Goal: Transaction & Acquisition: Purchase product/service

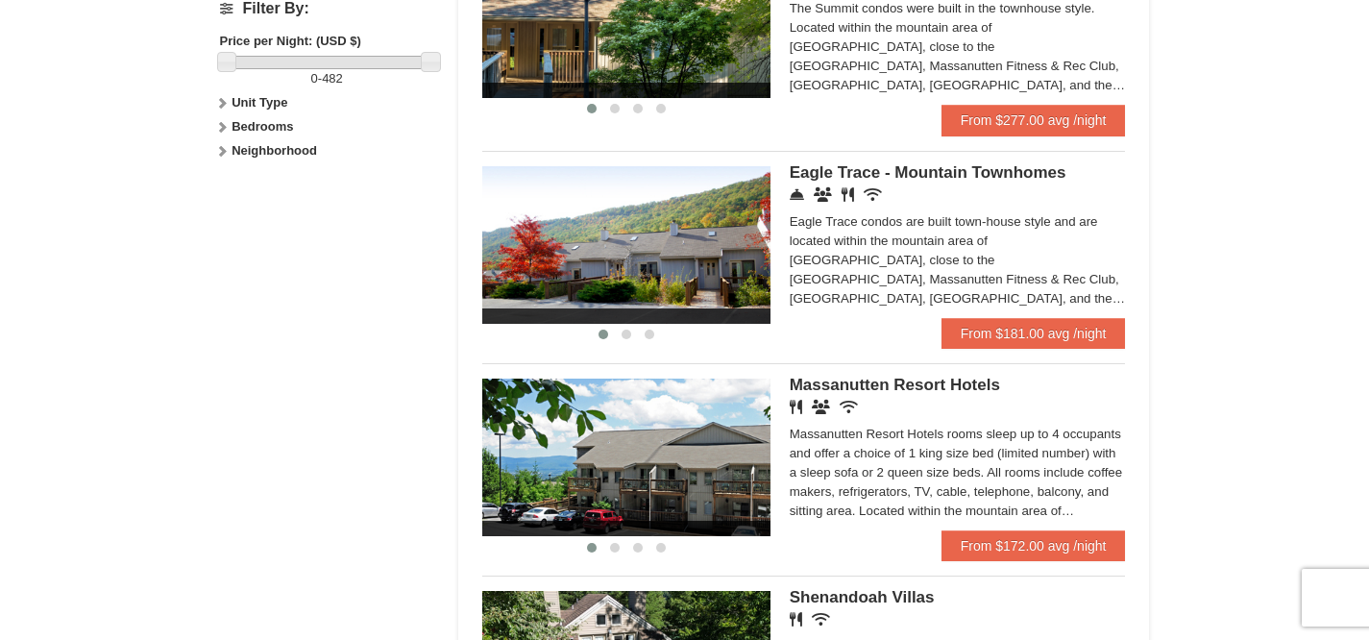
scroll to position [931, 0]
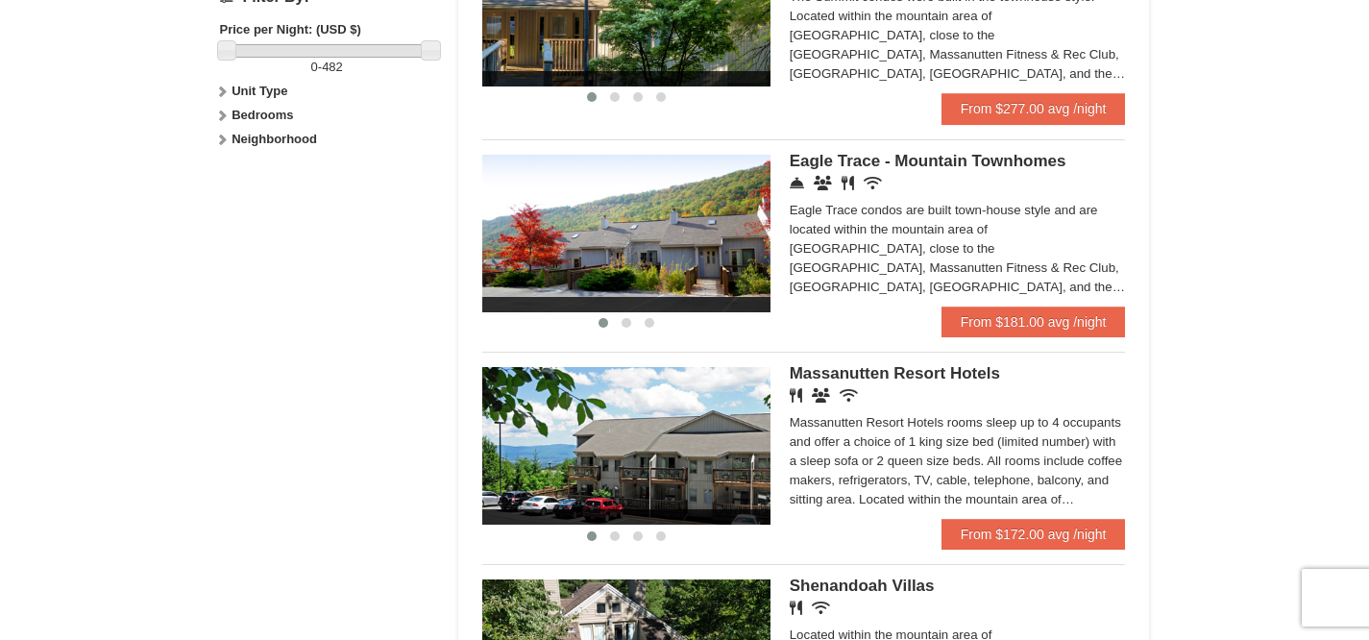
click at [856, 170] on span "Eagle Trace - Mountain Townhomes" at bounding box center [928, 161] width 277 height 18
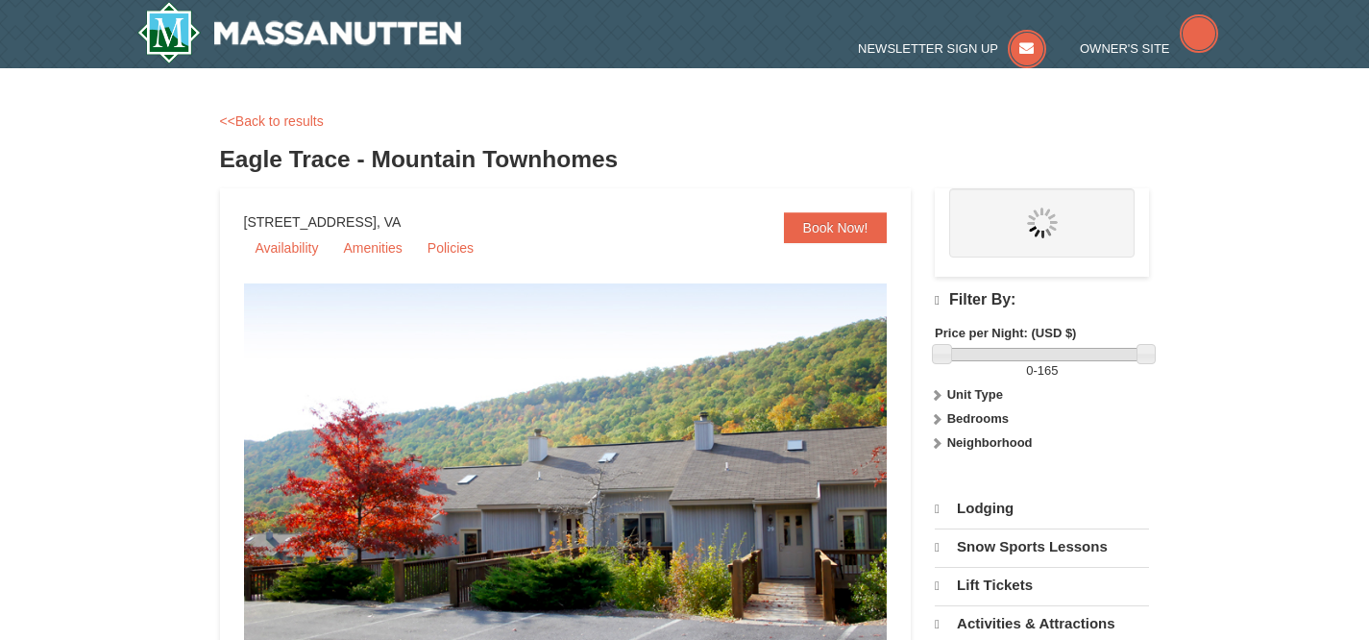
select select "10"
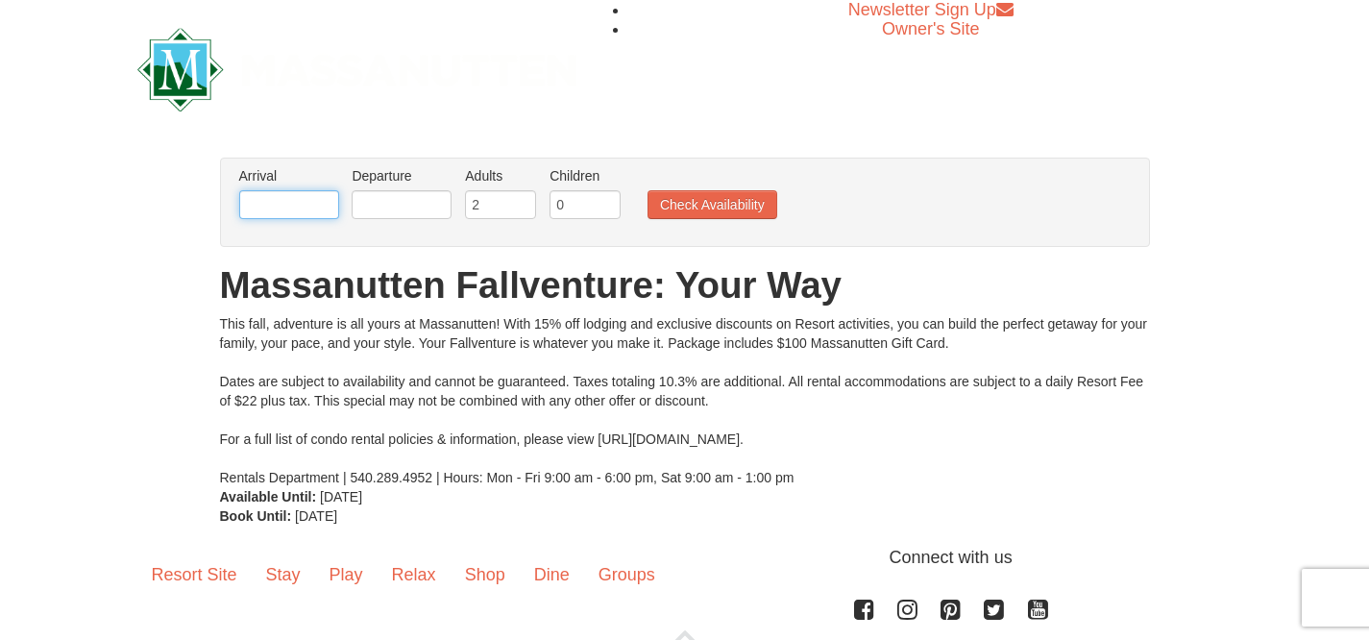
click at [312, 194] on input "text" at bounding box center [289, 204] width 100 height 29
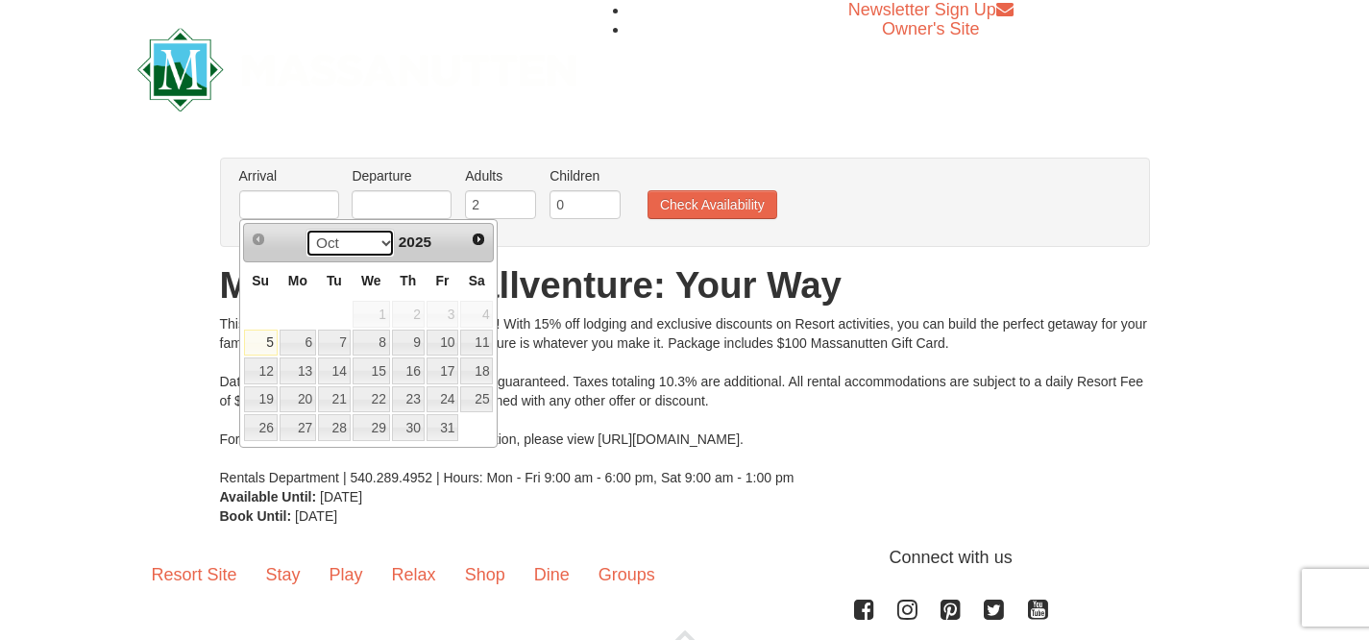
click at [385, 244] on select "Oct Nov Dec" at bounding box center [350, 243] width 89 height 29
click at [438, 340] on link "7" at bounding box center [443, 343] width 33 height 27
type input "[DATE]"
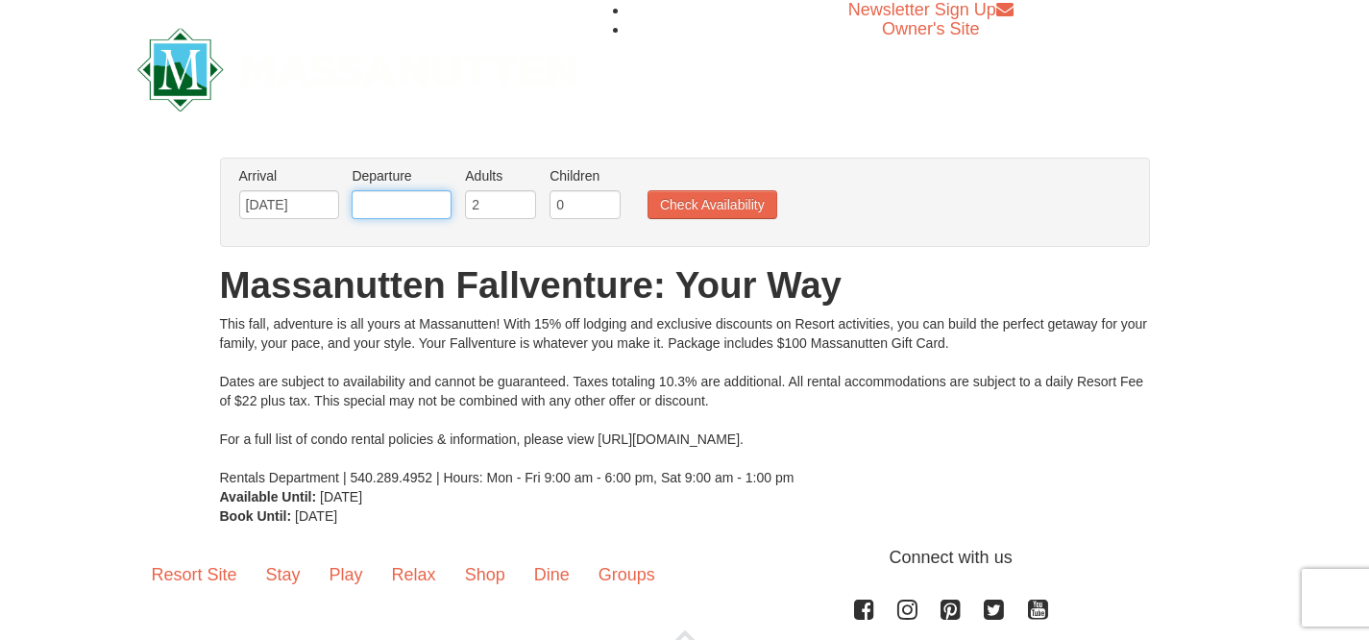
click at [401, 201] on input "text" at bounding box center [402, 204] width 100 height 29
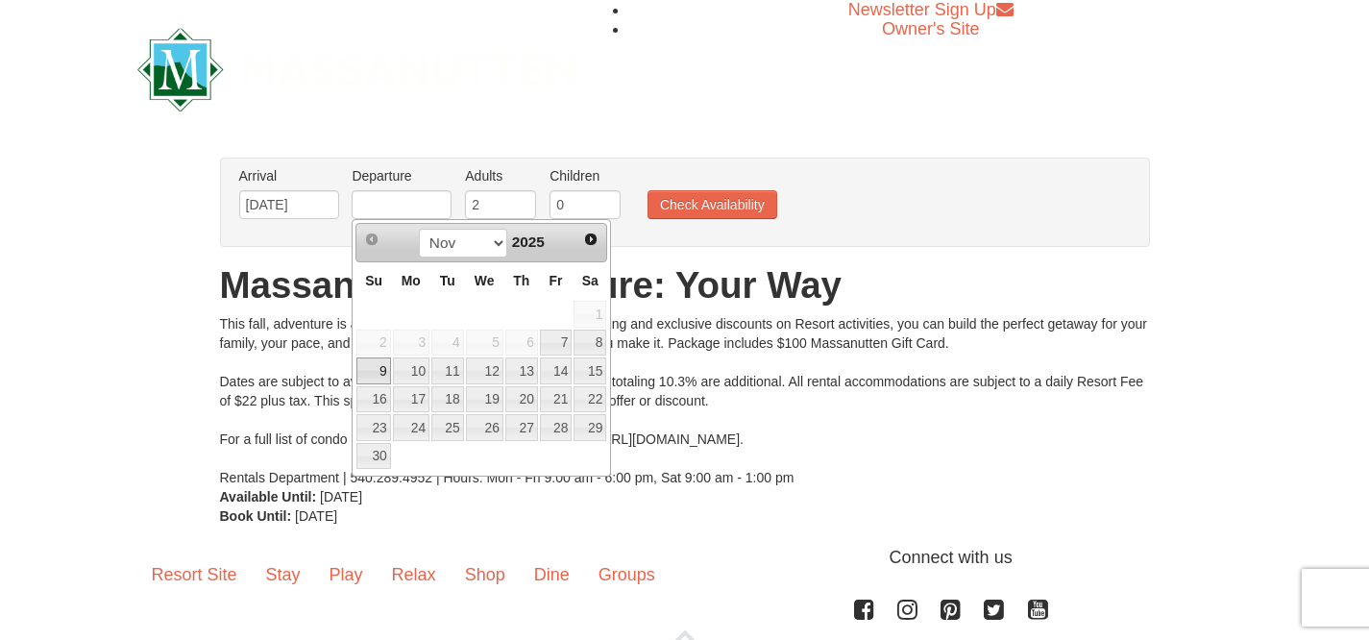
click at [385, 370] on link "9" at bounding box center [373, 370] width 34 height 27
type input "[DATE]"
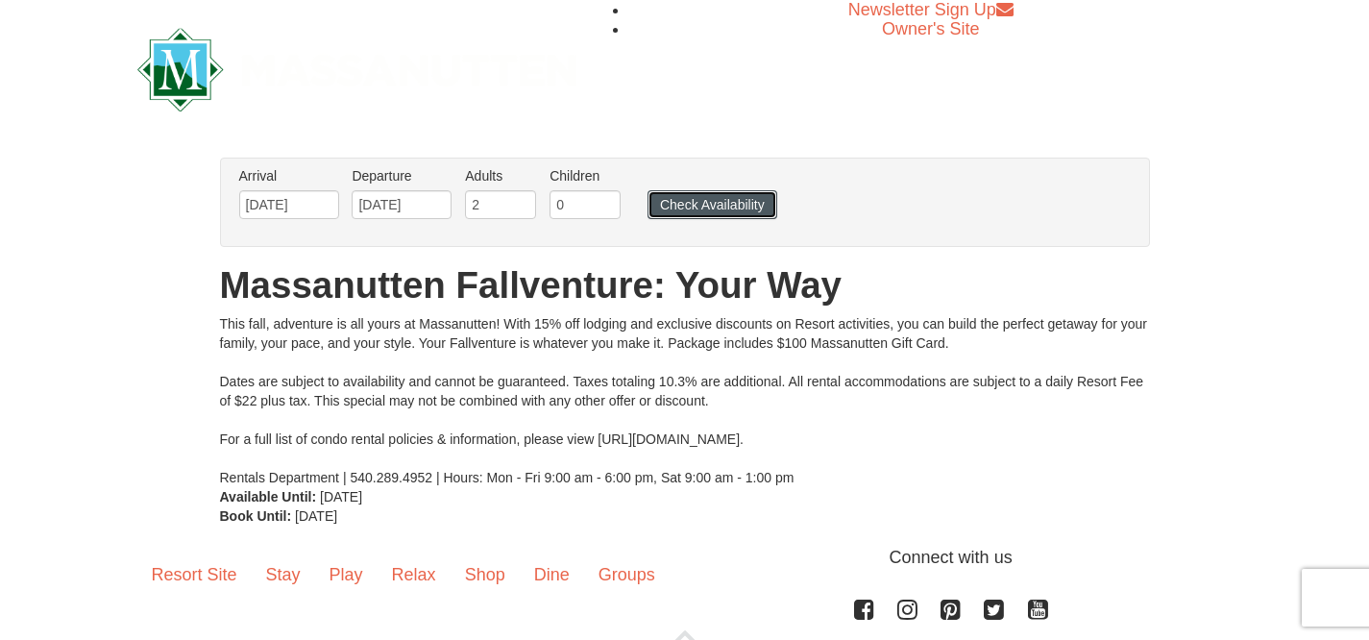
click at [738, 210] on button "Check Availability" at bounding box center [713, 204] width 130 height 29
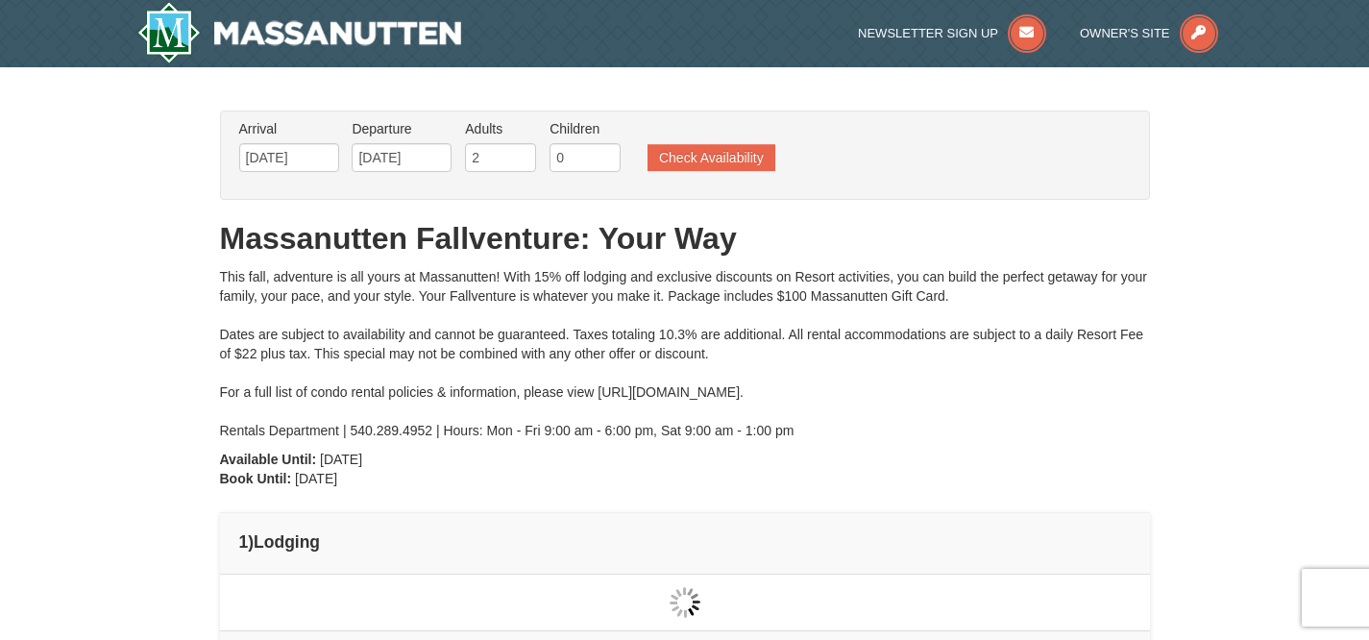
type input "[DATE]"
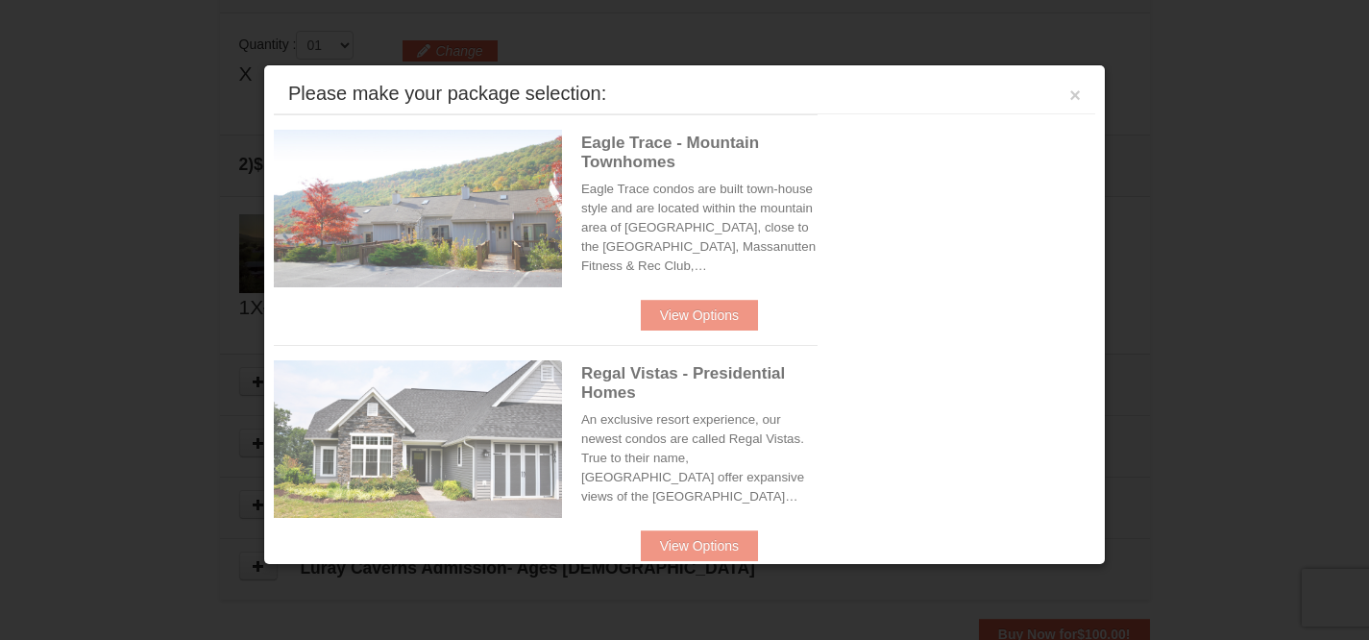
scroll to position [587, 0]
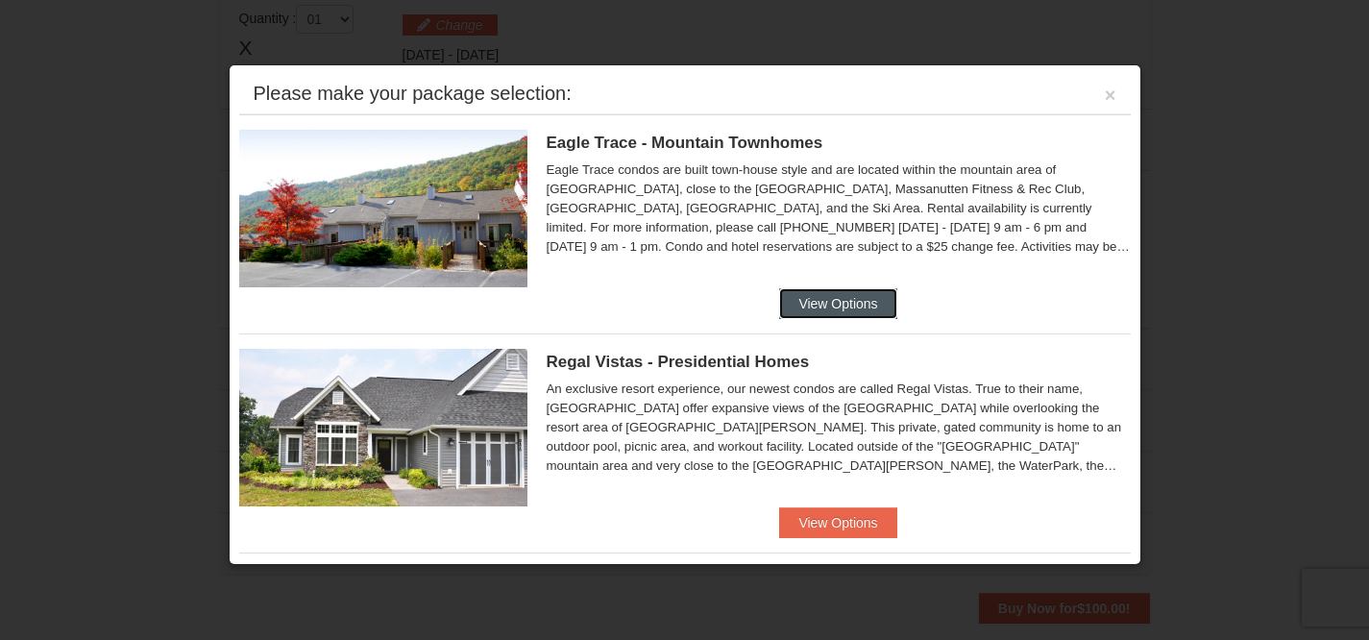
click at [848, 298] on button "View Options" at bounding box center [837, 303] width 117 height 31
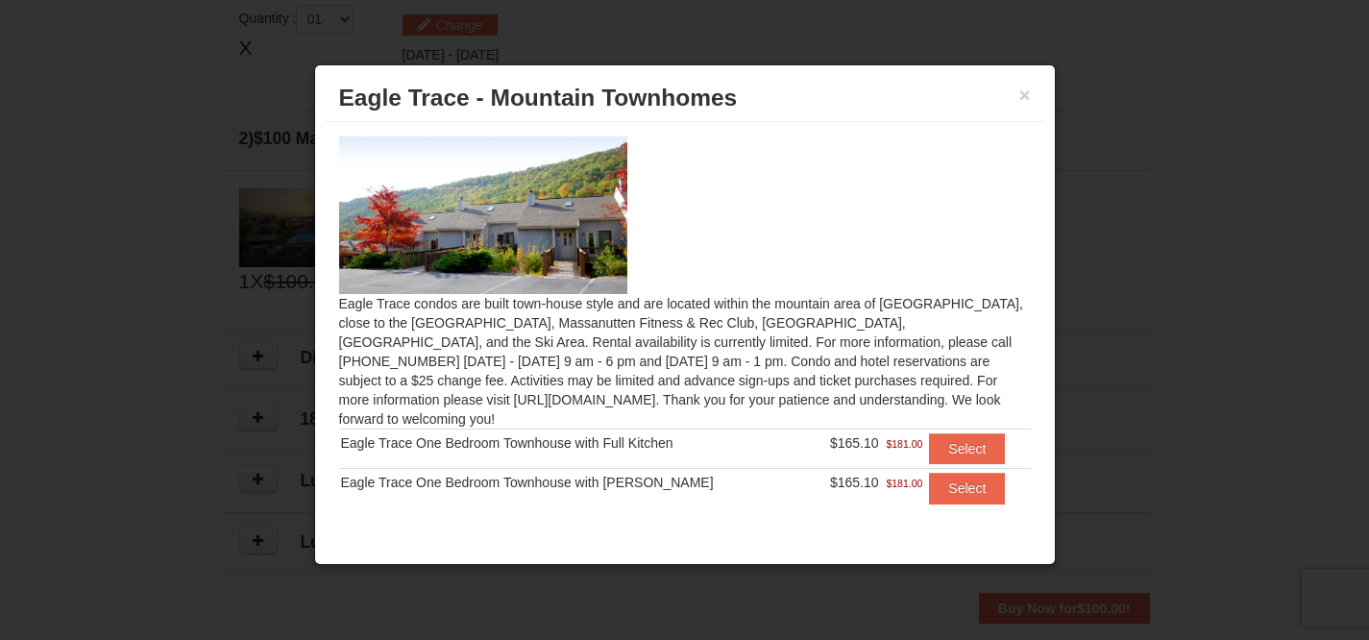
scroll to position [12, 0]
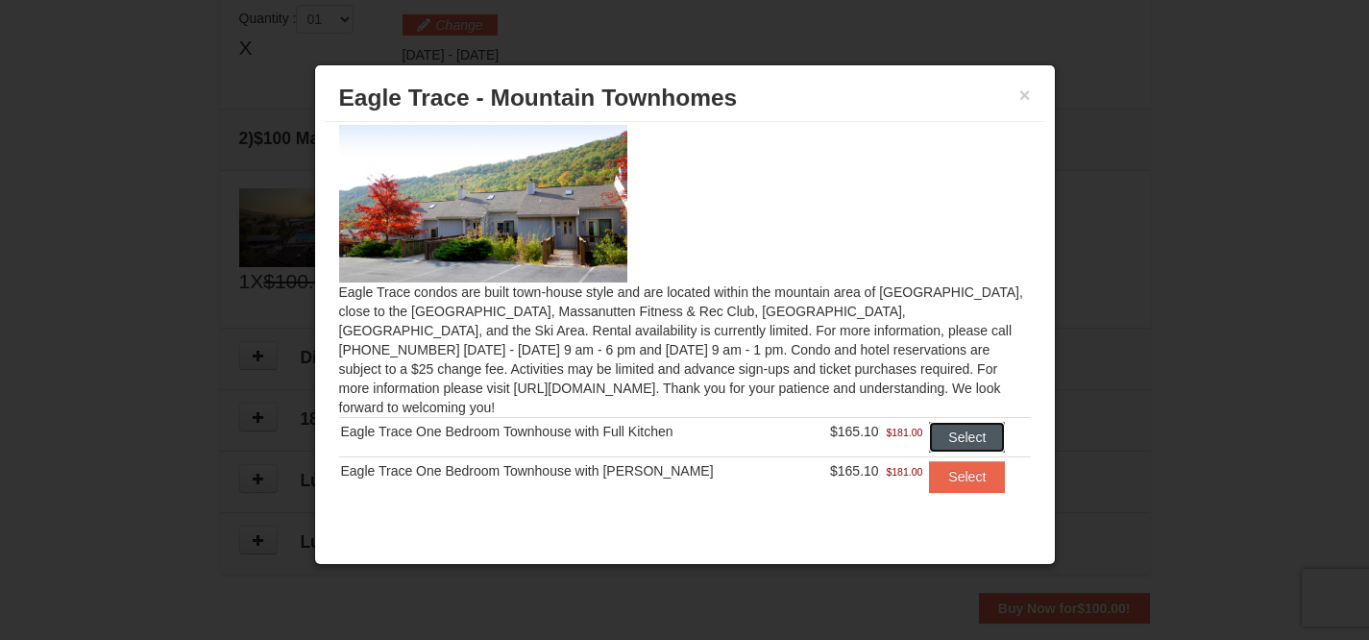
click at [951, 422] on button "Select" at bounding box center [967, 437] width 76 height 31
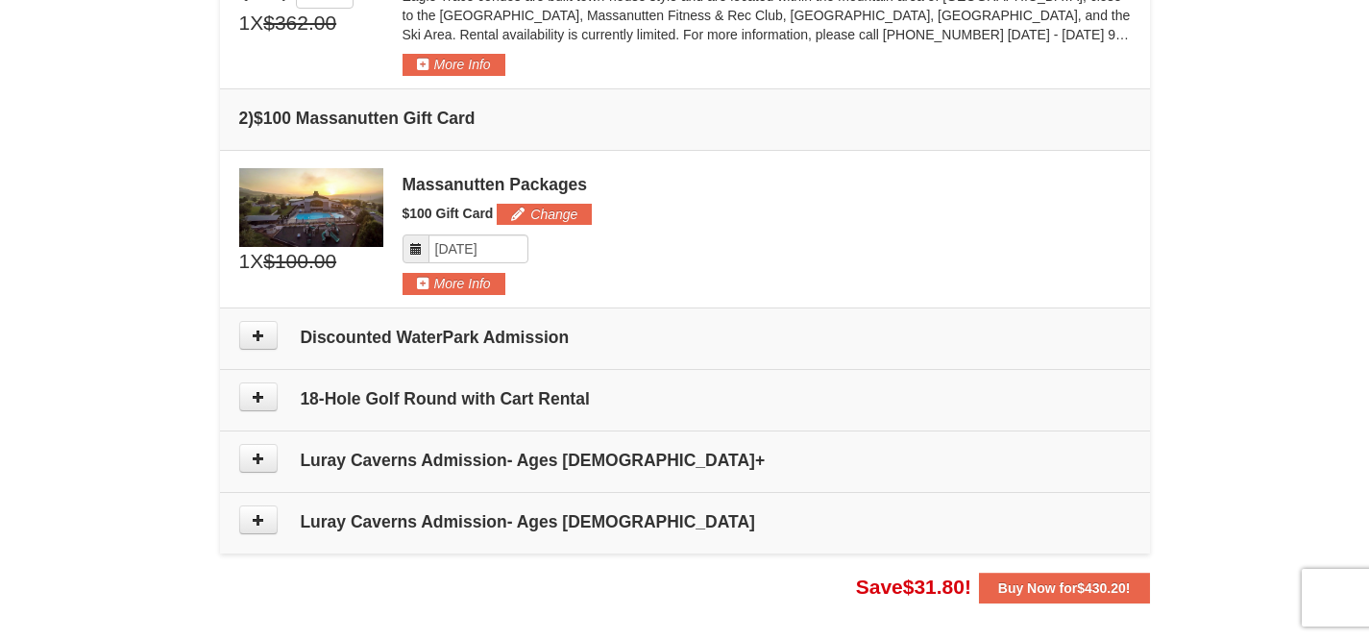
scroll to position [656, 0]
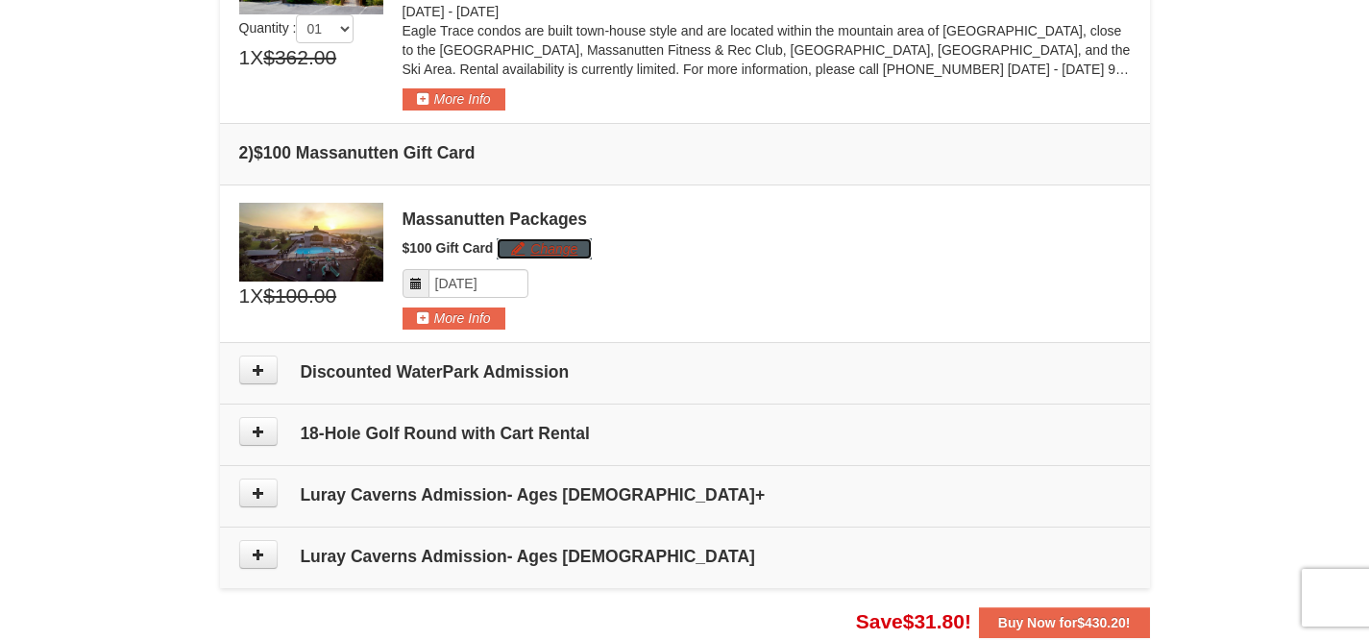
click at [535, 246] on button "Change" at bounding box center [544, 248] width 95 height 21
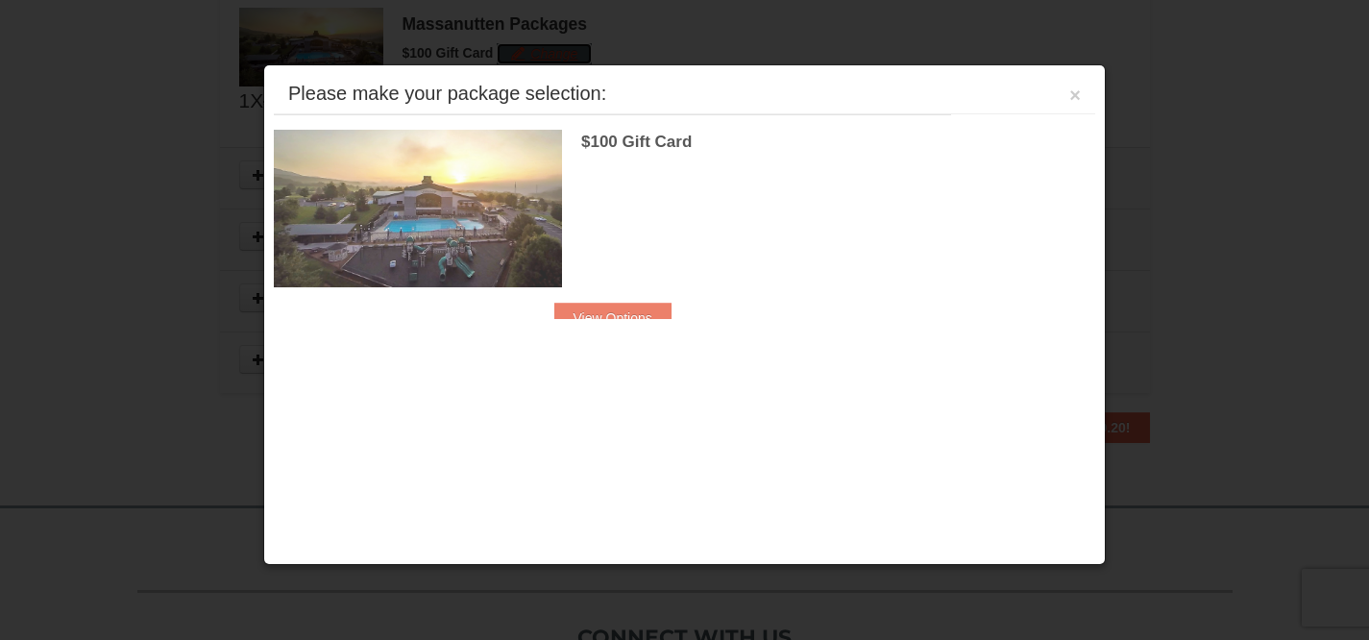
scroll to position [859, 0]
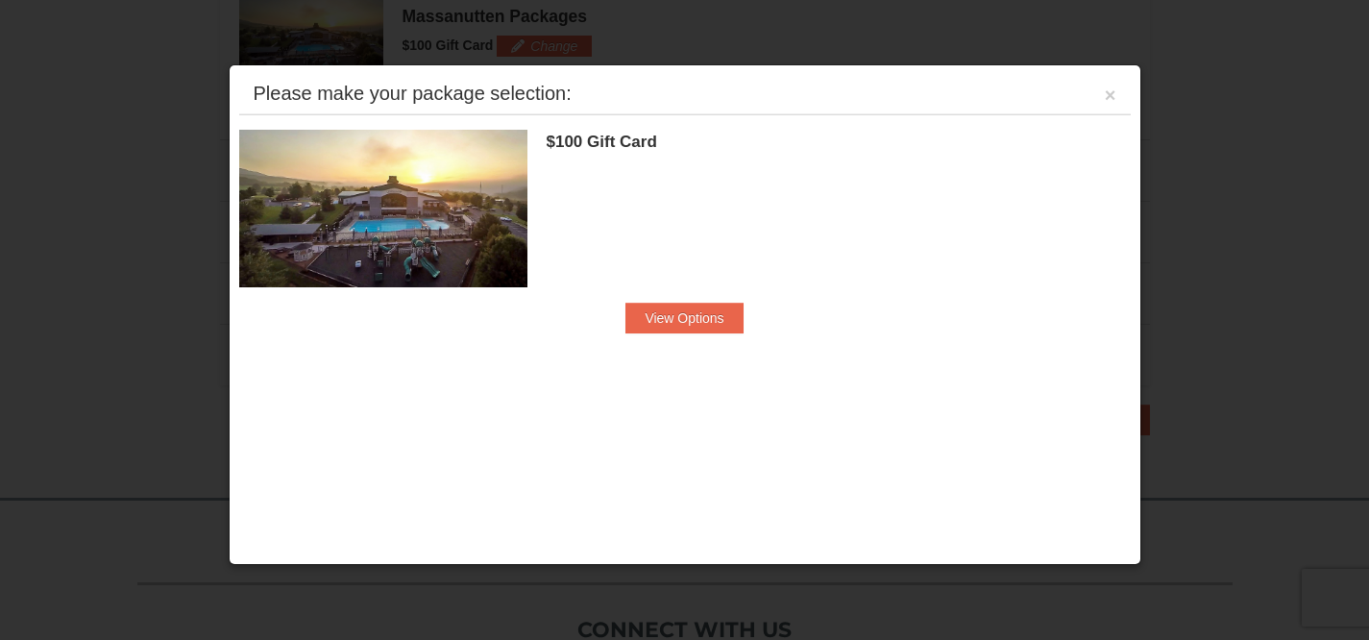
click at [1117, 97] on div "Please make your package selection: ×" at bounding box center [685, 94] width 892 height 39
click at [1112, 100] on button "×" at bounding box center [1111, 95] width 12 height 19
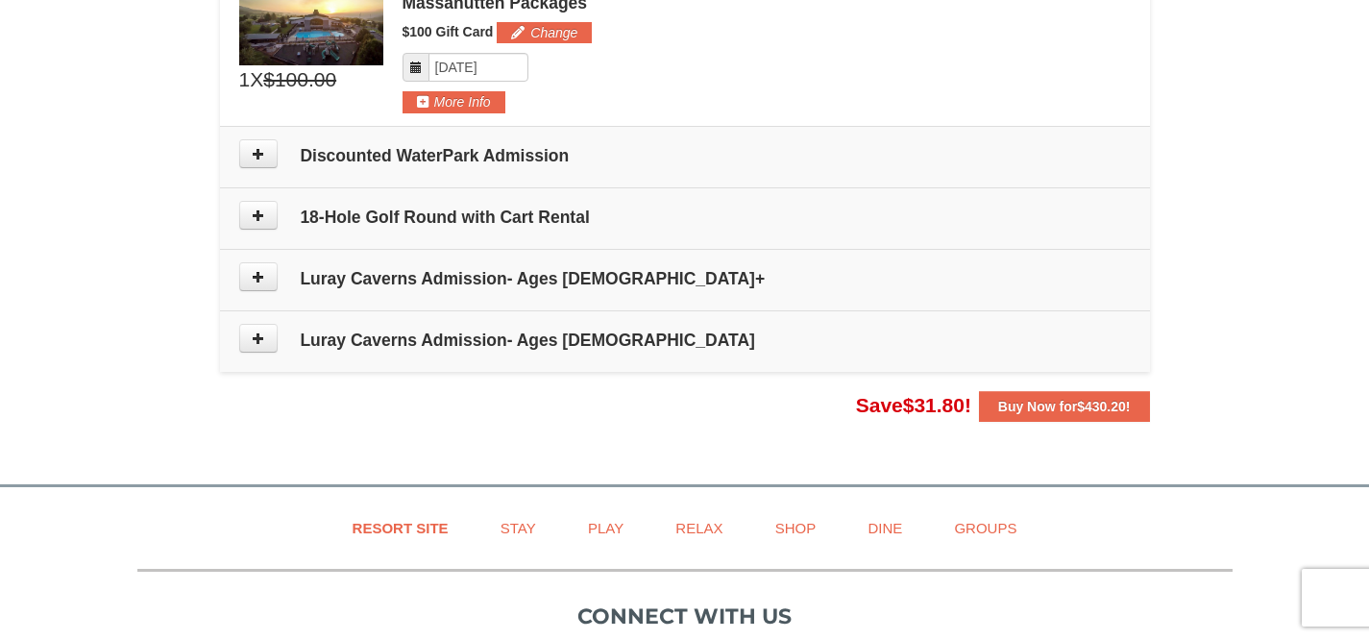
scroll to position [871, 0]
click at [263, 276] on icon at bounding box center [258, 277] width 13 height 13
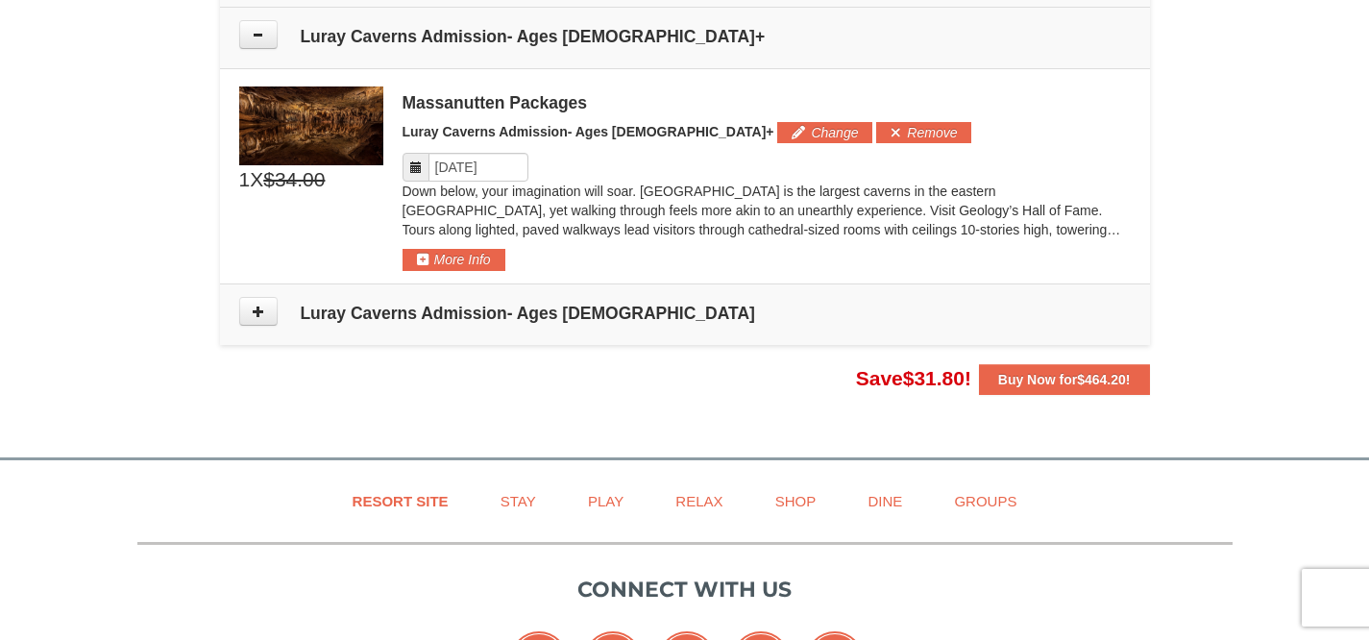
scroll to position [1121, 0]
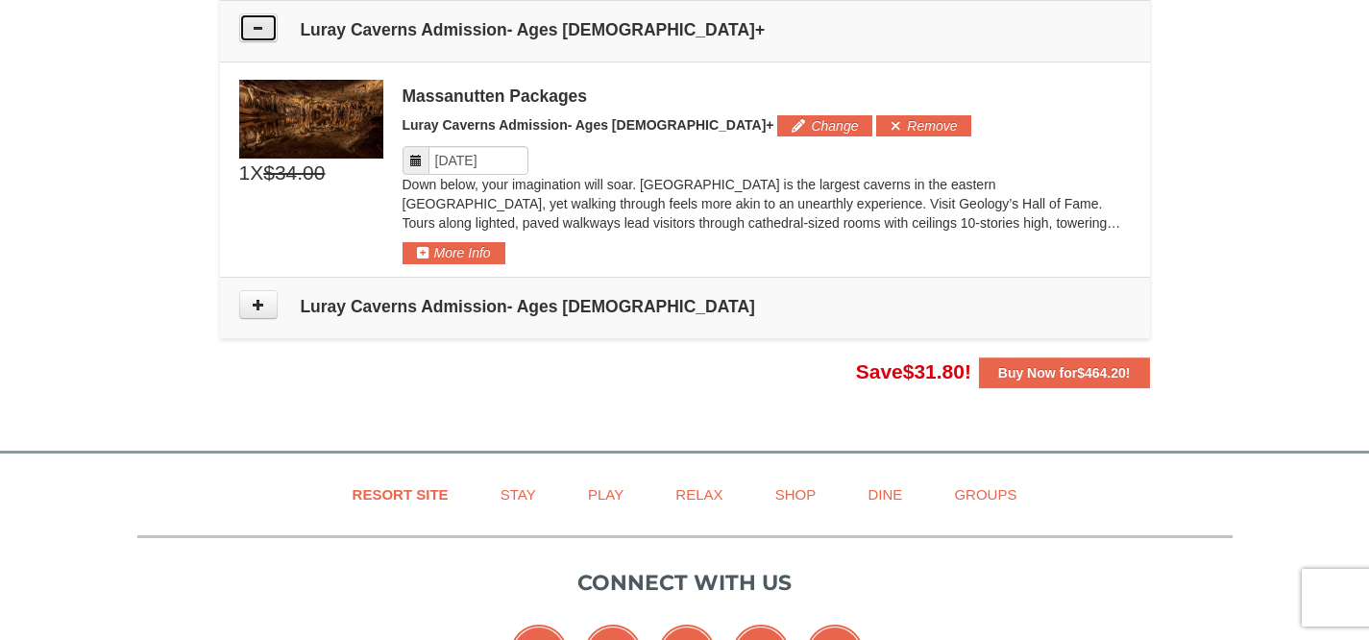
click at [265, 32] on button at bounding box center [258, 27] width 38 height 29
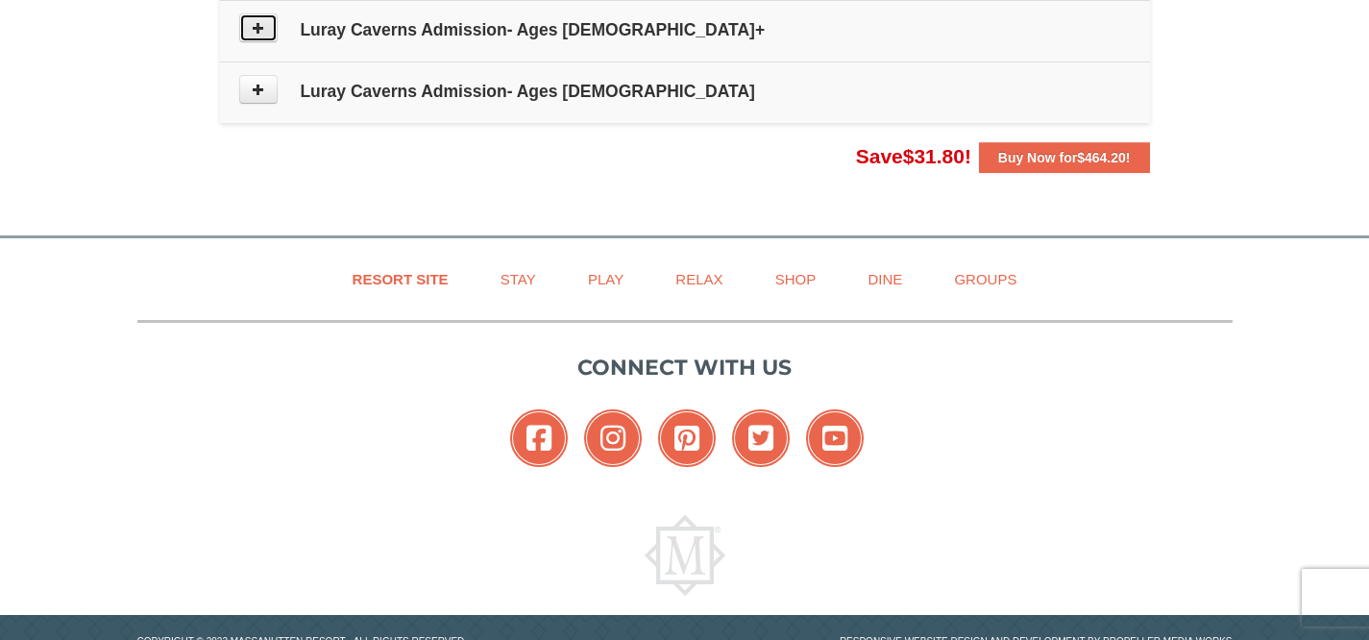
click at [266, 21] on button at bounding box center [258, 27] width 38 height 29
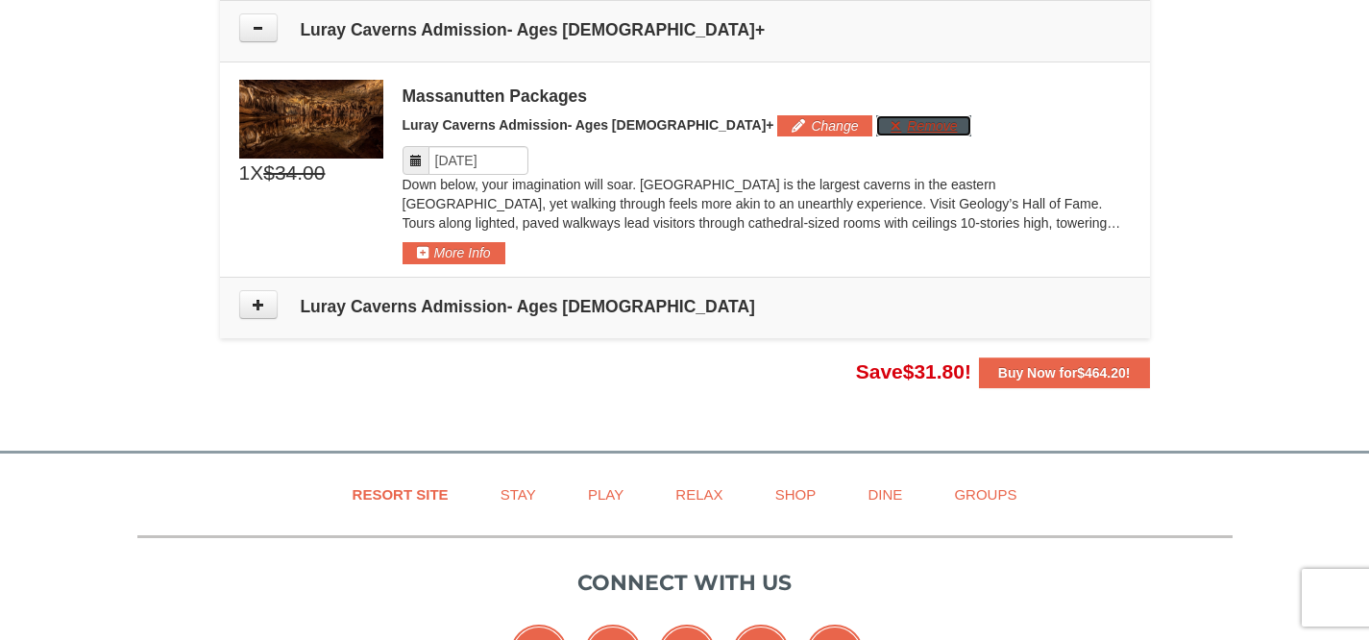
click at [876, 120] on button "Remove" at bounding box center [923, 125] width 95 height 21
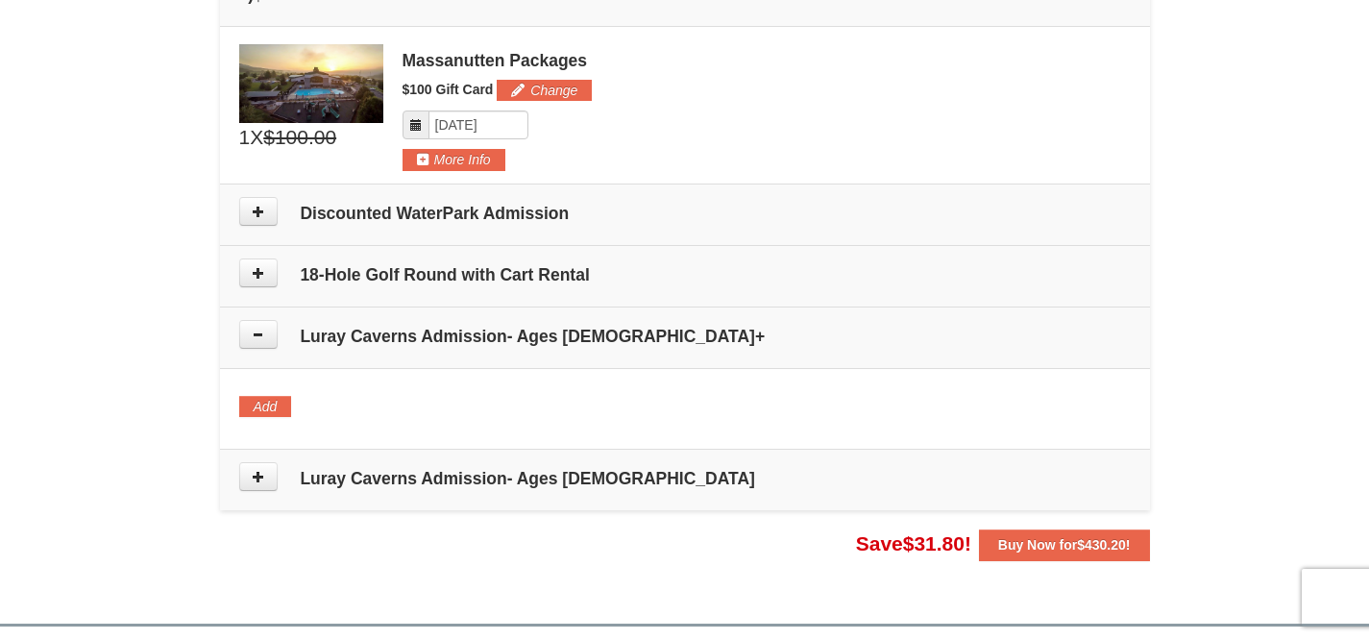
scroll to position [859, 0]
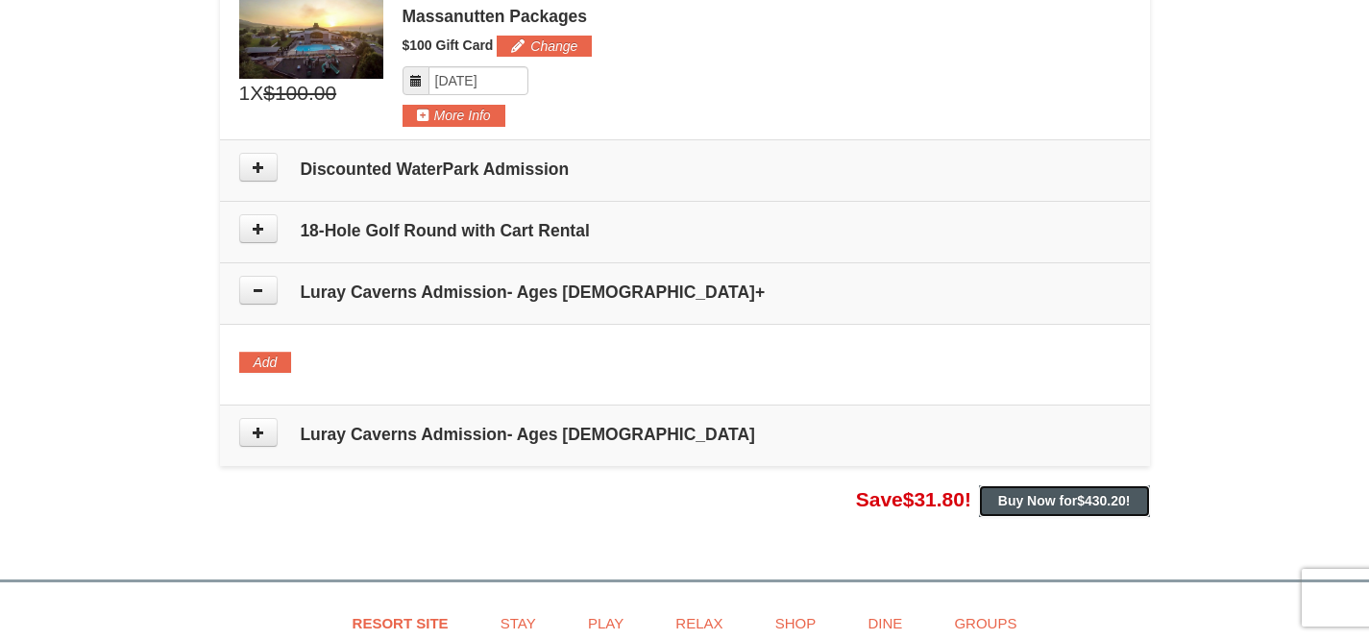
click at [1073, 504] on strong "Buy Now for $430.20 !" at bounding box center [1064, 500] width 133 height 15
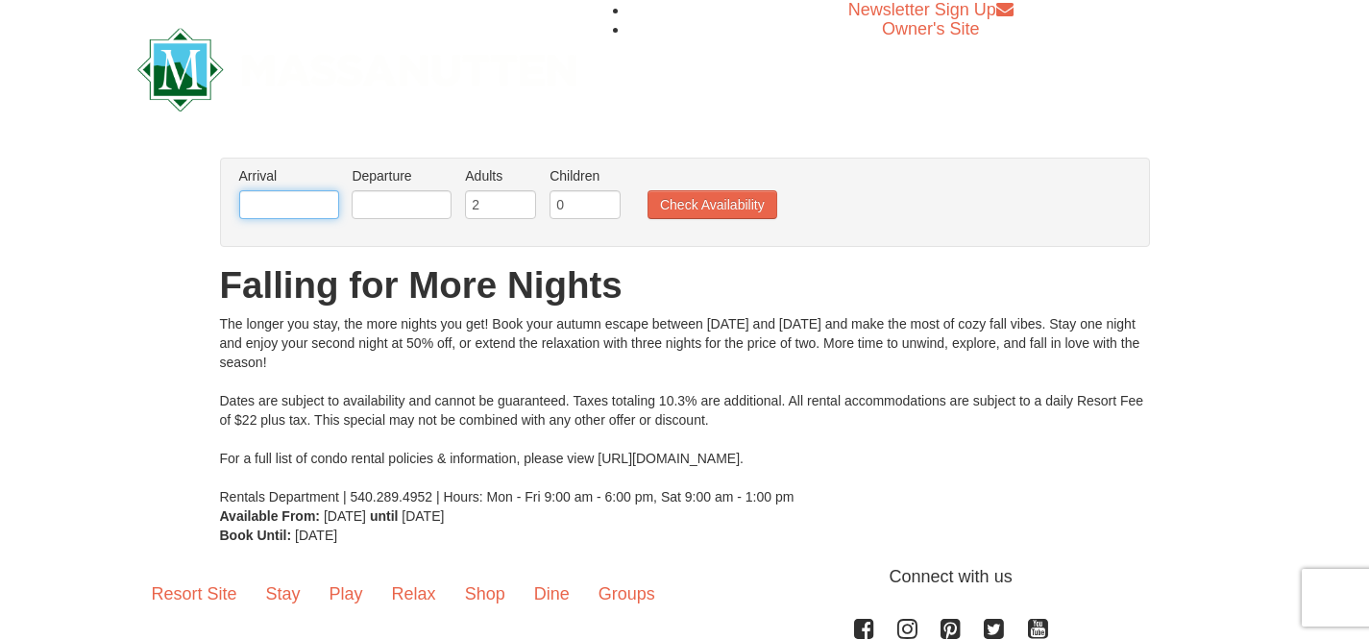
click at [291, 203] on input "text" at bounding box center [289, 204] width 100 height 29
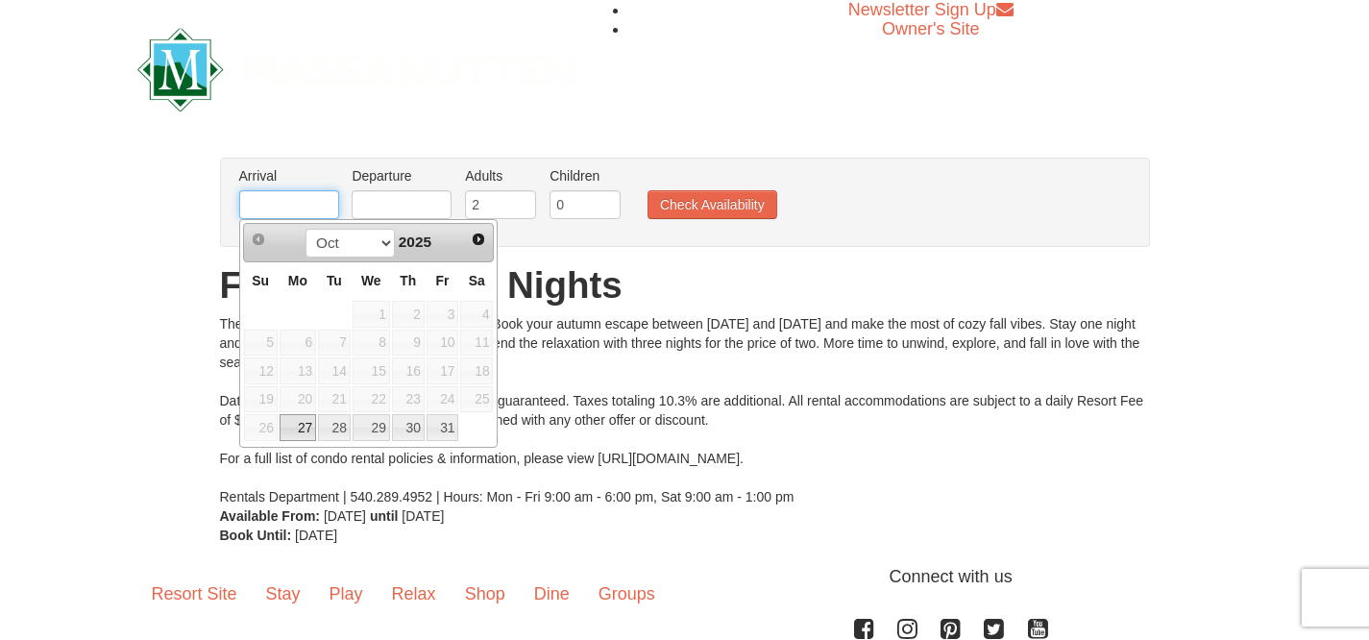
type input "[DATE]"
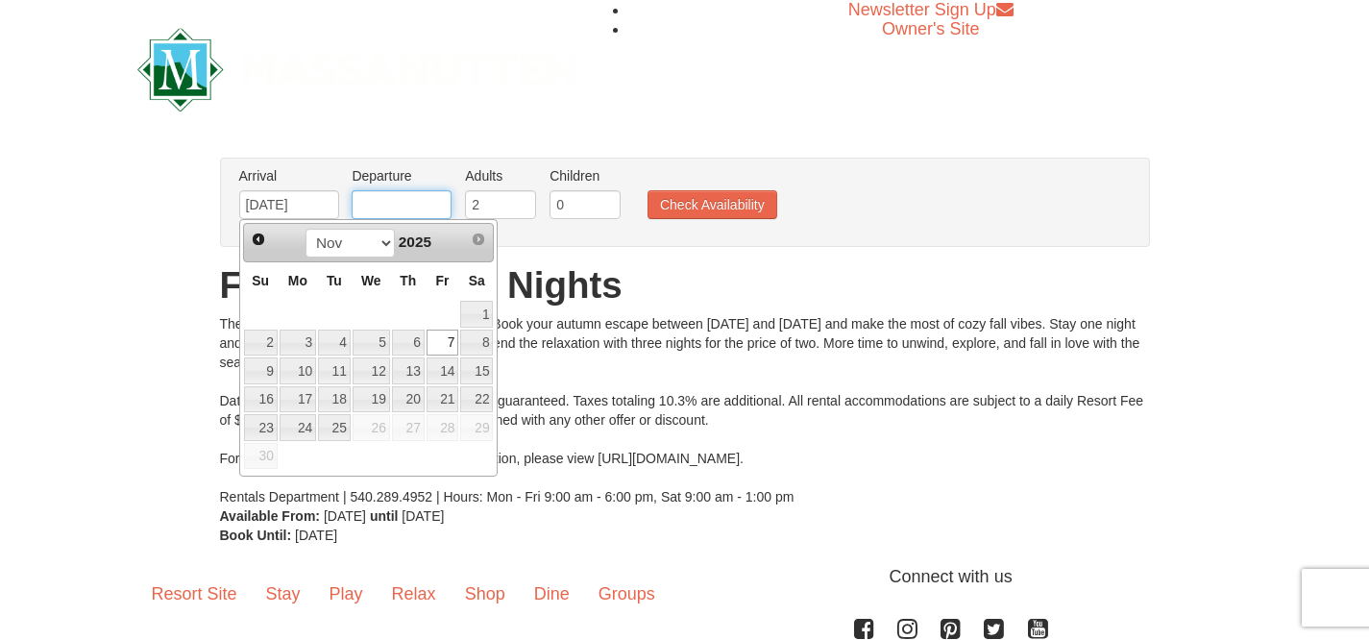
click at [394, 197] on input "text" at bounding box center [402, 204] width 100 height 29
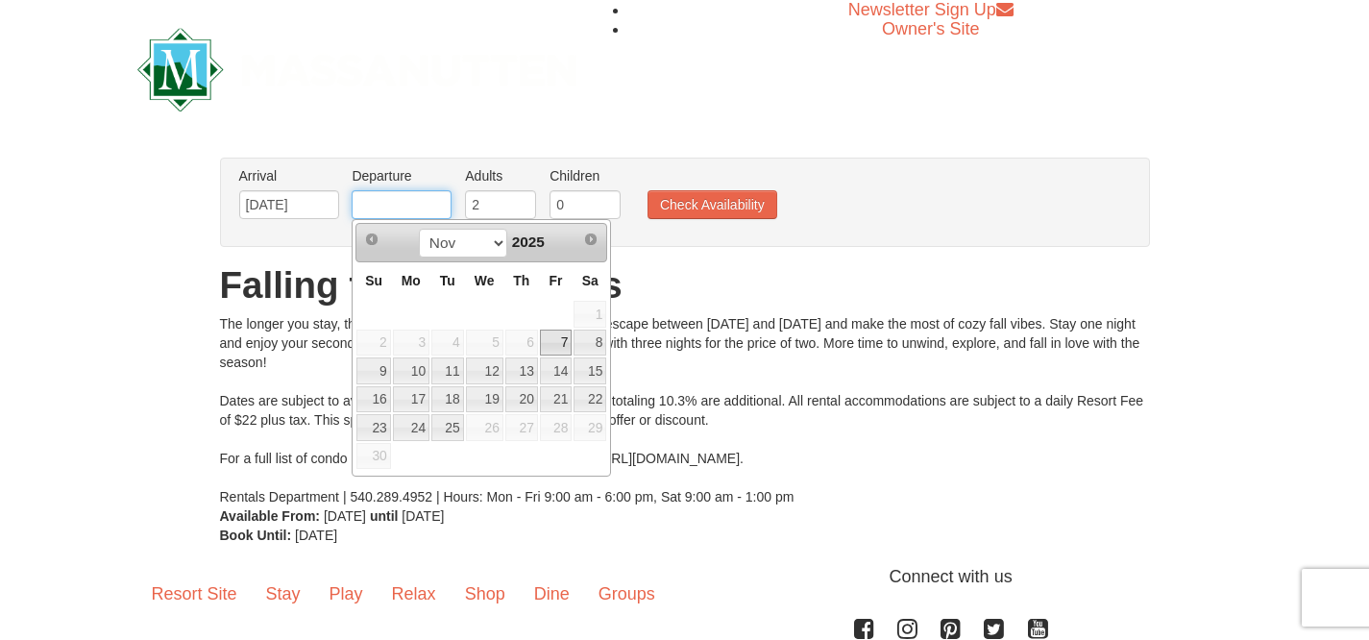
type input "11/09/2025"
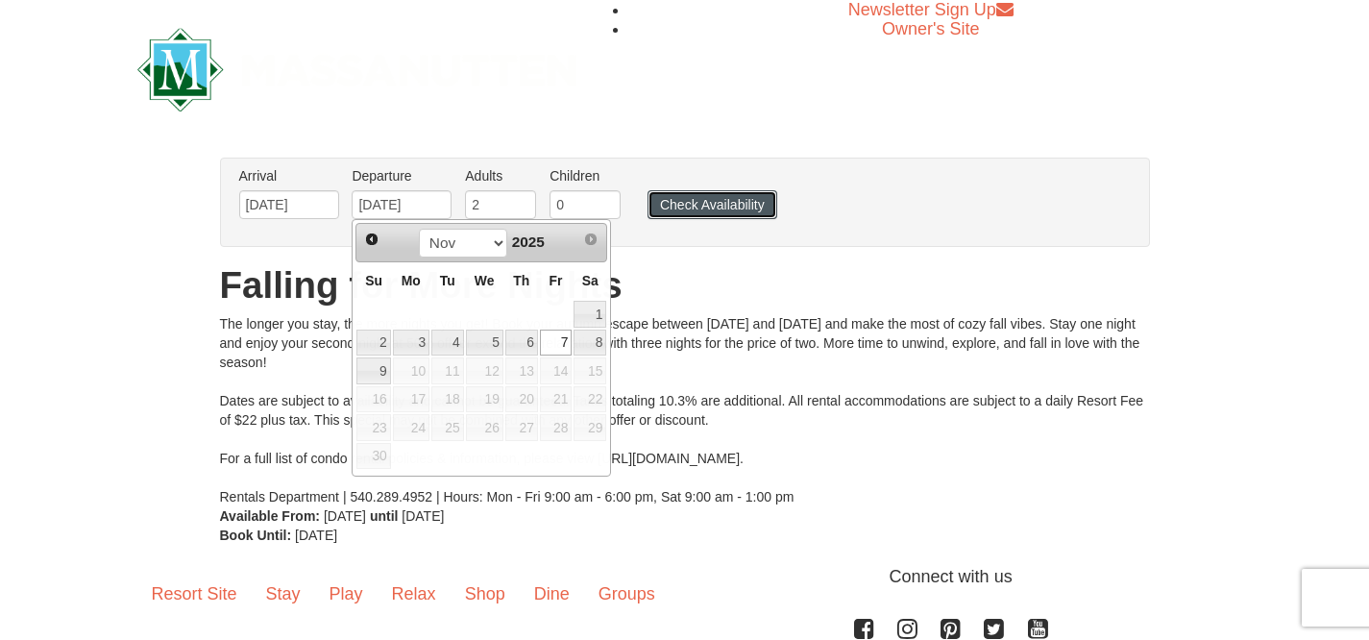
click at [708, 209] on button "Check Availability" at bounding box center [713, 204] width 130 height 29
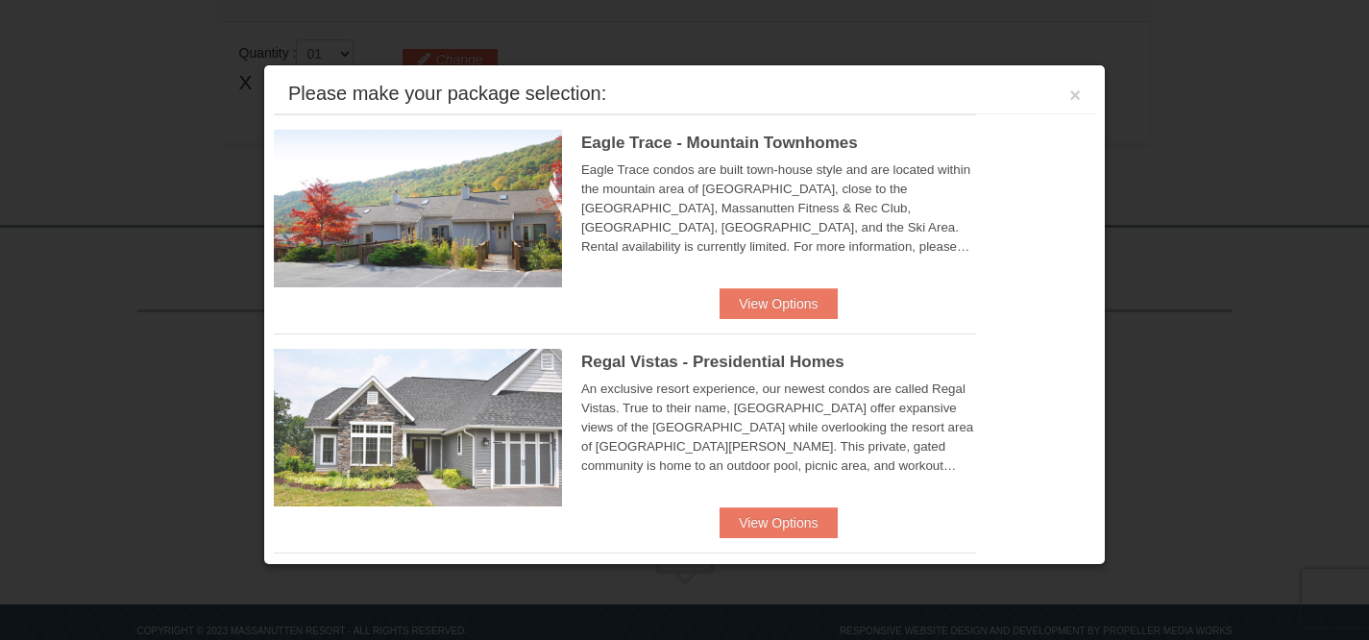
scroll to position [606, 0]
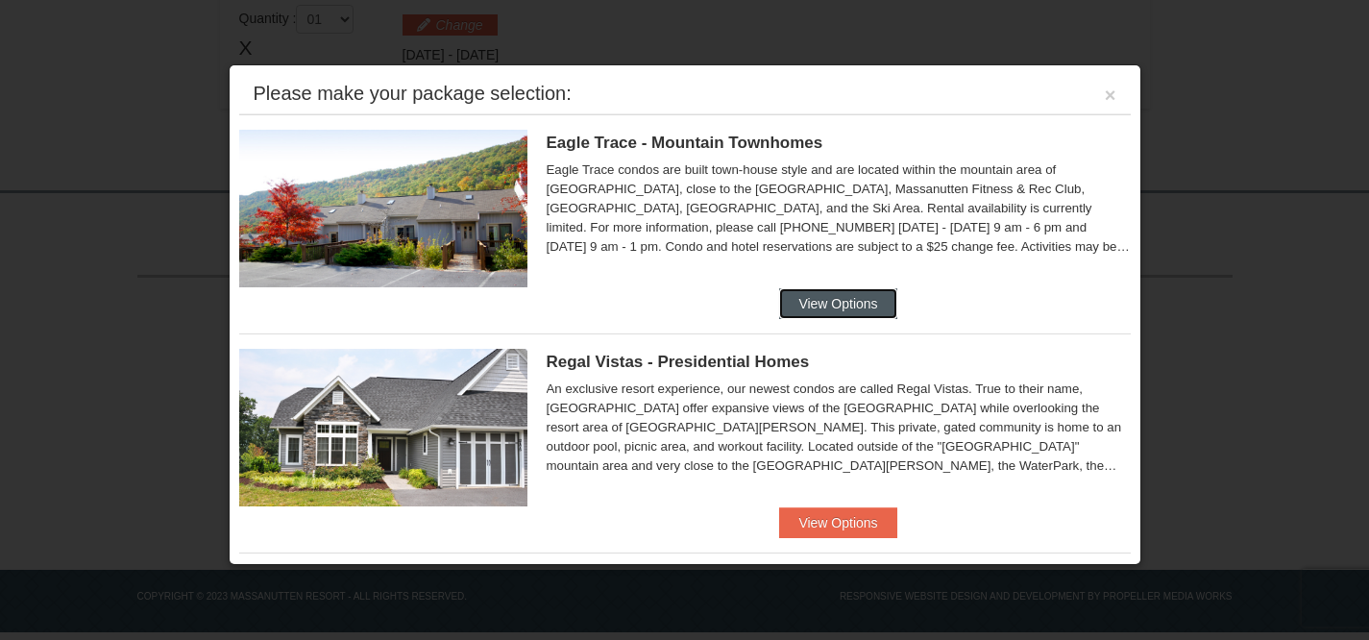
click at [839, 304] on button "View Options" at bounding box center [837, 303] width 117 height 31
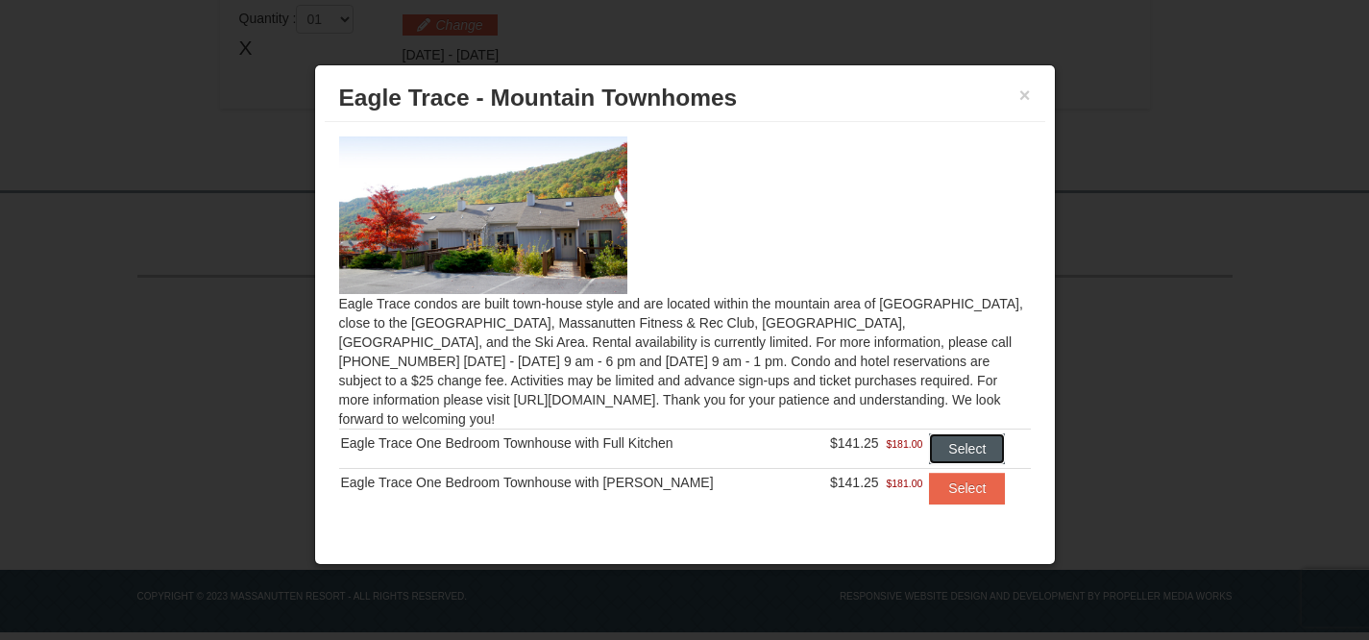
click at [931, 433] on button "Select" at bounding box center [967, 448] width 76 height 31
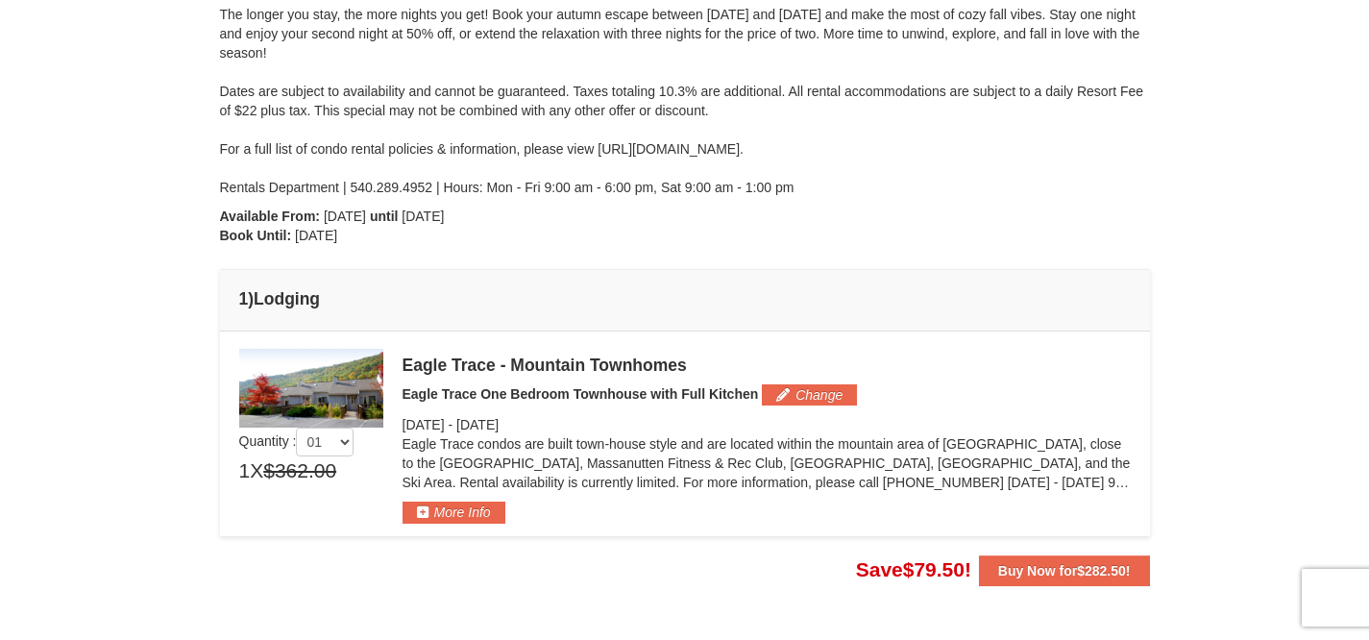
scroll to position [268, 0]
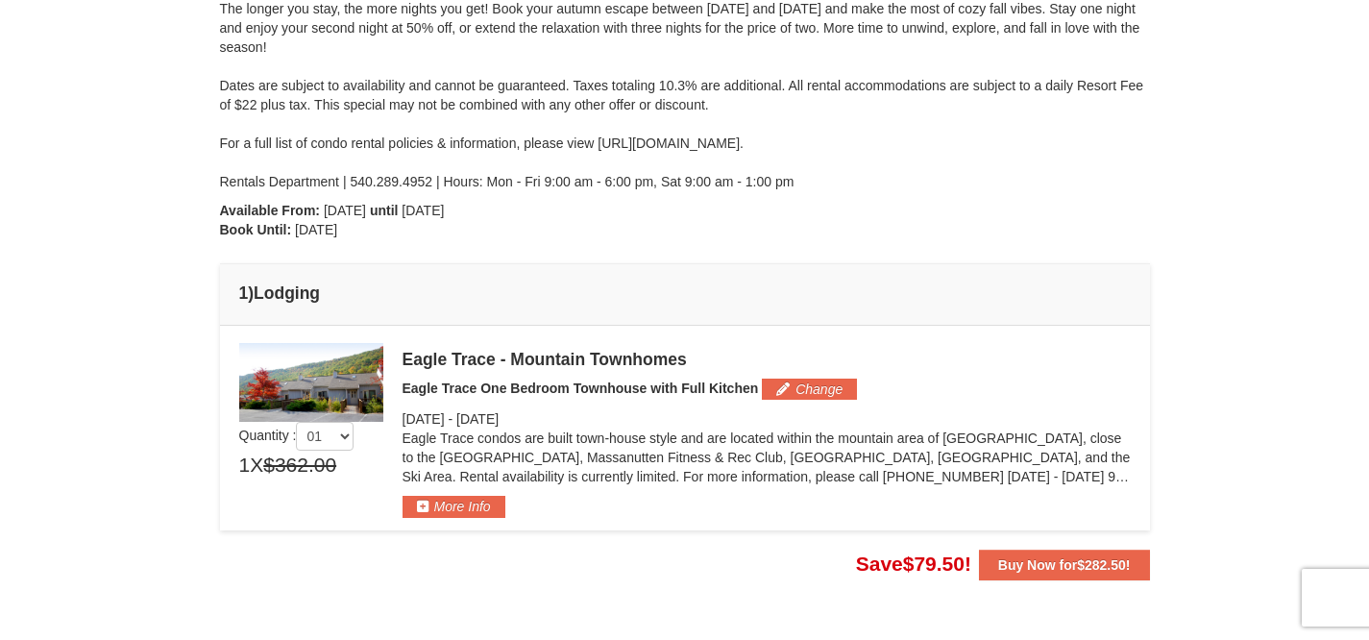
click at [1172, 186] on div "× From: To: Adults: 2 Children: 0 Change Arrival Please format dates MM/DD/YYYY…" at bounding box center [684, 211] width 1369 height 824
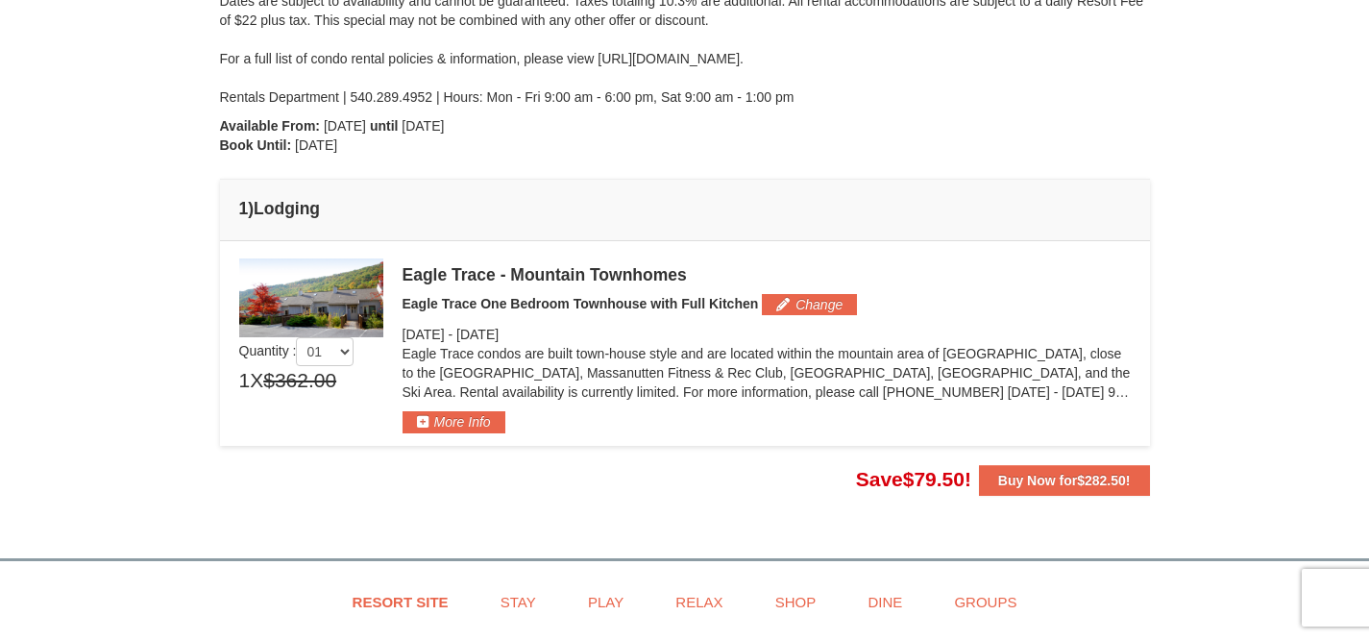
scroll to position [399, 0]
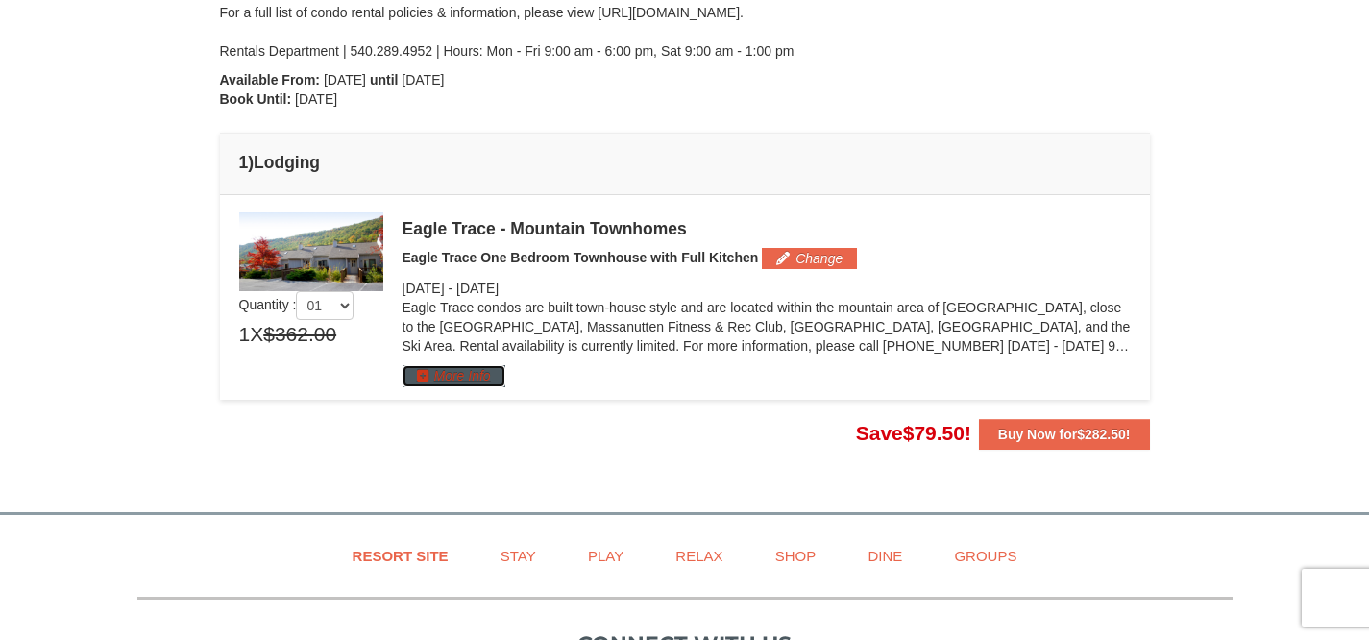
click at [477, 375] on button "More Info" at bounding box center [454, 375] width 103 height 21
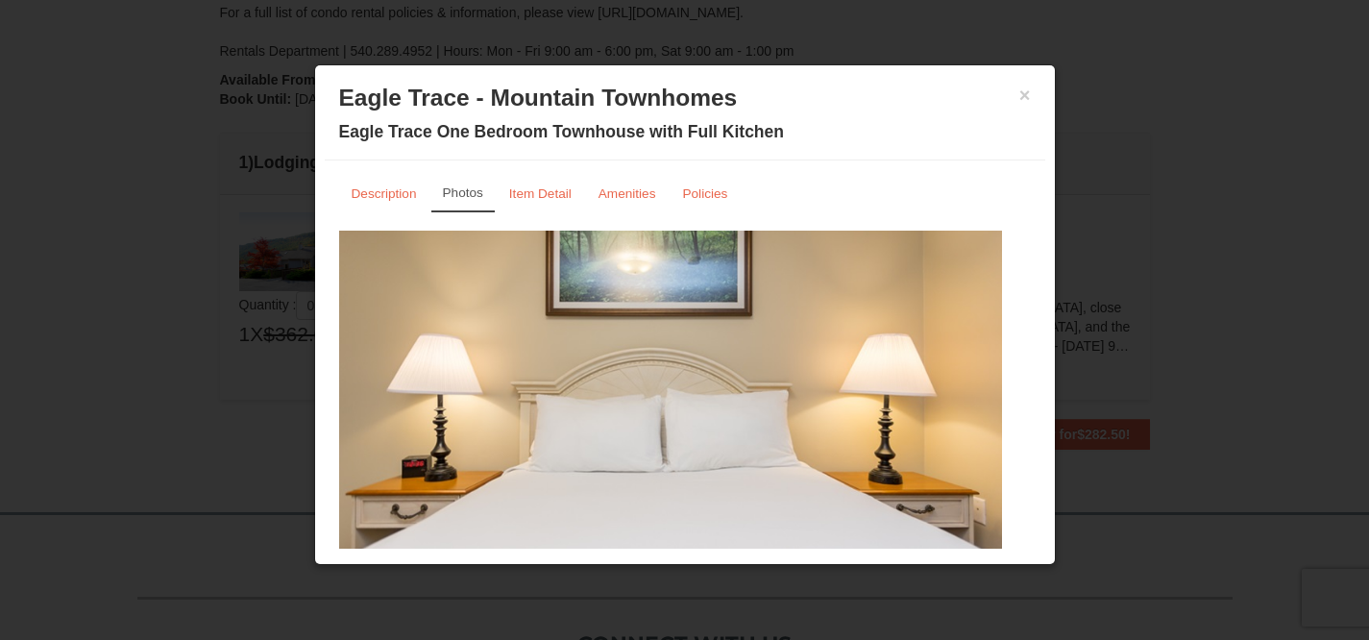
scroll to position [79, 0]
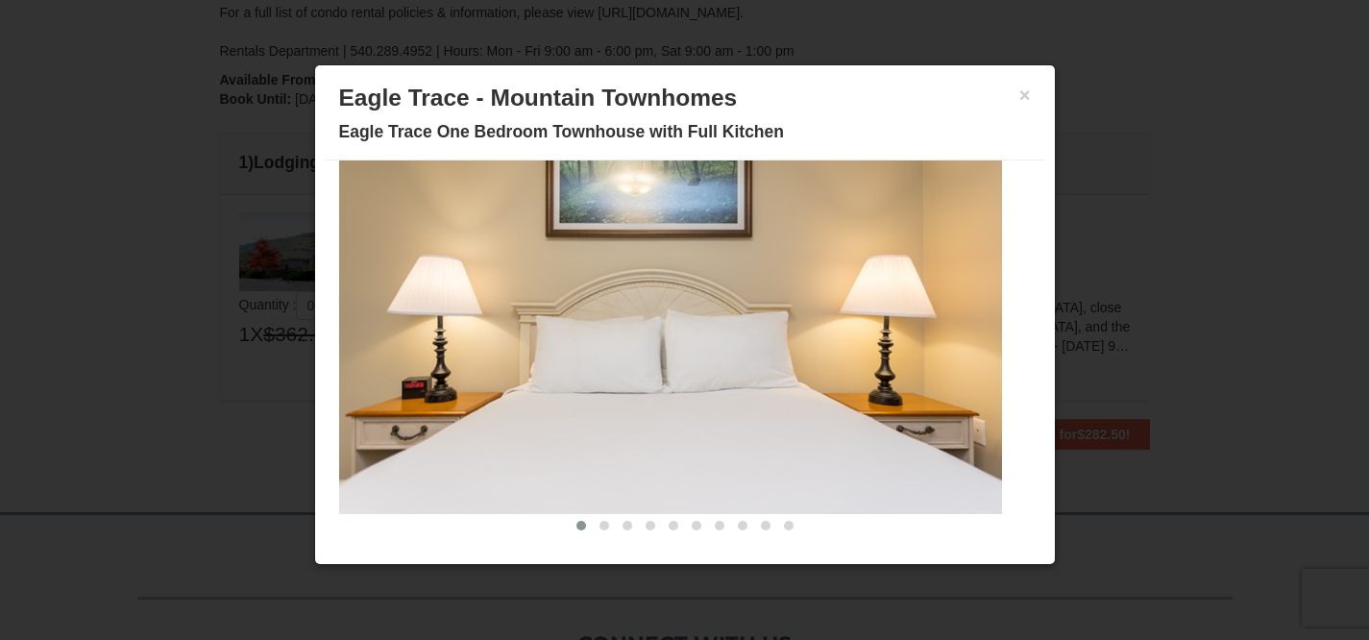
click at [685, 429] on img at bounding box center [670, 333] width 663 height 363
click at [600, 528] on span at bounding box center [605, 526] width 10 height 10
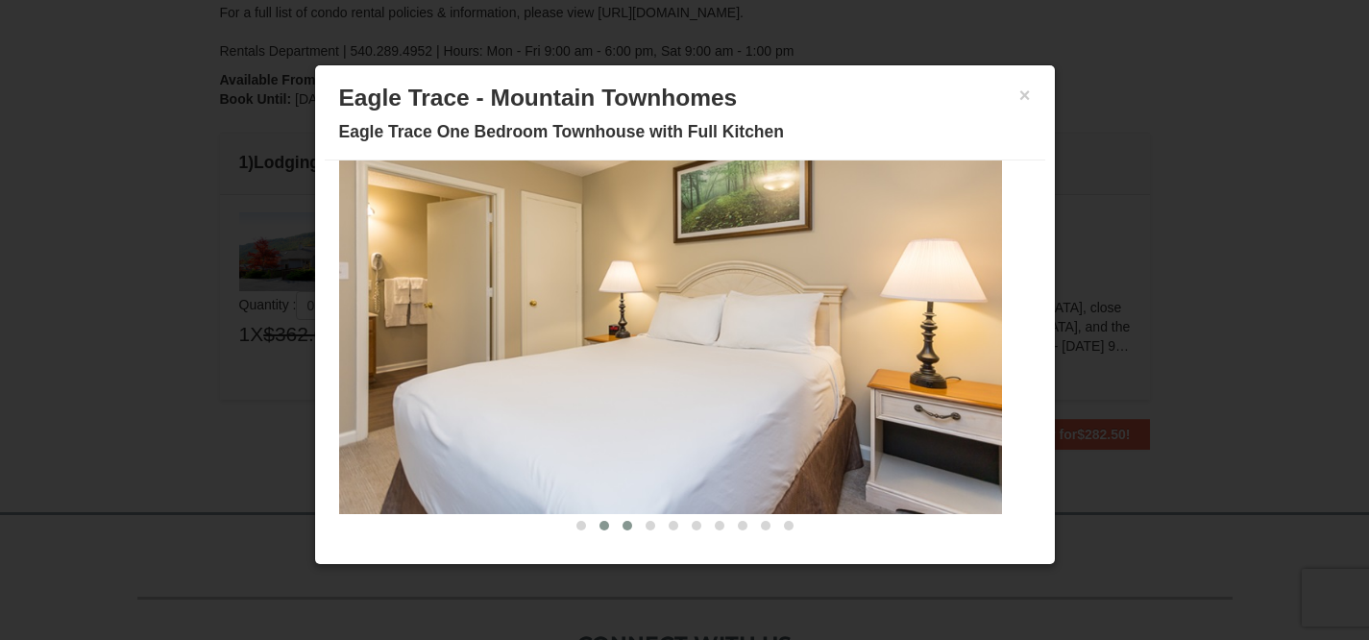
click at [617, 528] on button at bounding box center [627, 525] width 23 height 19
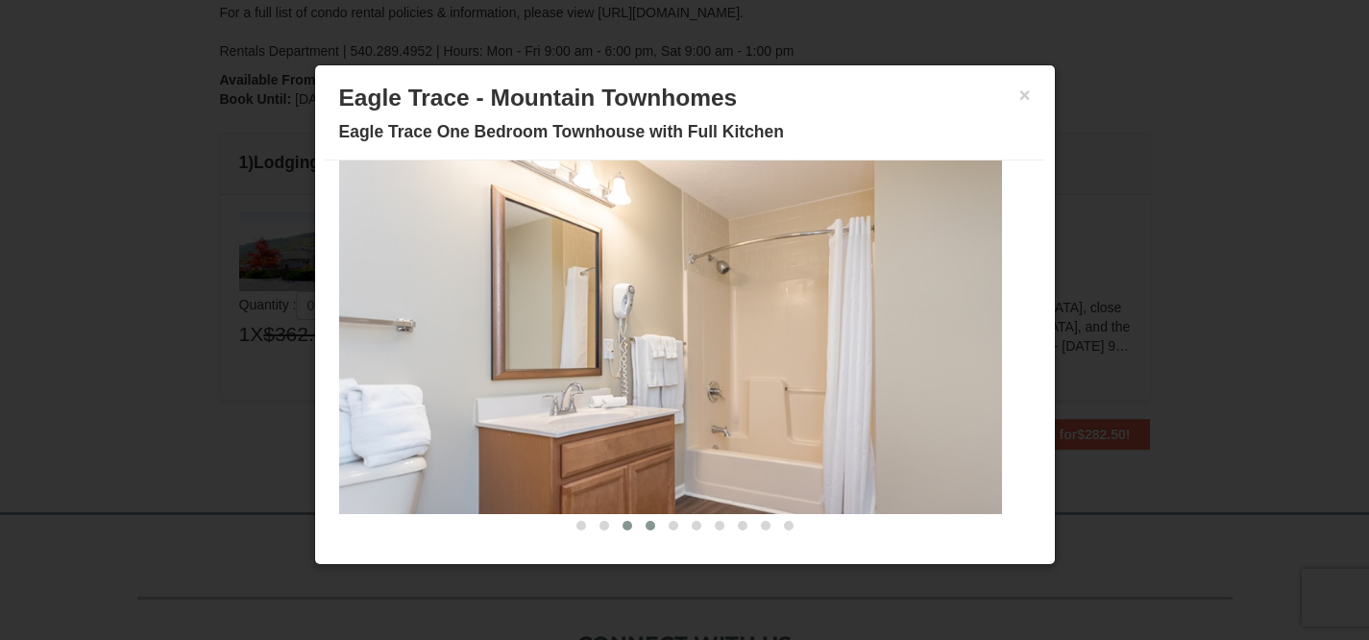
click at [646, 525] on span at bounding box center [651, 526] width 10 height 10
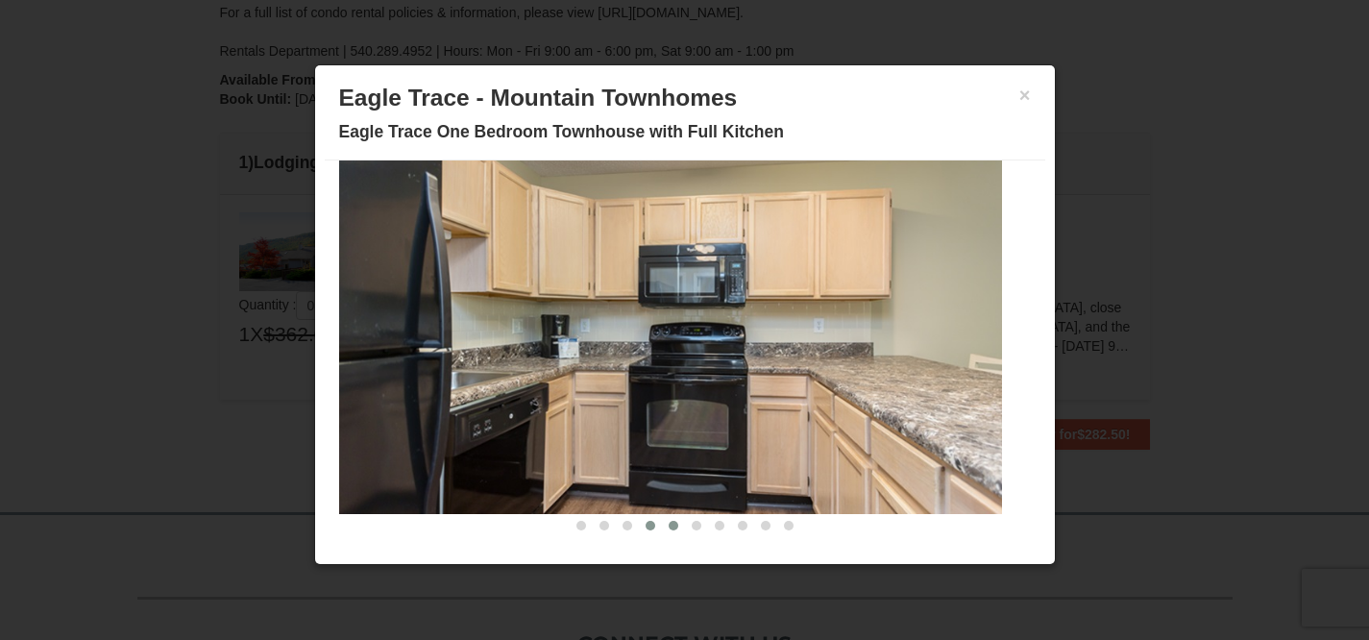
click at [669, 526] on span at bounding box center [674, 526] width 10 height 10
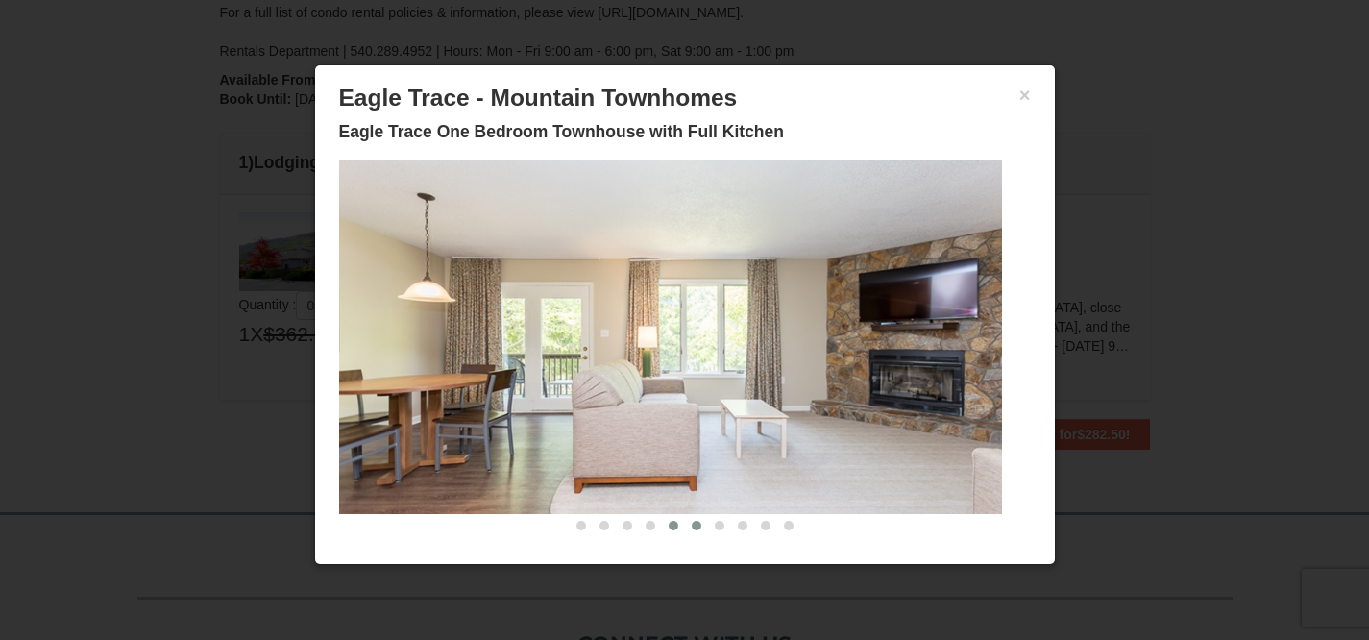
click at [692, 526] on span at bounding box center [697, 526] width 10 height 10
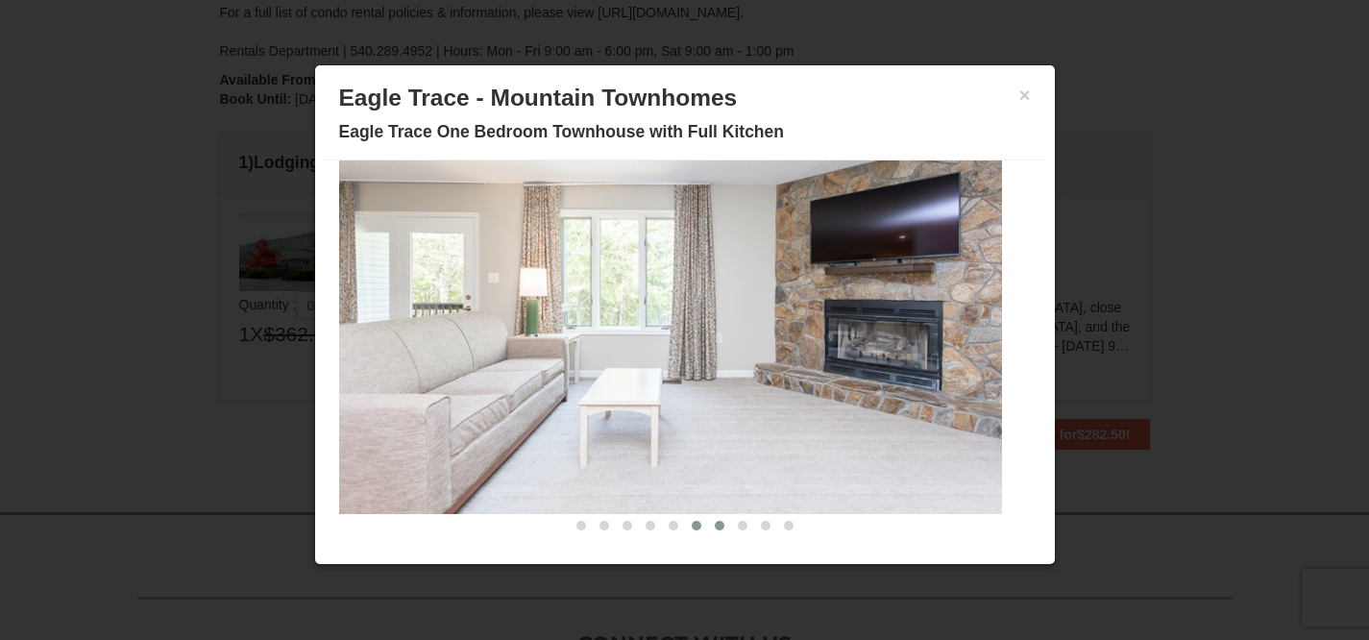
click at [715, 526] on span at bounding box center [720, 526] width 10 height 10
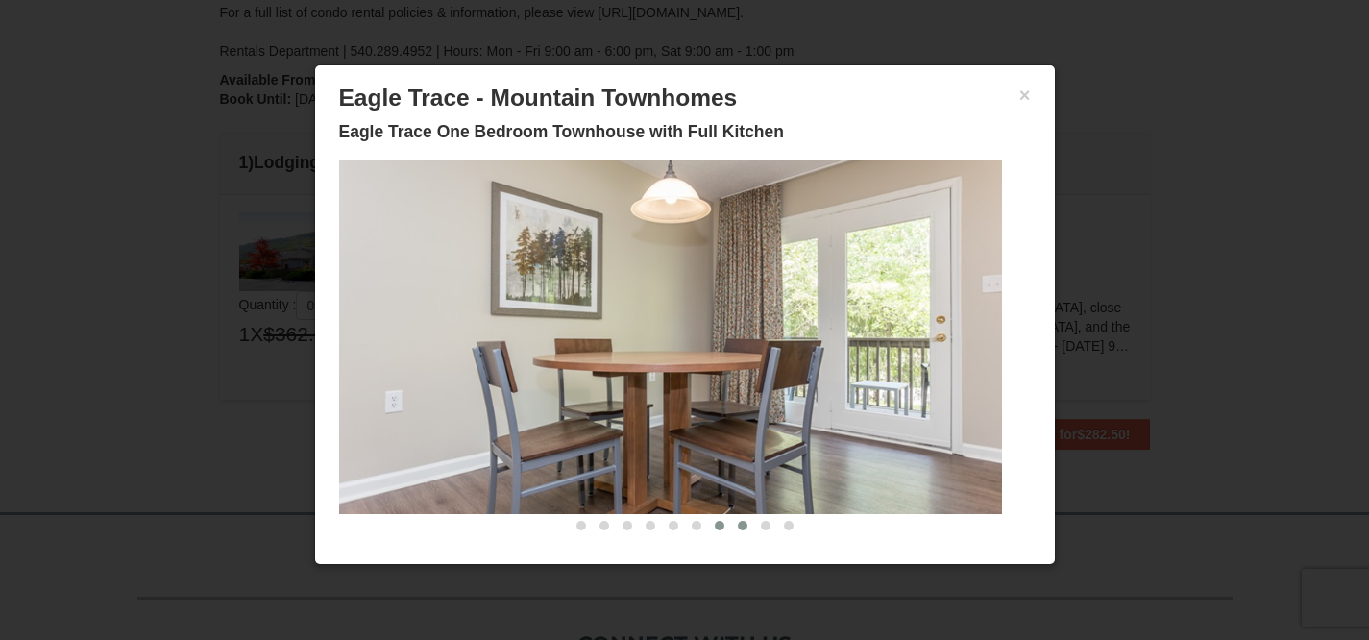
click at [738, 525] on span at bounding box center [743, 526] width 10 height 10
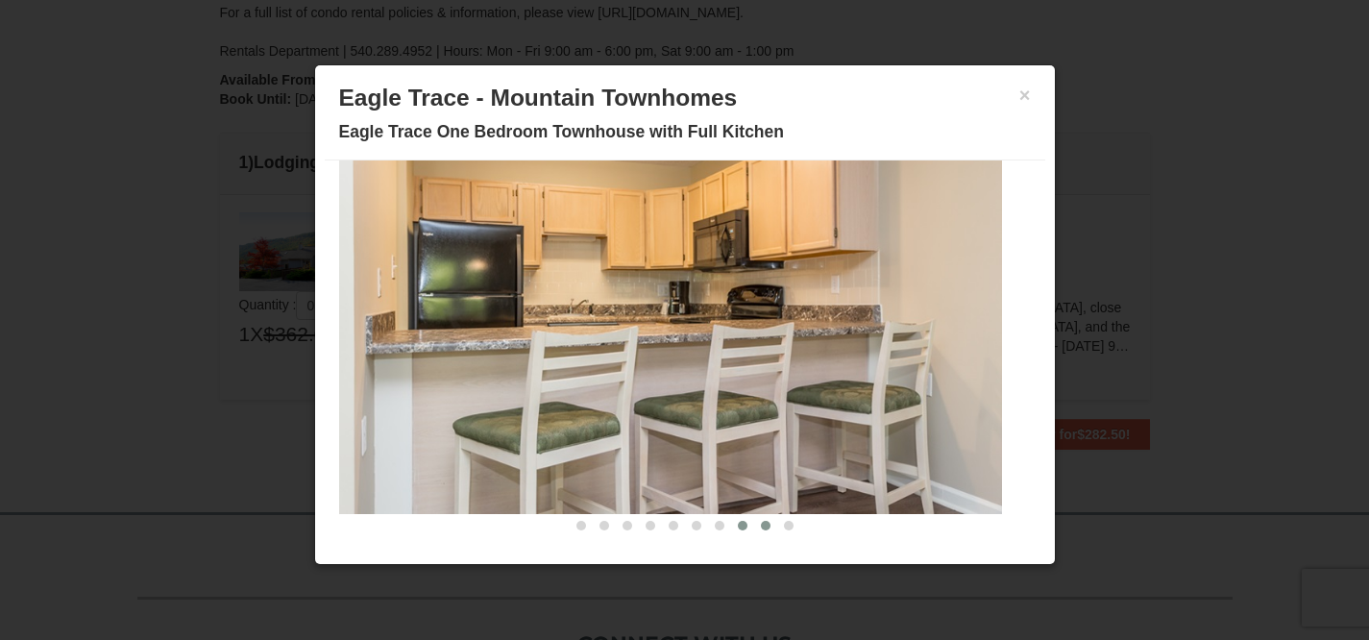
click at [754, 528] on button at bounding box center [765, 525] width 23 height 19
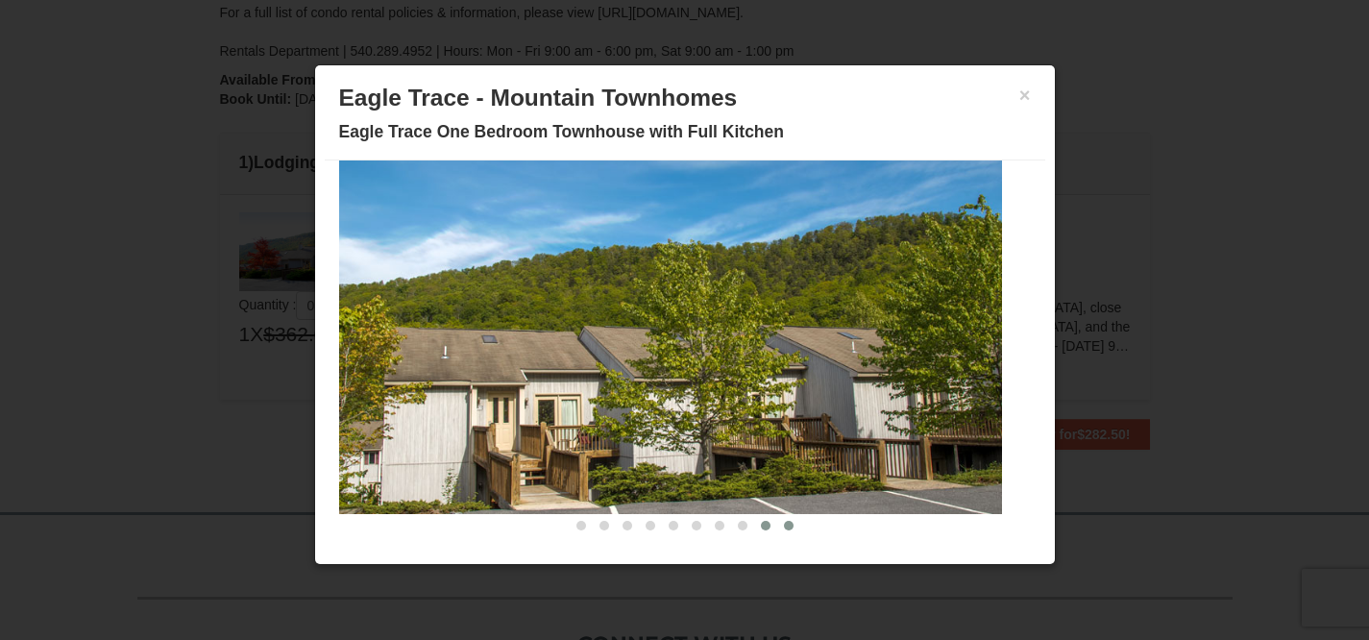
click at [784, 528] on span at bounding box center [789, 526] width 10 height 10
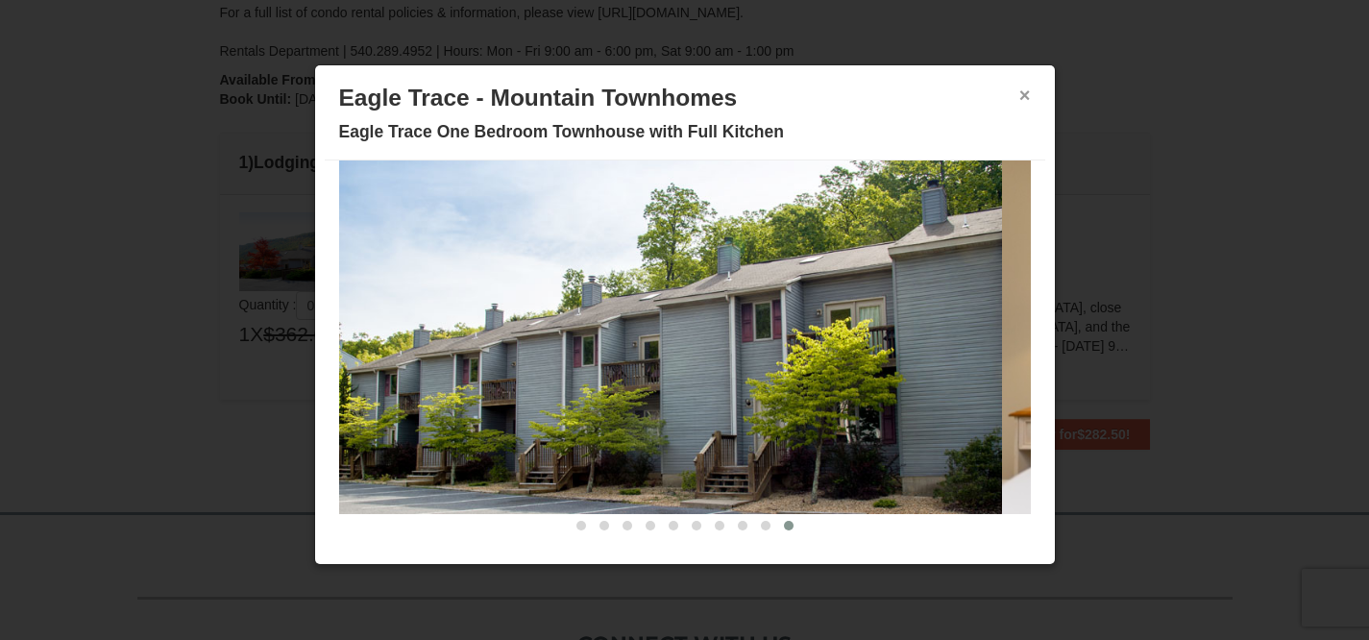
click at [1019, 97] on button "×" at bounding box center [1025, 95] width 12 height 19
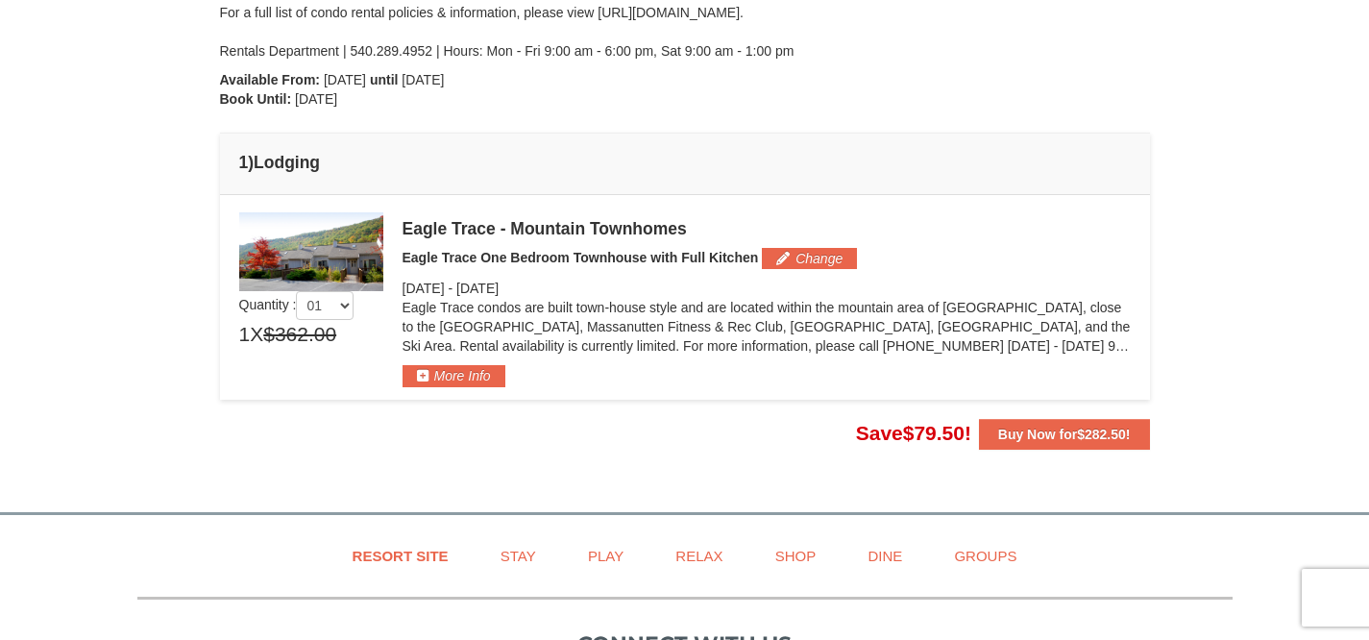
click at [1170, 182] on div "× From: To: Adults: 2 Children: 0 Change Arrival Please format dates MM/DD/YYYY…" at bounding box center [684, 81] width 1369 height 824
click at [1074, 436] on strong "Buy Now for $282.50 !" at bounding box center [1064, 434] width 133 height 15
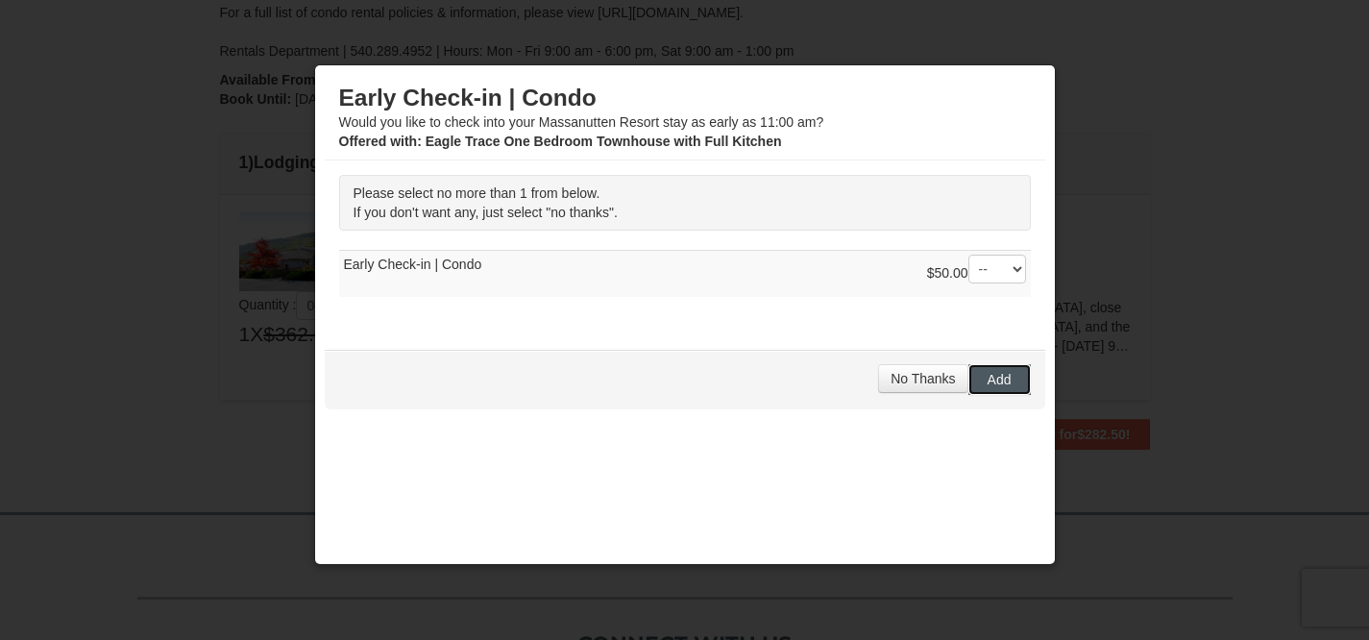
click at [988, 374] on span "Add" at bounding box center [1000, 379] width 24 height 15
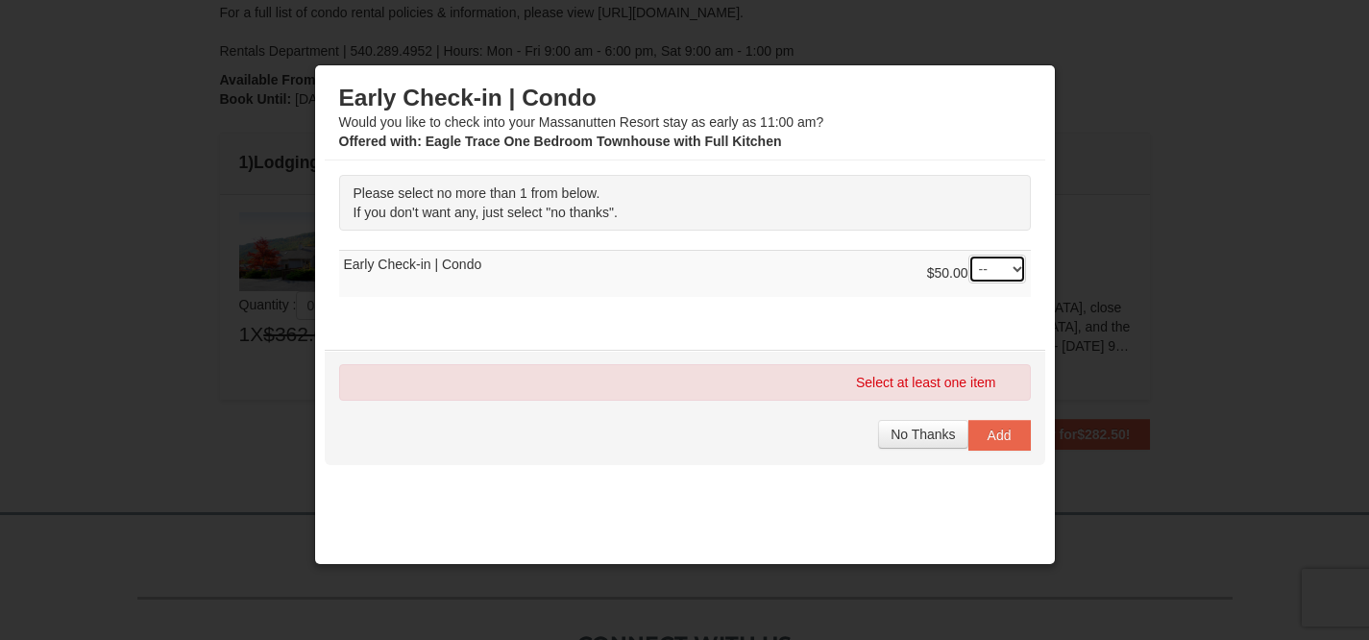
click at [1005, 269] on select "-- 01" at bounding box center [998, 269] width 58 height 29
click at [969, 255] on select "-- 01" at bounding box center [998, 269] width 58 height 29
click at [920, 433] on span "No Thanks" at bounding box center [923, 434] width 64 height 15
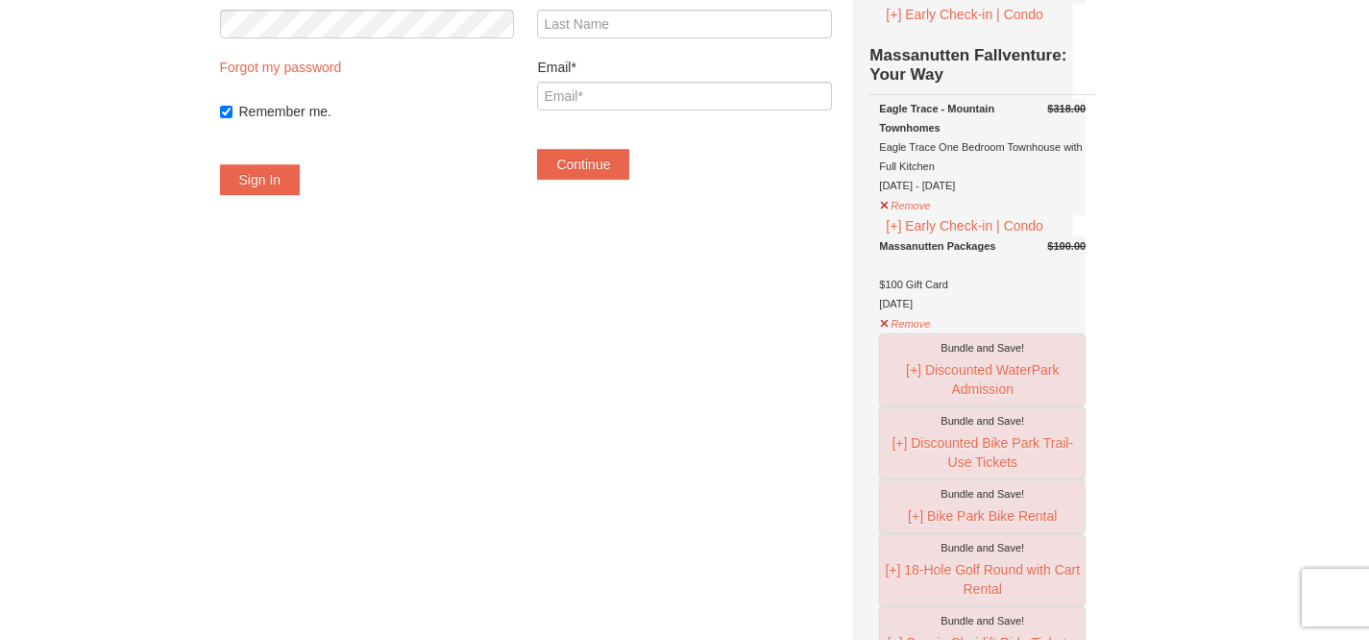
scroll to position [266, 0]
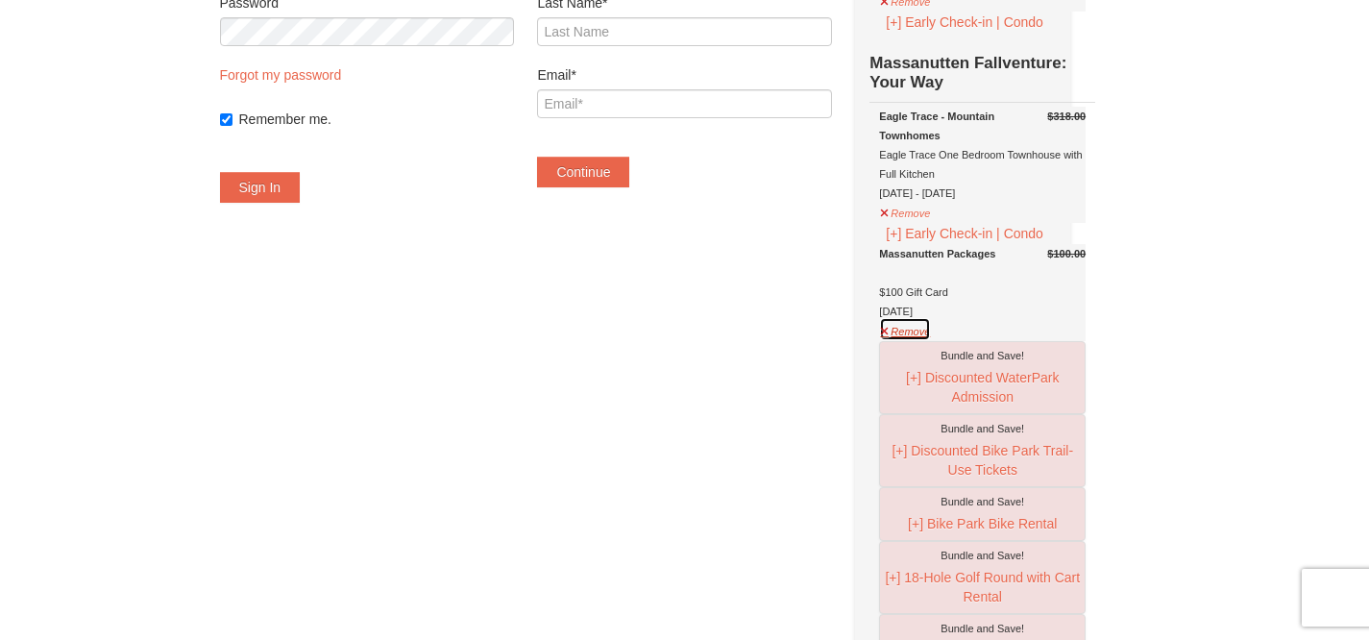
click at [931, 341] on button "Remove" at bounding box center [905, 329] width 52 height 24
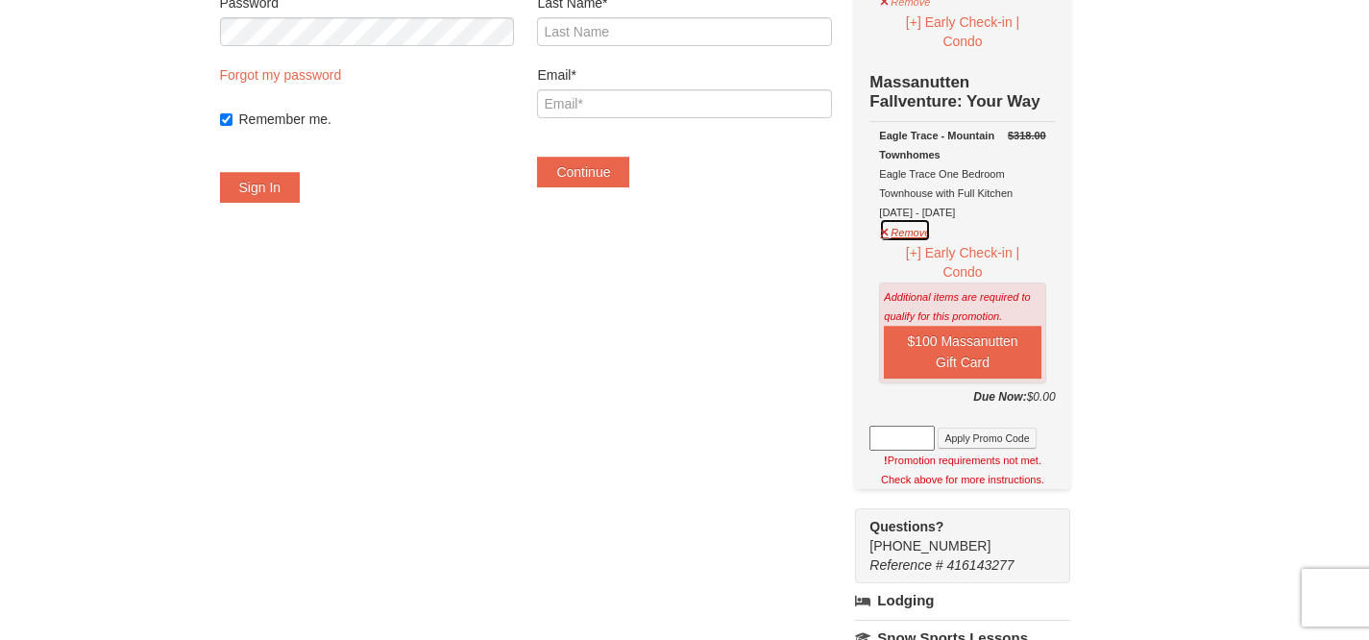
click at [925, 230] on button "Remove" at bounding box center [905, 230] width 52 height 24
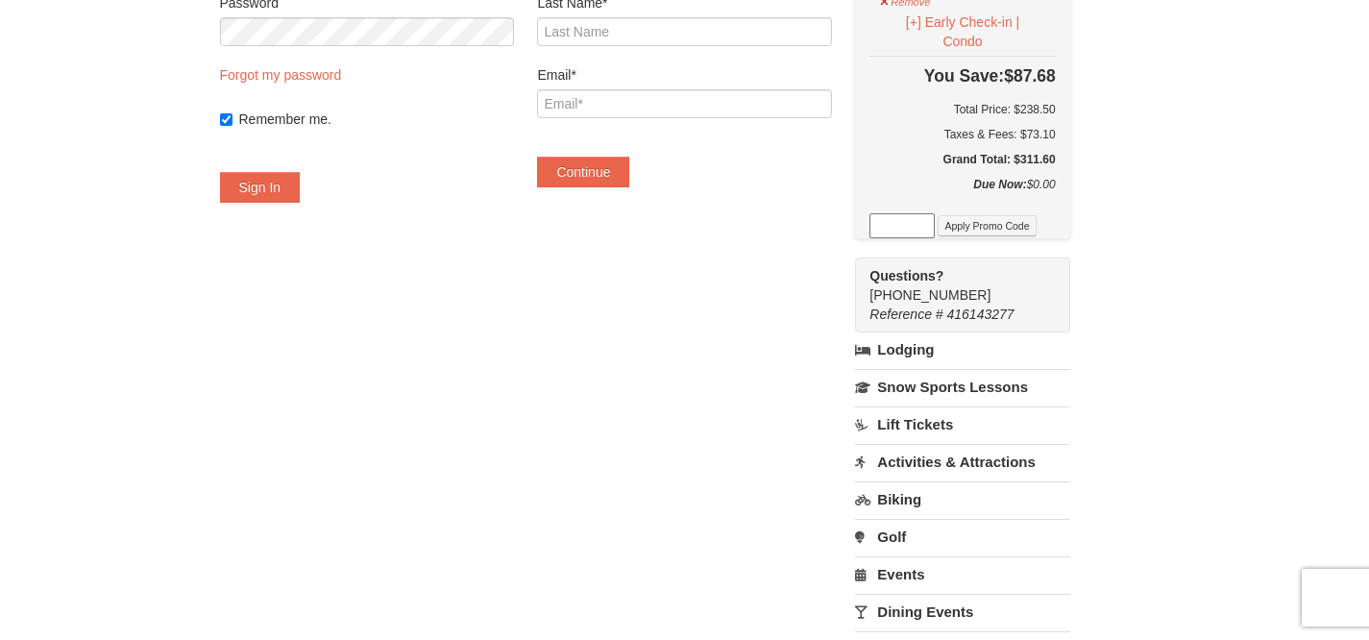
click at [1210, 147] on div "× Have an account? Sign in for faster booking. Email/Username* Password Forgot …" at bounding box center [684, 321] width 1369 height 1041
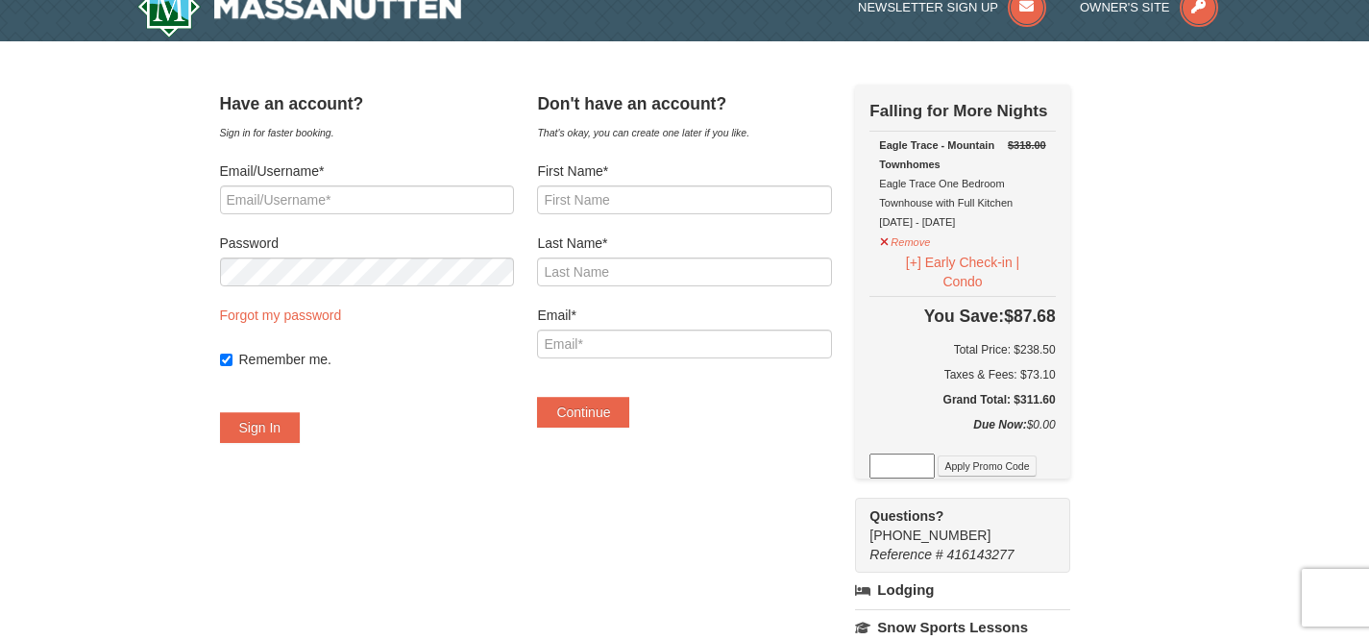
scroll to position [11, 0]
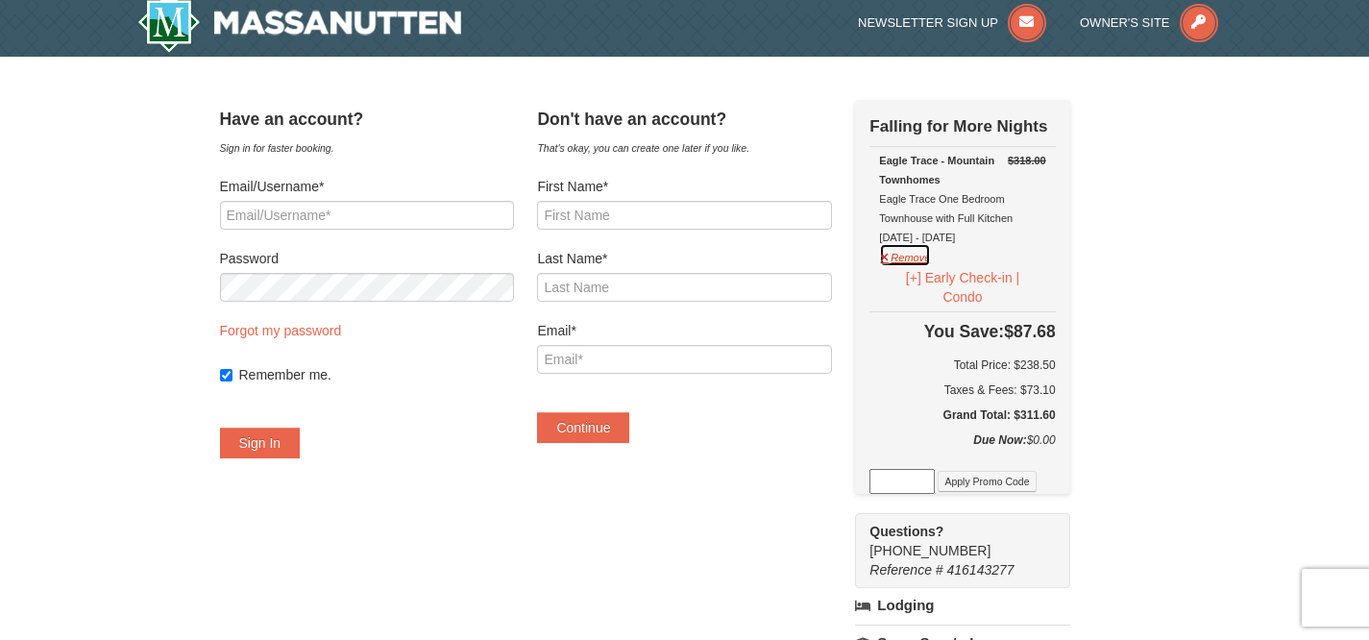
click at [931, 255] on button "Remove" at bounding box center [905, 255] width 52 height 24
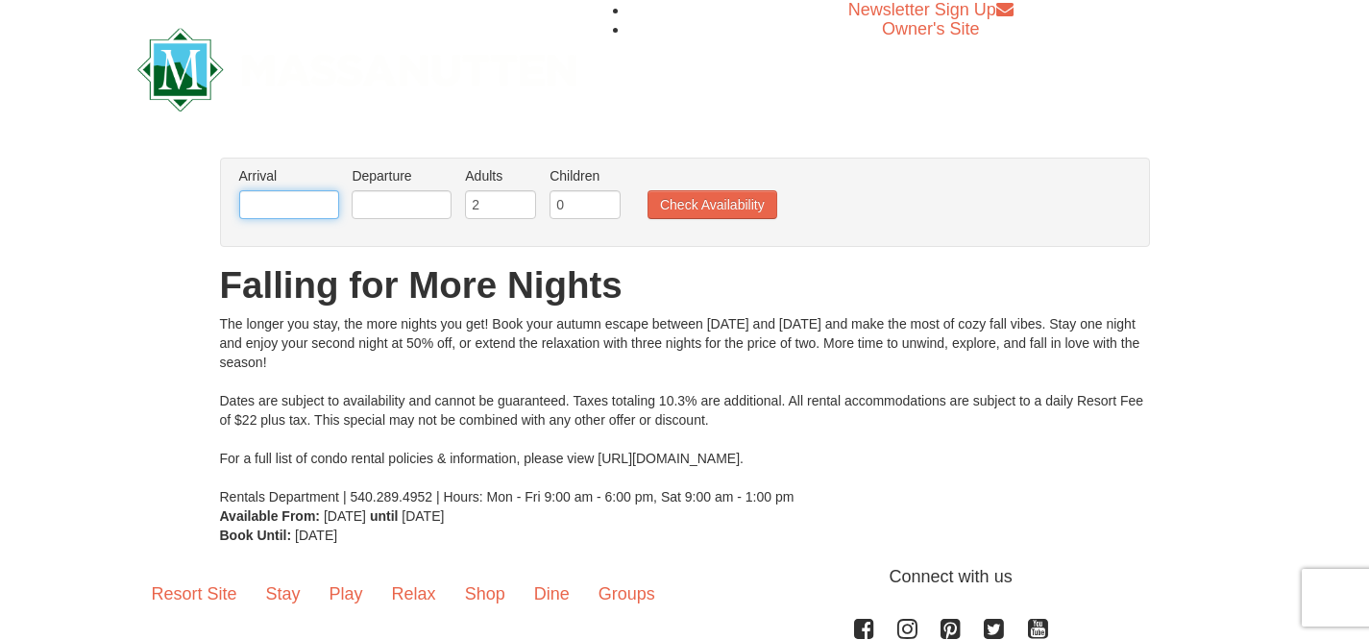
click at [299, 198] on input "text" at bounding box center [289, 204] width 100 height 29
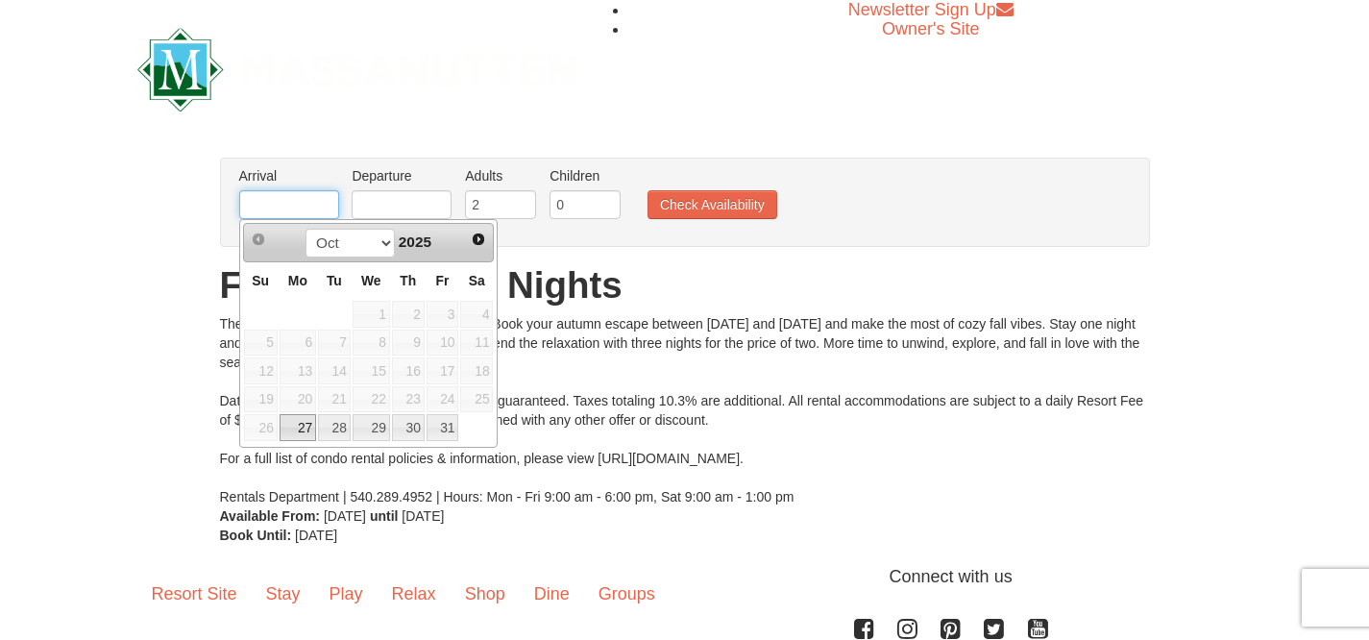
type input "[DATE]"
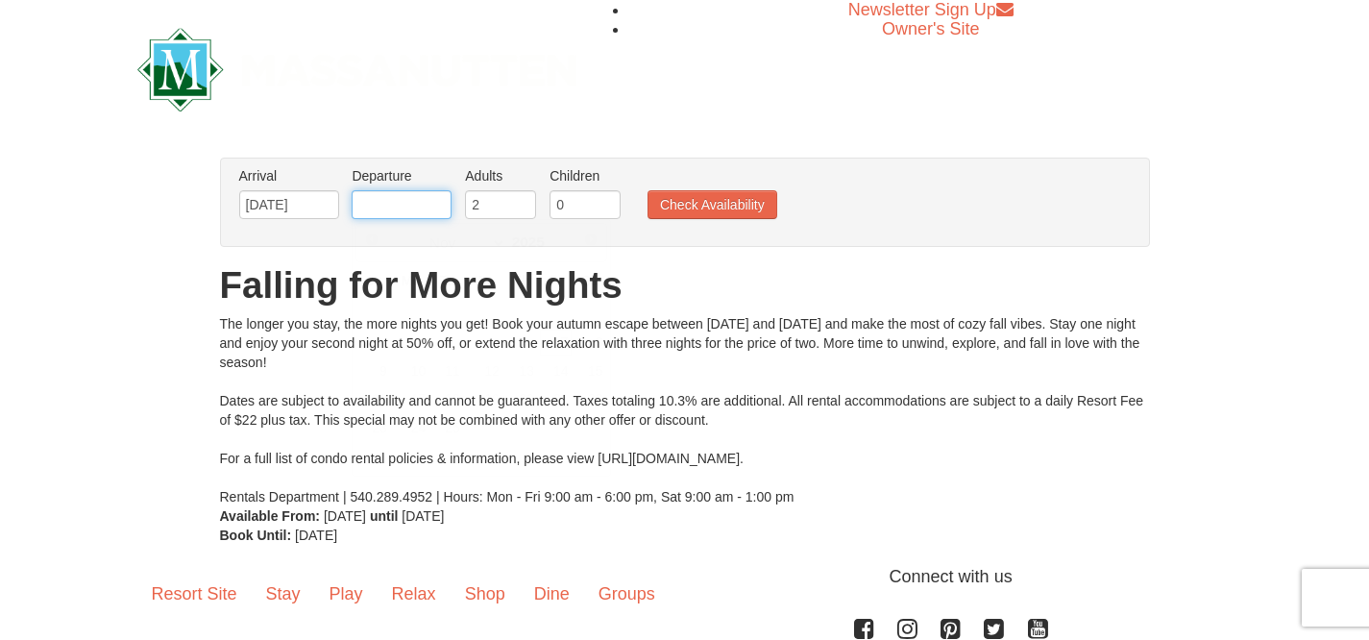
click at [411, 193] on input "text" at bounding box center [402, 204] width 100 height 29
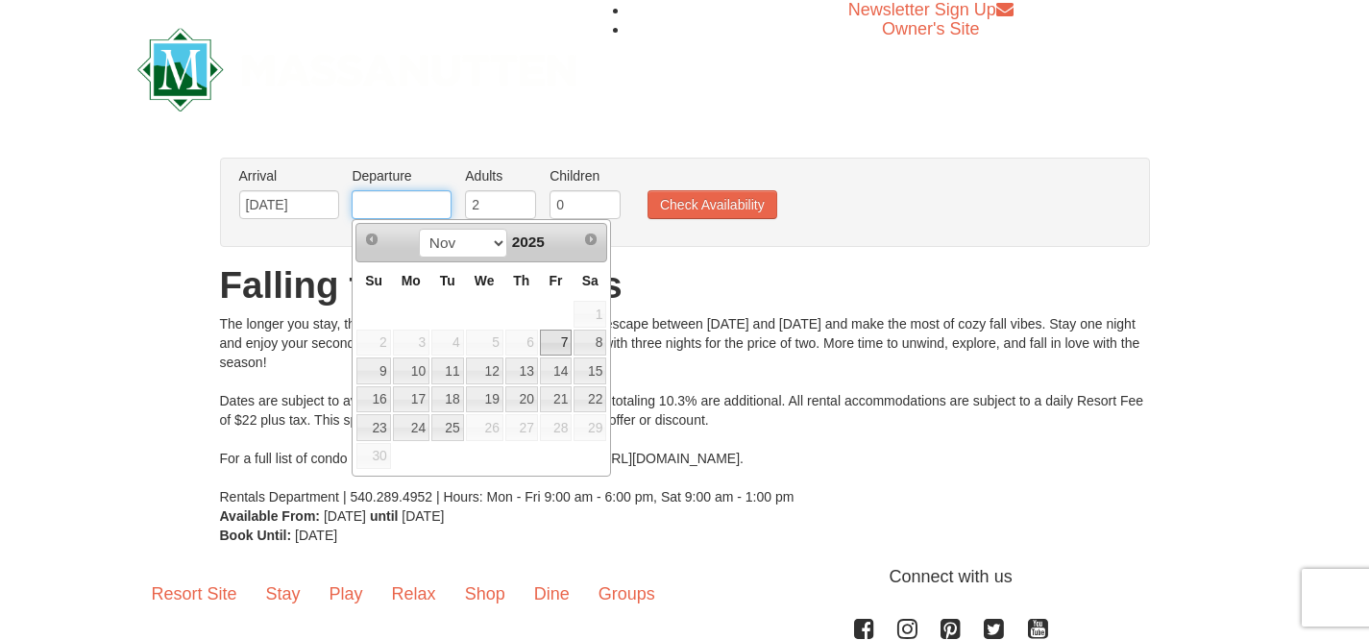
type input "[DATE]"
click at [726, 206] on button "Check Availability" at bounding box center [713, 204] width 130 height 29
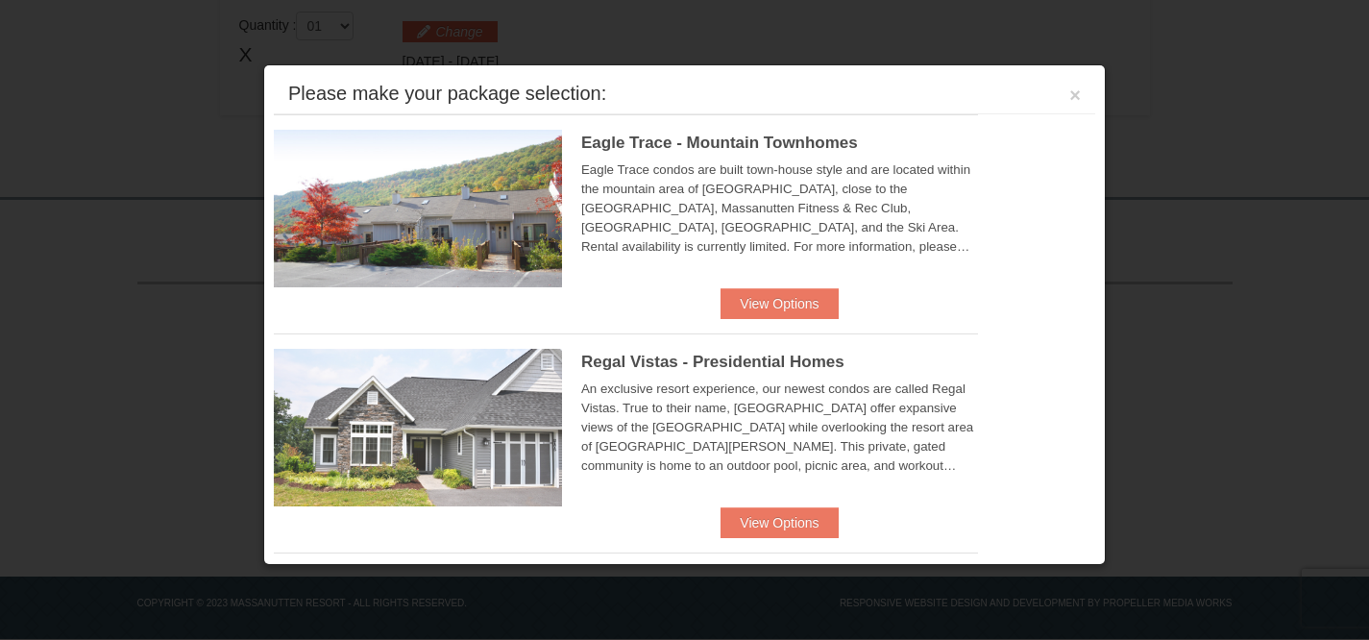
scroll to position [606, 0]
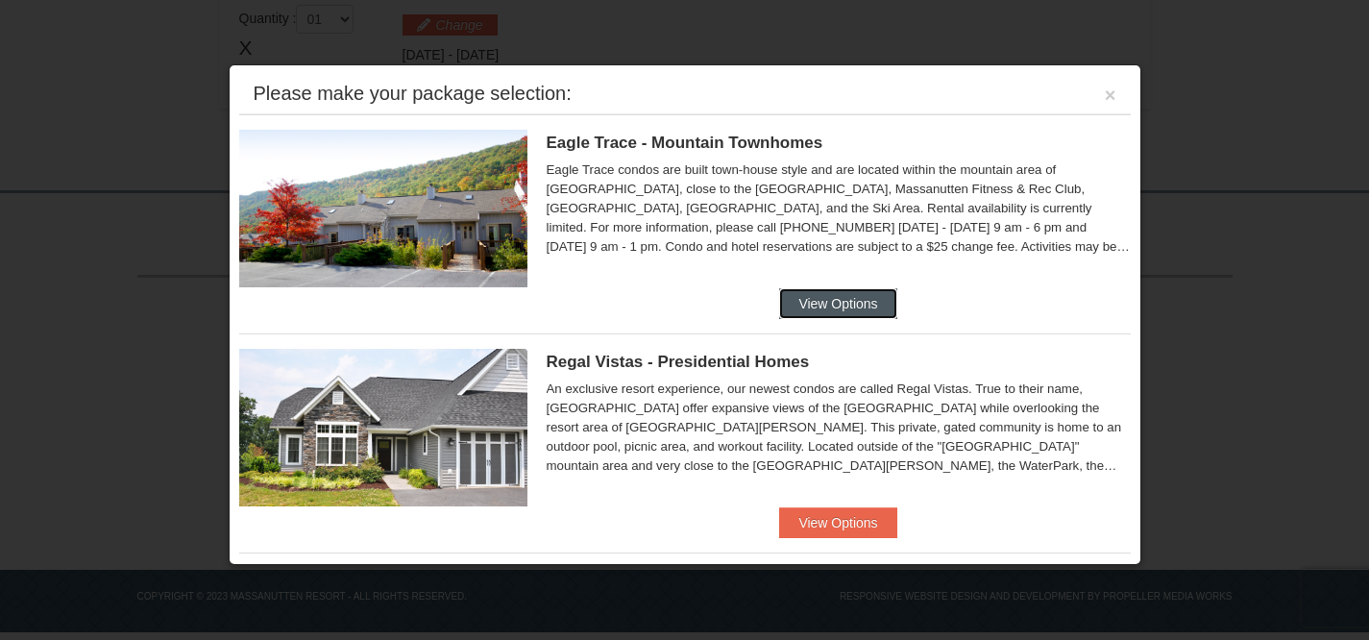
click at [858, 297] on button "View Options" at bounding box center [837, 303] width 117 height 31
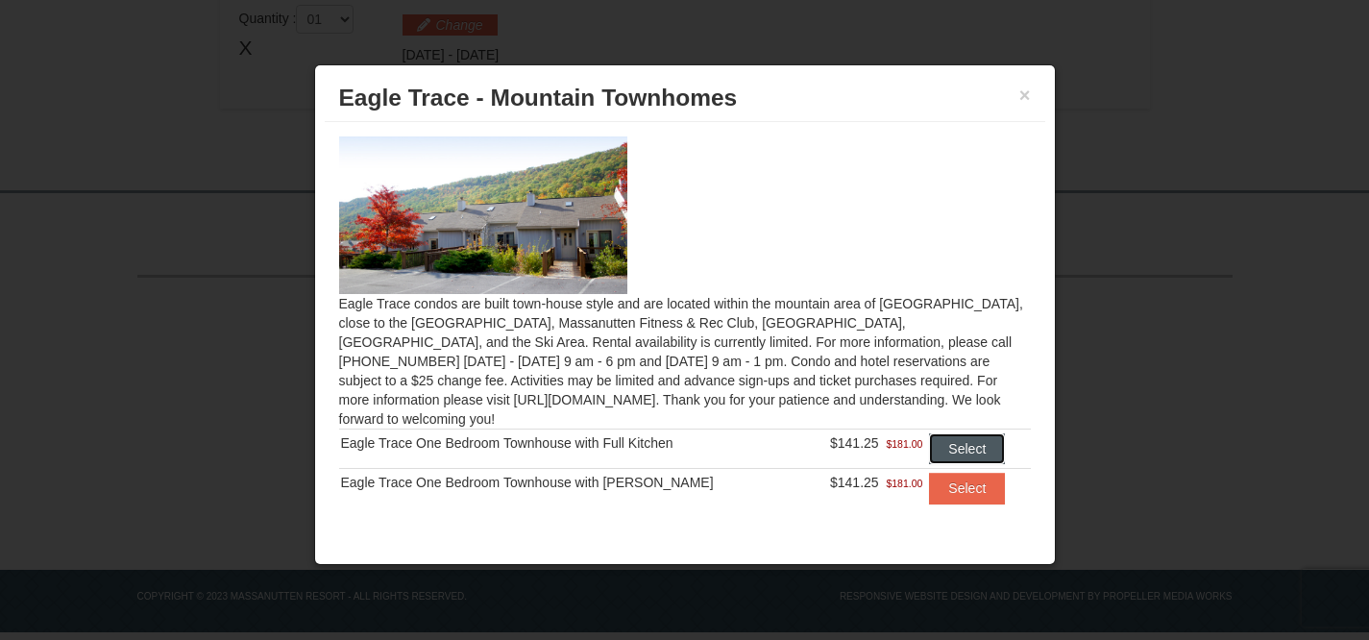
click at [942, 433] on button "Select" at bounding box center [967, 448] width 76 height 31
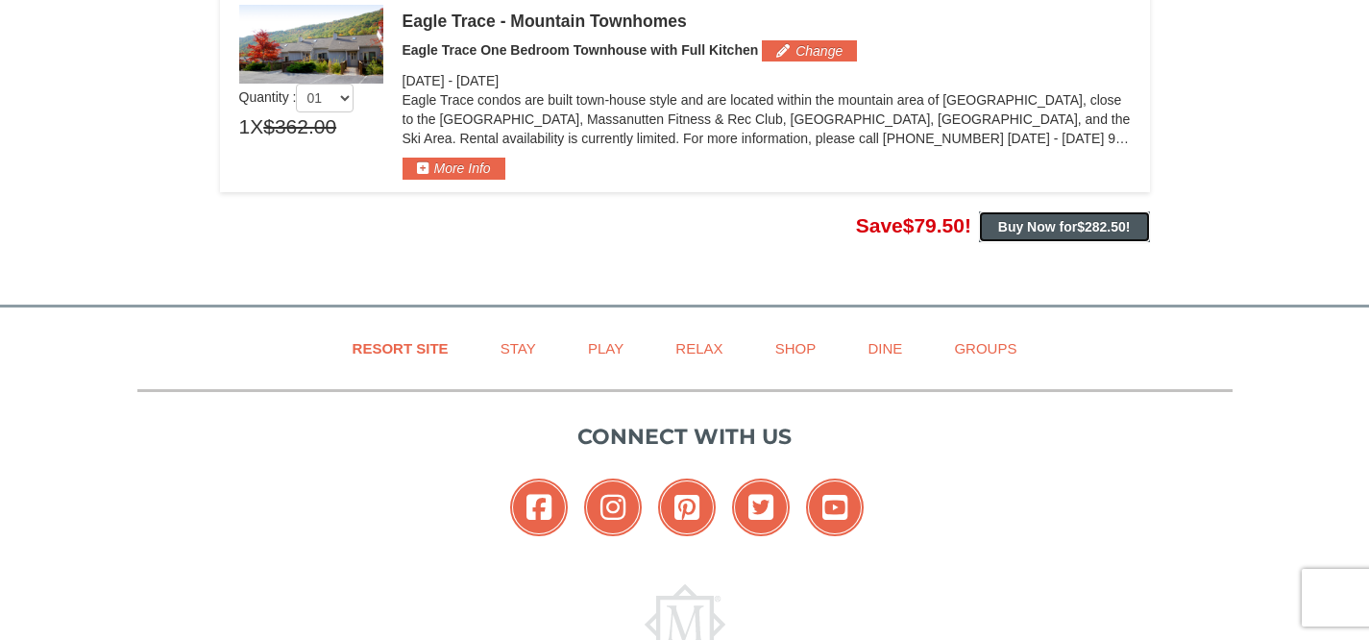
click at [1073, 228] on strong "Buy Now for $282.50 !" at bounding box center [1064, 226] width 133 height 15
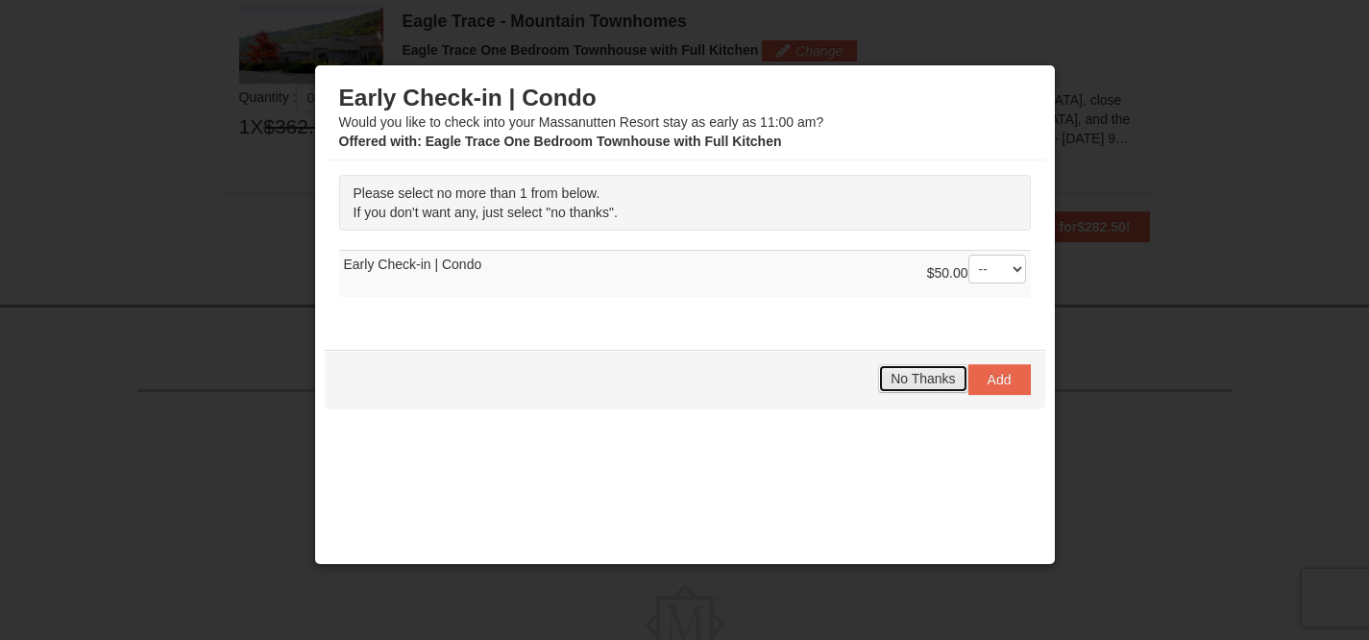
click at [883, 391] on button "No Thanks" at bounding box center [922, 378] width 89 height 29
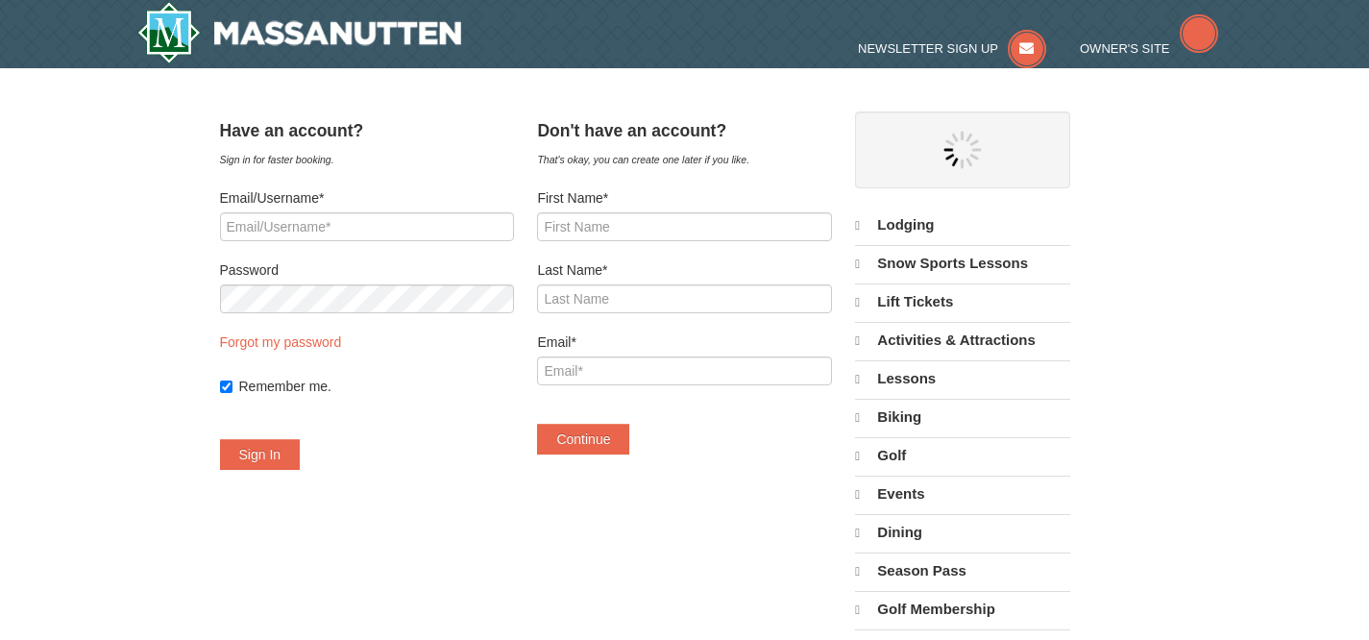
select select "10"
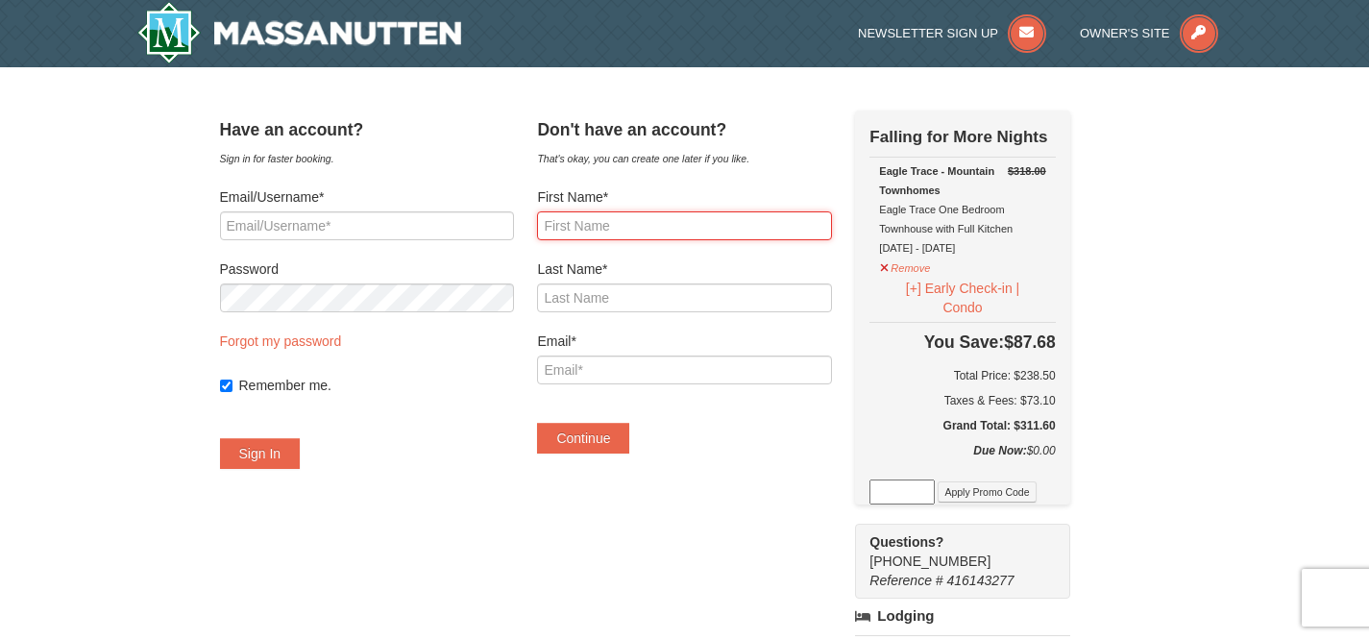
click at [656, 219] on input "First Name*" at bounding box center [684, 225] width 294 height 29
type input "Mark"
click at [643, 299] on input "Last Name*" at bounding box center [684, 297] width 294 height 29
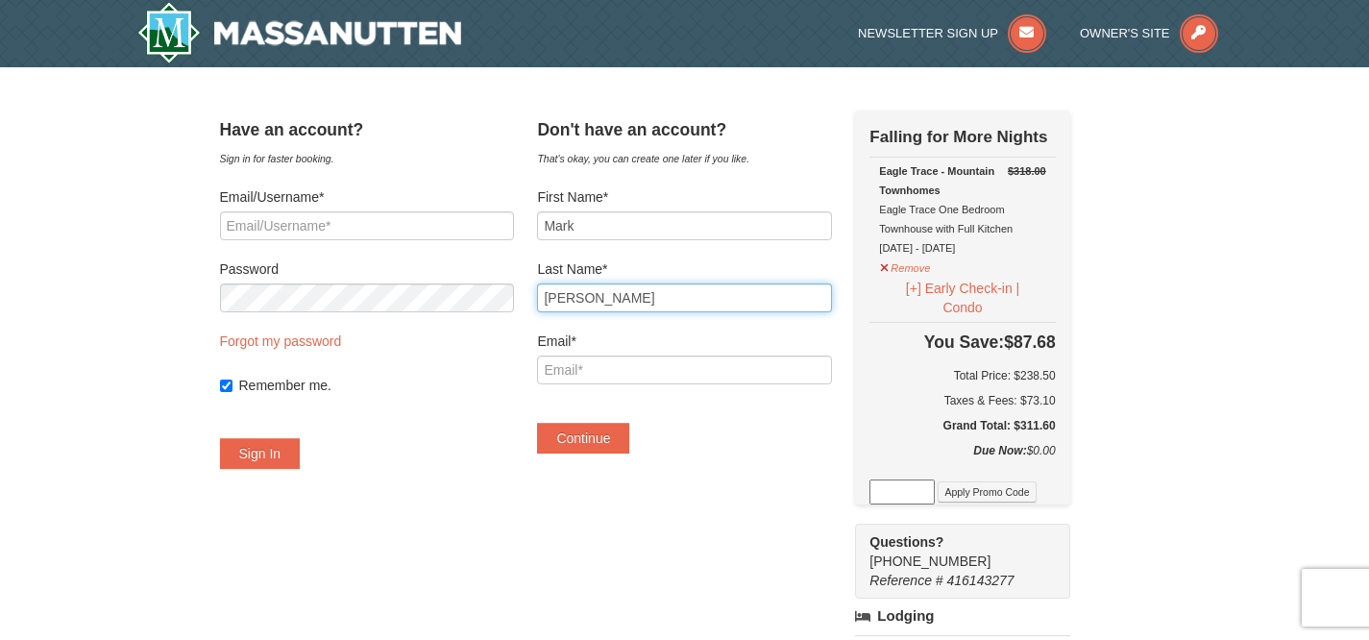
type input "Soliday"
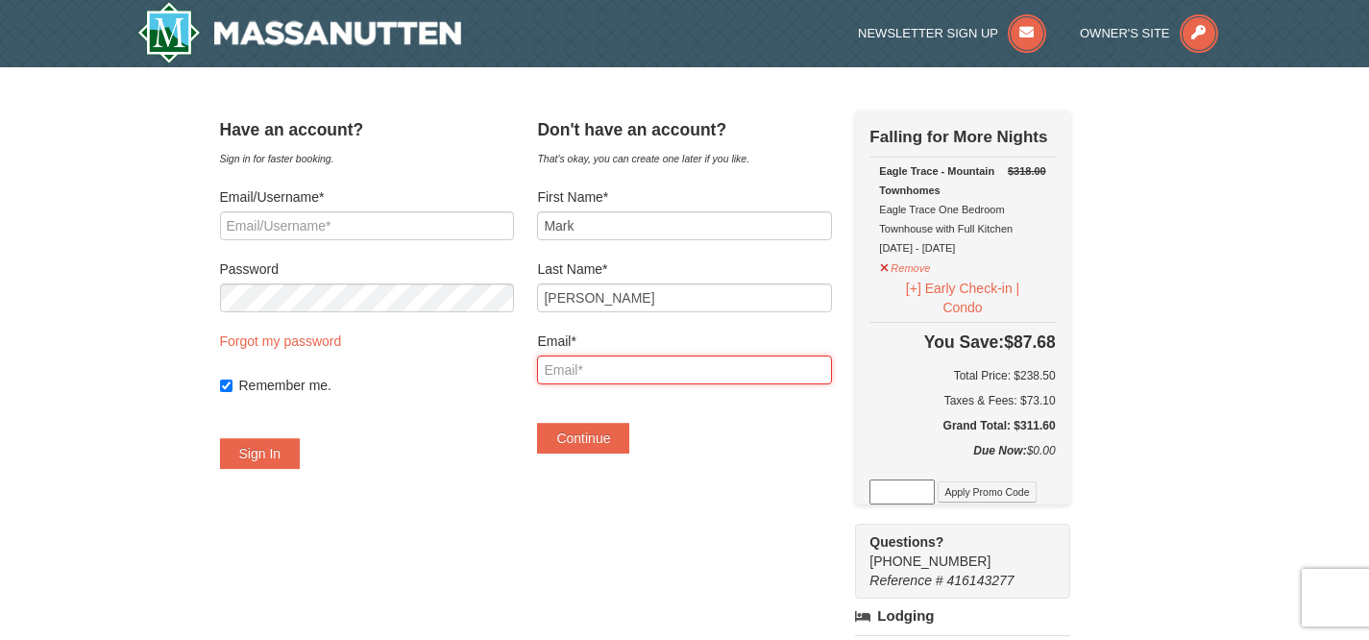
click at [585, 363] on input "Email*" at bounding box center [684, 370] width 294 height 29
type input "sutphinm97032@gmail.com"
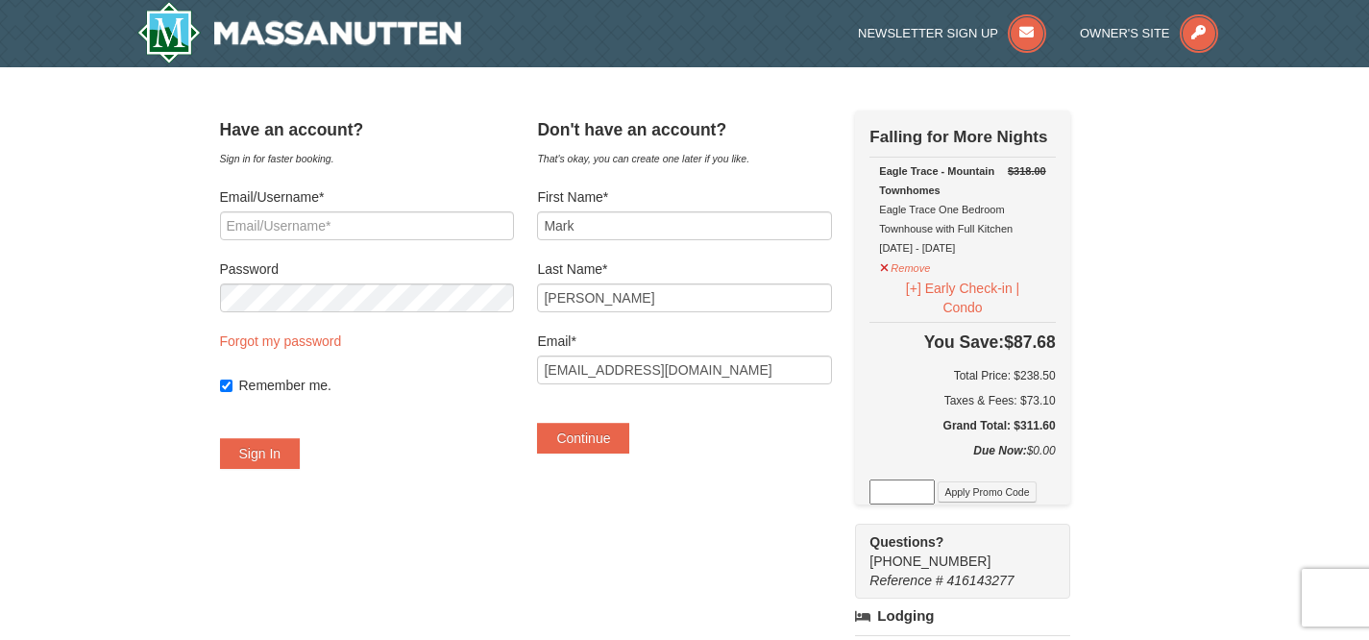
click at [722, 484] on div "Have an account? Sign in for faster booking. Email/Username* Password Forgot my…" at bounding box center [685, 587] width 930 height 954
click at [613, 437] on button "Continue" at bounding box center [583, 438] width 92 height 31
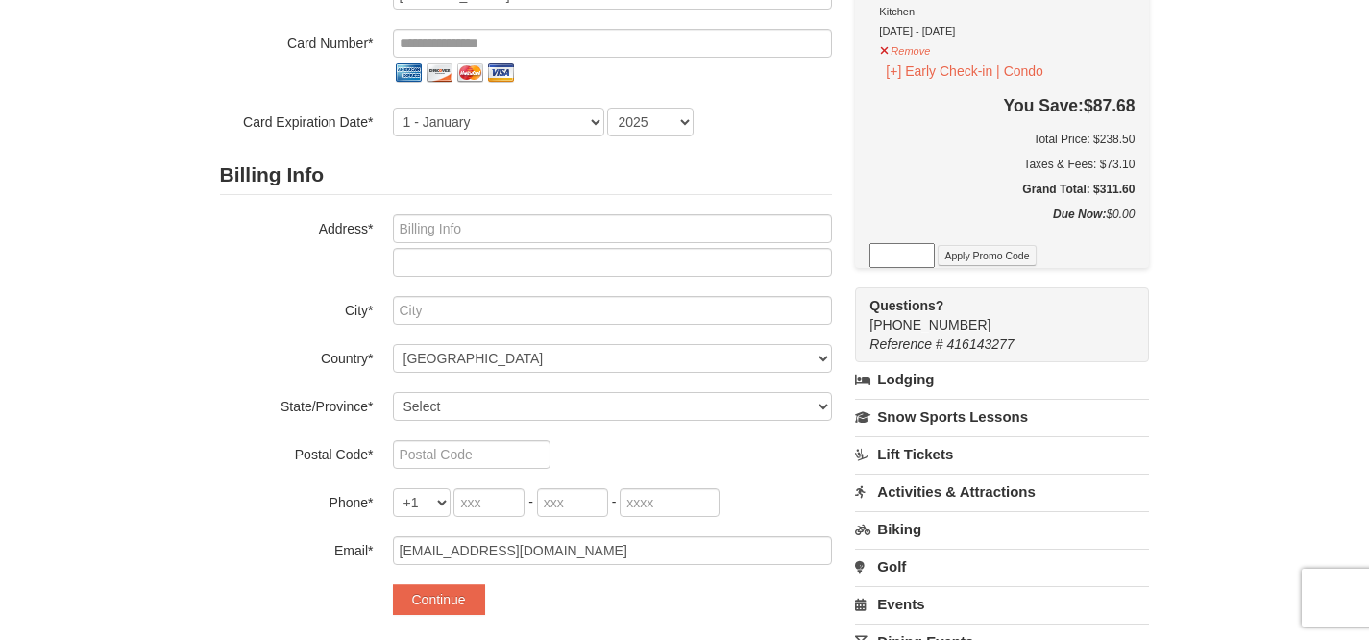
scroll to position [251, 0]
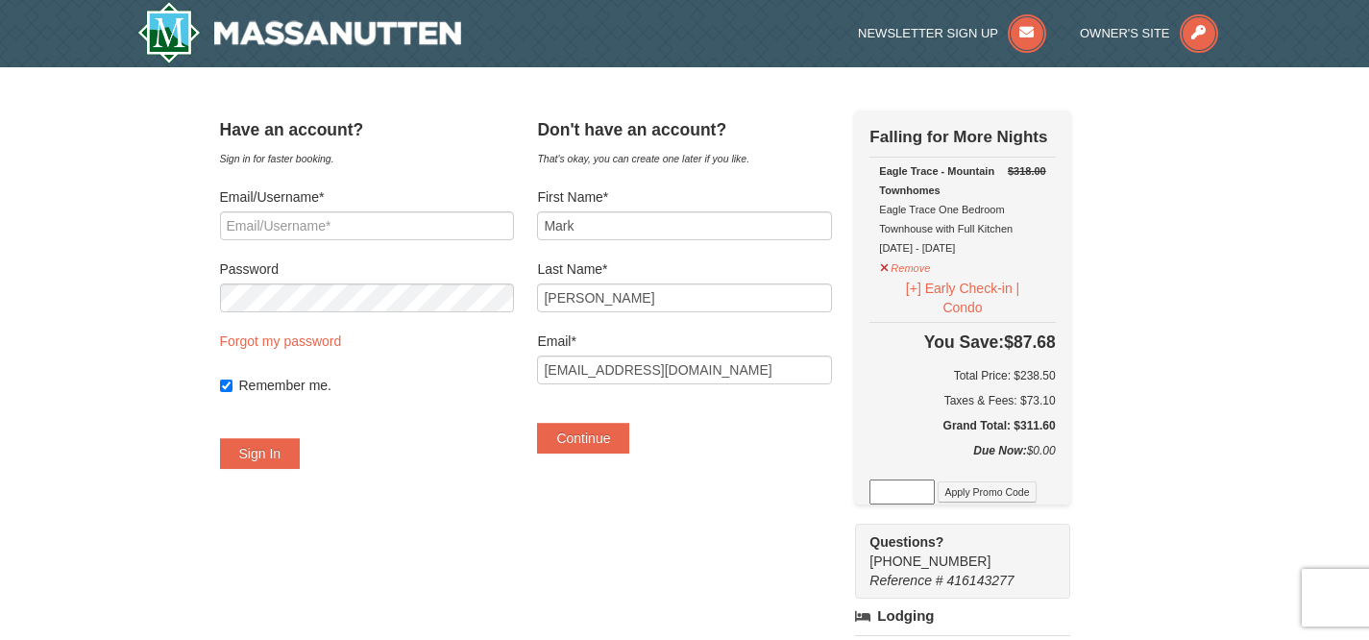
click at [828, 97] on div "× Have an account? Sign in for faster booking. Email/Username* Password Forgot …" at bounding box center [685, 587] width 969 height 1002
click at [918, 492] on input at bounding box center [902, 491] width 65 height 25
click at [768, 540] on div "Have an account? Sign in for faster booking. Email/Username* Password Forgot my…" at bounding box center [685, 587] width 930 height 954
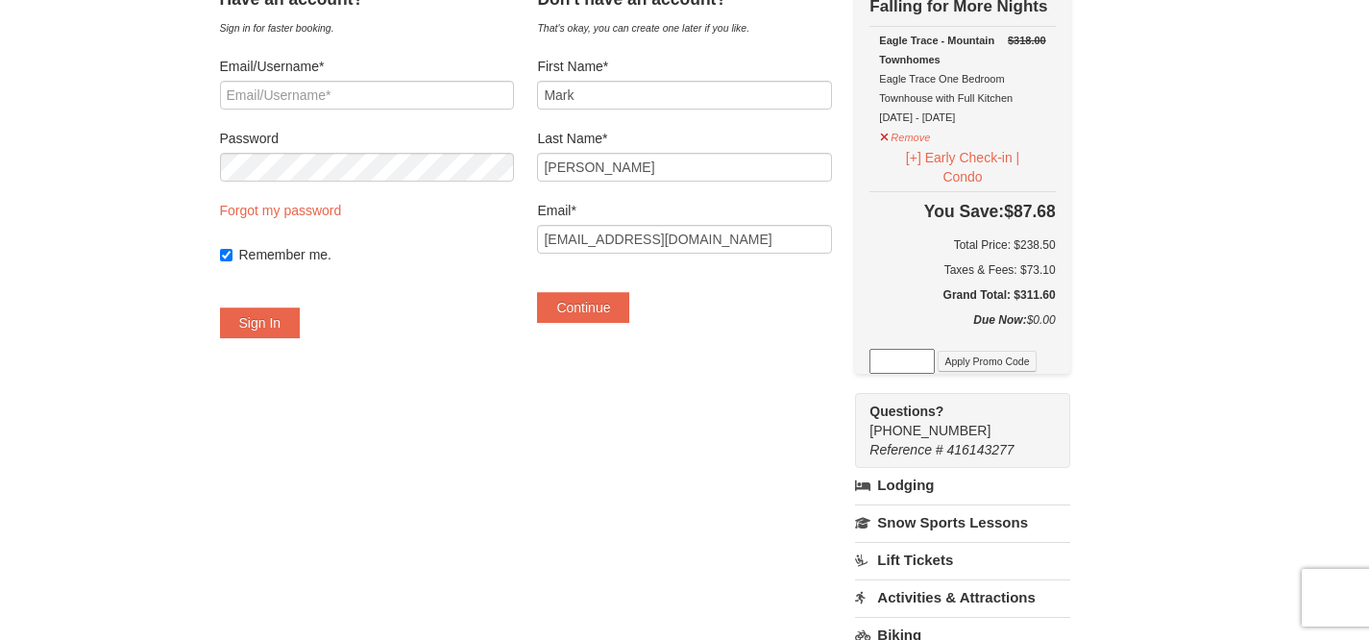
scroll to position [192, 0]
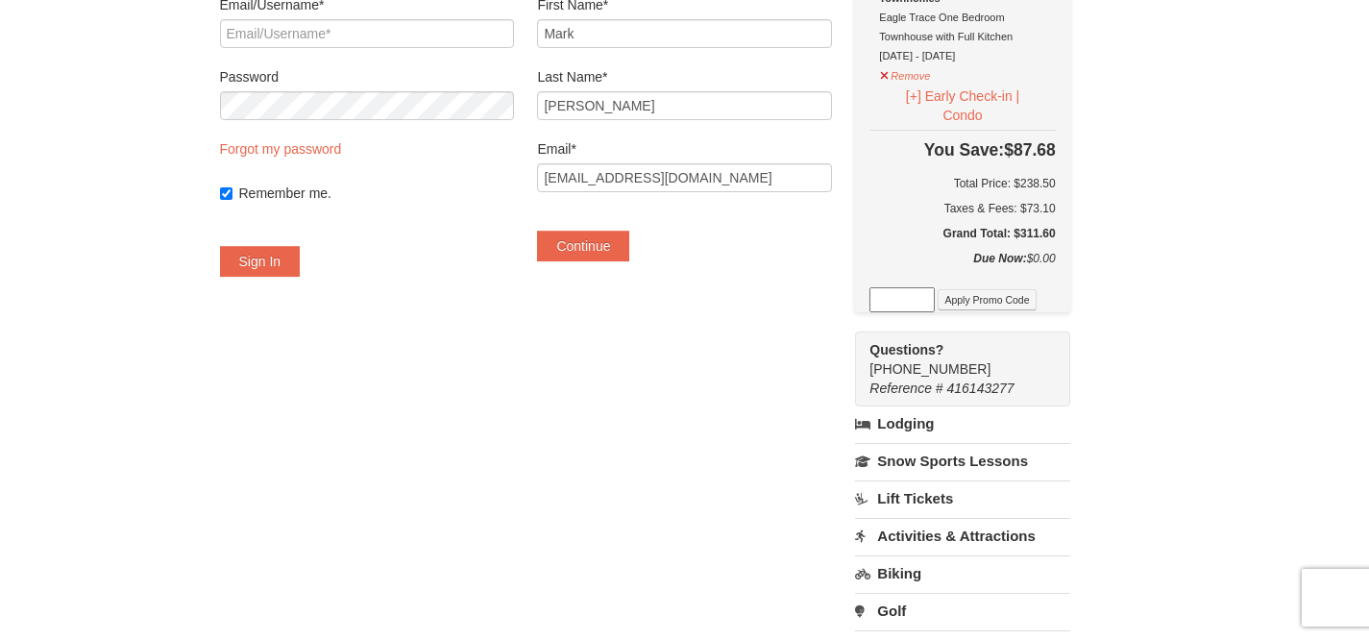
click at [938, 423] on link "Lodging" at bounding box center [962, 423] width 214 height 35
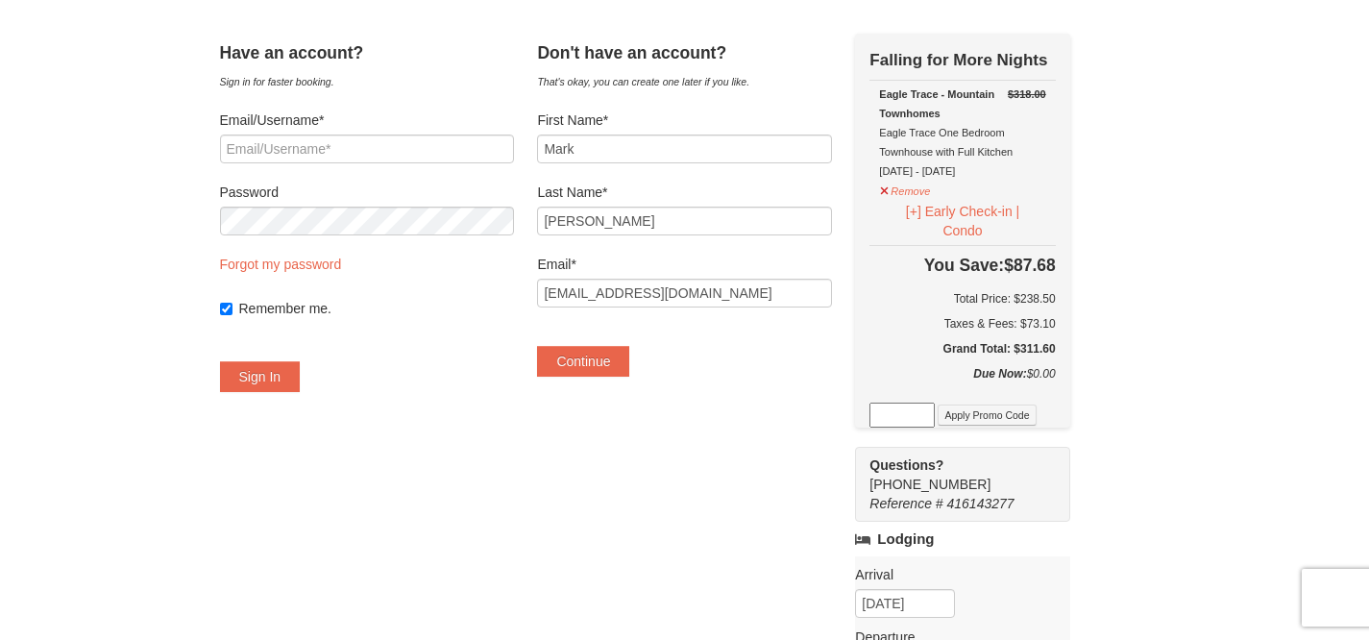
scroll to position [38, 0]
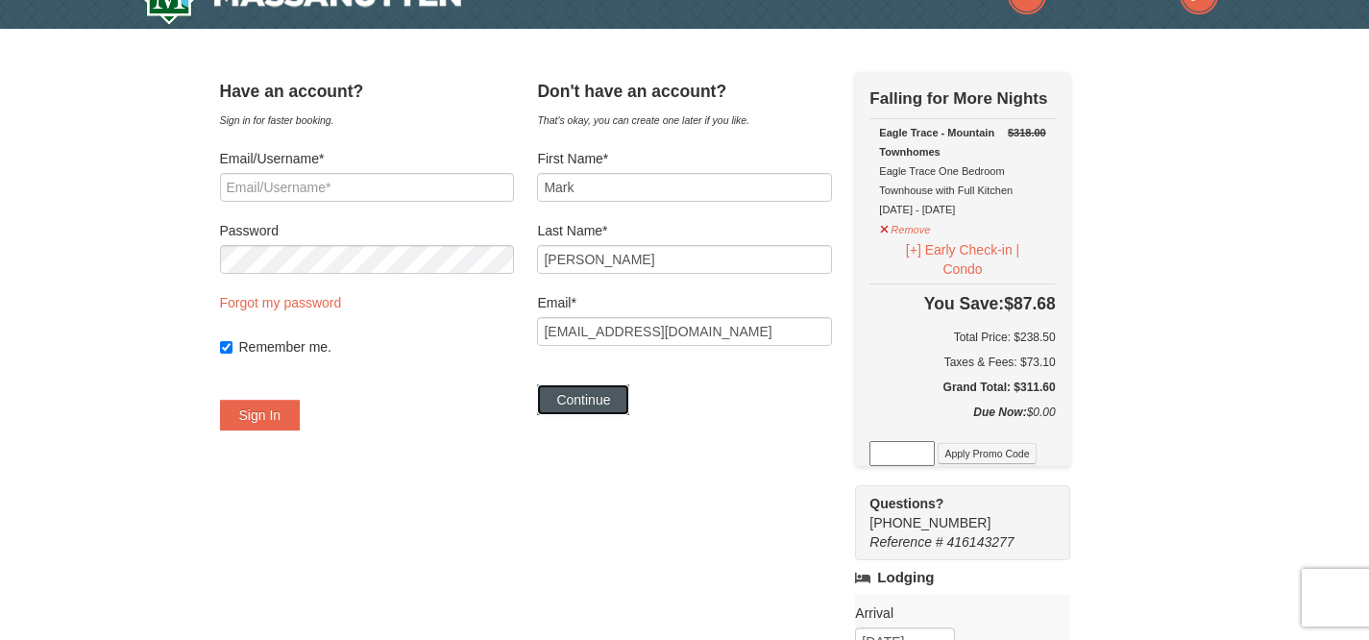
click at [607, 408] on button "Continue" at bounding box center [583, 399] width 92 height 31
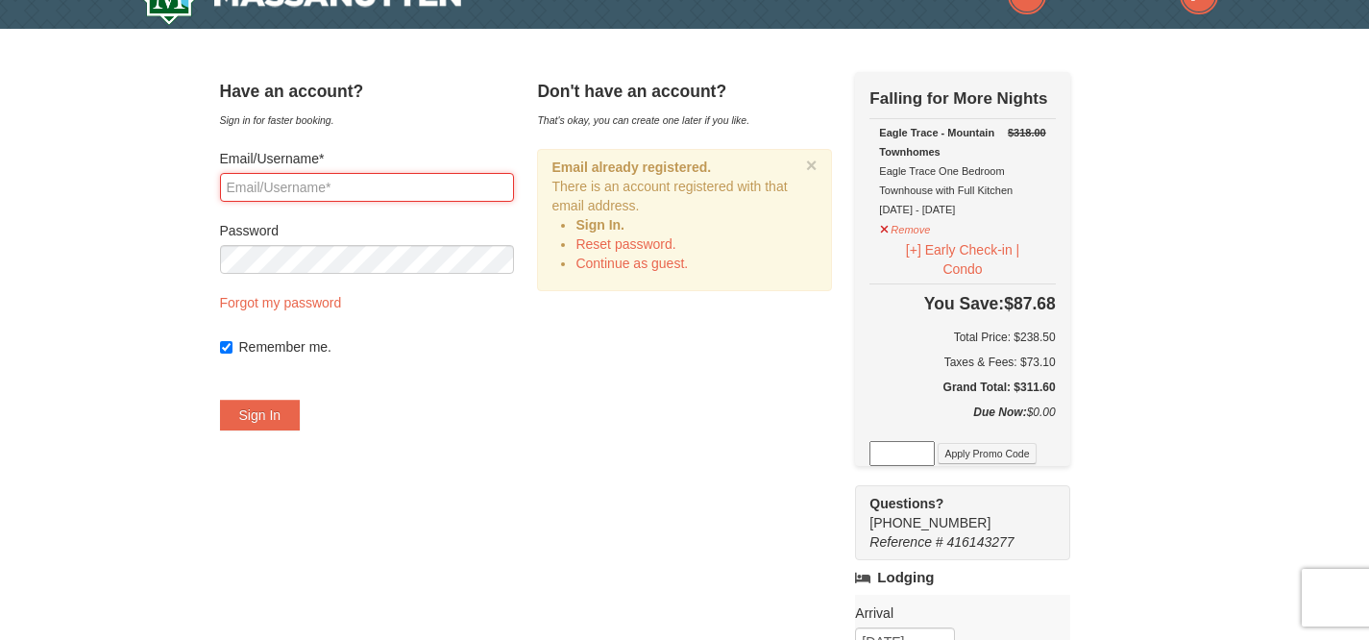
click at [400, 185] on input "Email/Username*" at bounding box center [367, 187] width 294 height 29
click at [625, 219] on strong "Sign In." at bounding box center [600, 224] width 49 height 15
click at [351, 185] on input "Email/Username*" at bounding box center [367, 187] width 294 height 29
type input "[EMAIL_ADDRESS][DOMAIN_NAME]"
click at [333, 305] on link "Forgot my password" at bounding box center [281, 302] width 122 height 15
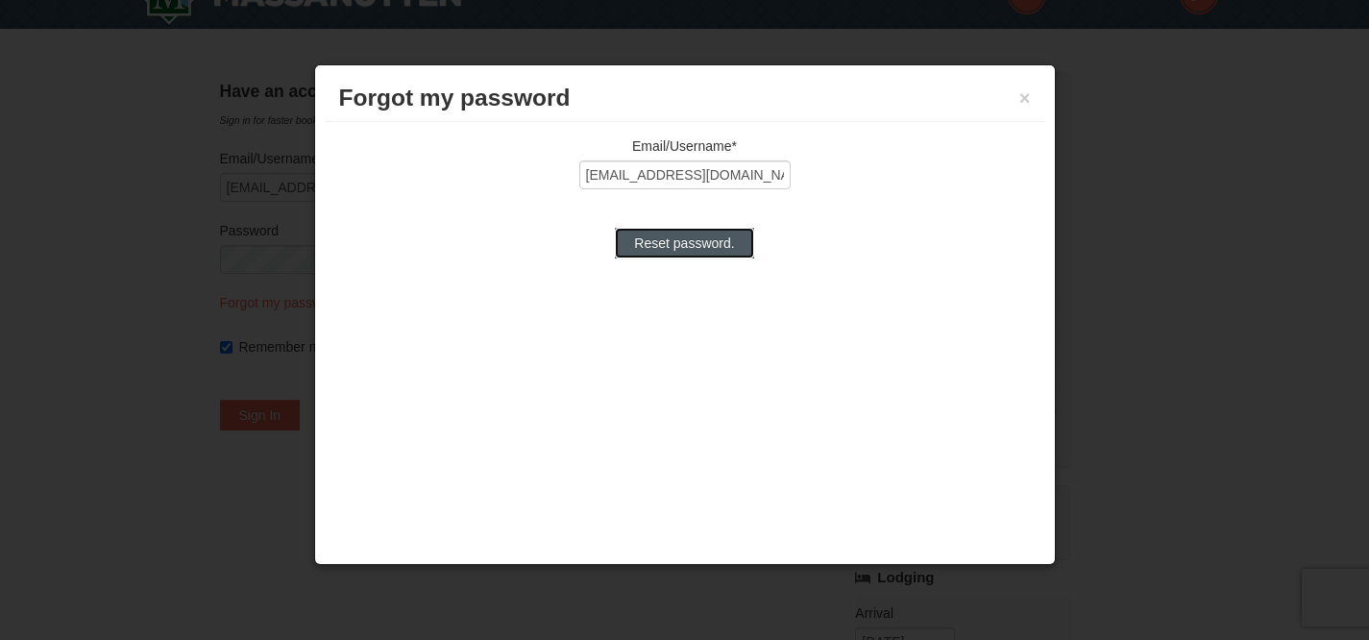
click at [711, 241] on input "Reset password." at bounding box center [684, 243] width 138 height 31
type input "Processing..."
type input "[EMAIL_ADDRESS][DOMAIN_NAME]"
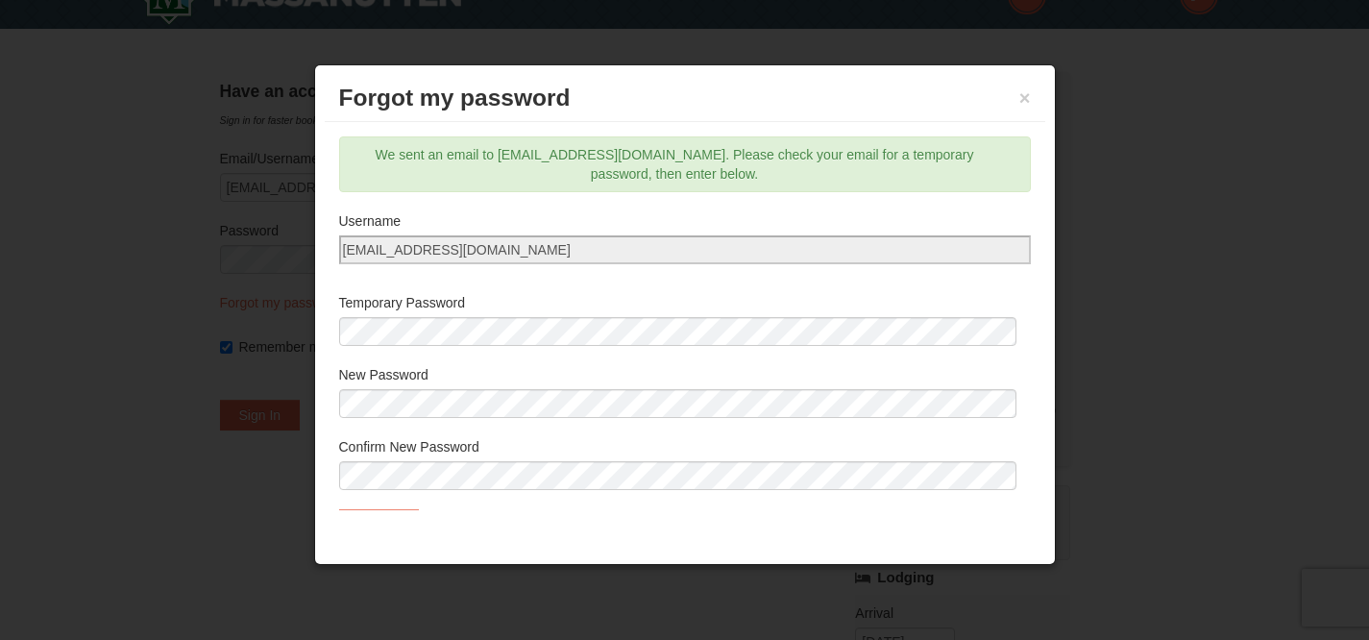
scroll to position [44, 0]
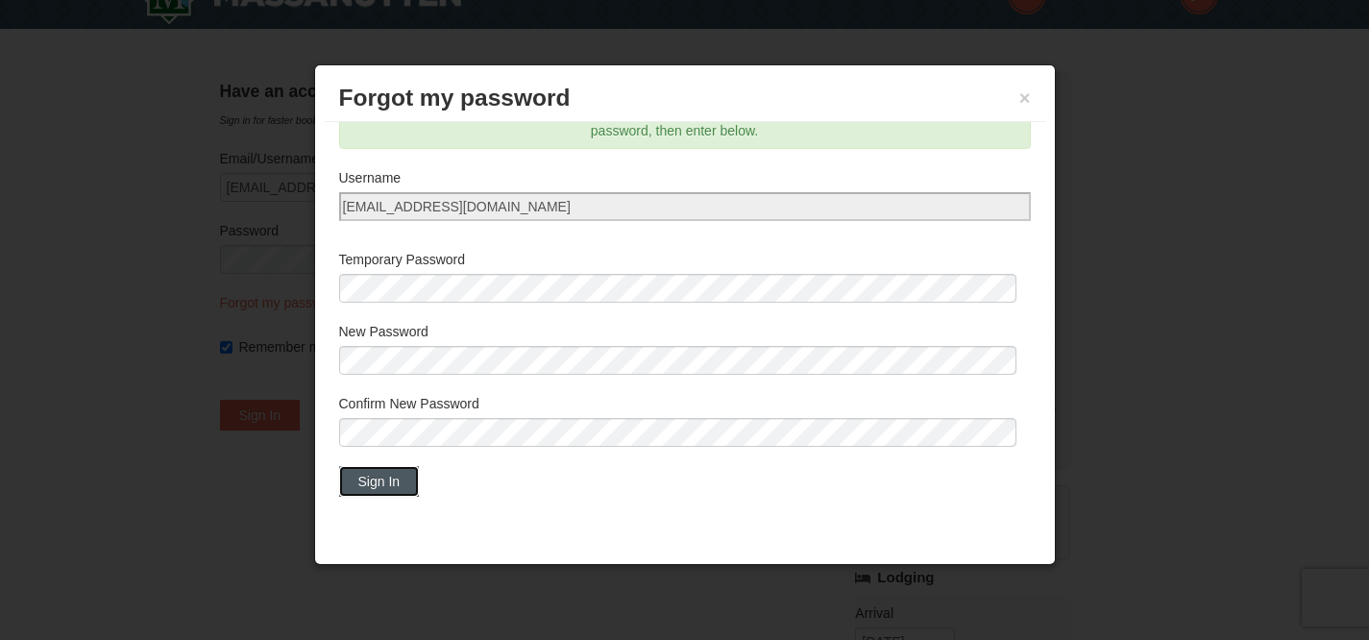
click at [409, 481] on button "Sign In" at bounding box center [379, 481] width 81 height 31
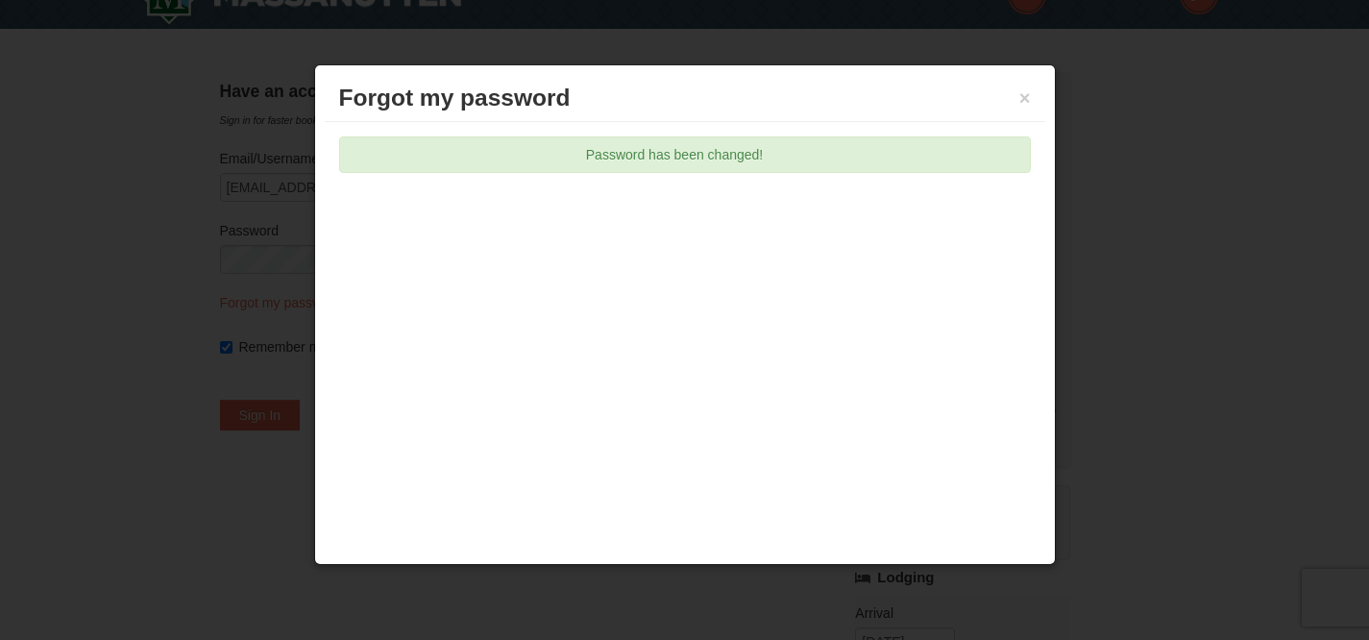
click at [1030, 80] on div "Forgot my password ×" at bounding box center [685, 98] width 721 height 47
click at [1030, 94] on div "Forgot my password ×" at bounding box center [685, 98] width 721 height 47
click at [1025, 102] on button "×" at bounding box center [1025, 97] width 12 height 19
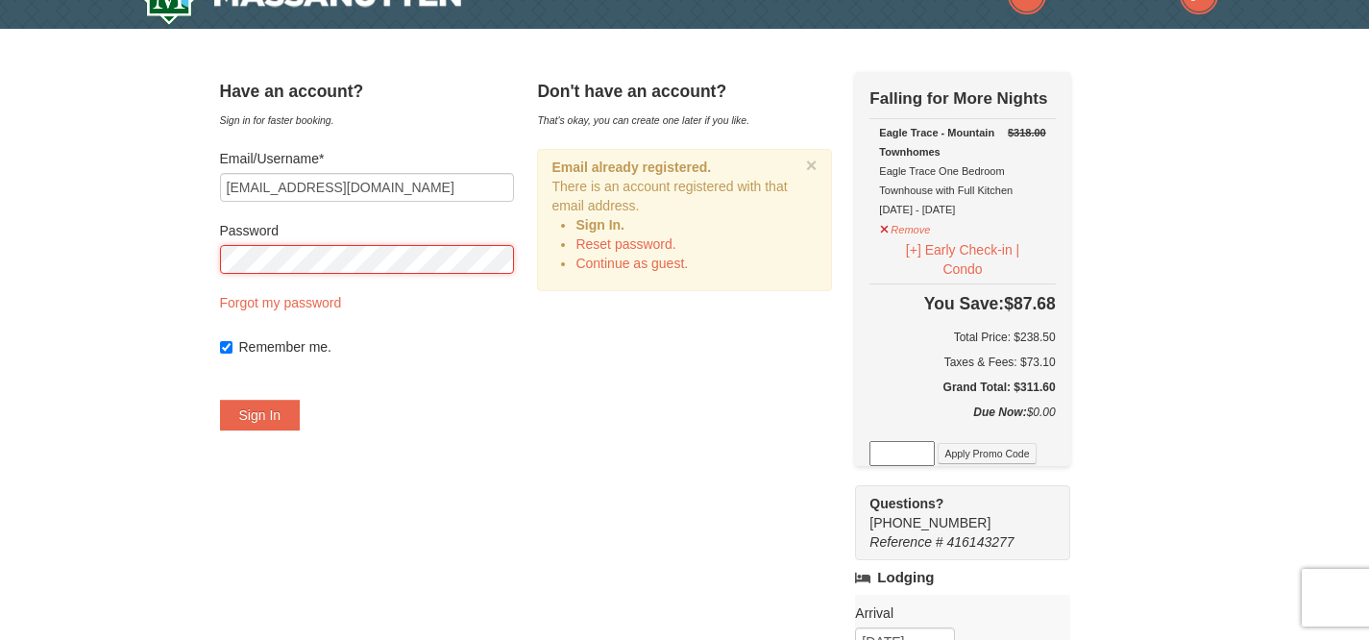
click at [220, 400] on button "Sign In" at bounding box center [260, 415] width 81 height 31
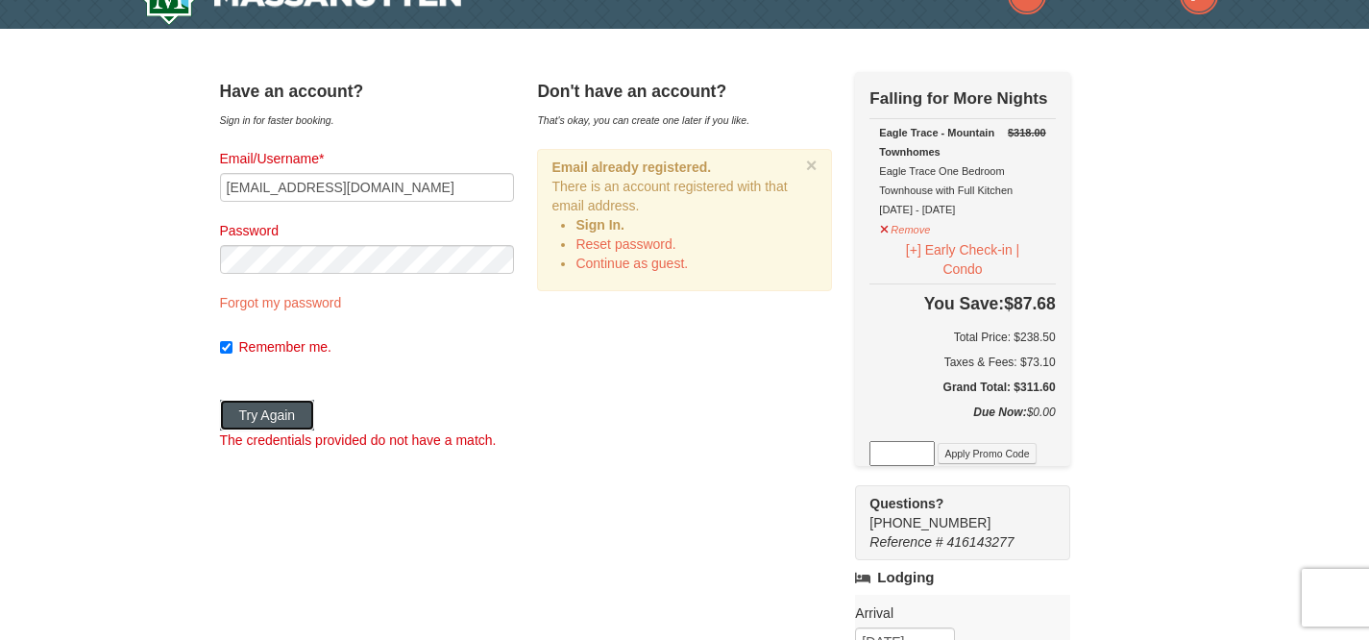
click at [299, 416] on button "Try Again" at bounding box center [267, 415] width 95 height 31
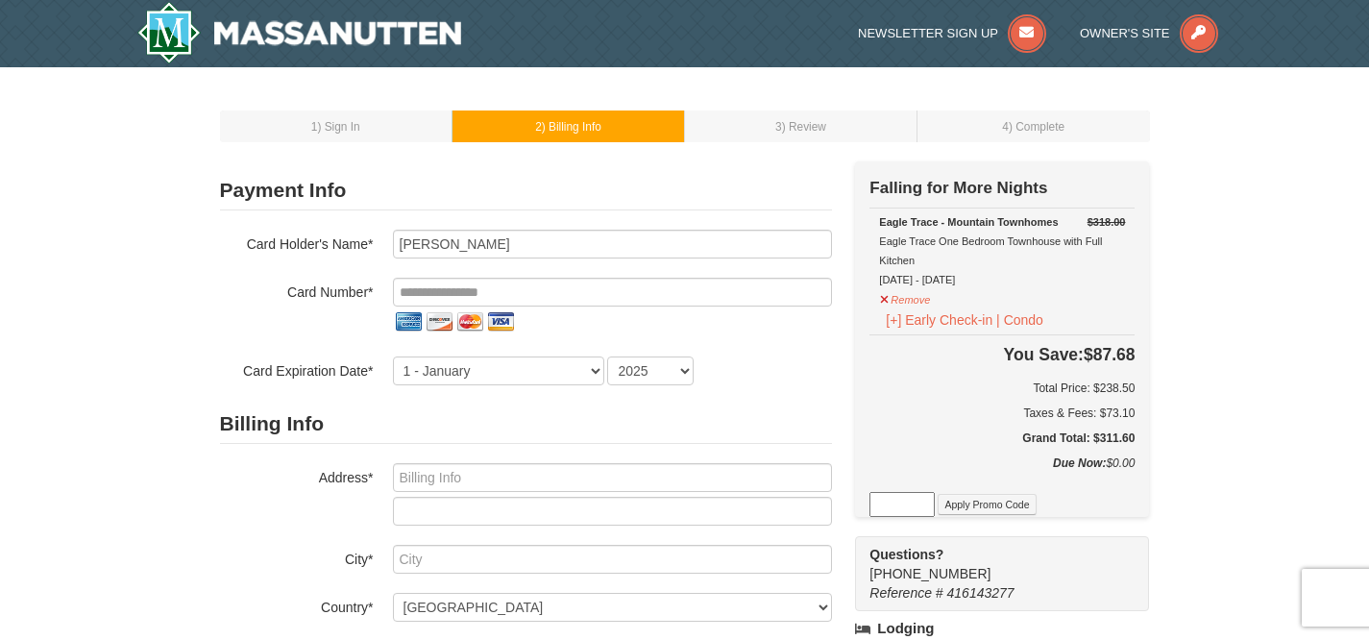
click at [1275, 264] on div "1 ) Sign In 2 ) Billing Info 3 ) Review ) Complete ×" at bounding box center [684, 593] width 1369 height 1053
click at [1212, 202] on div "1 ) Sign In 2 ) Billing Info 3 ) Review ) Complete ×" at bounding box center [684, 593] width 1369 height 1053
click at [117, 392] on div "1 ) Sign In 2 ) Billing Info 3 ) Review ) Complete ×" at bounding box center [684, 593] width 1369 height 1053
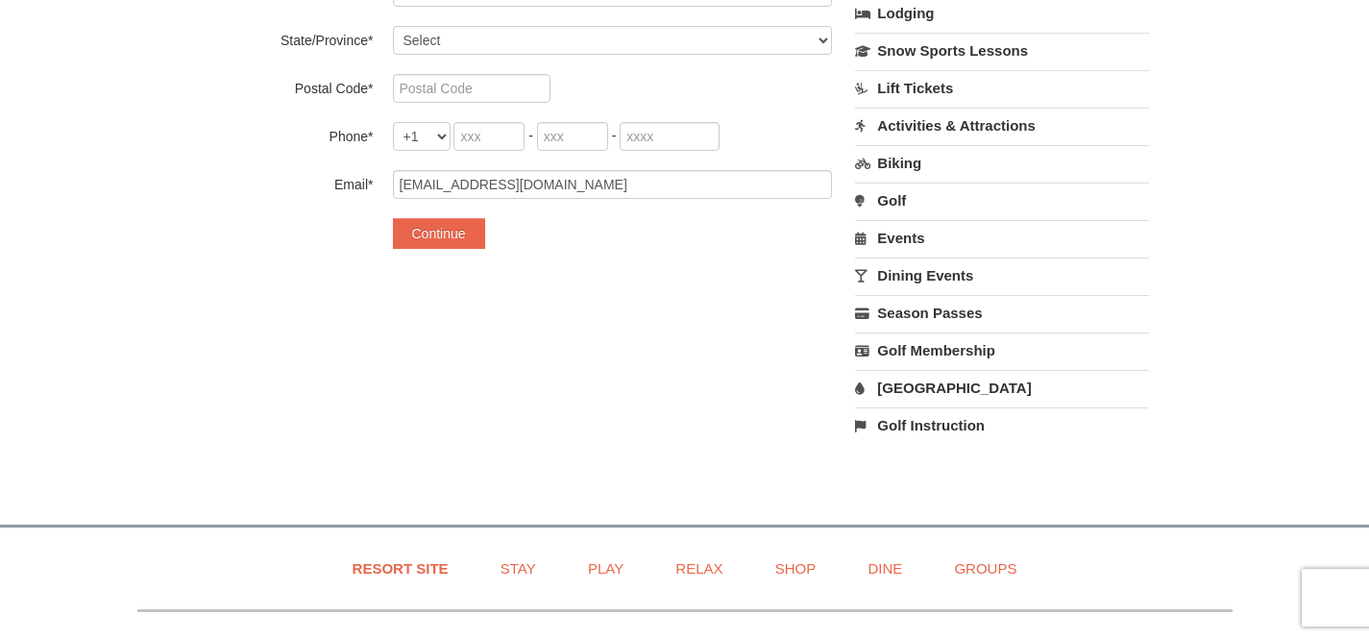
scroll to position [653, 0]
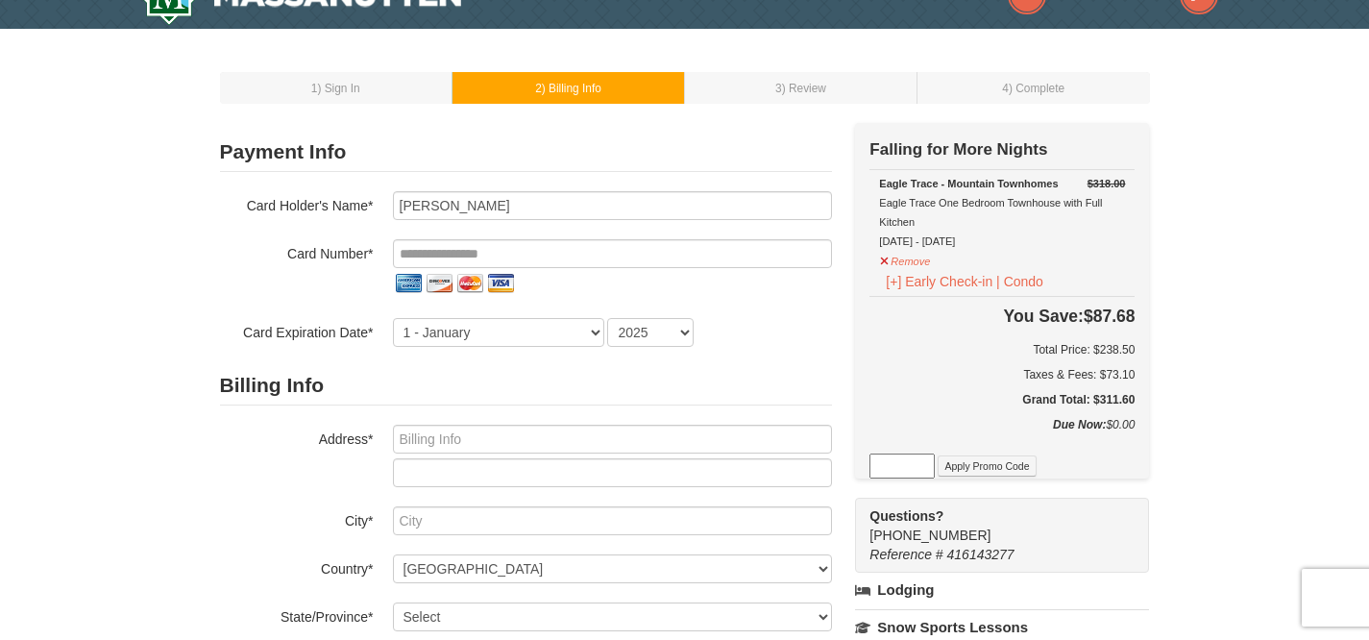
scroll to position [0, 0]
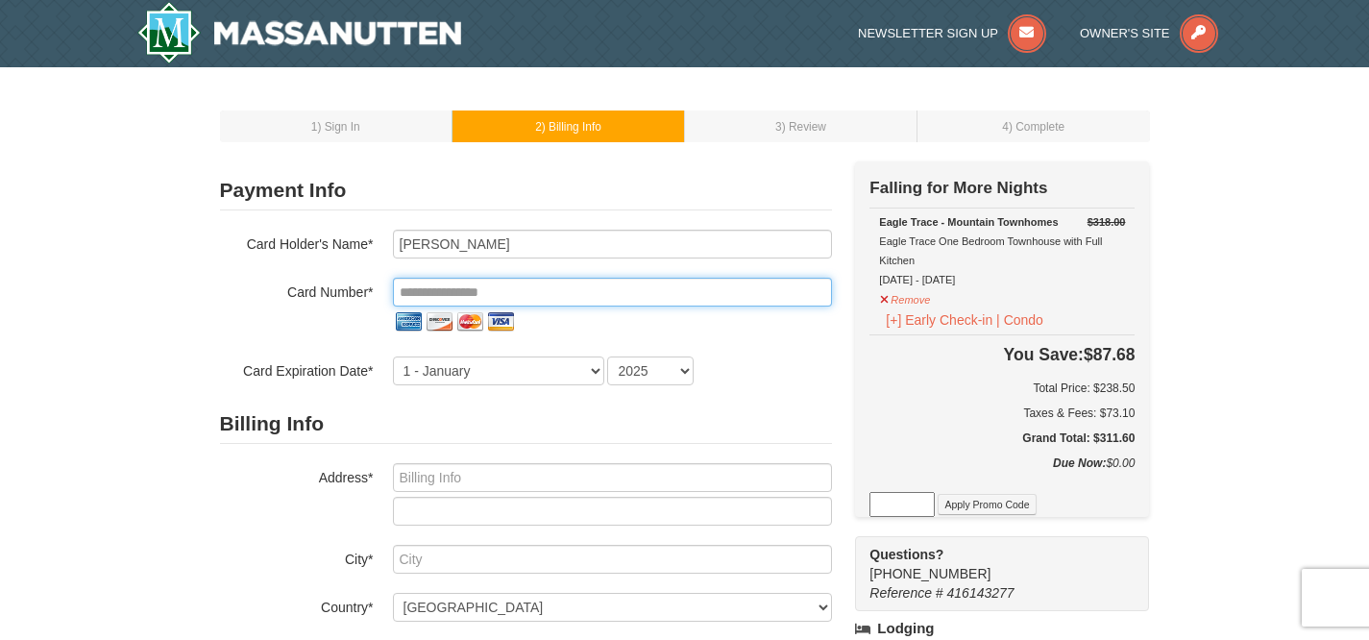
click at [550, 297] on input "tel" at bounding box center [612, 292] width 439 height 29
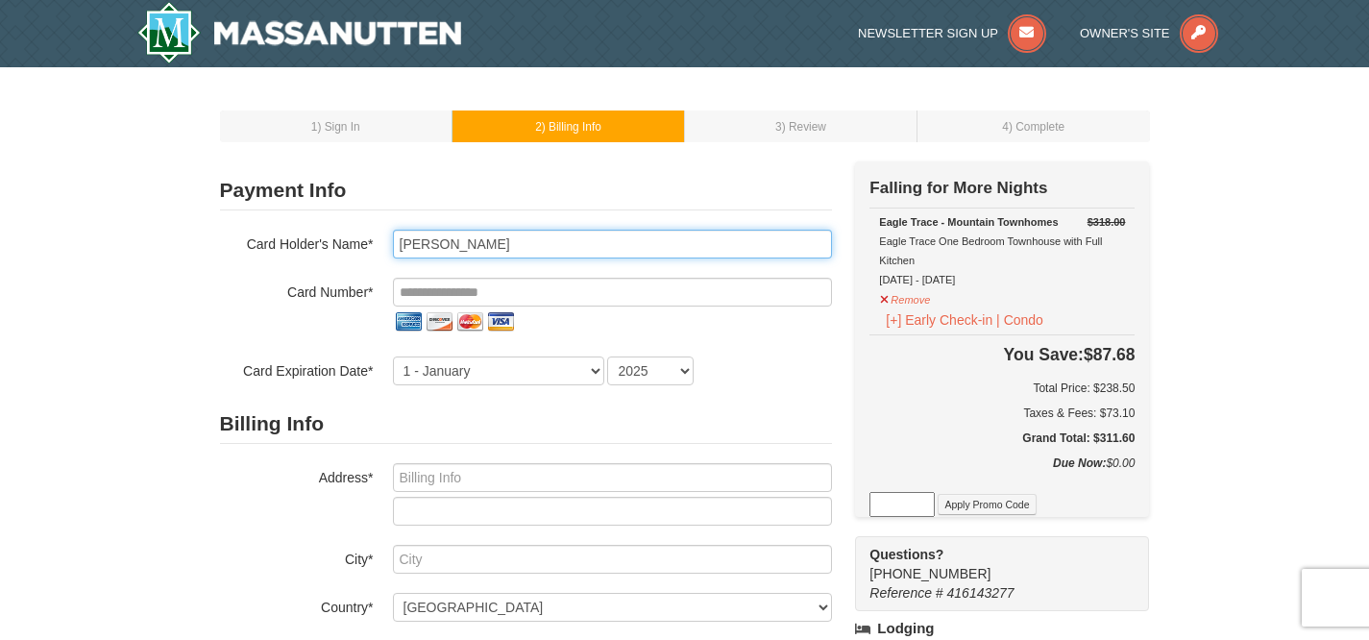
drag, startPoint x: 490, startPoint y: 244, endPoint x: 366, endPoint y: 240, distance: 124.0
click at [366, 240] on div "Card Holder's Name* Mark Soliday" at bounding box center [526, 244] width 612 height 29
type input "M Sutphin"
click at [401, 163] on div "Payment Info Card To Use* New Card CVV* Card Holder's Name* M Sutphin Card Numb…" at bounding box center [526, 522] width 612 height 722
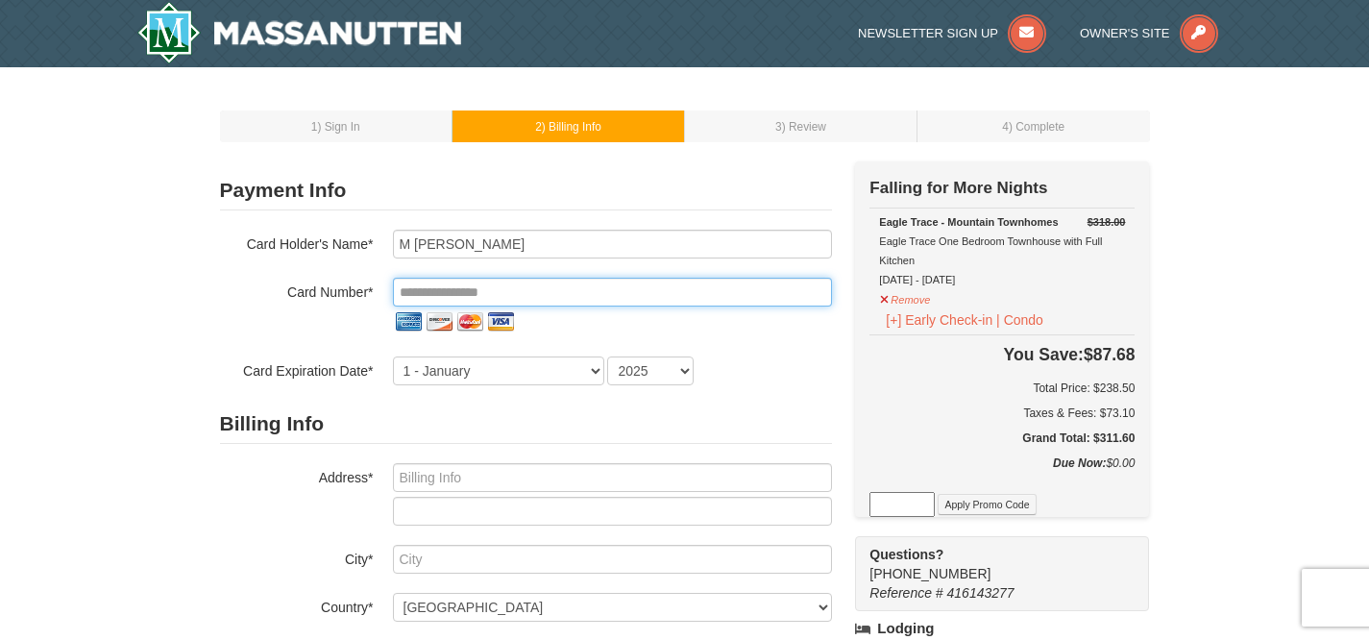
click at [466, 291] on input "tel" at bounding box center [612, 292] width 439 height 29
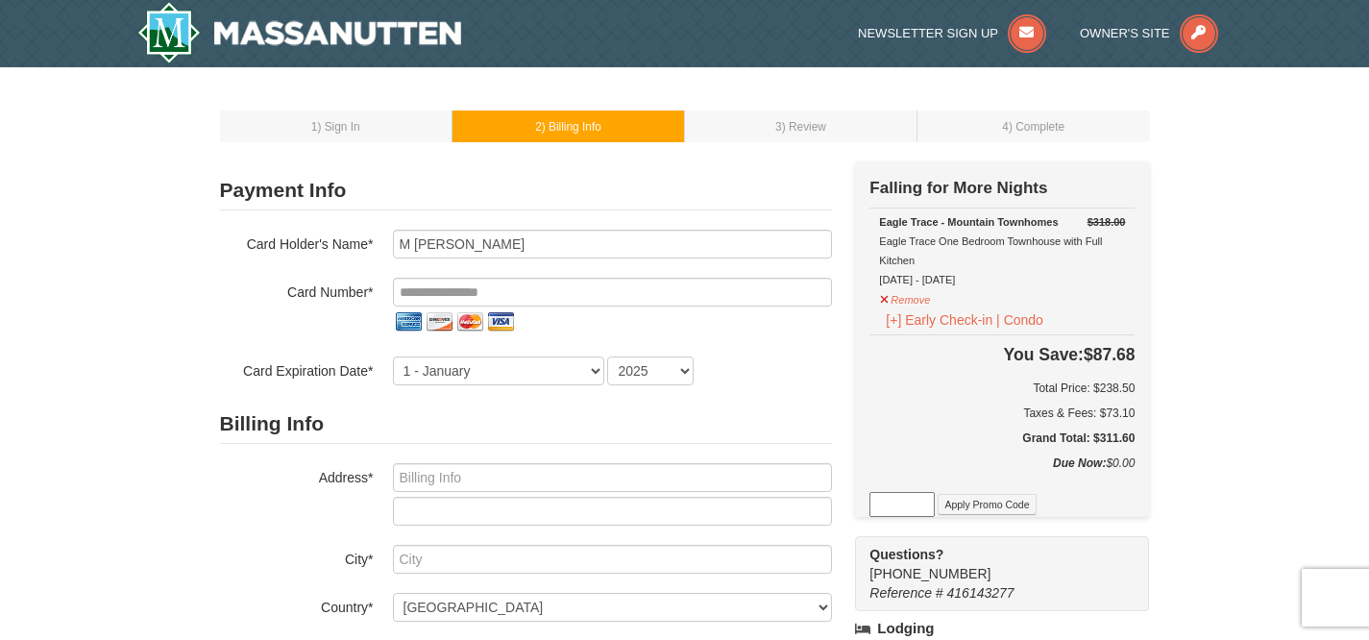
click at [841, 118] on td "3 ) Review" at bounding box center [801, 126] width 233 height 32
click at [1235, 201] on div "1 ) Sign In 2 ) Billing Info 3 ) Review ) Complete ×" at bounding box center [684, 593] width 1369 height 1053
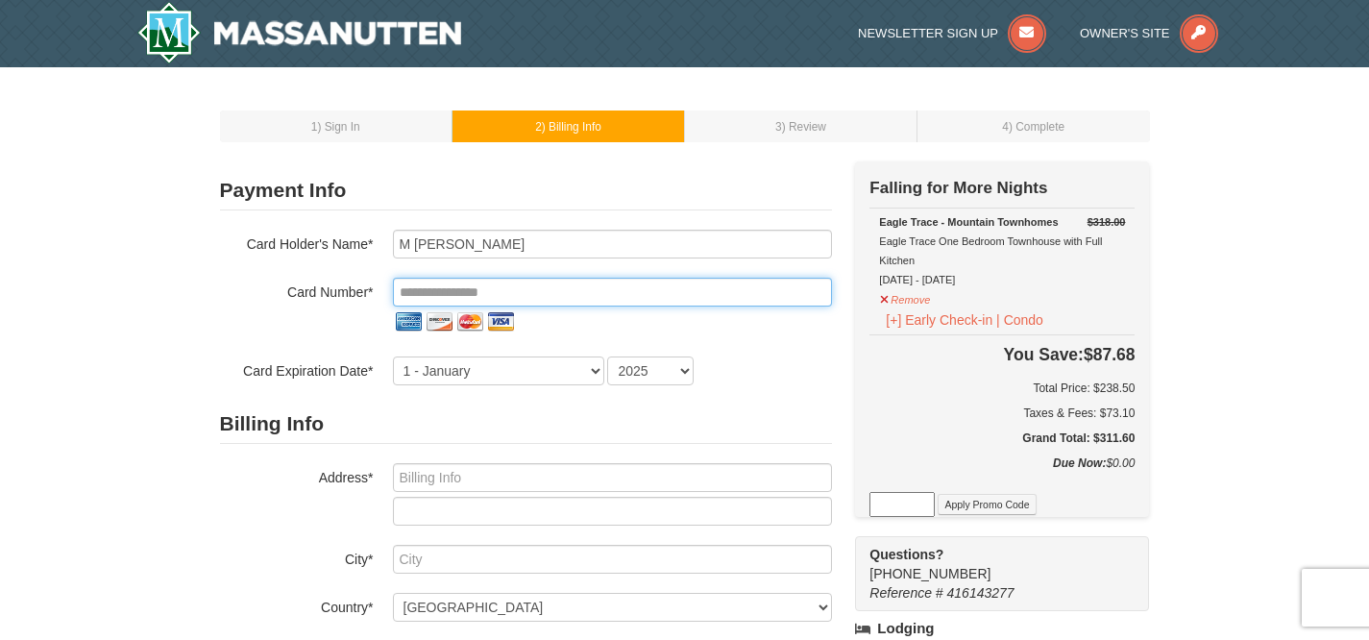
click at [504, 290] on input "tel" at bounding box center [612, 292] width 439 height 29
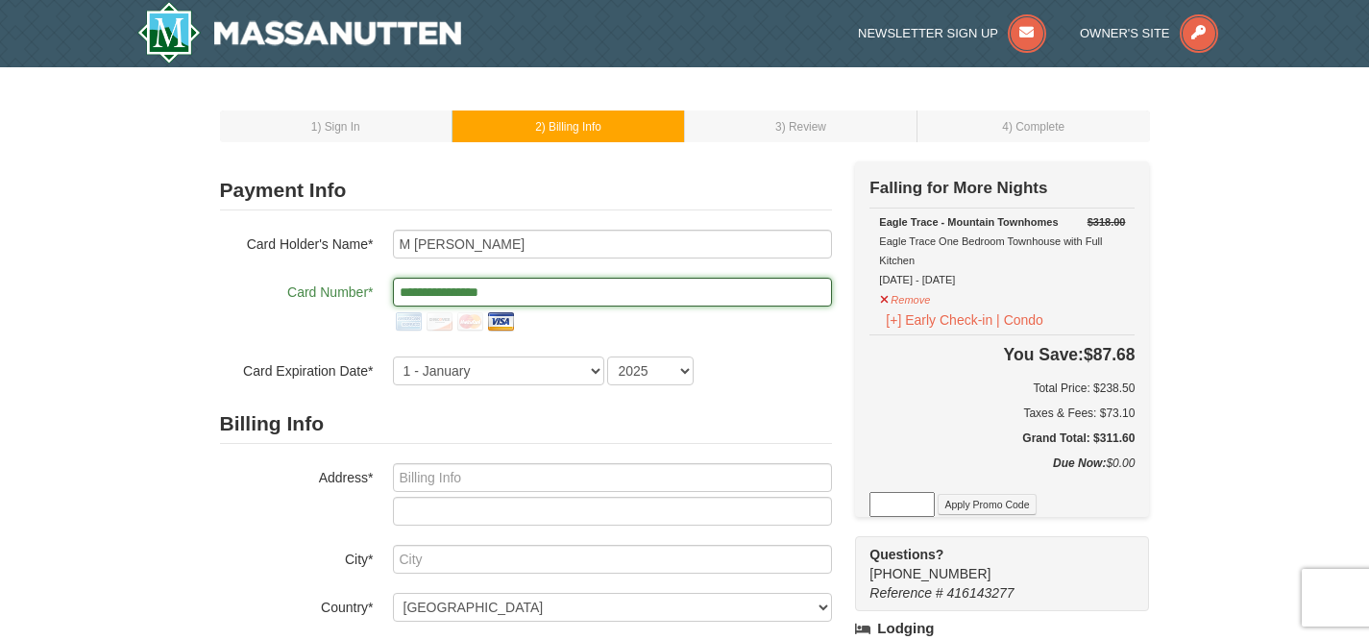
type input "**********"
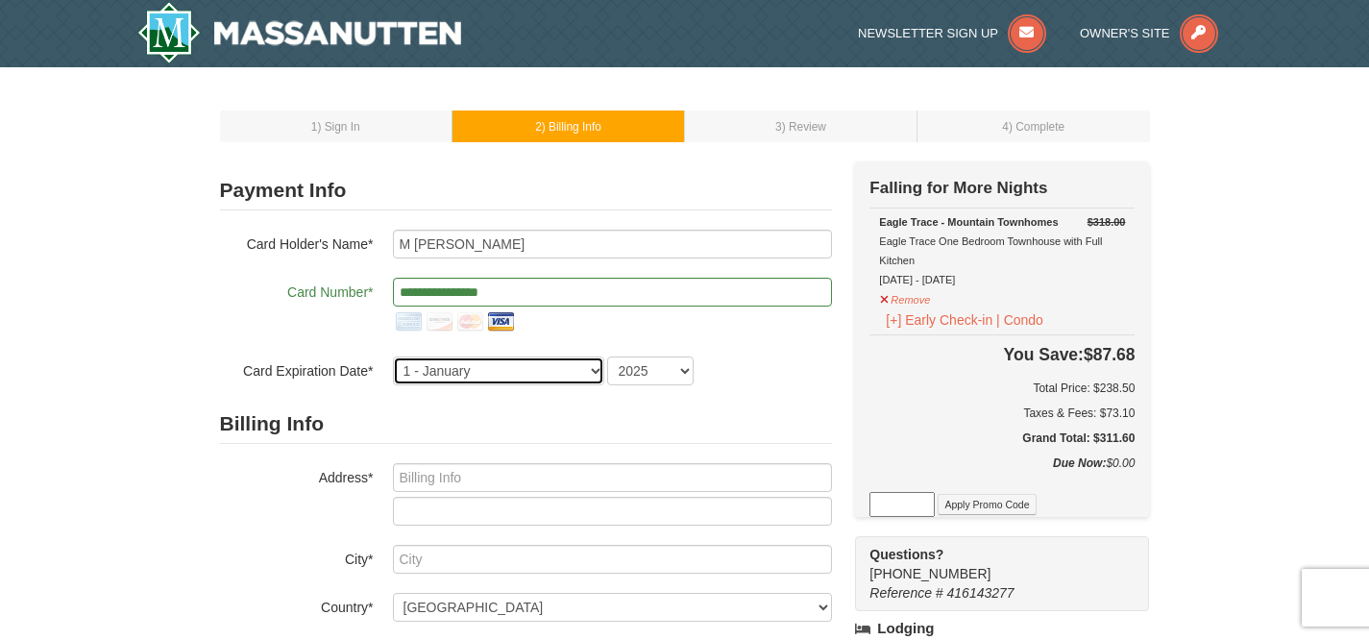
click at [522, 365] on select "1 - January 2 - February 3 - March 4 - April 5 - May 6 - June 7 - July 8 - Augu…" at bounding box center [498, 370] width 211 height 29
select select "3"
click at [393, 356] on select "1 - January 2 - February 3 - March 4 - April 5 - May 6 - June 7 - July 8 - Augu…" at bounding box center [498, 370] width 211 height 29
click at [640, 373] on select "2025 2026 2027 2028 2029 2030 2031 2032 2033 2034" at bounding box center [650, 370] width 86 height 29
select select "2026"
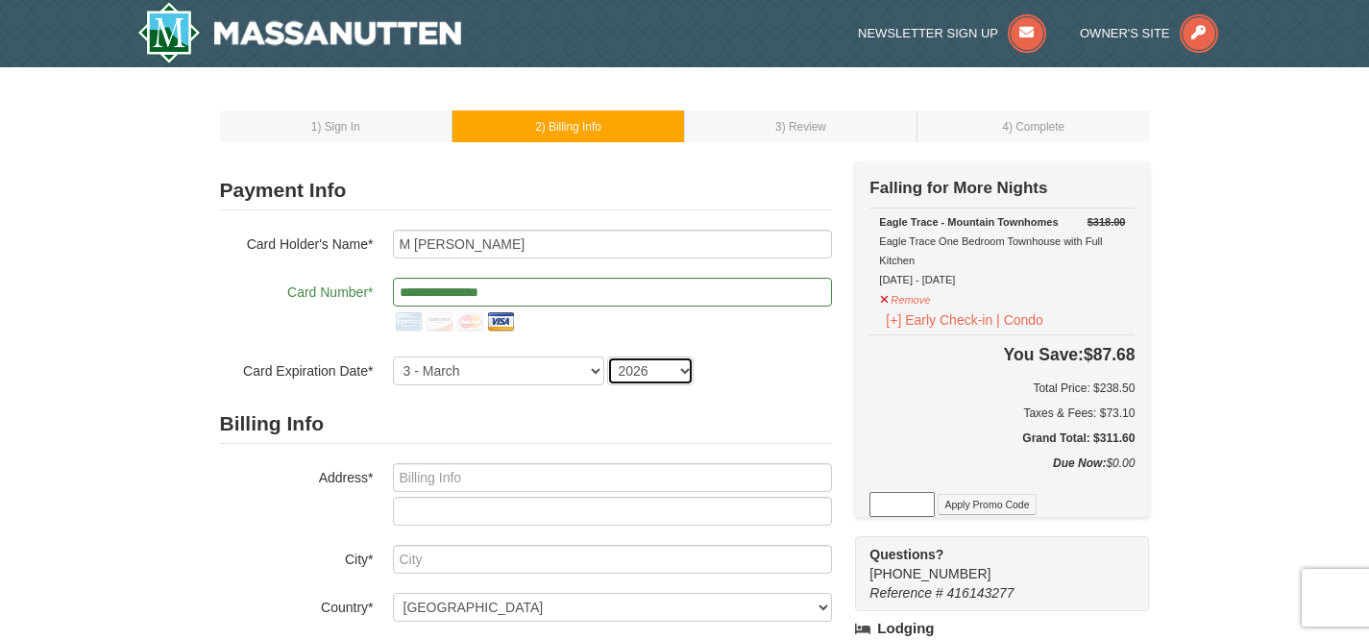
click at [607, 356] on select "2025 2026 2027 2028 2029 2030 2031 2032 2033 2034" at bounding box center [650, 370] width 86 height 29
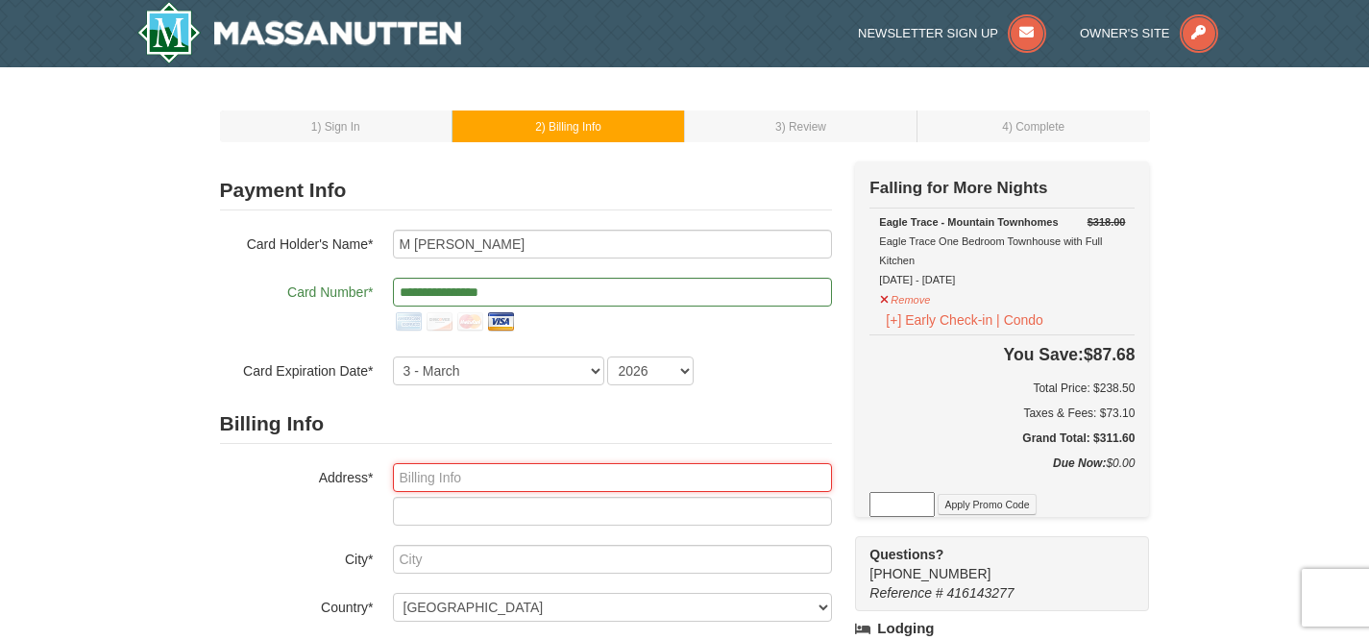
click at [503, 472] on input "text" at bounding box center [612, 477] width 439 height 29
type input "[STREET_ADDRESS]"
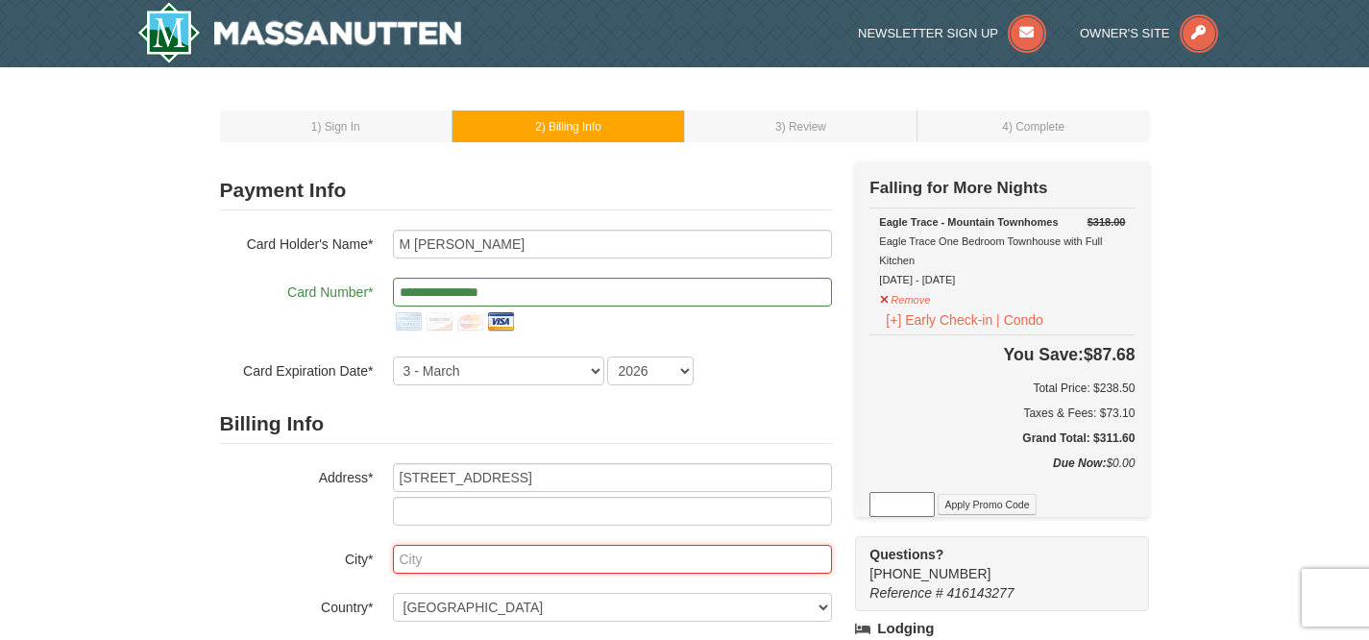
type input "Manassas"
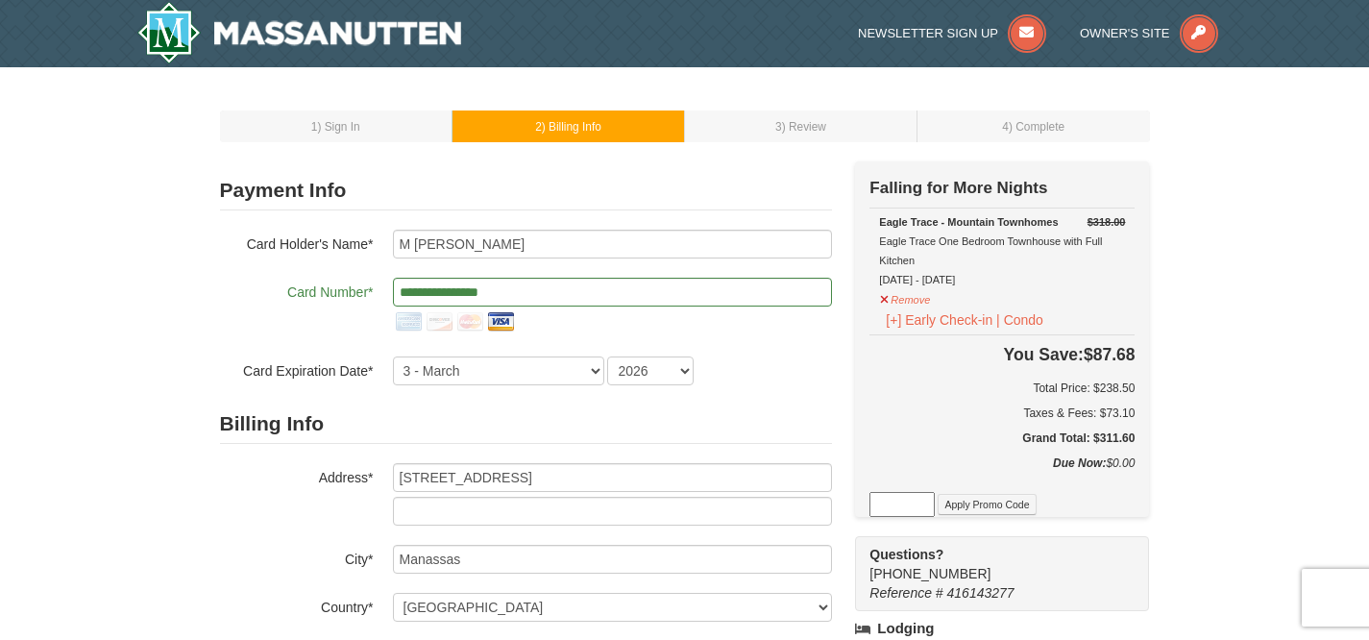
select select "VA"
type input "20110"
type input "703"
type input "801"
type input "2853"
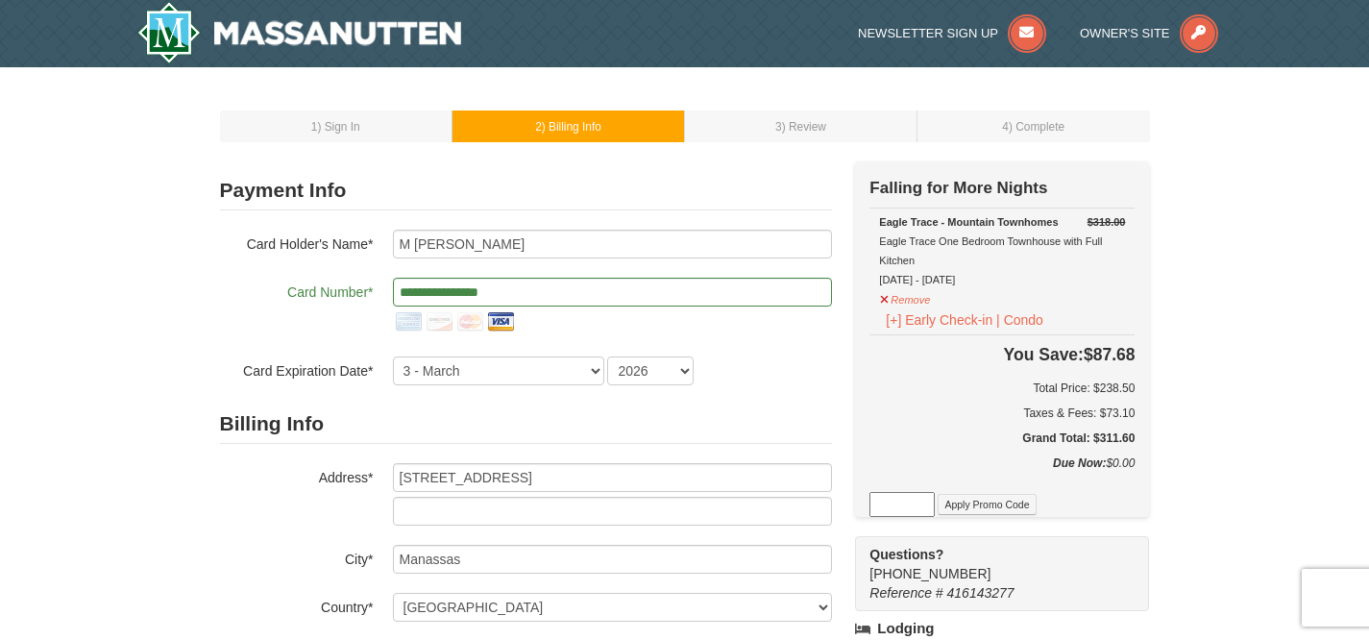
click at [194, 520] on div "1 ) Sign In 2 ) Billing Info 3 ) Review ) Complete ×" at bounding box center [684, 593] width 1369 height 1053
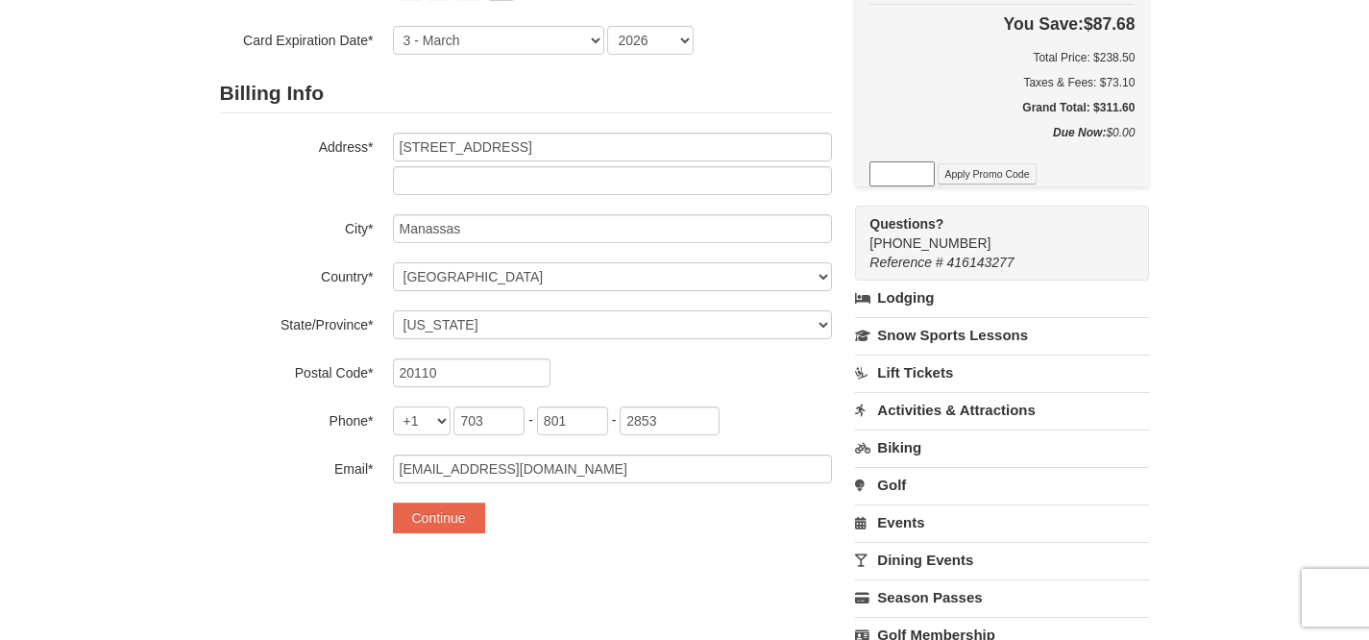
scroll to position [336, 0]
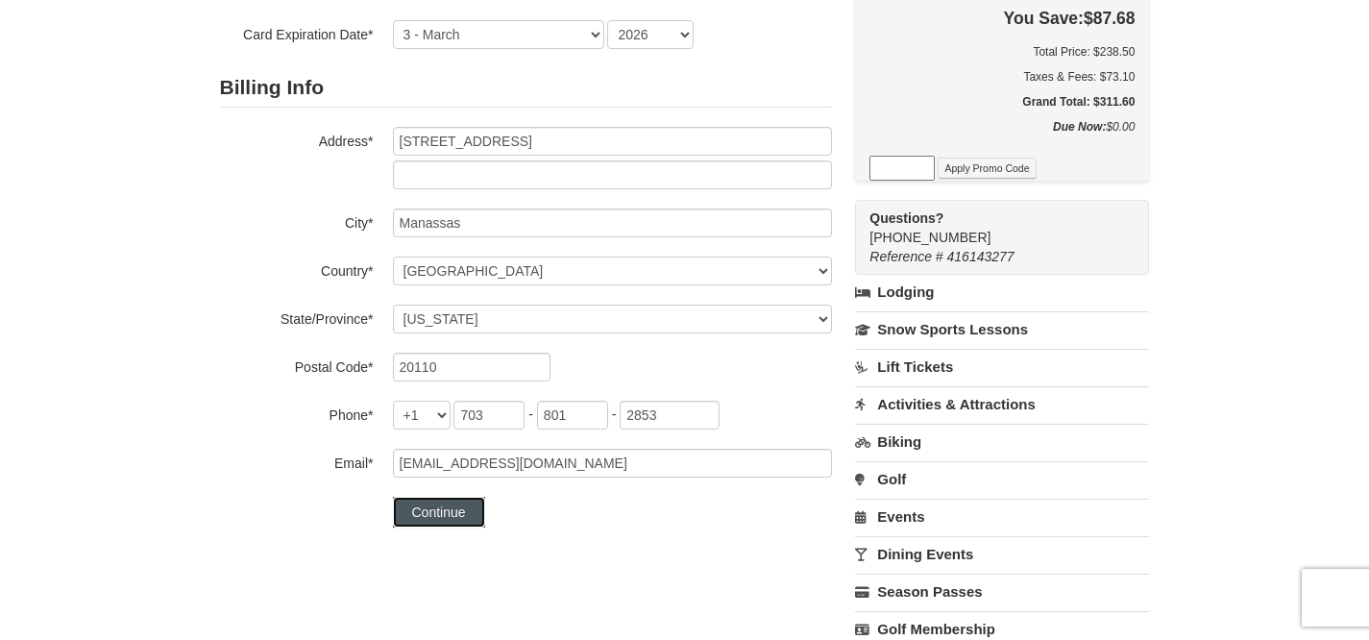
click at [460, 512] on button "Continue" at bounding box center [439, 512] width 92 height 31
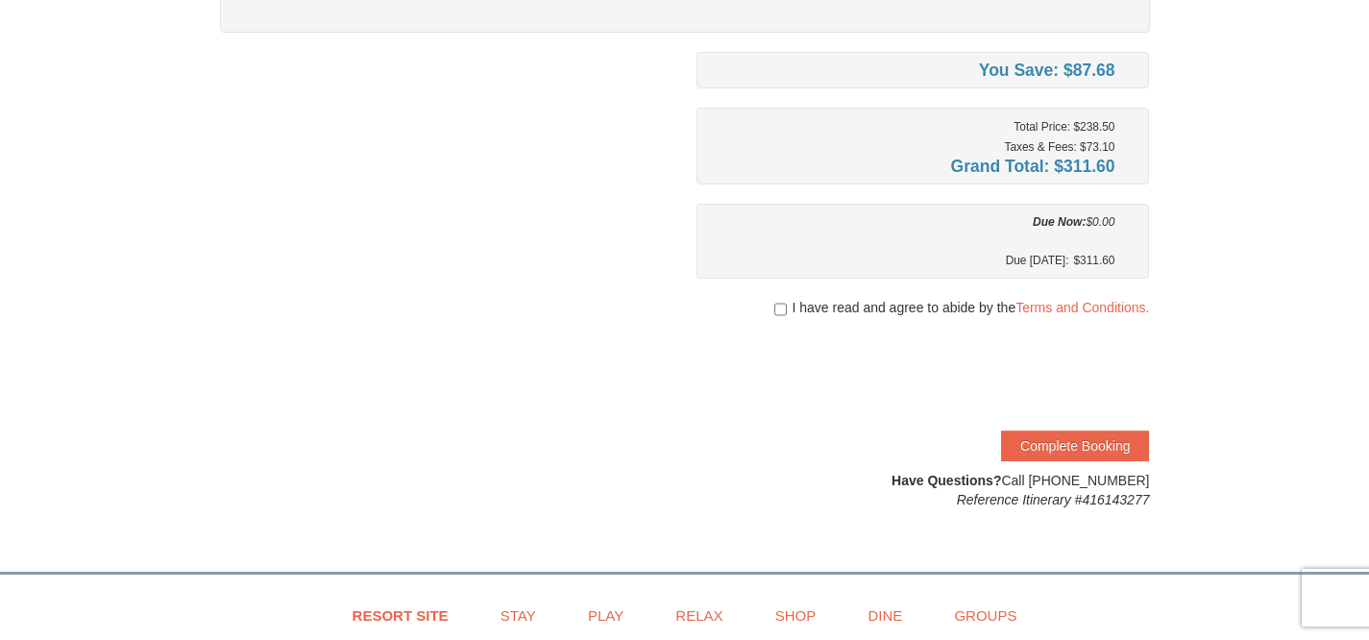
scroll to position [324, 0]
click at [777, 304] on input "checkbox" at bounding box center [780, 308] width 12 height 15
checkbox input "true"
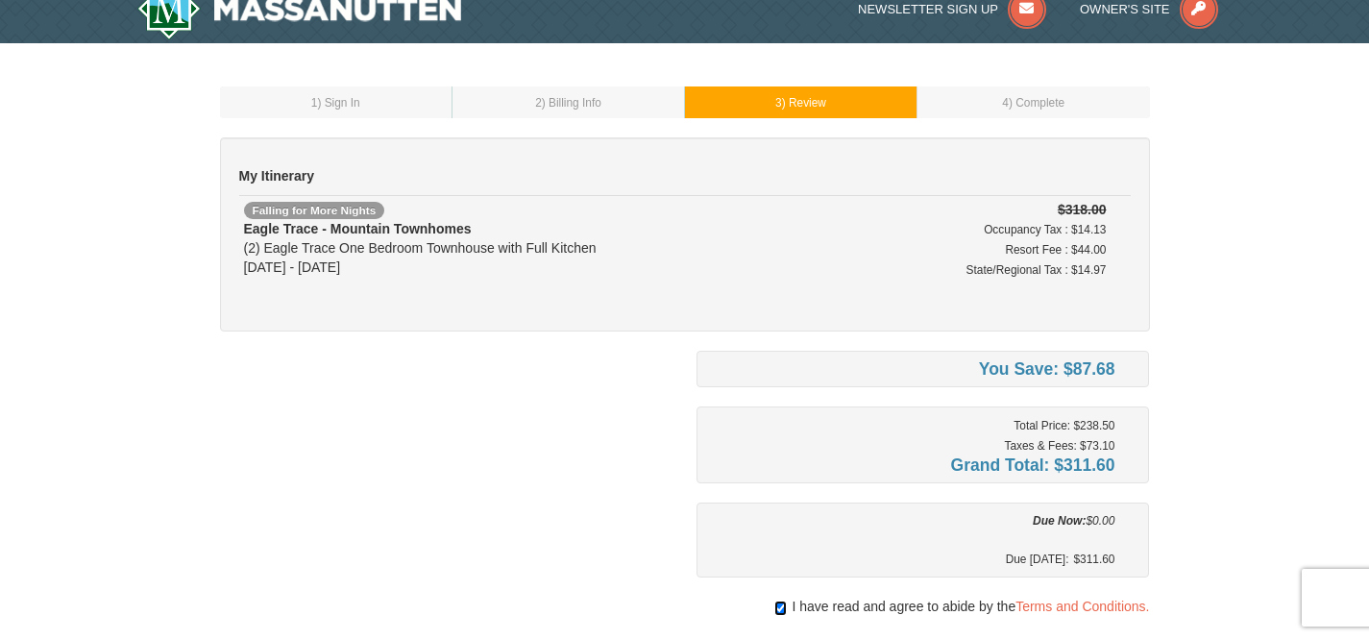
scroll to position [29, 0]
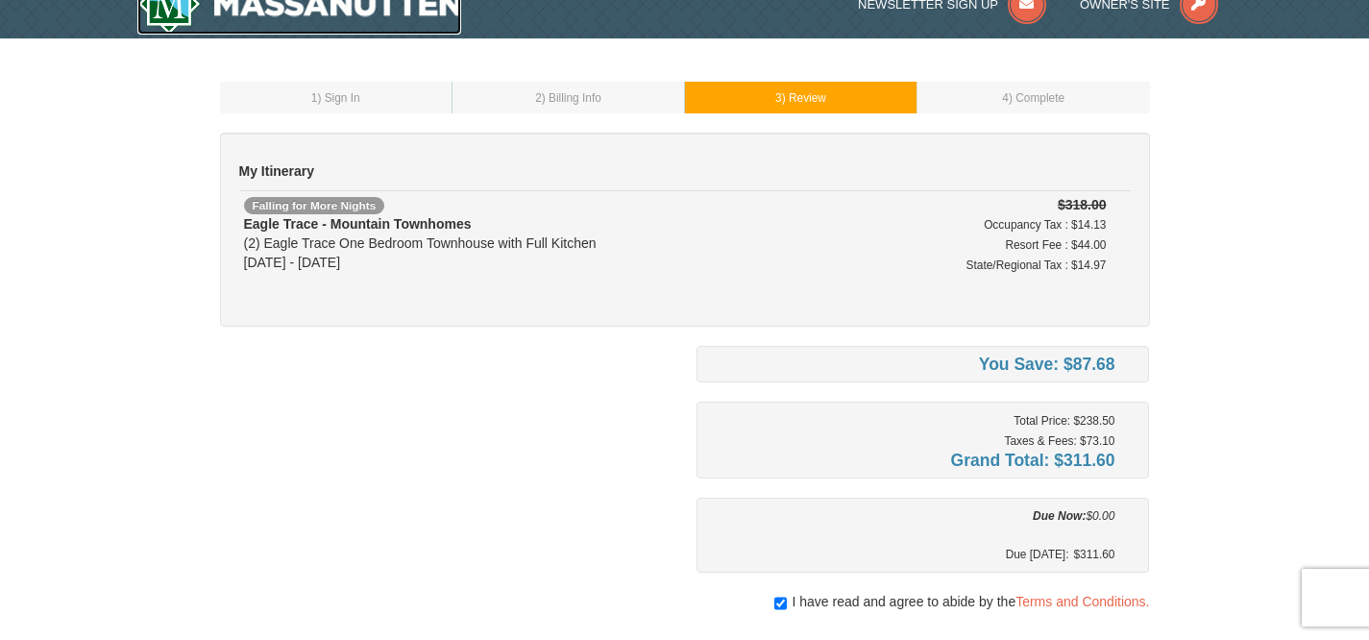
click at [398, 13] on img at bounding box center [299, 3] width 325 height 61
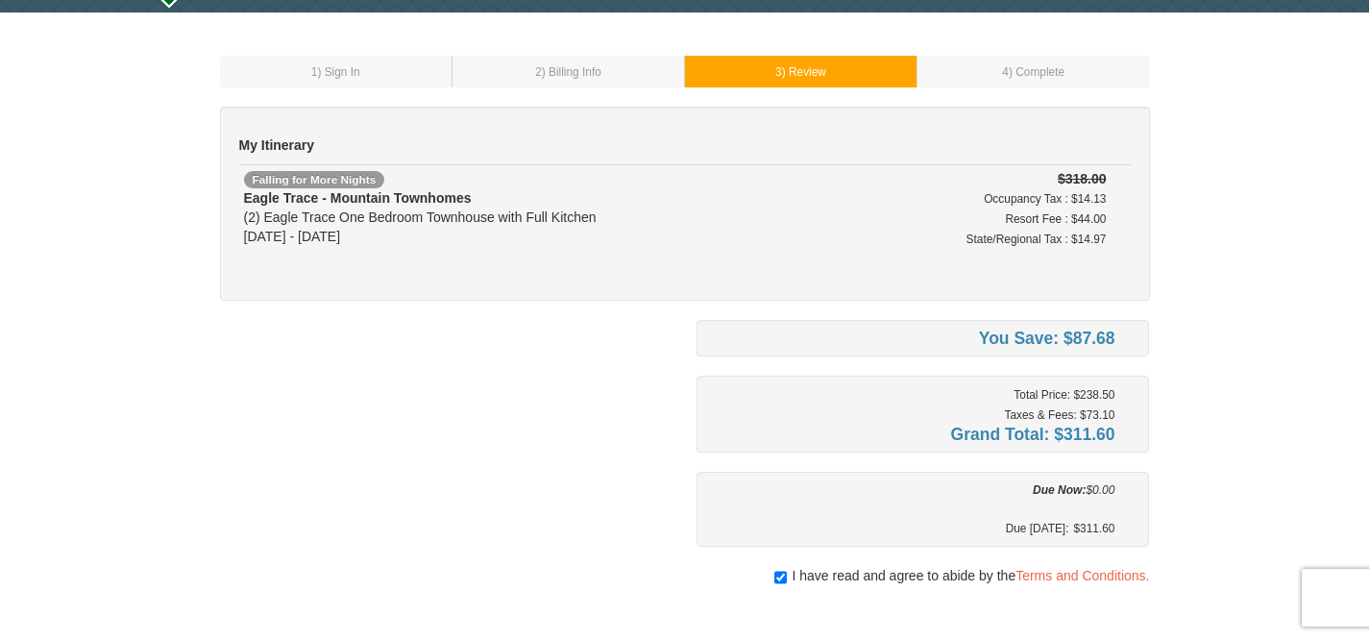
scroll to position [29, 0]
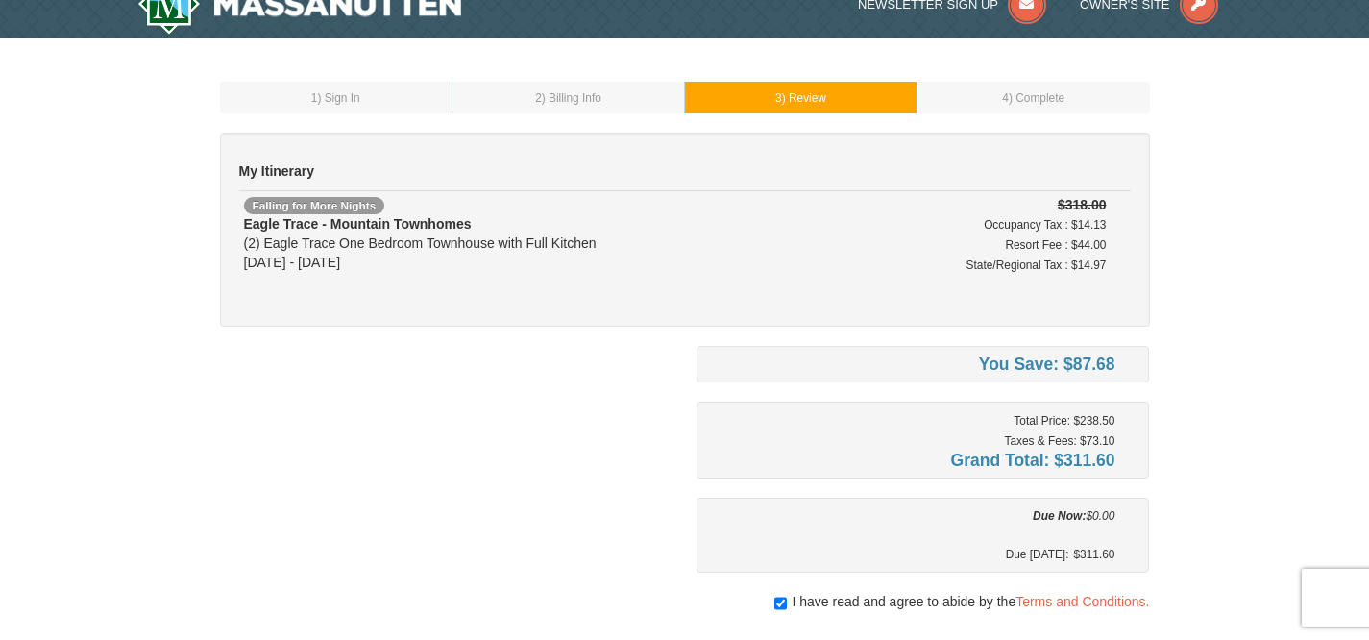
click at [535, 103] on small "2 ) Billing Info" at bounding box center [568, 97] width 66 height 13
click at [566, 103] on span ") Billing Info" at bounding box center [572, 97] width 60 height 13
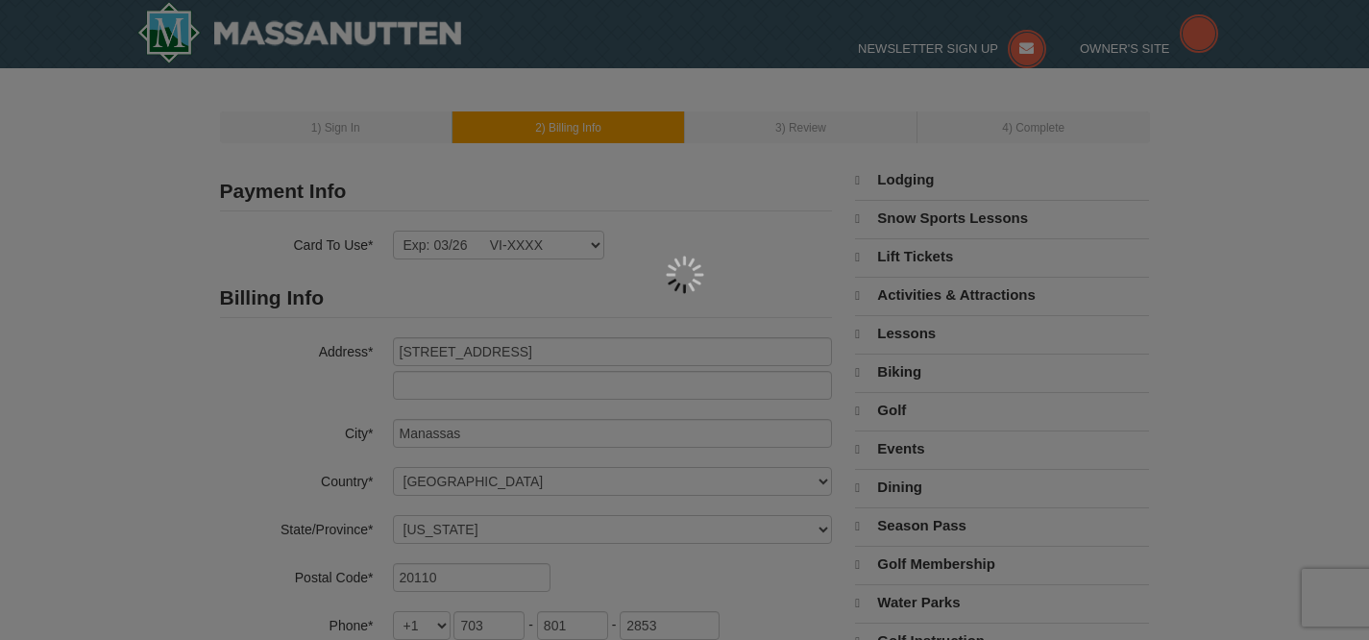
select select "VA"
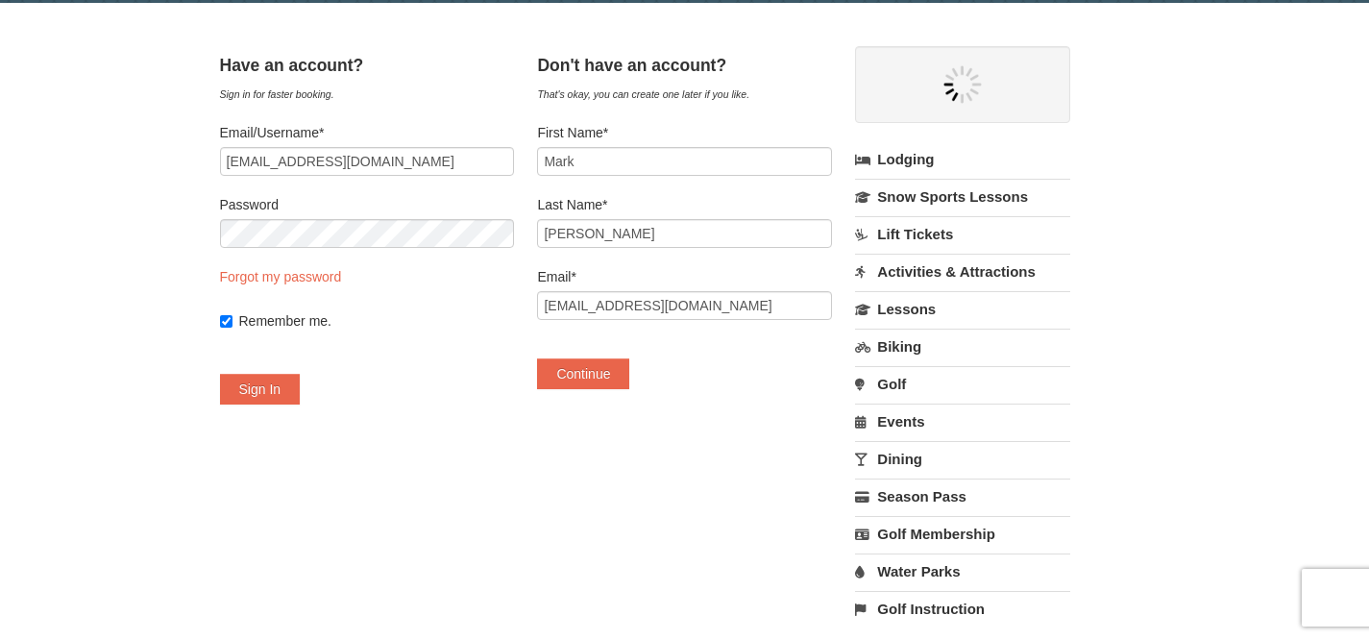
scroll to position [38, 0]
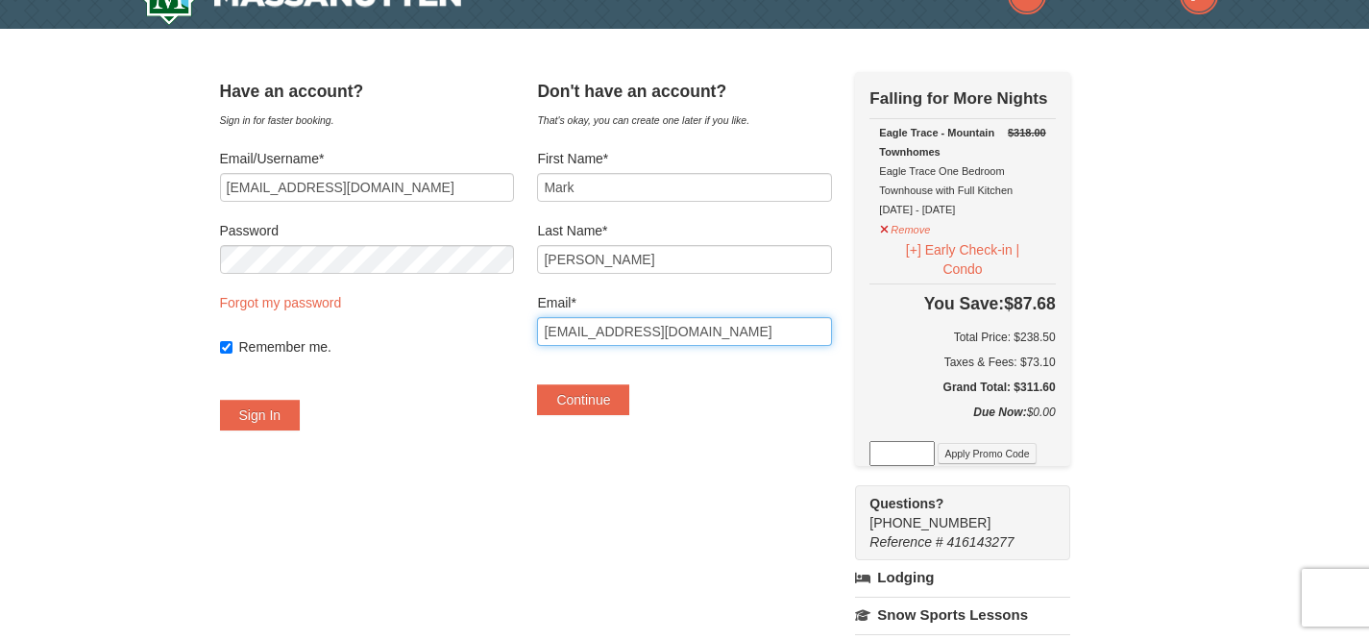
drag, startPoint x: 775, startPoint y: 331, endPoint x: 513, endPoint y: 329, distance: 262.3
click at [513, 329] on div "Have an account? Sign in for faster booking. Email/Username* sutphinm97032@gmai…" at bounding box center [685, 549] width 930 height 954
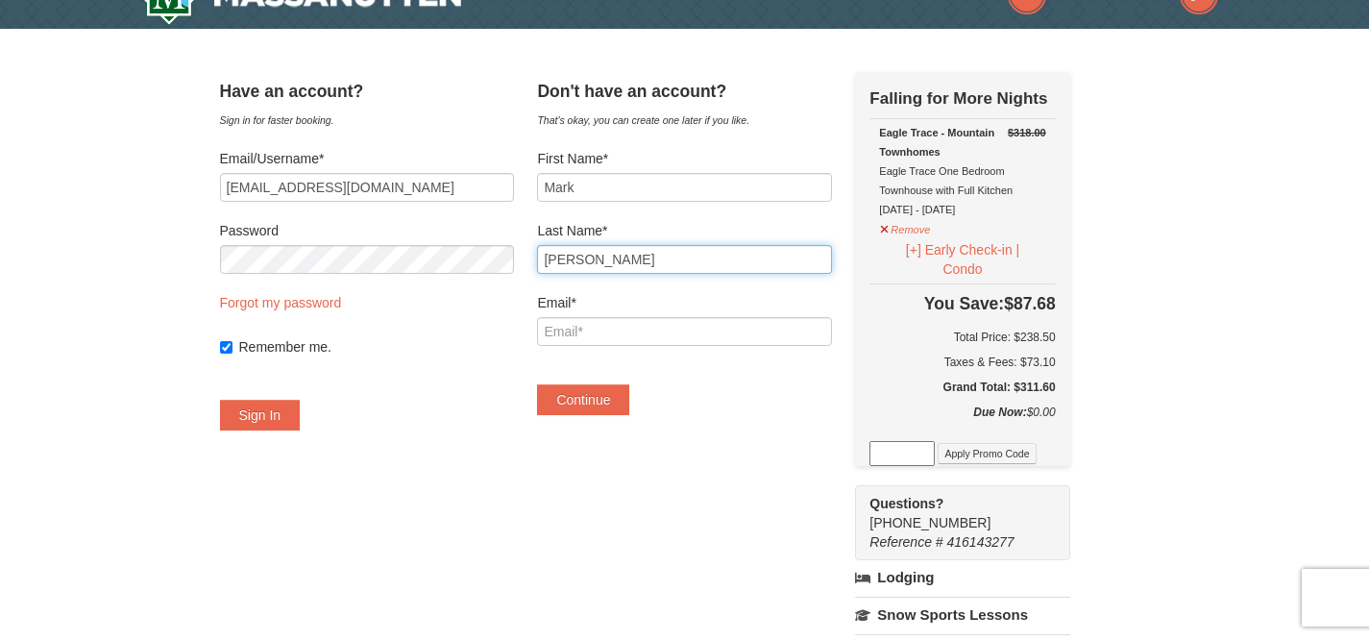
click at [520, 254] on div "Have an account? Sign in for faster booking. Email/Username* sutphinm97032@gmai…" at bounding box center [685, 549] width 930 height 954
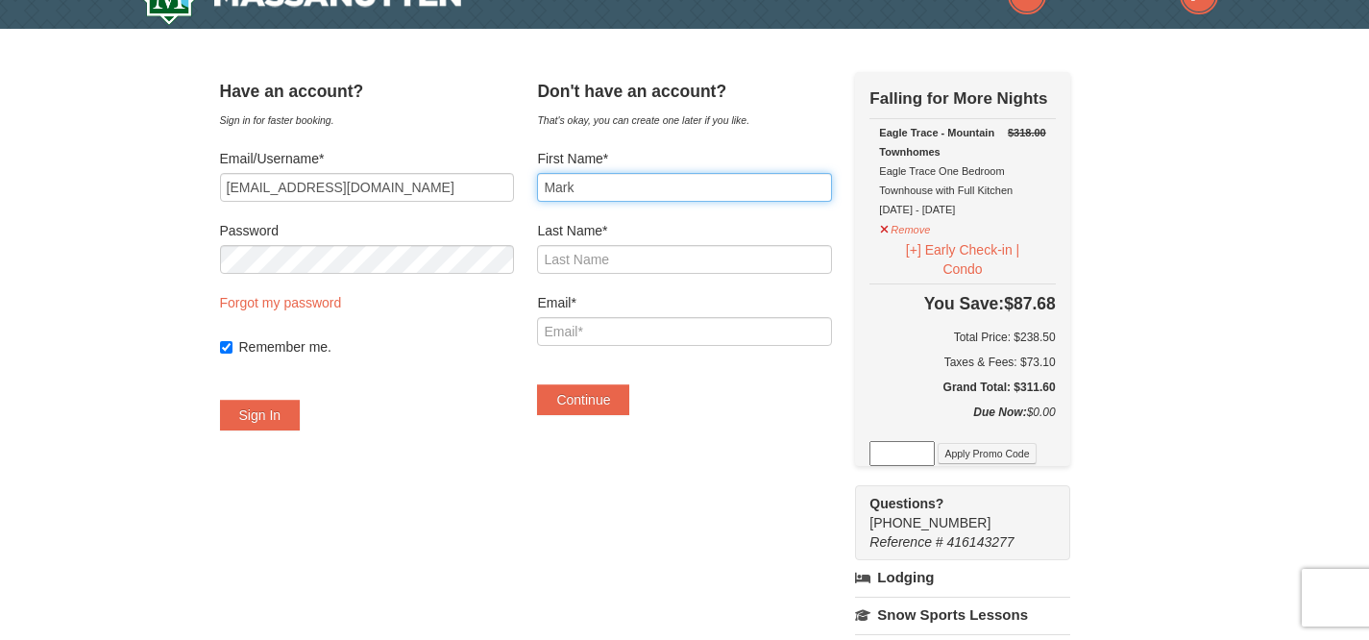
drag, startPoint x: 613, startPoint y: 183, endPoint x: 438, endPoint y: 182, distance: 174.9
click at [438, 182] on div "Have an account? Sign in for faster booking. Email/Username* sutphinm97032@gmai…" at bounding box center [685, 549] width 930 height 954
click at [442, 383] on form "Email/Username* sutphinm97032@gmail.com Password Forgot my password Remember me…" at bounding box center [367, 290] width 294 height 282
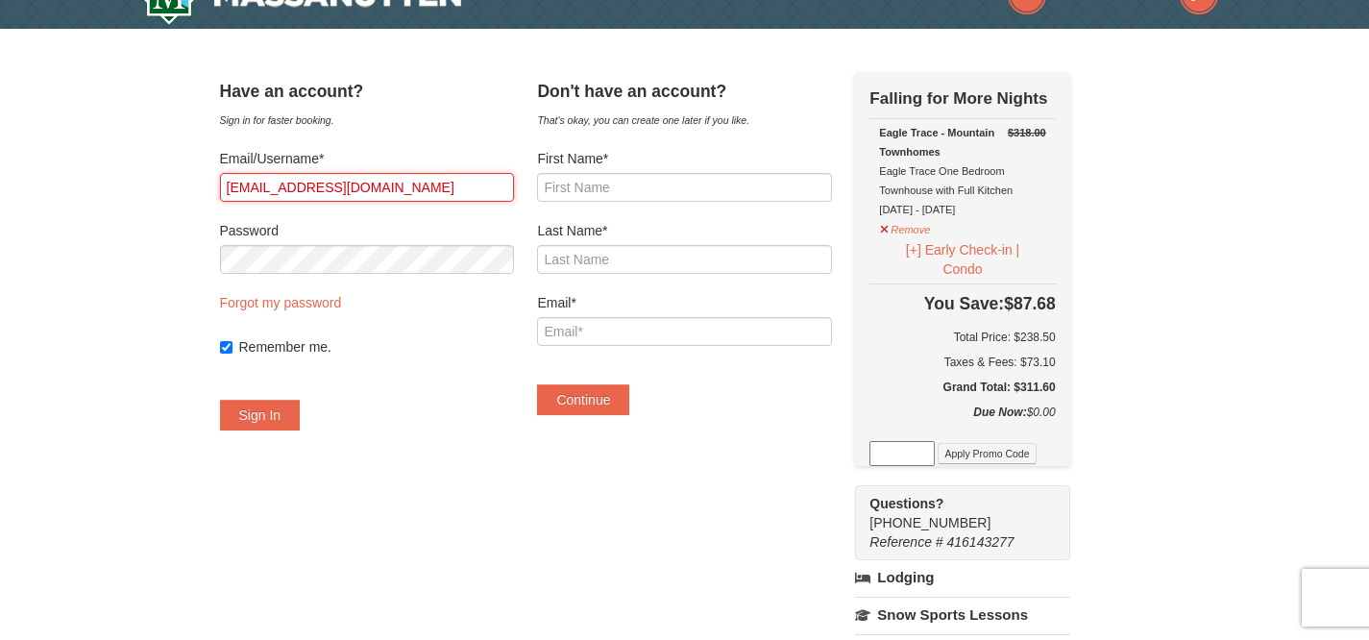
drag, startPoint x: 431, startPoint y: 186, endPoint x: 206, endPoint y: 185, distance: 225.8
click at [205, 185] on div "× Have an account? Sign in for faster booking. Email/Username* sutphinm97032@gm…" at bounding box center [685, 549] width 969 height 1002
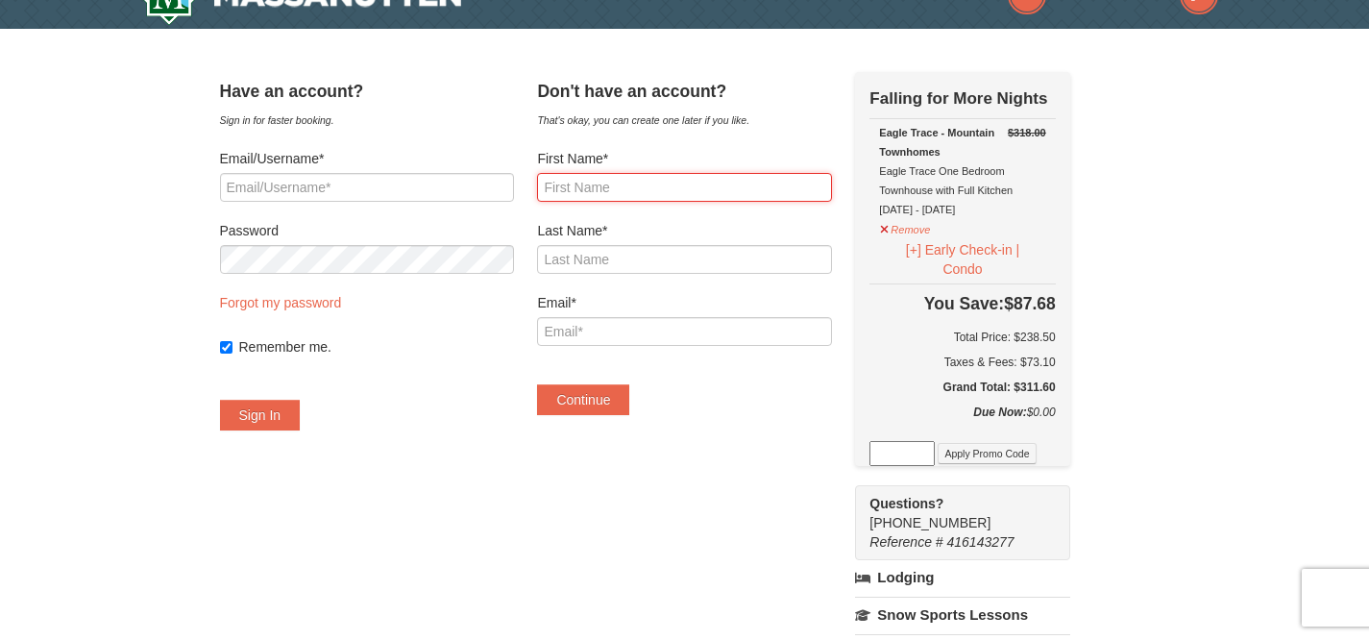
click at [639, 180] on input "First Name*" at bounding box center [684, 187] width 294 height 29
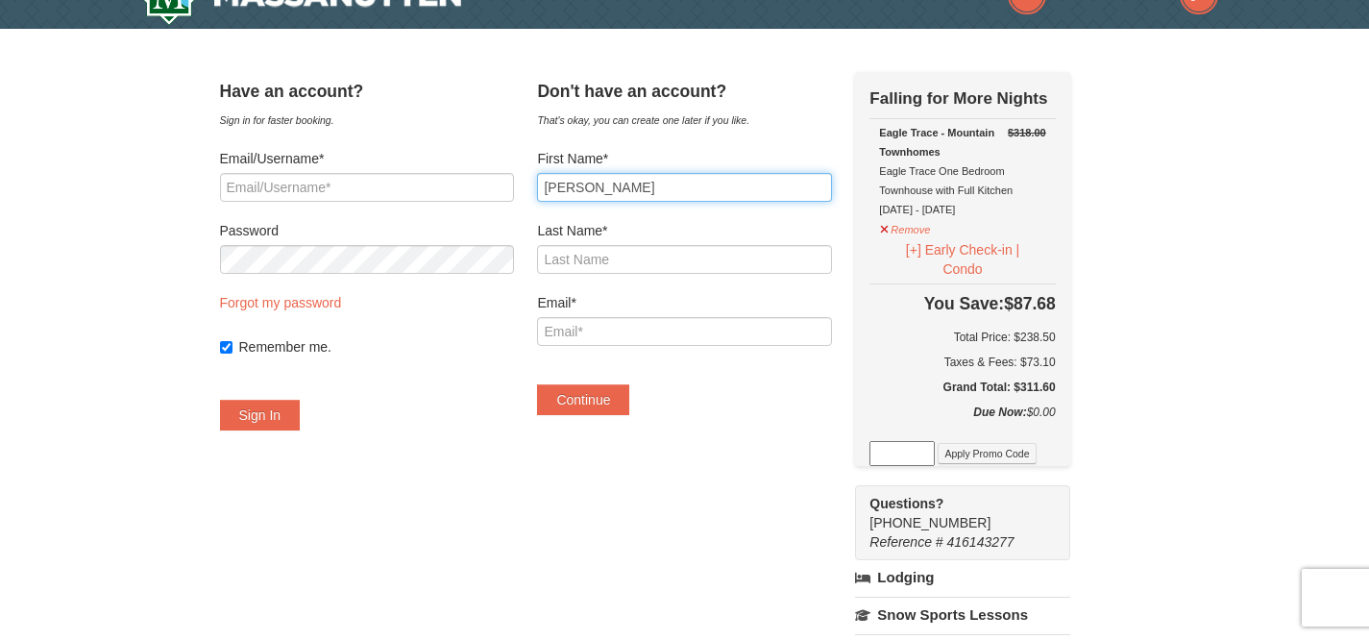
type input "Maggie"
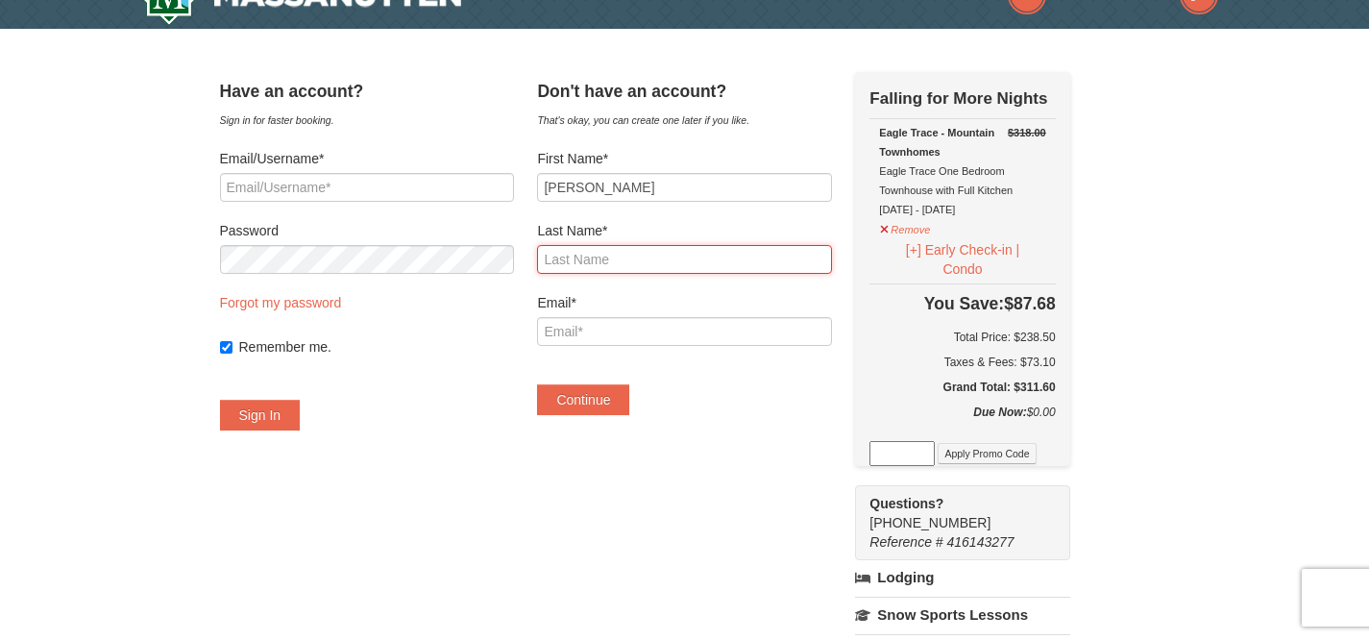
click at [607, 262] on input "Last Name*" at bounding box center [684, 259] width 294 height 29
type input "Sutphin"
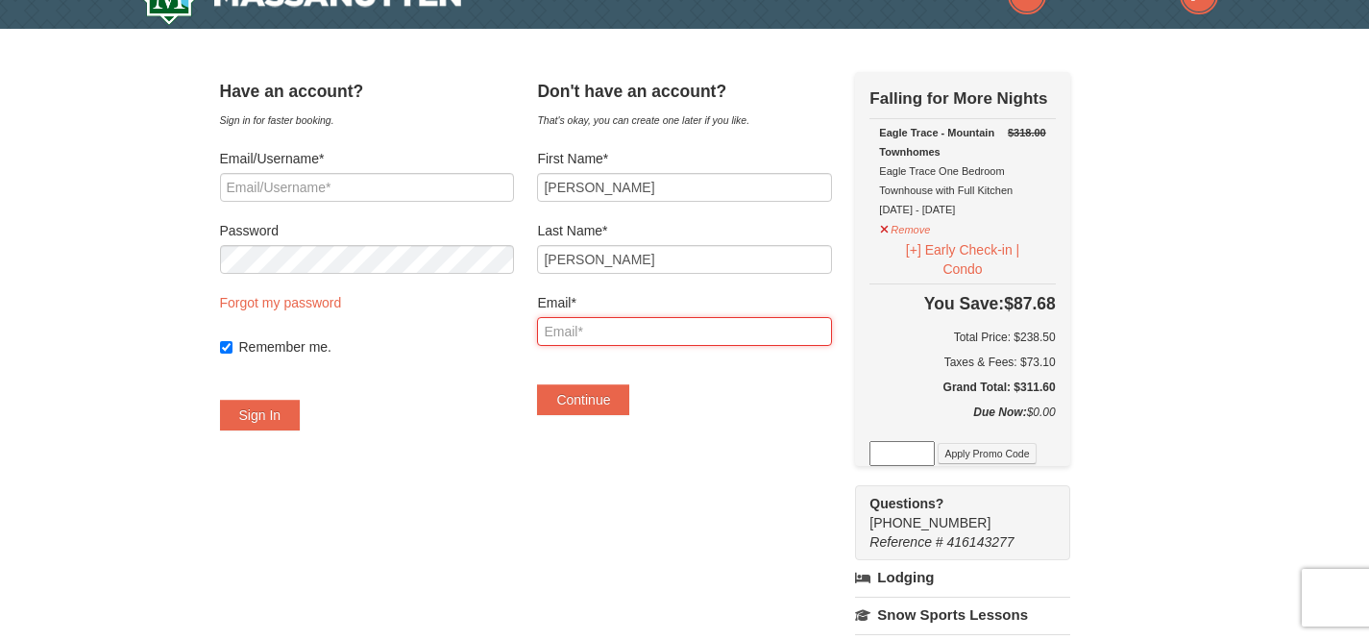
click at [583, 331] on input "Email*" at bounding box center [684, 331] width 294 height 29
type input "sutphinm97032@gmail.com"
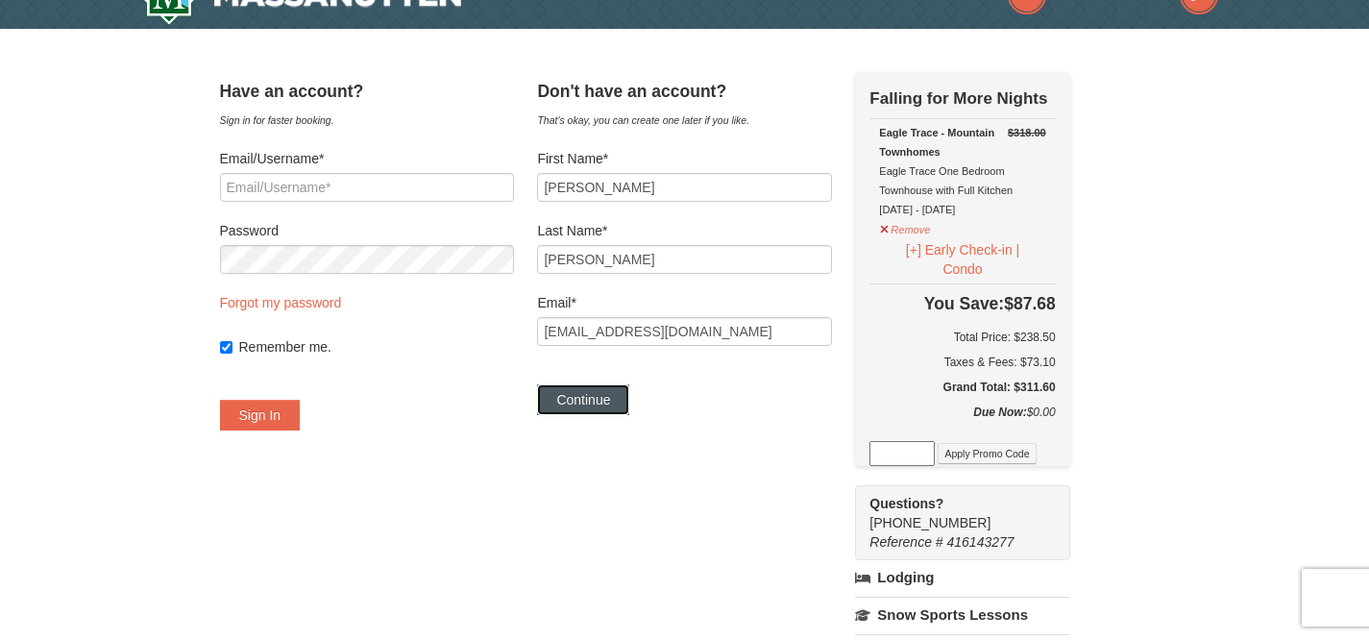
click at [595, 396] on button "Continue" at bounding box center [583, 399] width 92 height 31
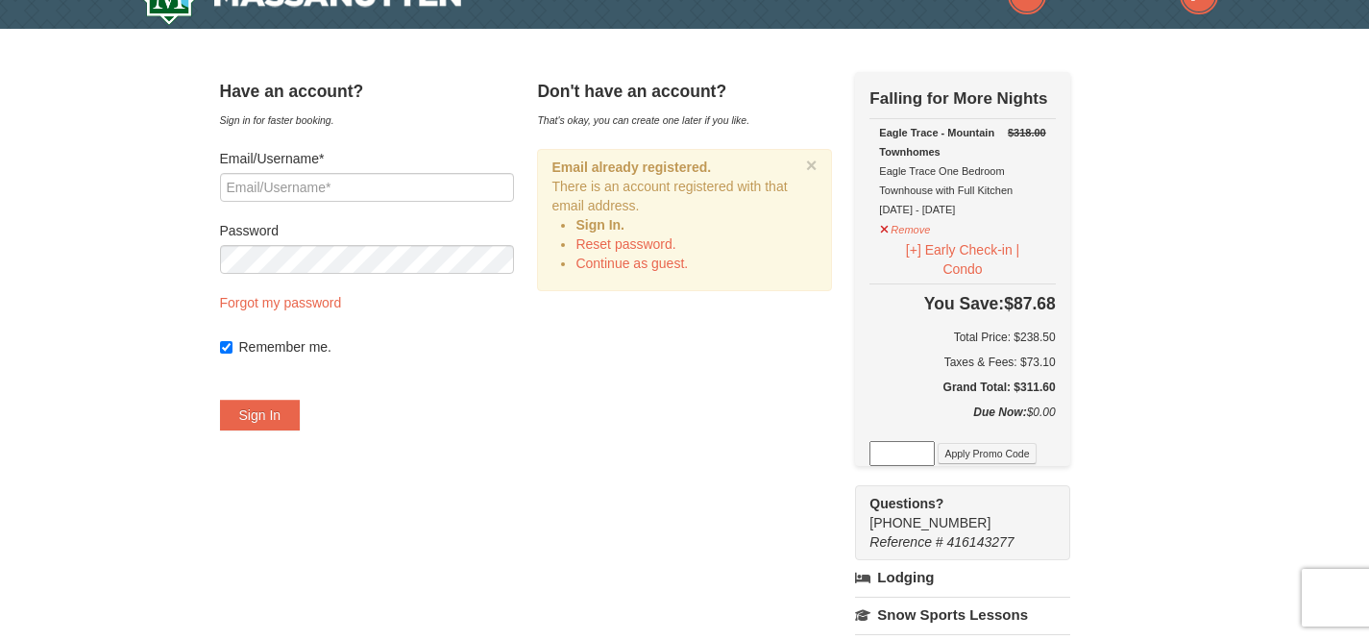
click at [624, 227] on strong "Sign In." at bounding box center [600, 224] width 49 height 15
click at [831, 169] on div "× Email already registered. There is an account registered with that email addr…" at bounding box center [684, 220] width 294 height 142
click at [818, 164] on button "×" at bounding box center [812, 165] width 12 height 19
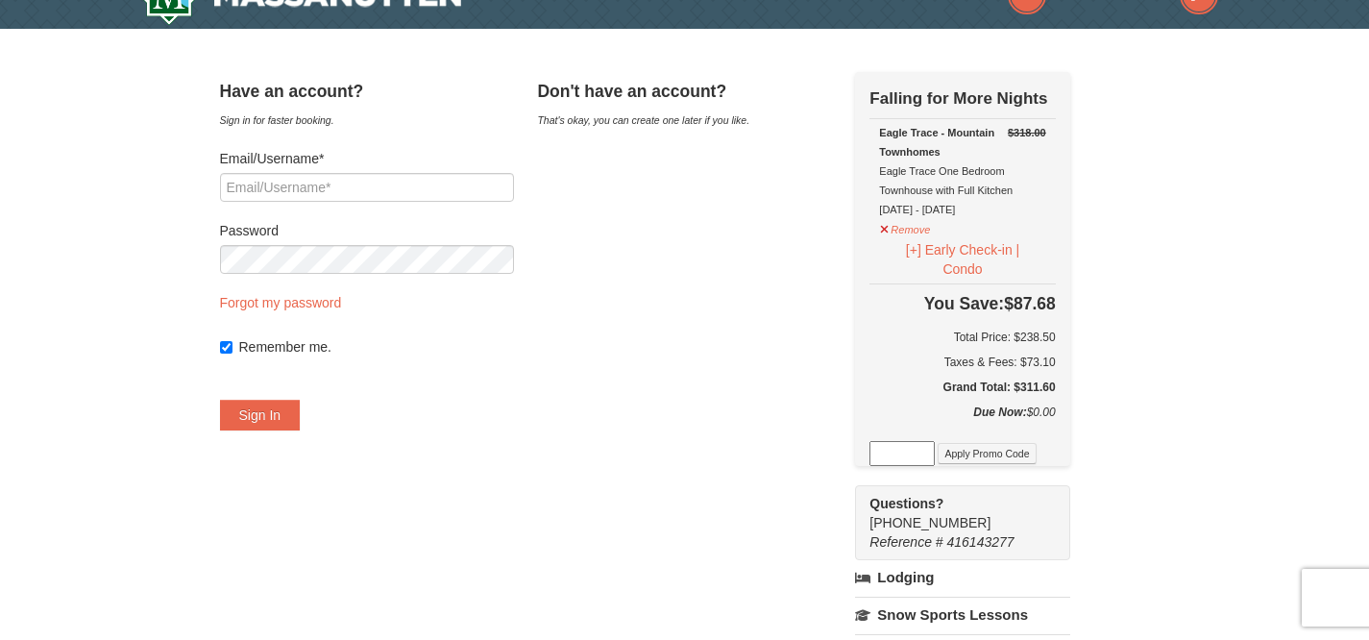
click at [678, 231] on div "Have an account? Sign in for faster booking. Email/Username* Password Forgot my…" at bounding box center [685, 549] width 930 height 954
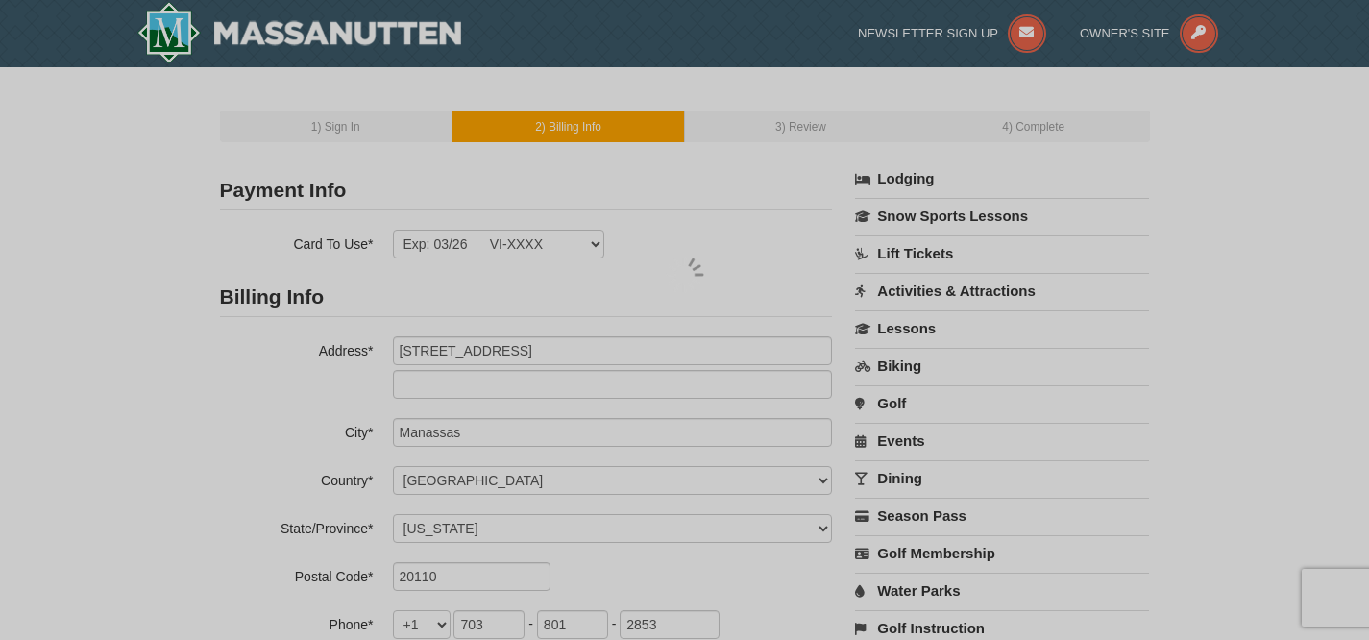
select select "VA"
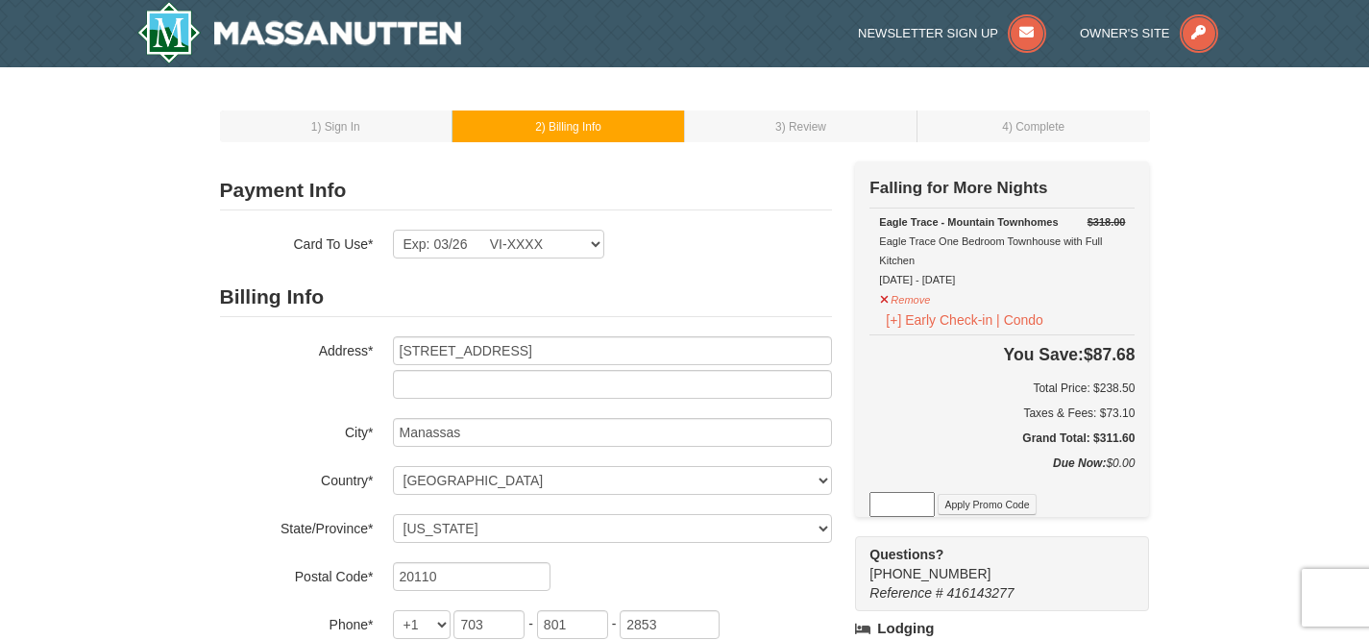
click at [683, 213] on div "Payment Info Card To Use* Exp: 03/26 VI-XXXX New Card Are you sure you want to …" at bounding box center [526, 214] width 612 height 87
click at [579, 249] on select "Exp: 03/26 VI-XXXX New Card" at bounding box center [498, 244] width 211 height 29
click at [177, 319] on div "1 ) Sign In 2 ) Billing Info 3 ) Review ) Complete ×" at bounding box center [684, 593] width 1369 height 1053
click at [591, 257] on select "Exp: 03/26 VI-XXXX New Card" at bounding box center [498, 244] width 211 height 29
click at [393, 230] on select "Exp: 03/26 VI-XXXX New Card" at bounding box center [498, 244] width 211 height 29
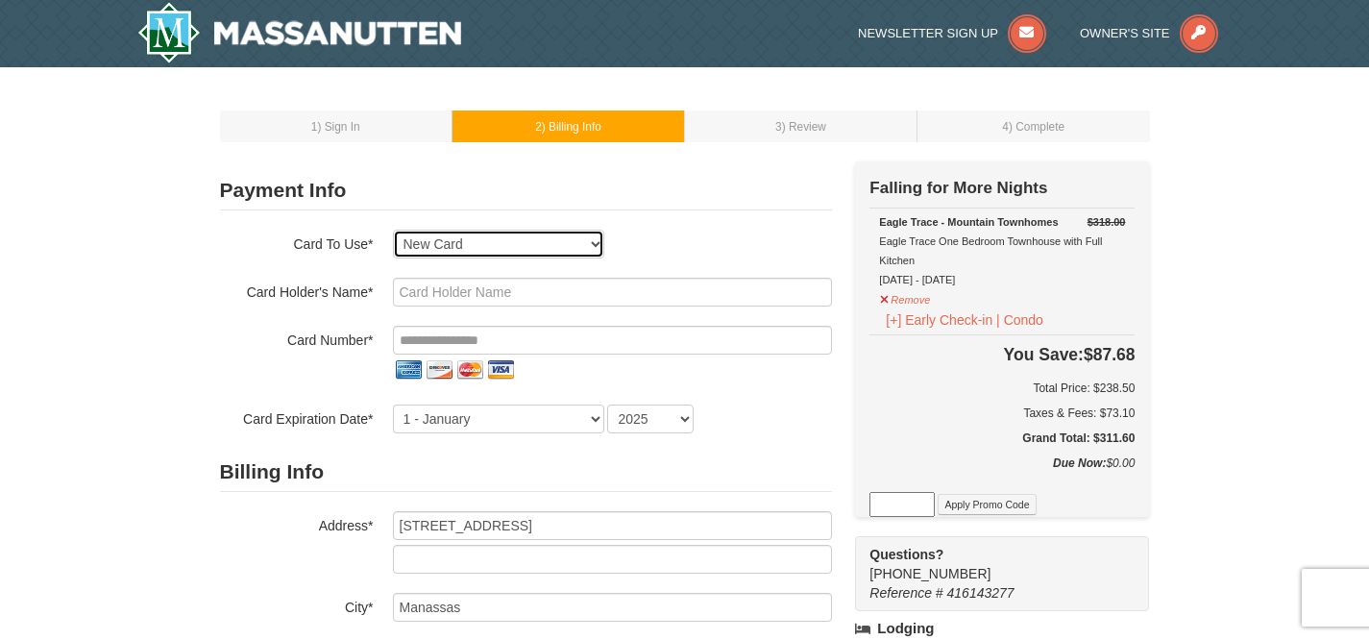
click at [548, 245] on select "Exp: 03/26 VI-XXXX New Card" at bounding box center [498, 244] width 211 height 29
select select "1"
click at [393, 230] on select "Exp: 03/26 VI-XXXX New Card" at bounding box center [498, 244] width 211 height 29
select select "VA"
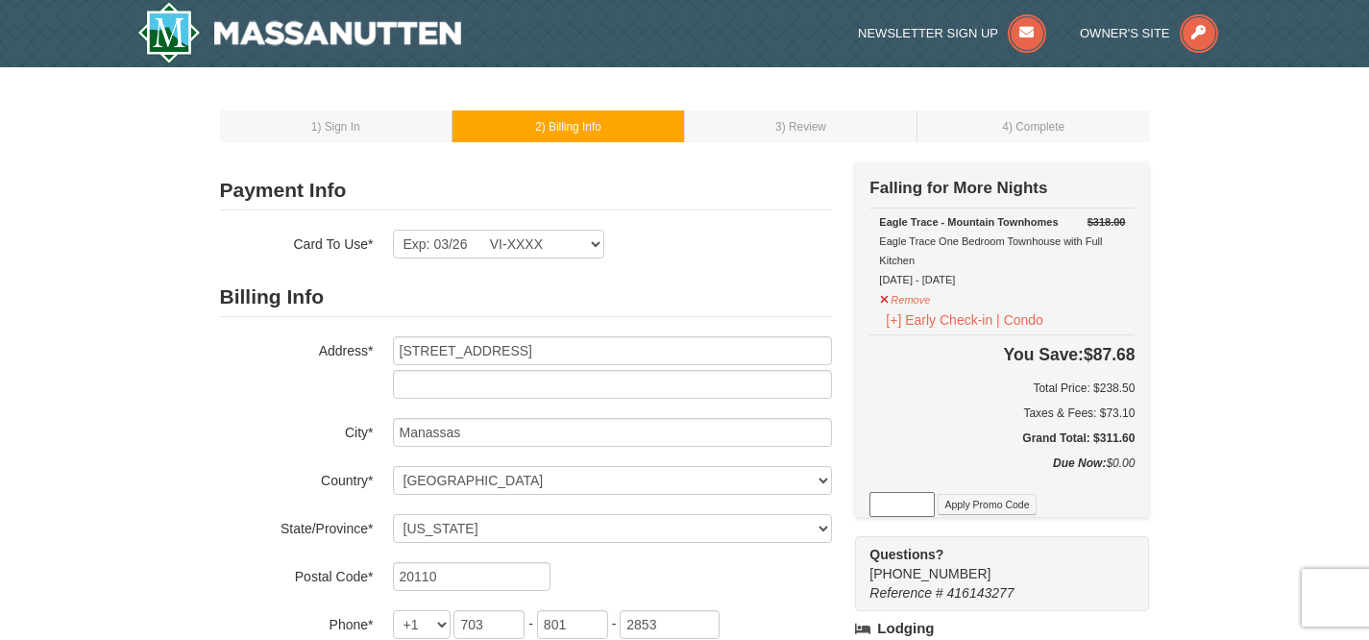
click at [161, 292] on div "1 ) Sign In 2 ) Billing Info 3 ) Review ) Complete ×" at bounding box center [684, 593] width 1369 height 1053
click at [376, 118] on td "1 ) Sign In" at bounding box center [336, 126] width 233 height 32
click at [331, 135] on td "1 ) Sign In" at bounding box center [336, 126] width 233 height 32
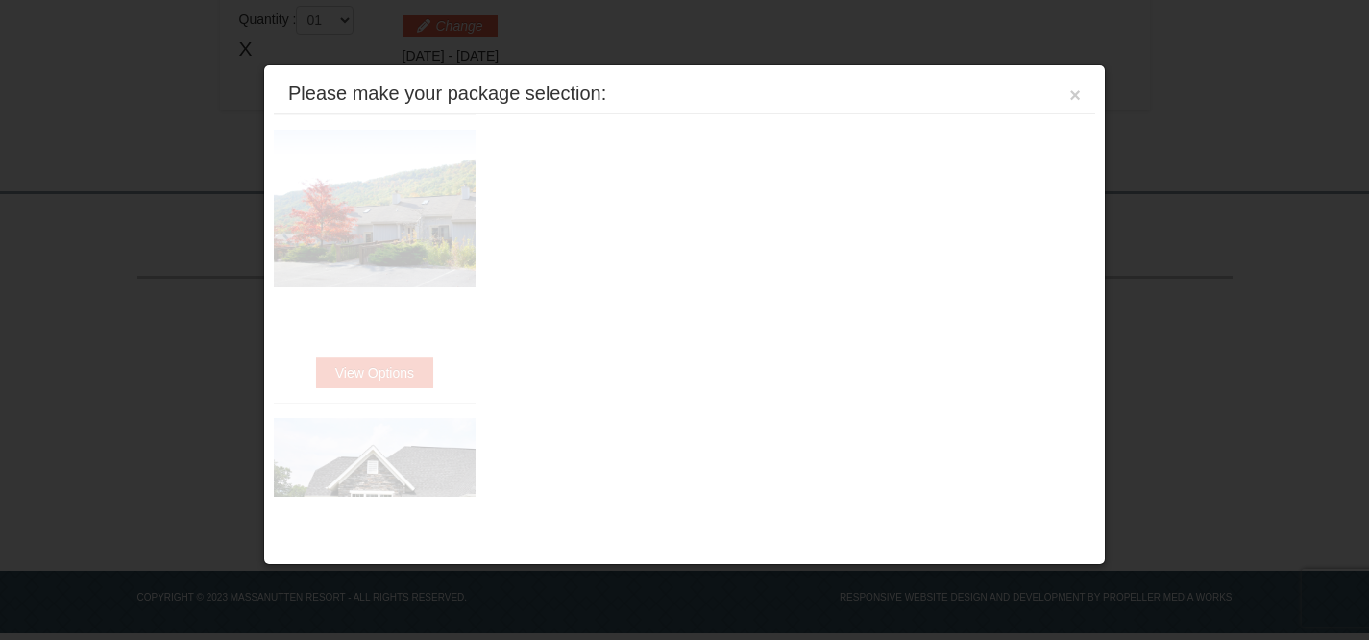
scroll to position [606, 0]
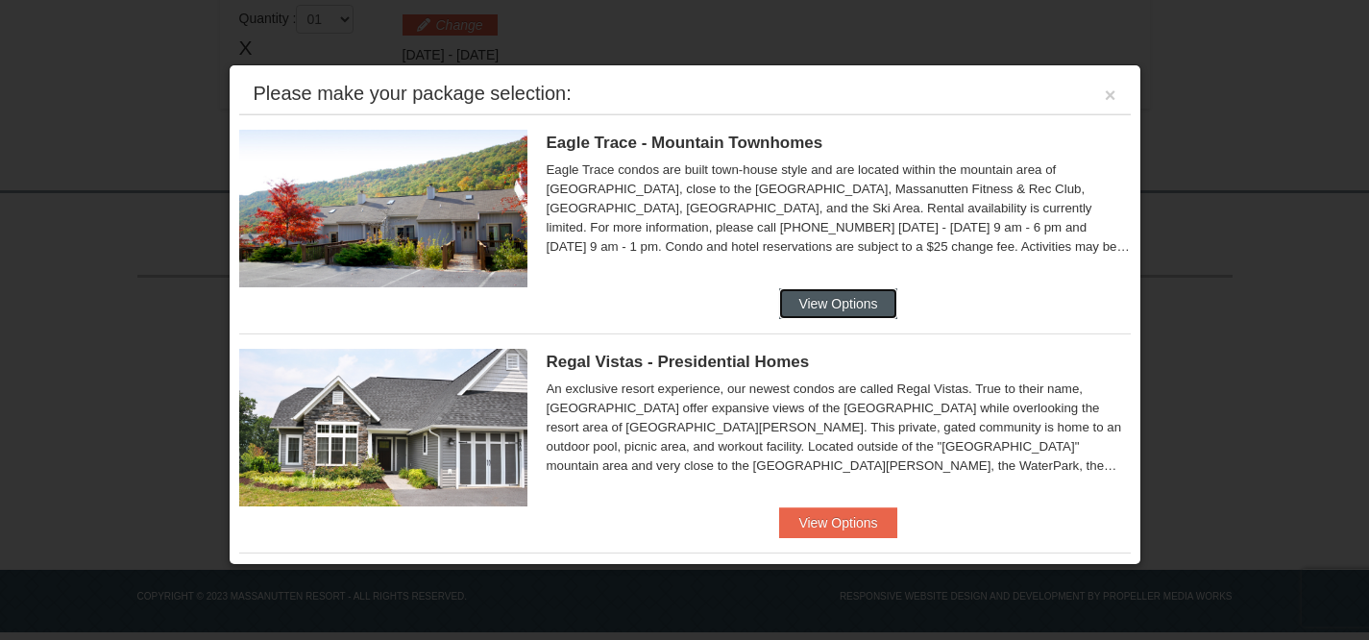
click at [828, 306] on button "View Options" at bounding box center [837, 303] width 117 height 31
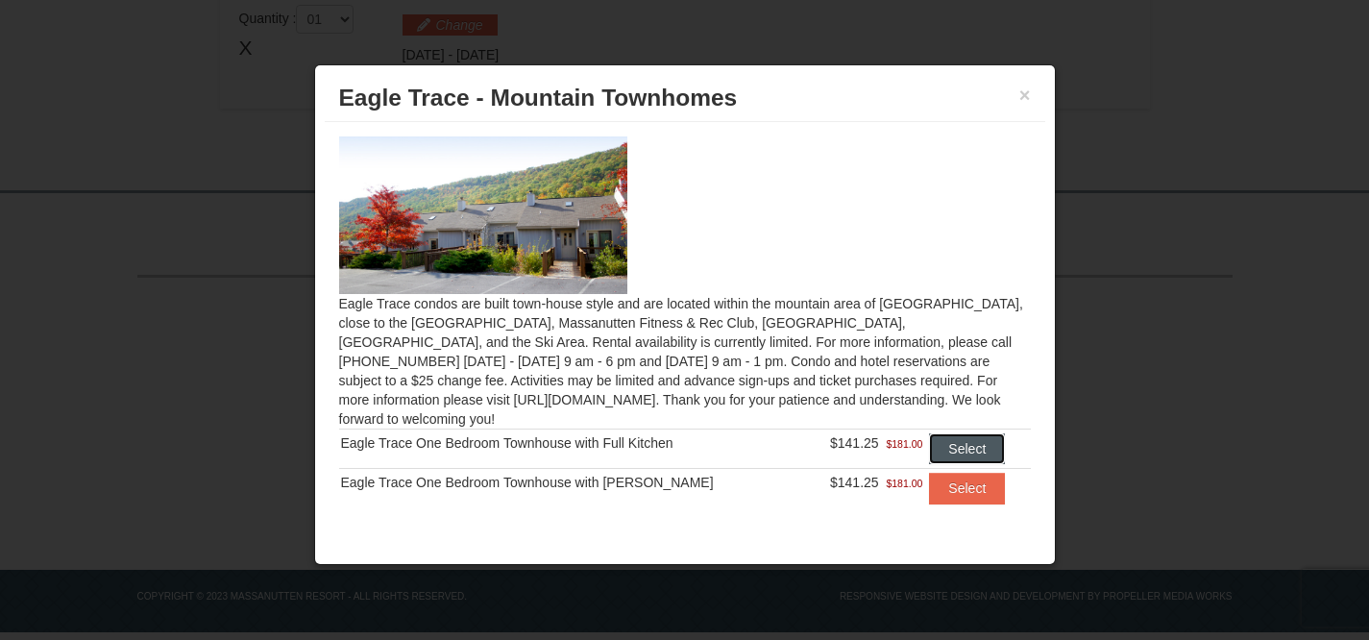
click at [941, 433] on button "Select" at bounding box center [967, 448] width 76 height 31
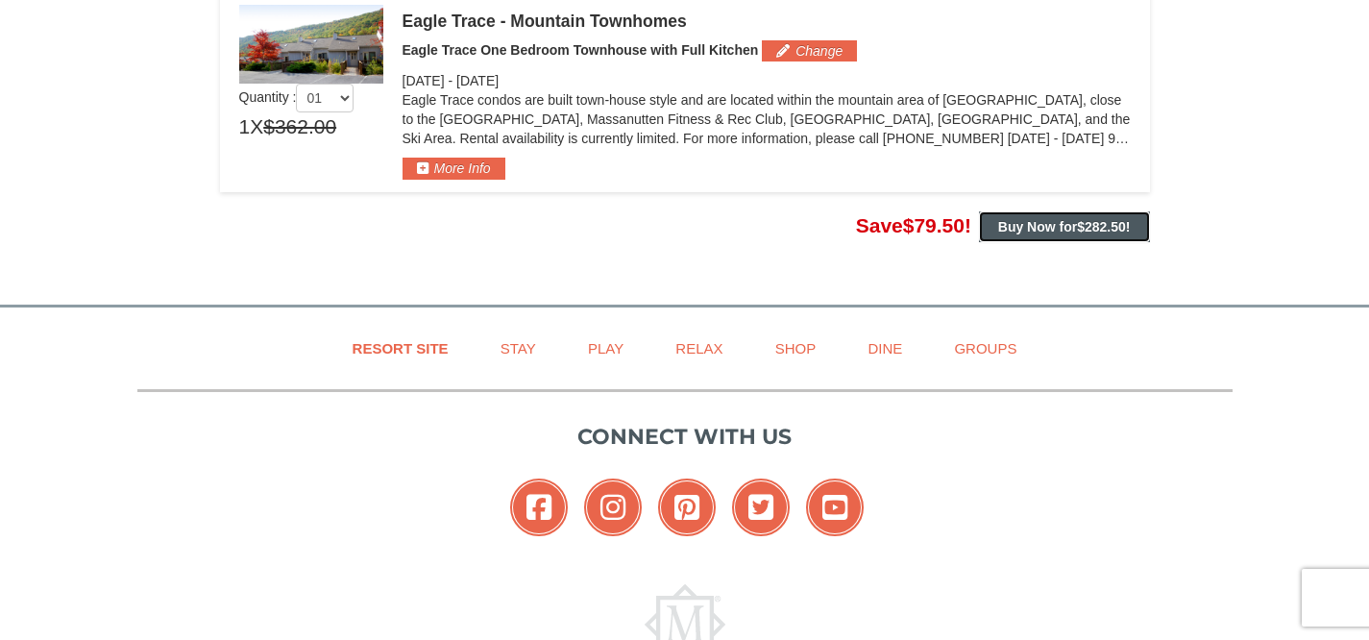
click at [1037, 222] on strong "Buy Now for $282.50 !" at bounding box center [1064, 226] width 133 height 15
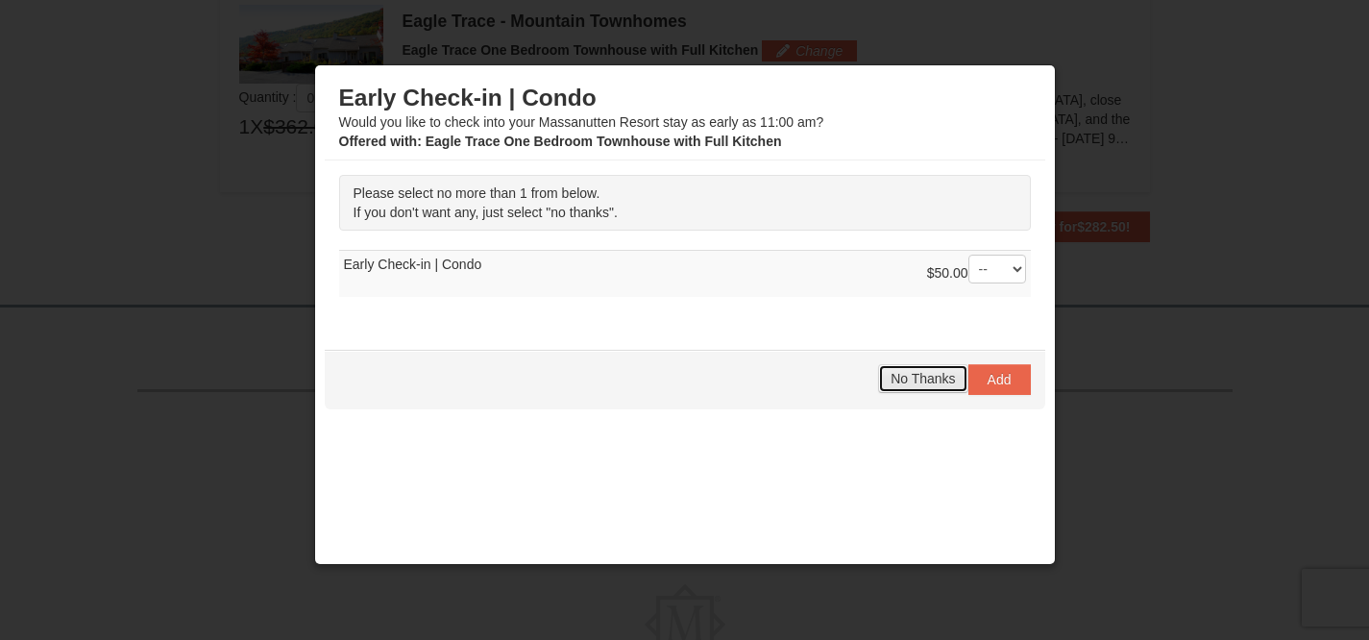
click at [898, 372] on span "No Thanks" at bounding box center [923, 378] width 64 height 15
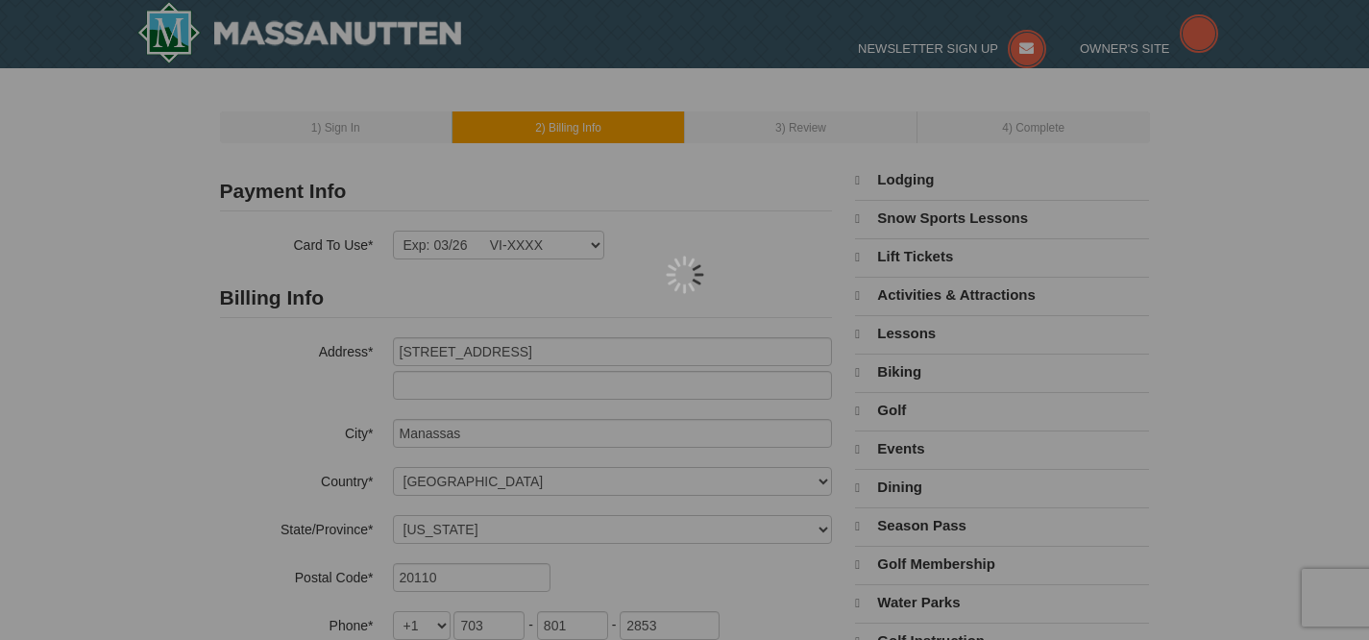
select select "VA"
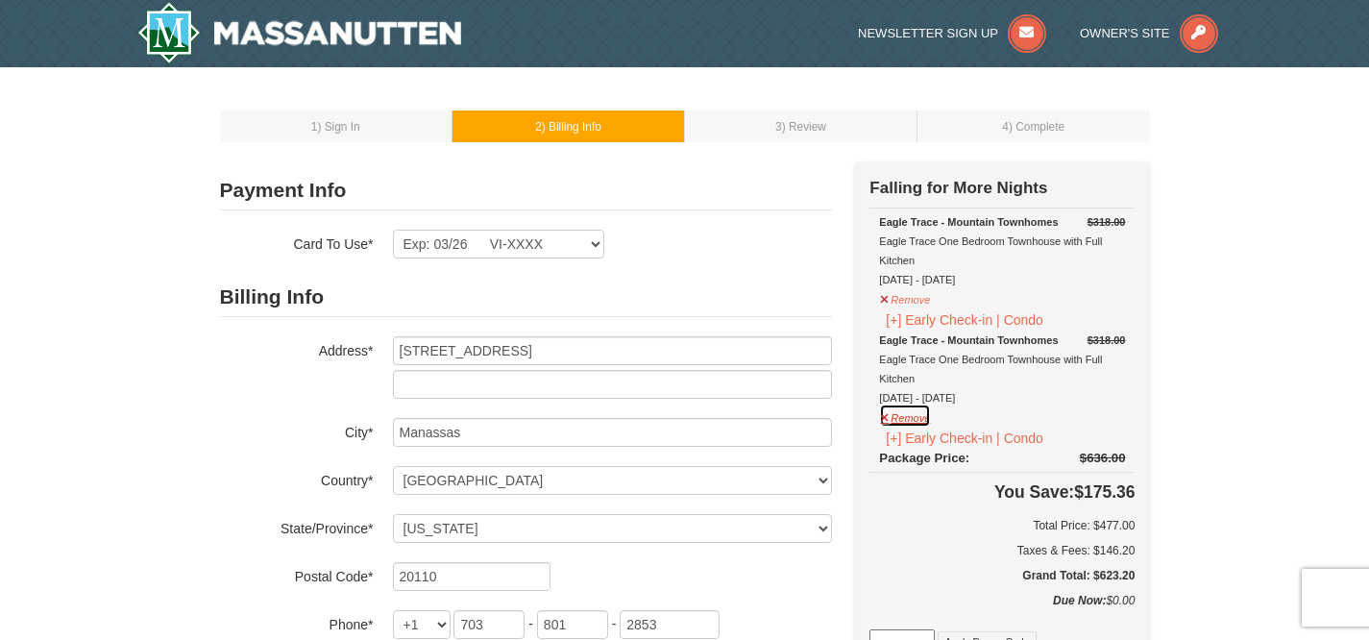
click at [900, 417] on button "Remove" at bounding box center [905, 416] width 52 height 24
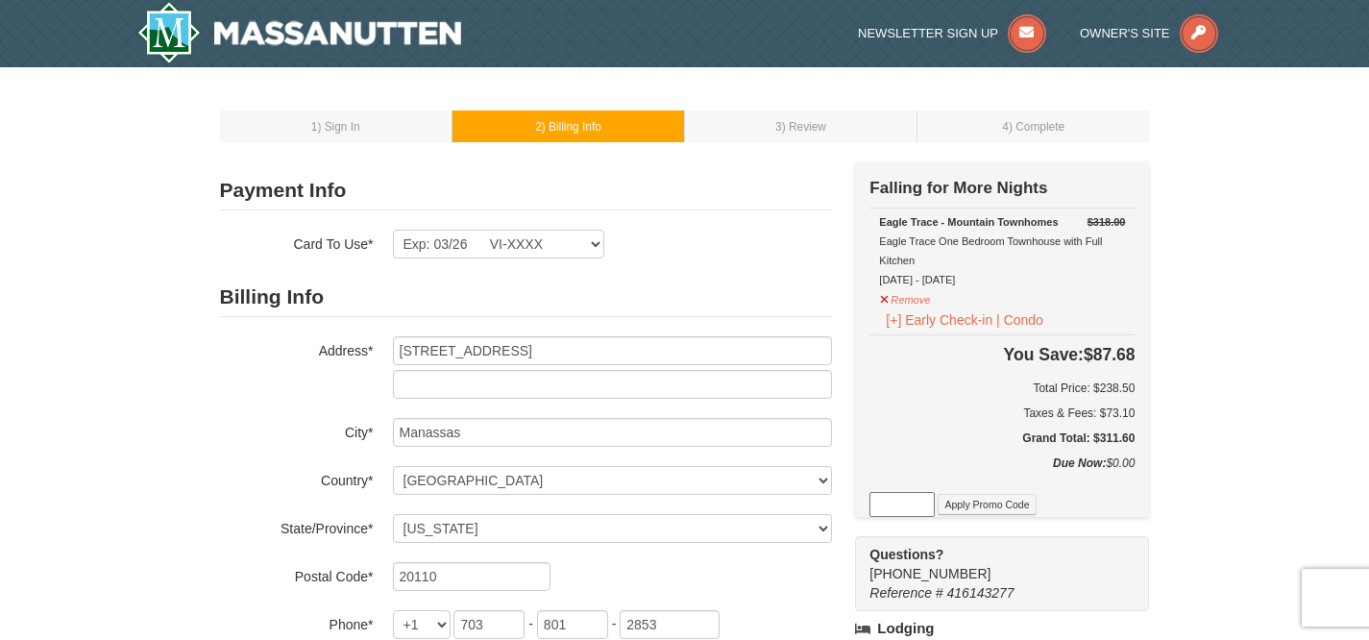
click at [1247, 311] on div "1 ) Sign In 2 ) Billing Info 3 ) Review ) Complete ×" at bounding box center [684, 593] width 1369 height 1053
click at [830, 121] on td "3 ) Review" at bounding box center [801, 126] width 233 height 32
click at [365, 131] on td "1 ) Sign In" at bounding box center [336, 126] width 233 height 32
click at [916, 292] on button "Remove" at bounding box center [905, 297] width 52 height 24
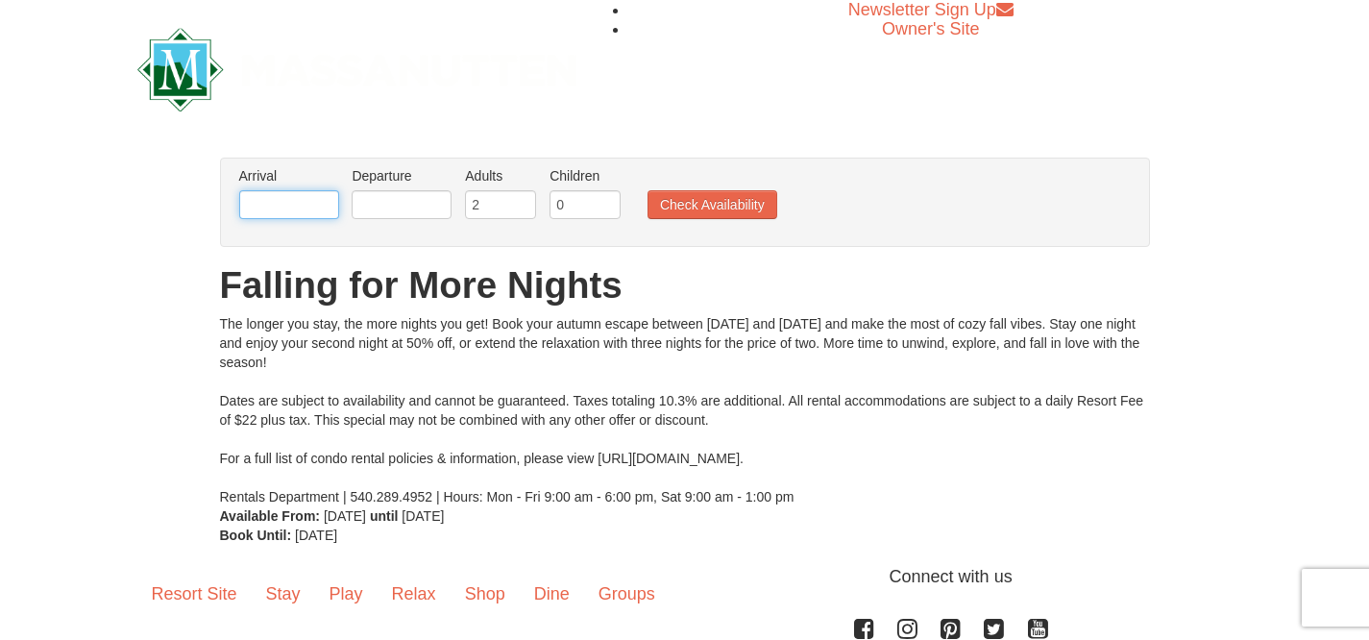
click at [315, 207] on input "text" at bounding box center [289, 204] width 100 height 29
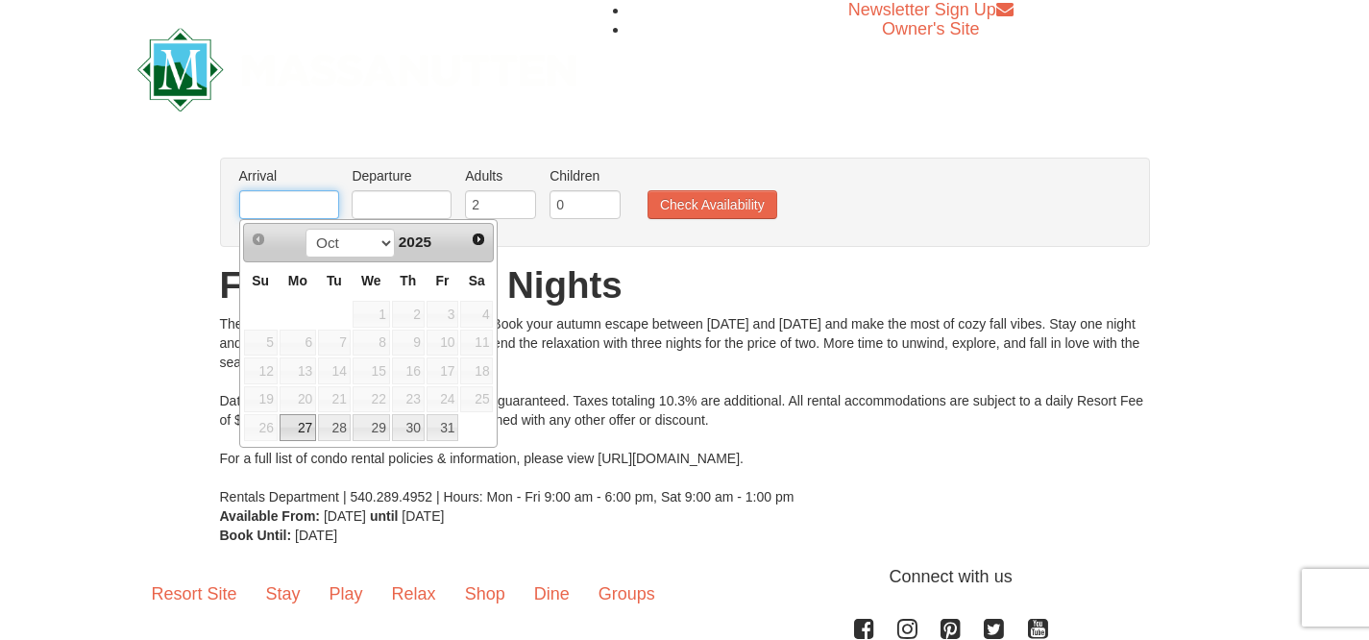
type input "[DATE]"
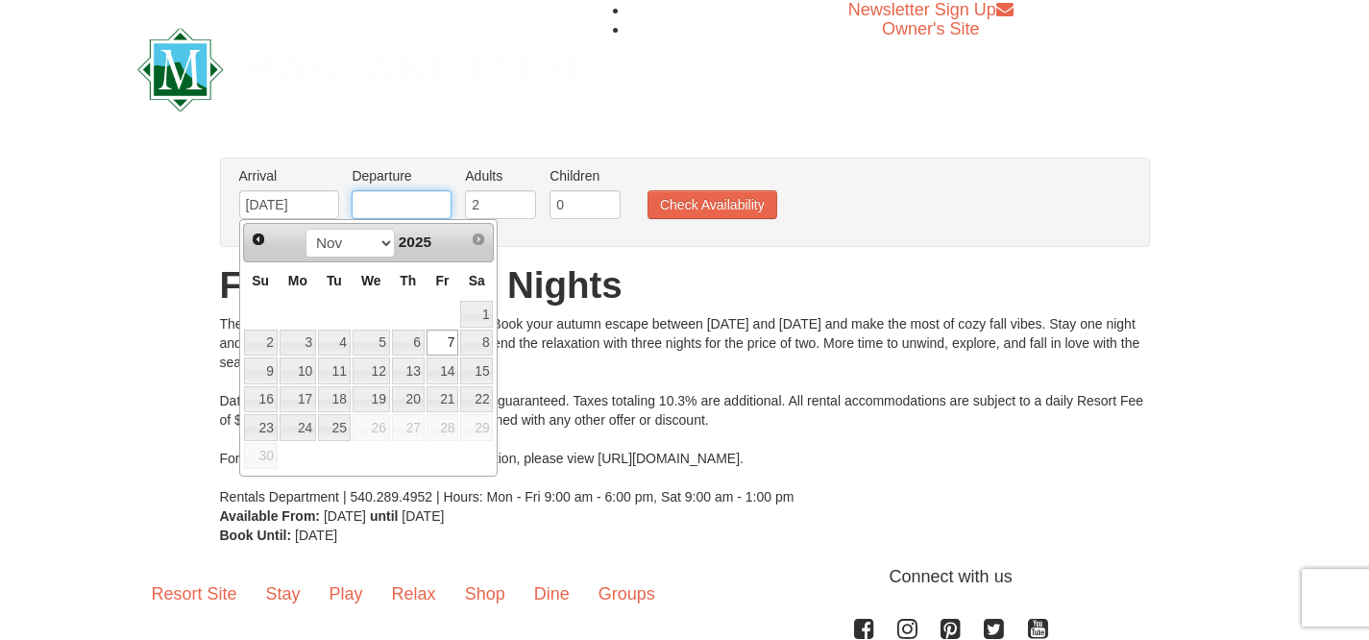
click at [402, 198] on input "text" at bounding box center [402, 204] width 100 height 29
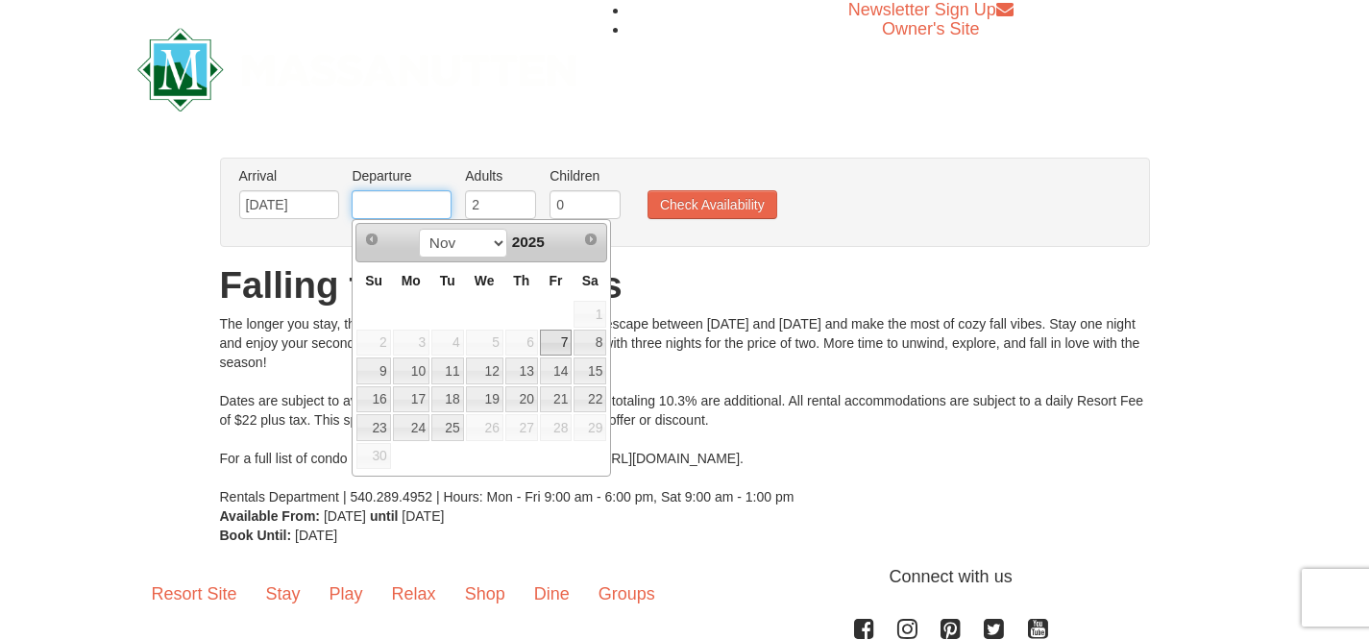
type input "[DATE]"
click at [701, 216] on button "Check Availability" at bounding box center [713, 204] width 130 height 29
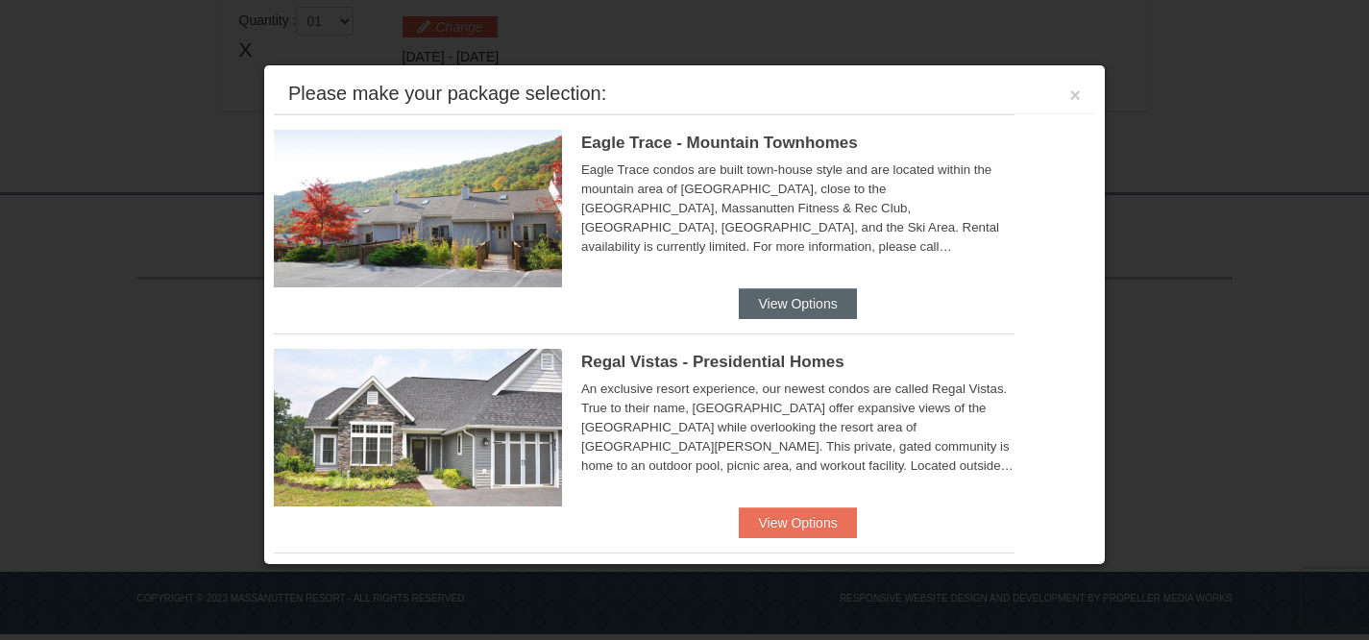
scroll to position [606, 0]
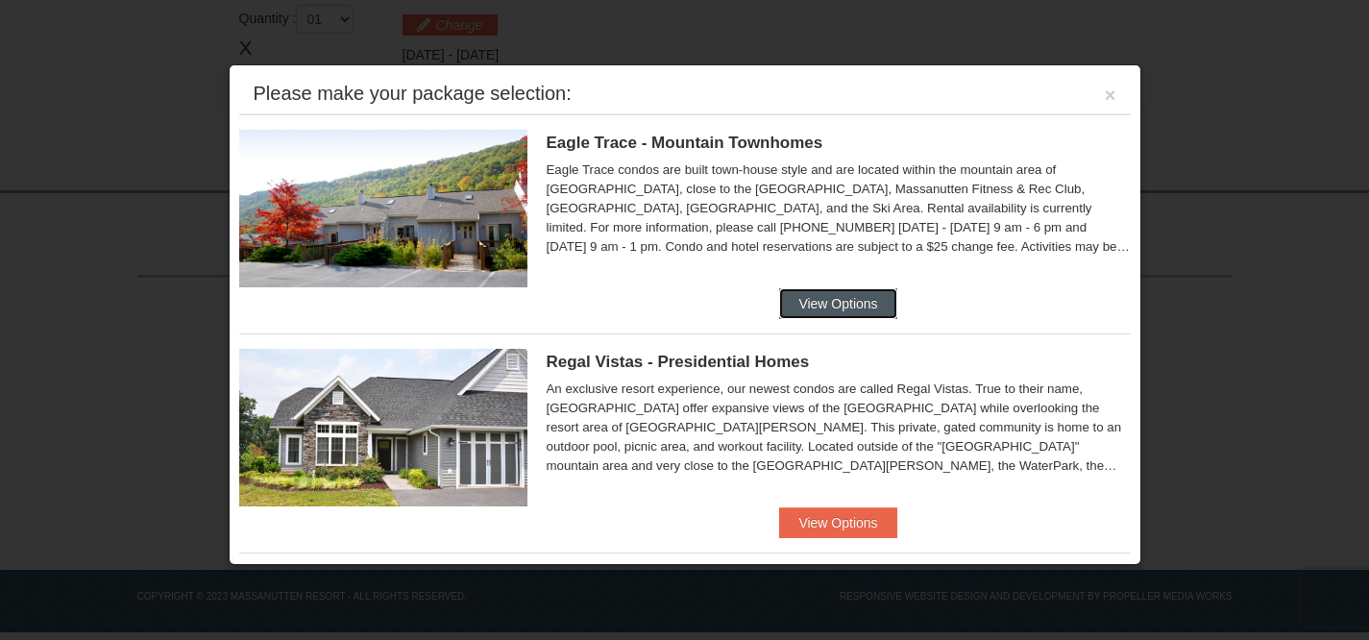
click at [797, 300] on button "View Options" at bounding box center [837, 303] width 117 height 31
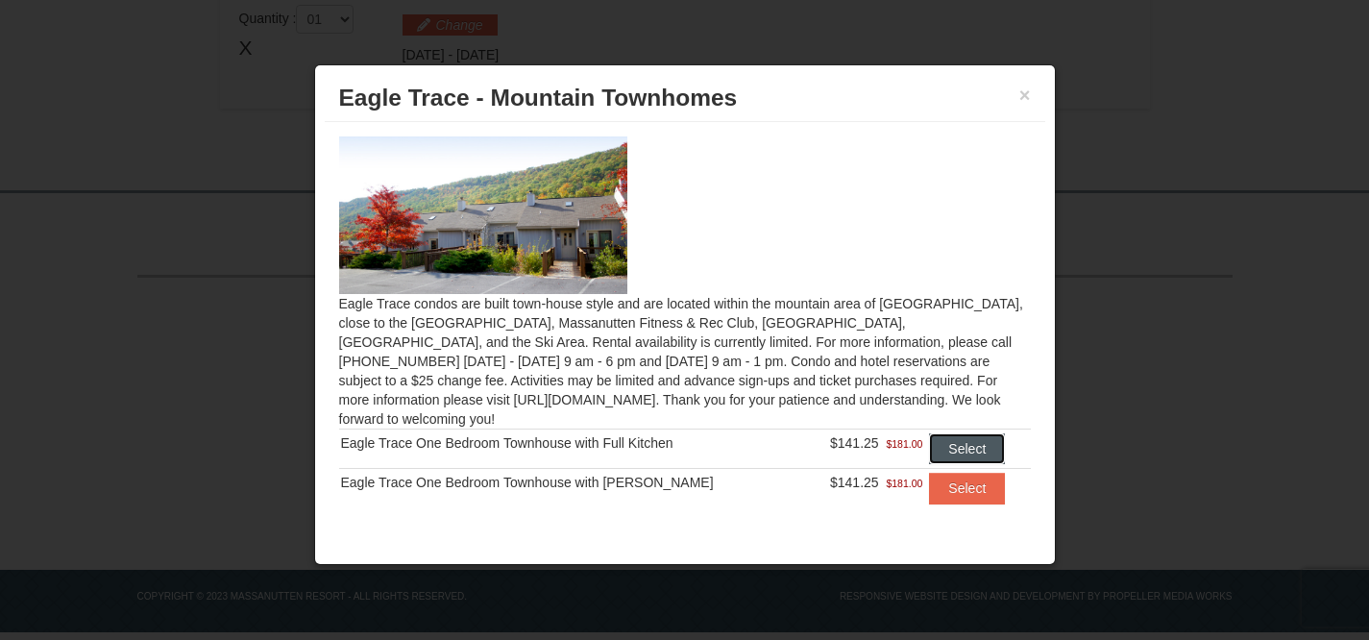
click at [962, 433] on button "Select" at bounding box center [967, 448] width 76 height 31
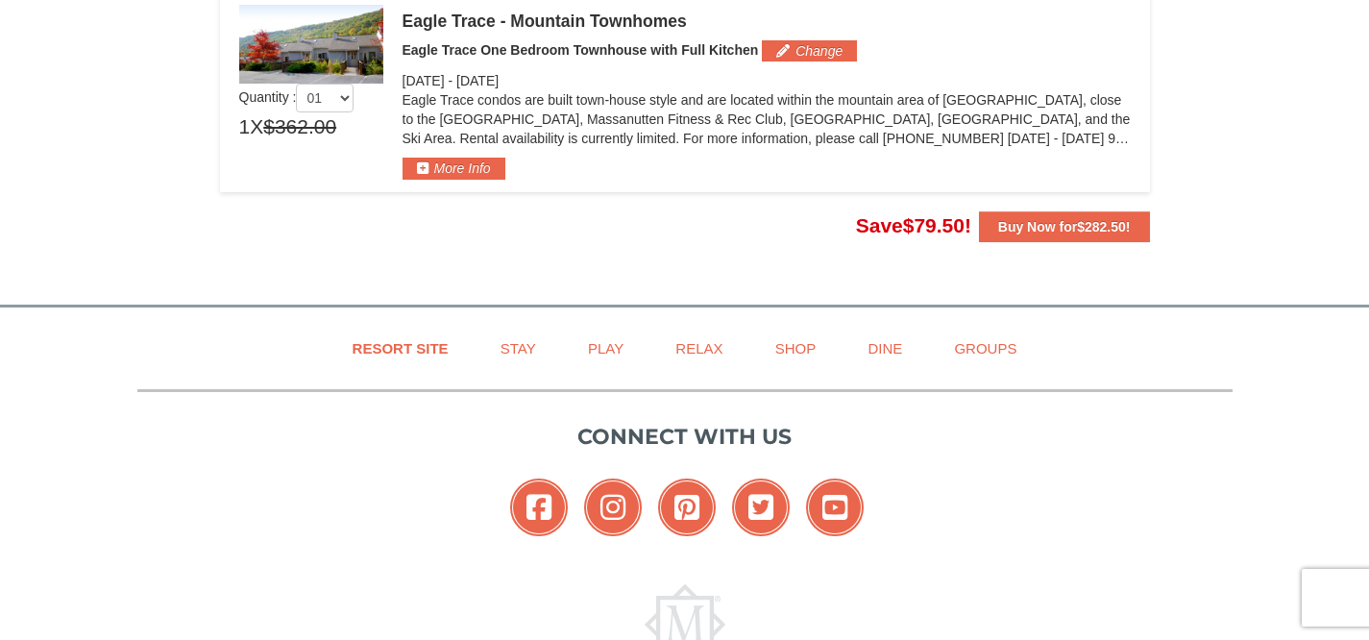
click at [1045, 221] on strong "Buy Now for $282.50 !" at bounding box center [1064, 226] width 133 height 15
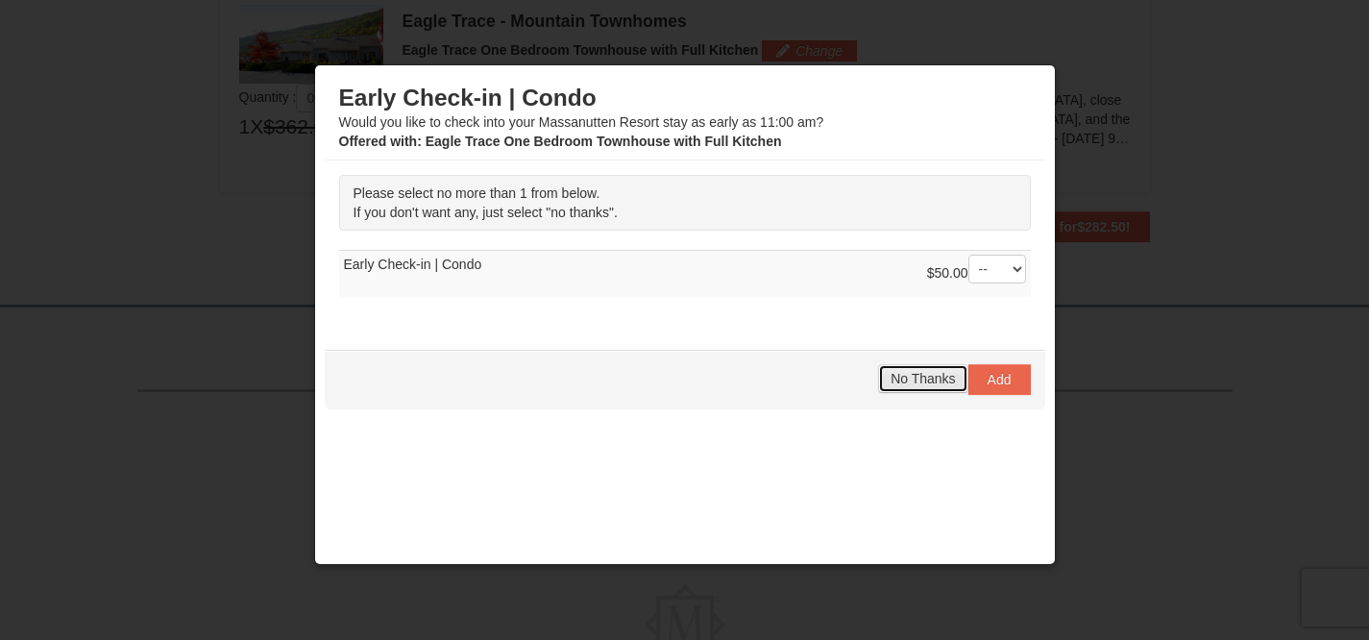
click at [901, 379] on span "No Thanks" at bounding box center [923, 378] width 64 height 15
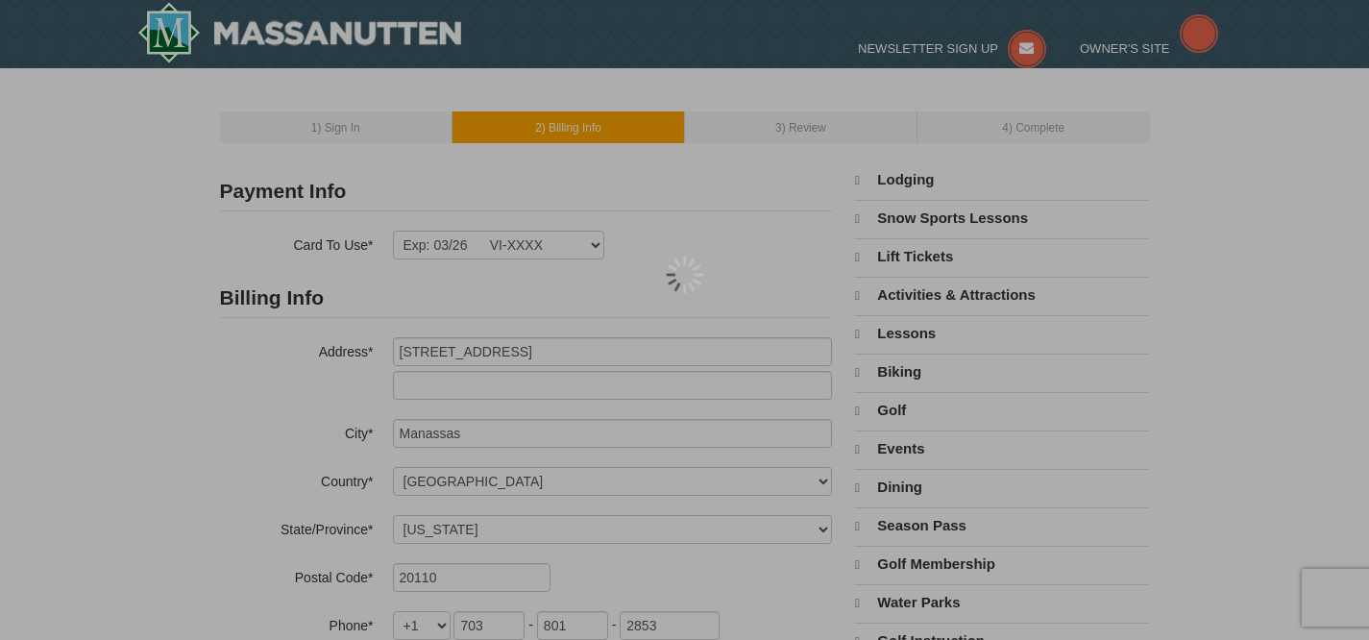
select select "VA"
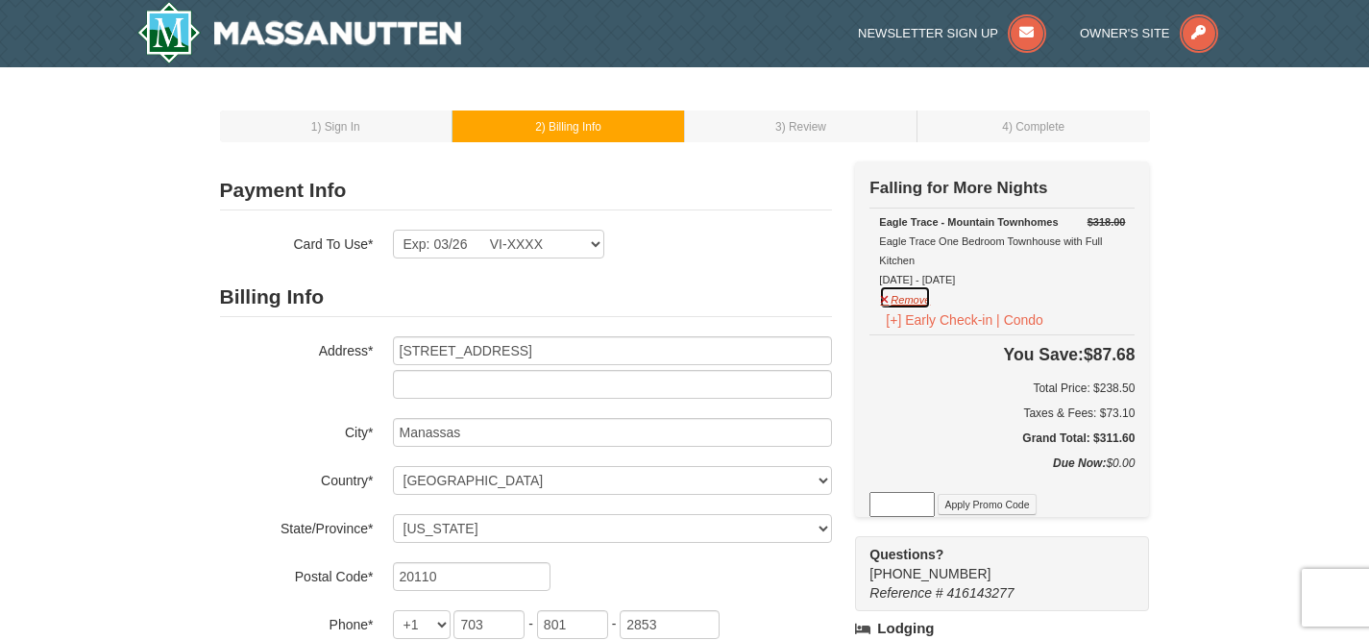
click at [920, 298] on button "Remove" at bounding box center [905, 297] width 52 height 24
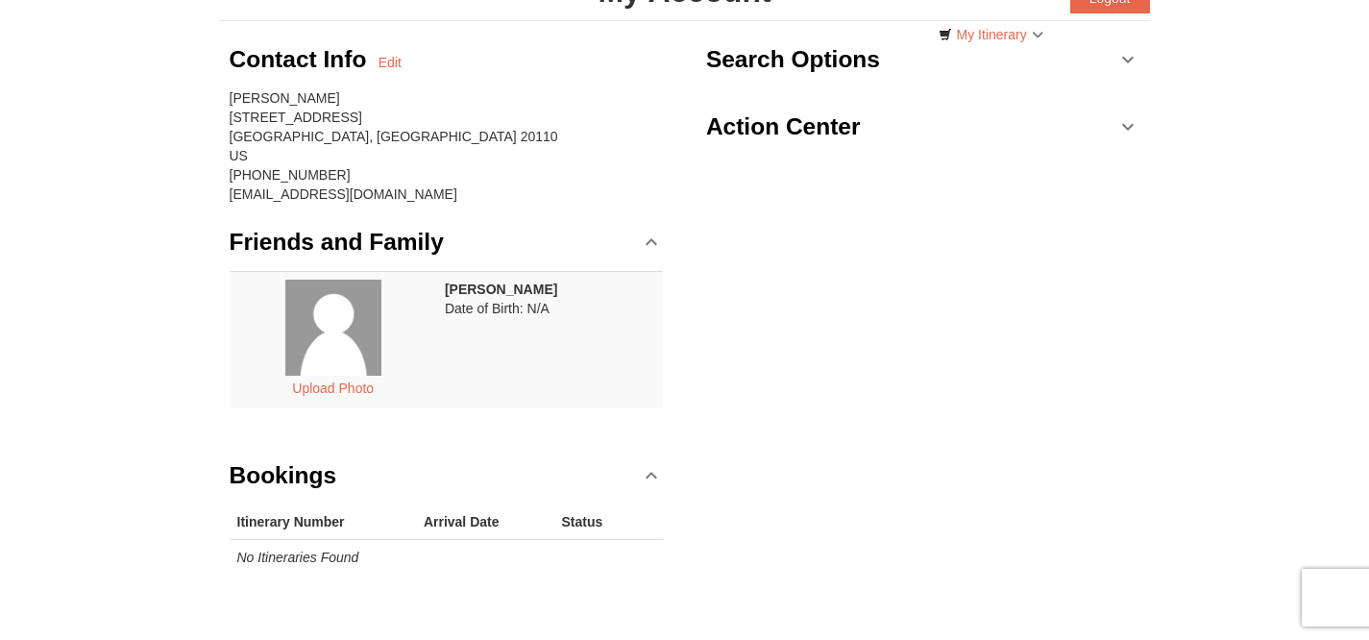
scroll to position [152, 0]
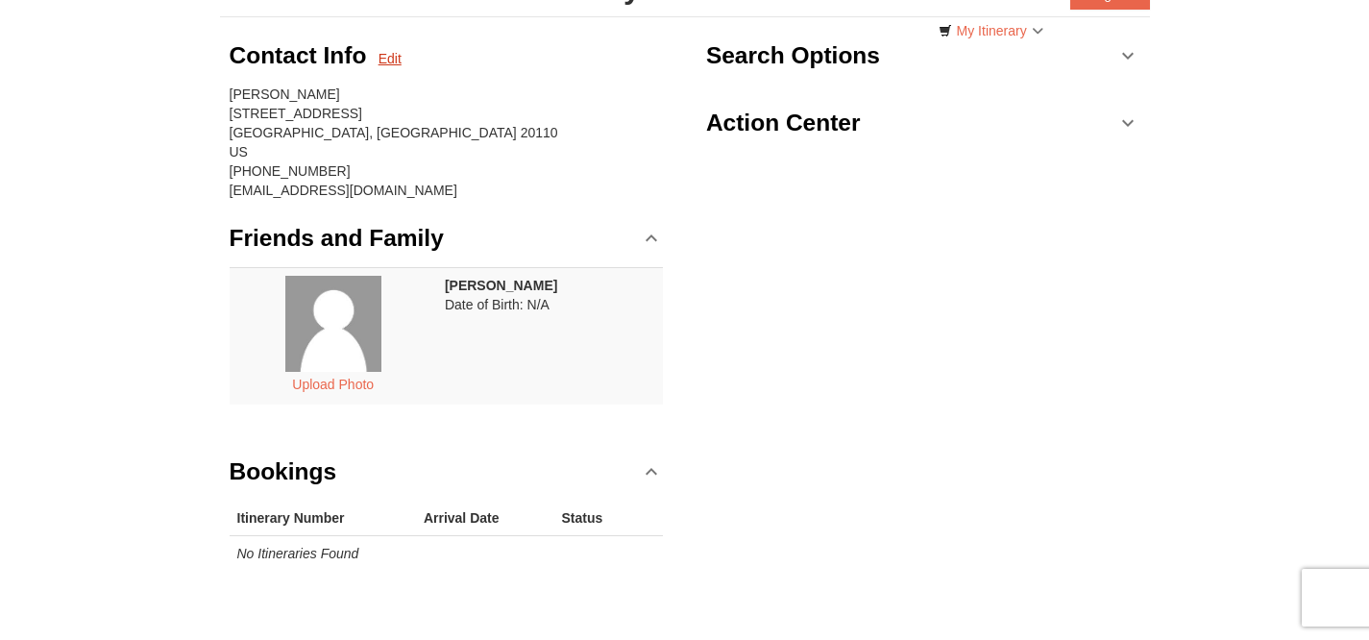
click at [390, 54] on link "Edit" at bounding box center [390, 58] width 23 height 19
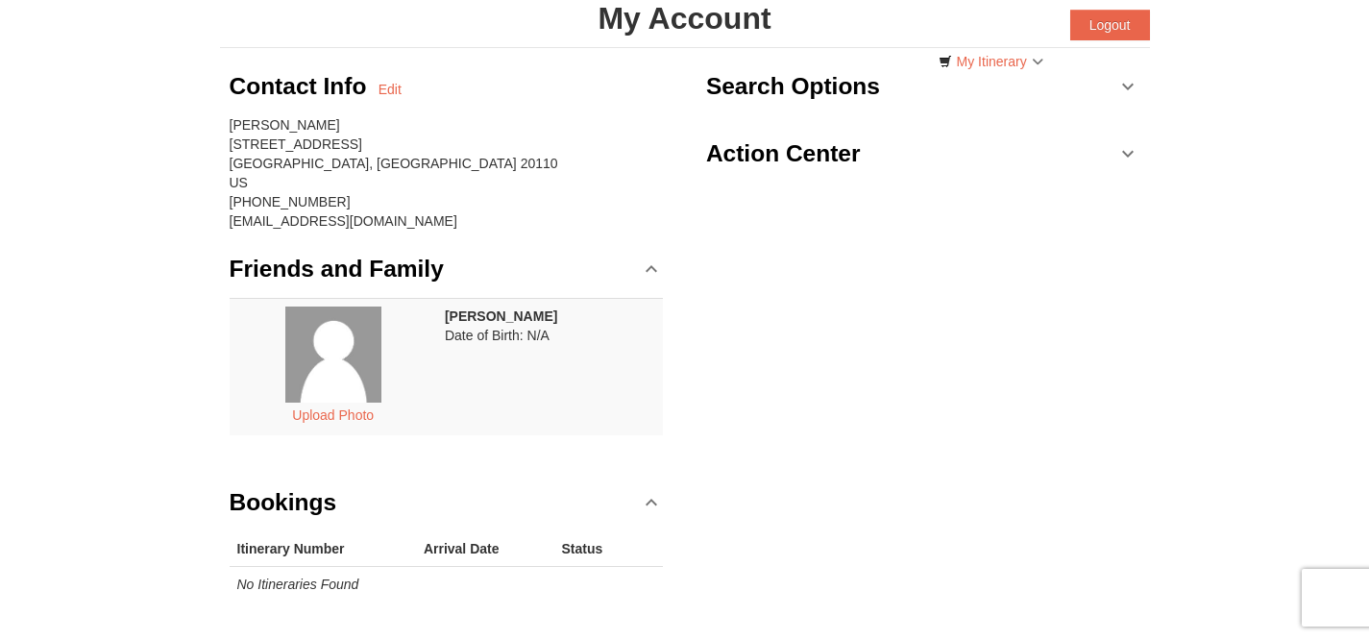
scroll to position [112, 0]
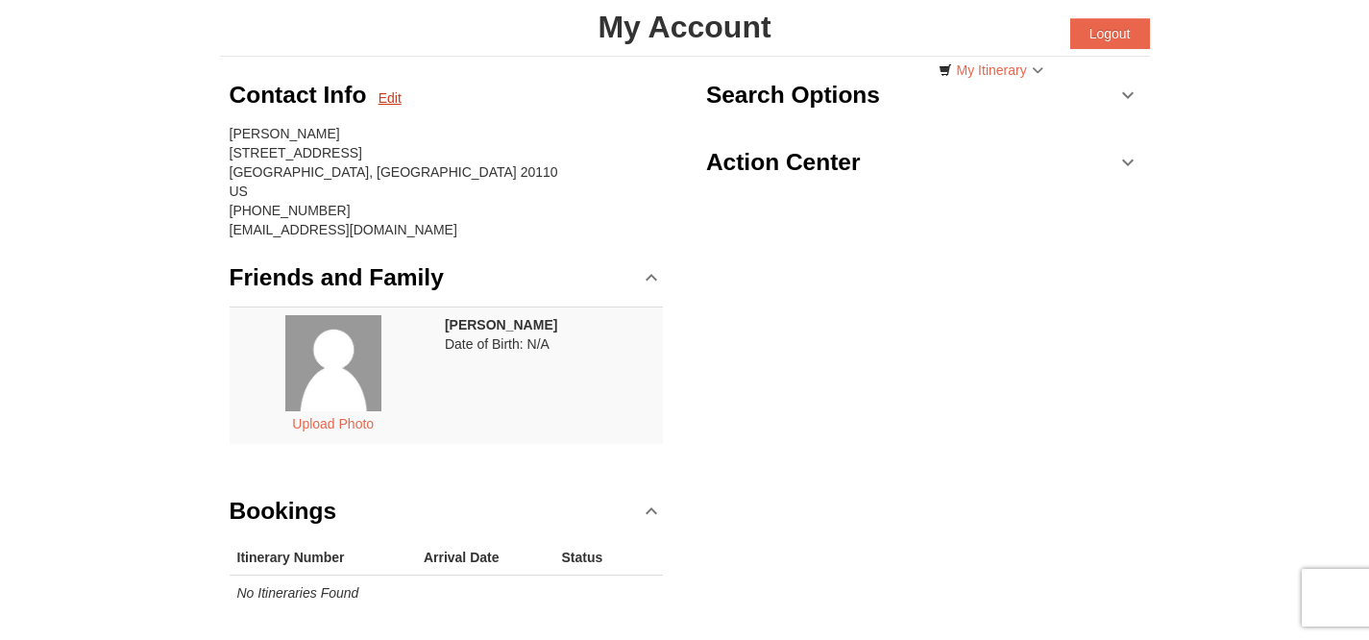
click at [394, 96] on link "Edit" at bounding box center [390, 97] width 23 height 19
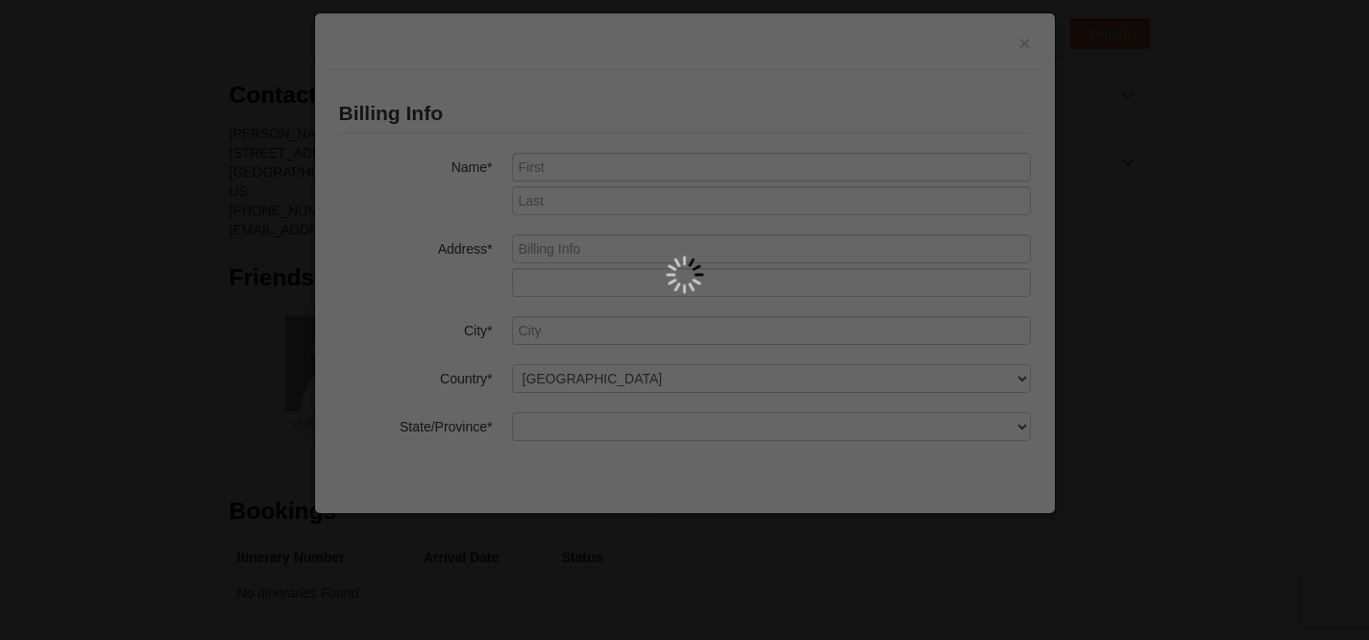
click at [1028, 41] on div at bounding box center [684, 320] width 1369 height 640
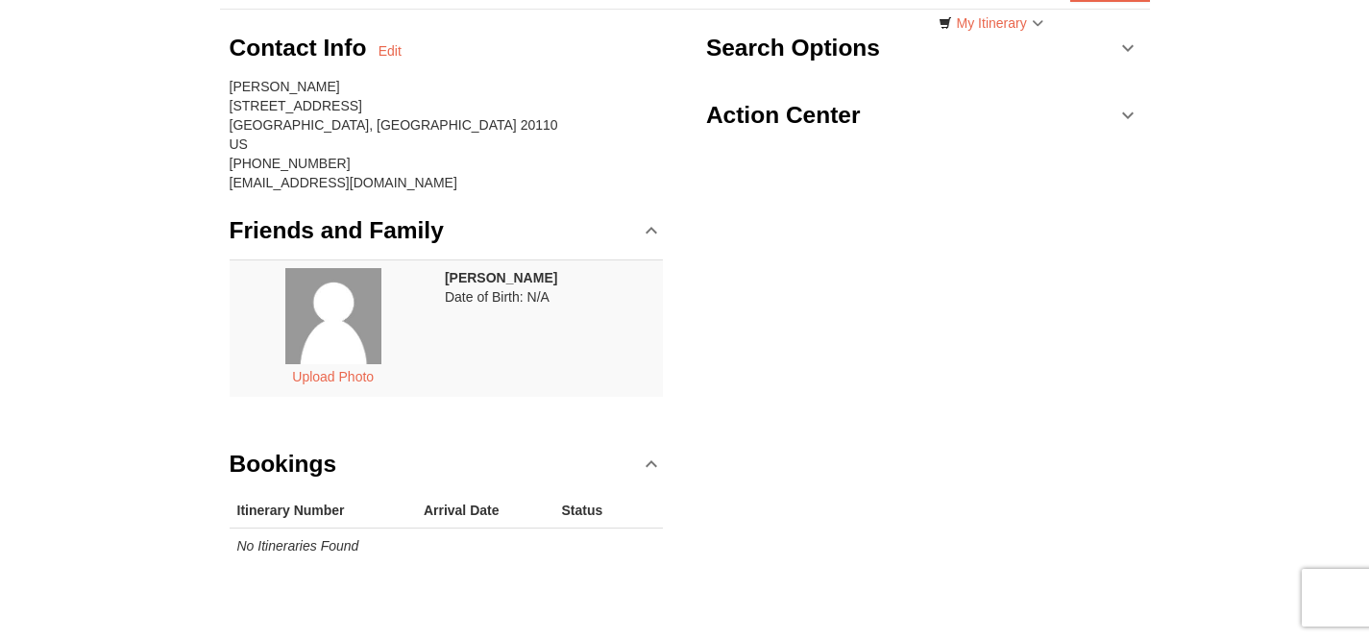
scroll to position [112, 0]
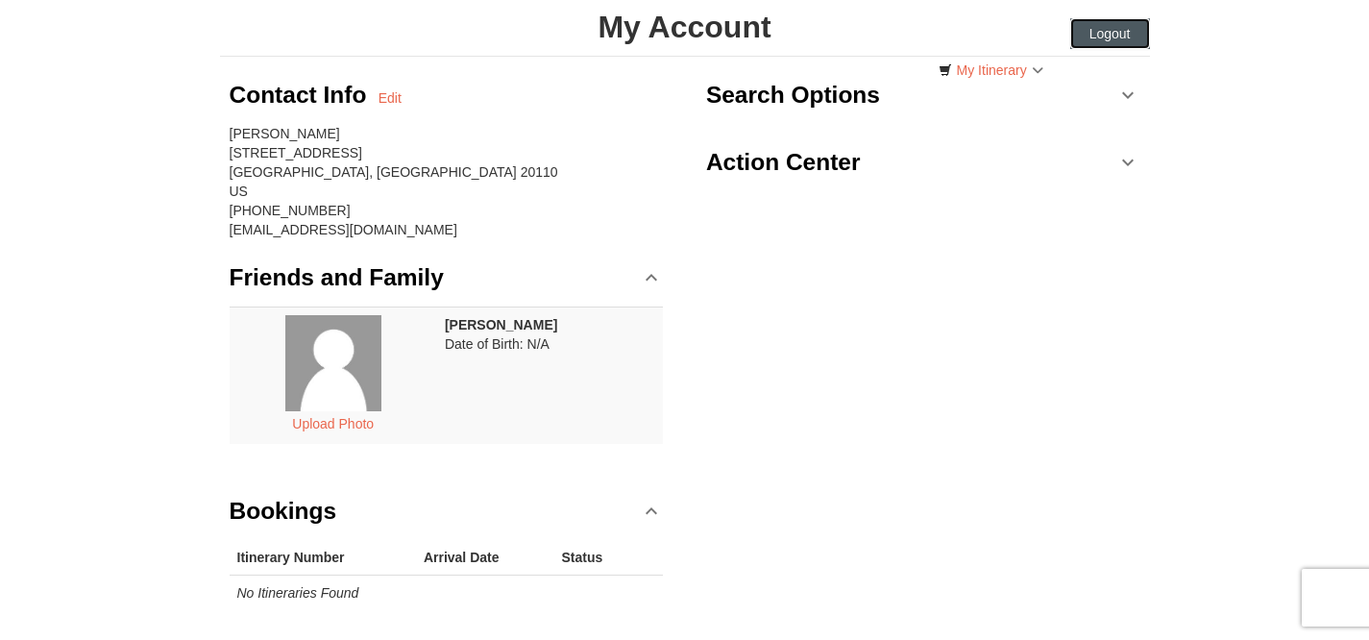
click at [1103, 28] on button "Logout" at bounding box center [1110, 33] width 80 height 31
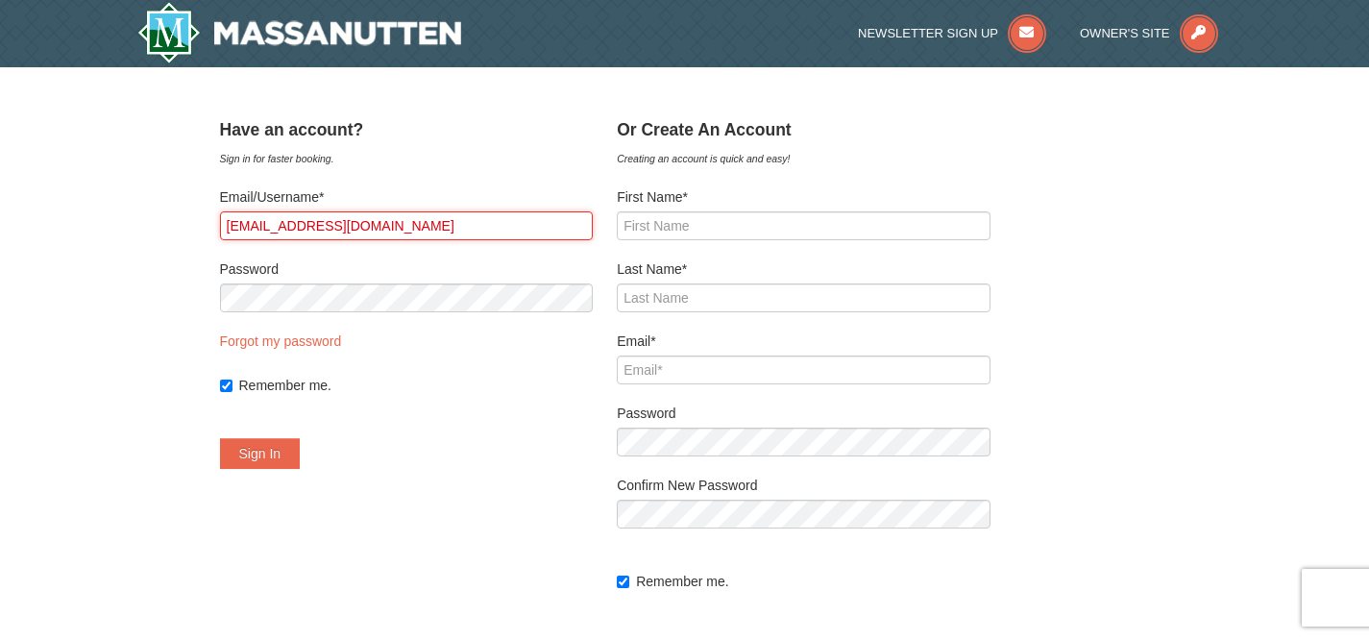
click at [474, 230] on input "[EMAIL_ADDRESS][DOMAIN_NAME]" at bounding box center [407, 225] width 374 height 29
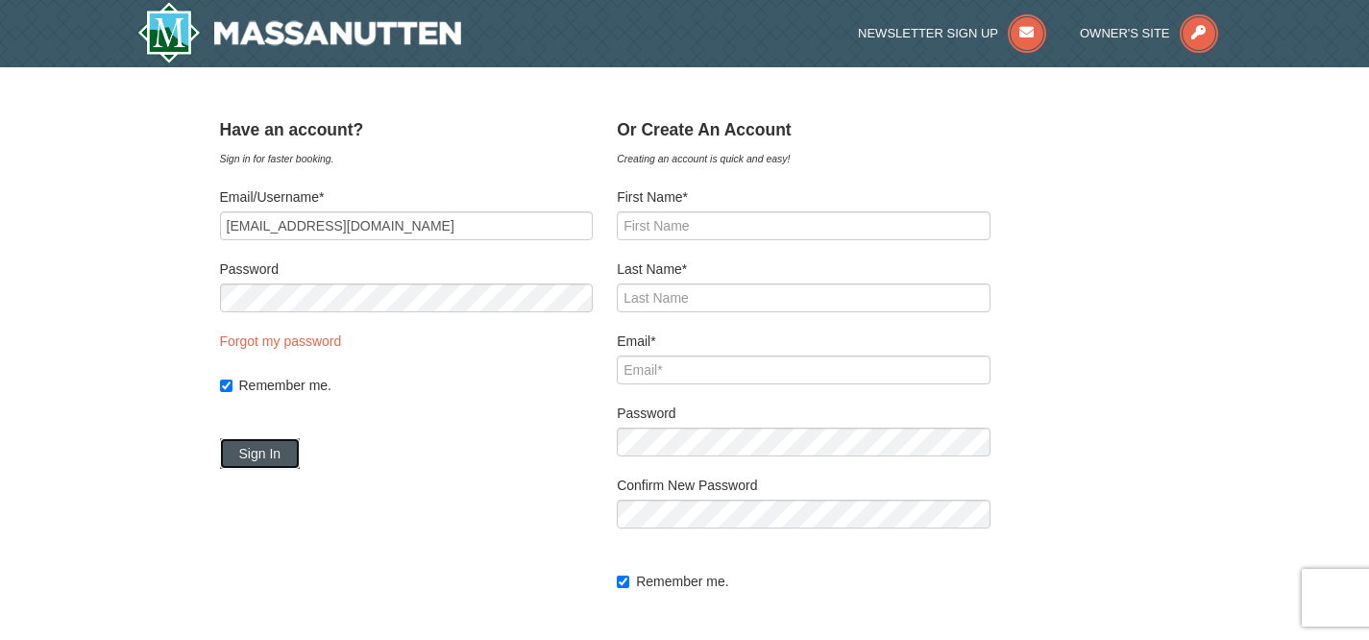
click at [270, 460] on button "Sign In" at bounding box center [260, 453] width 81 height 31
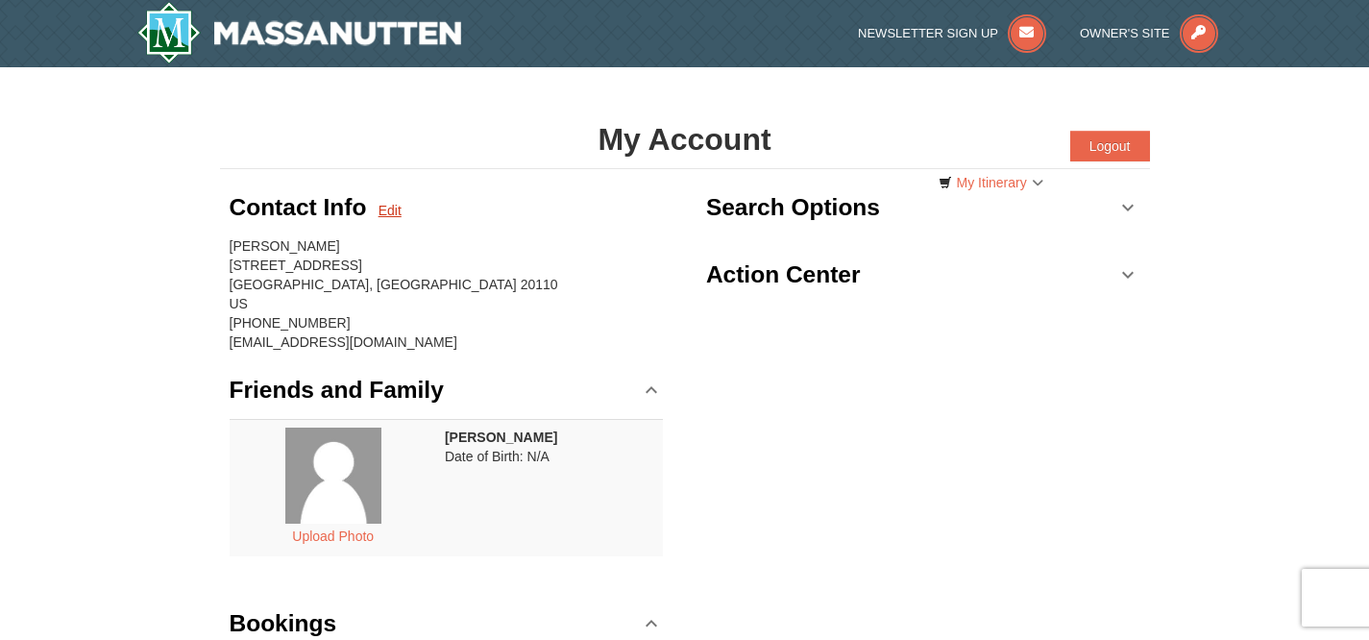
click at [399, 207] on link "Edit" at bounding box center [390, 210] width 23 height 19
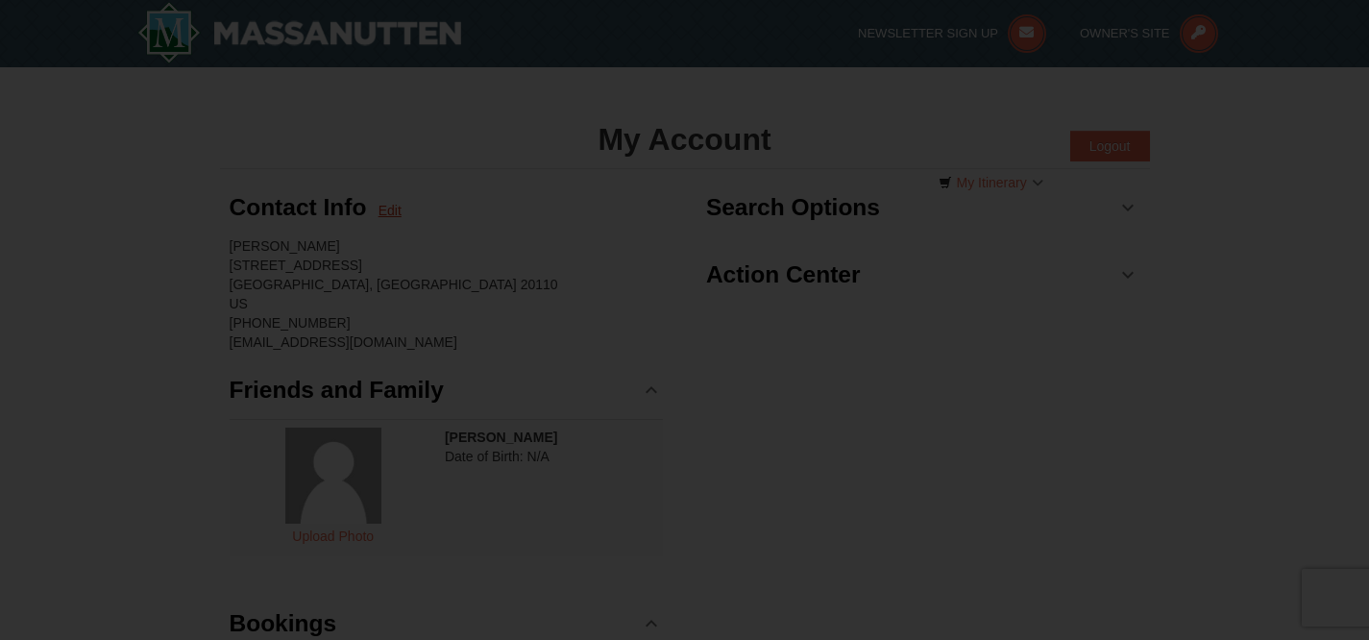
type input "Mark"
type input "Soliday"
type input "10256 Racquet Circle"
type input "Manassas"
type input "20110"
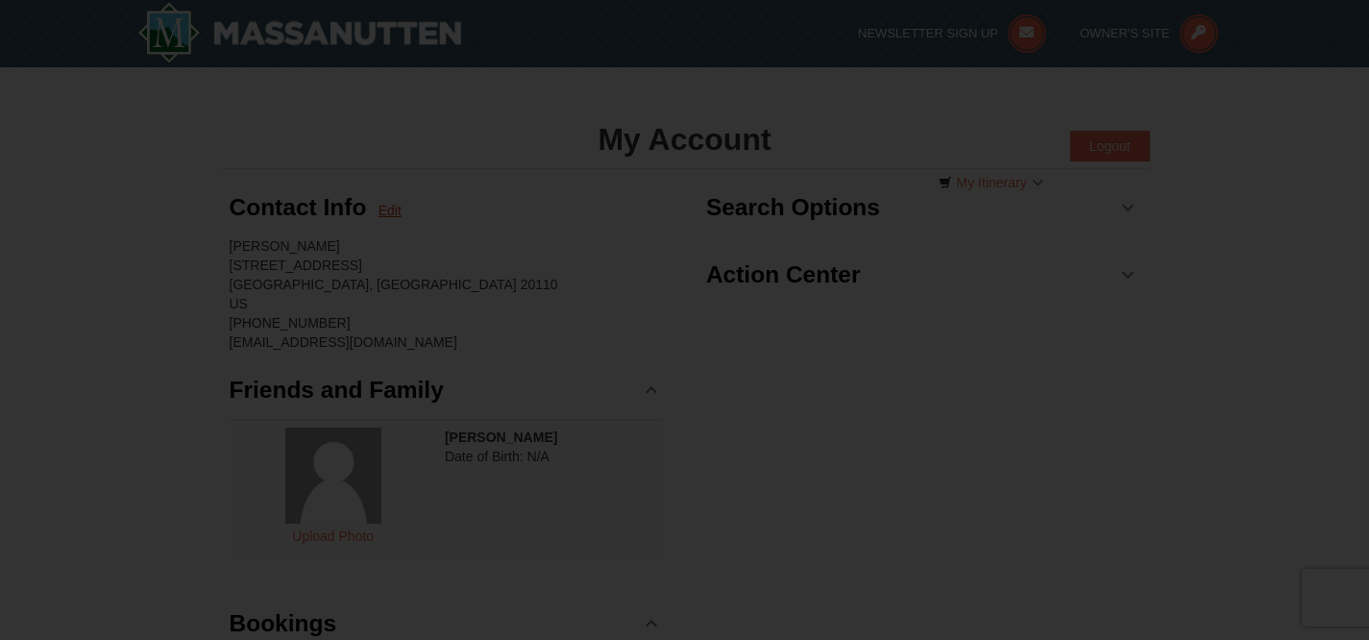
type input "703"
type input "801"
type input "2853"
type input "[EMAIL_ADDRESS][DOMAIN_NAME]"
select select "VA"
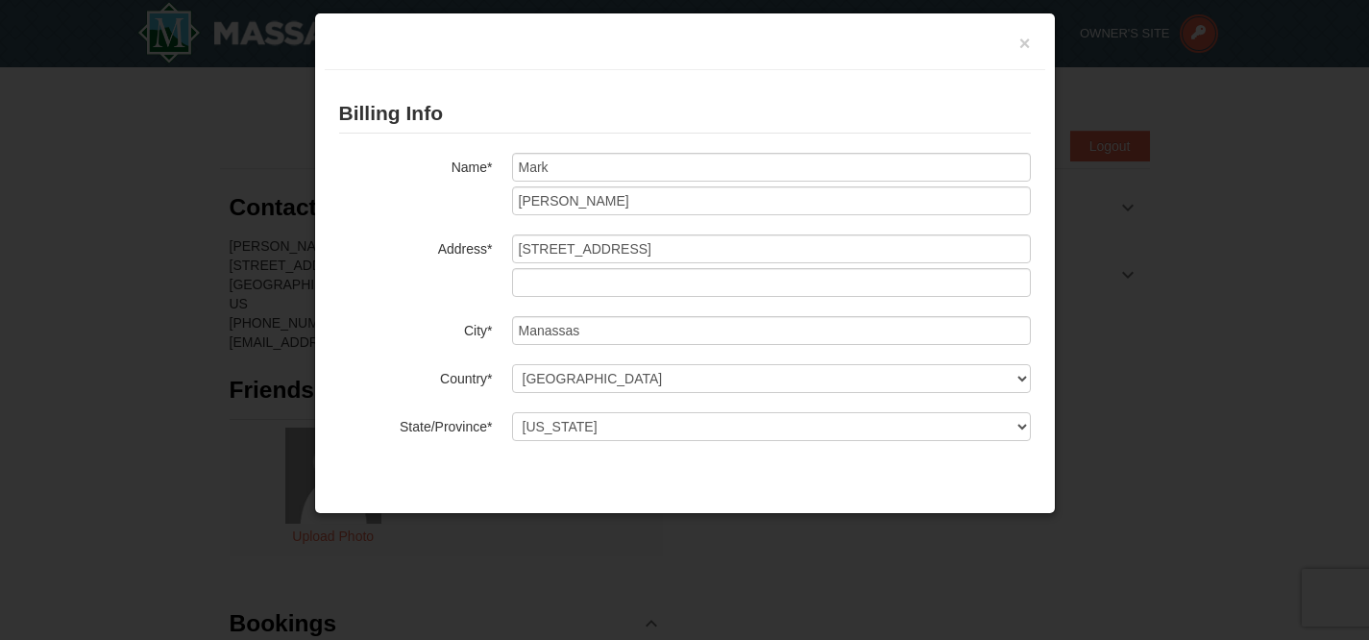
scroll to position [195, 0]
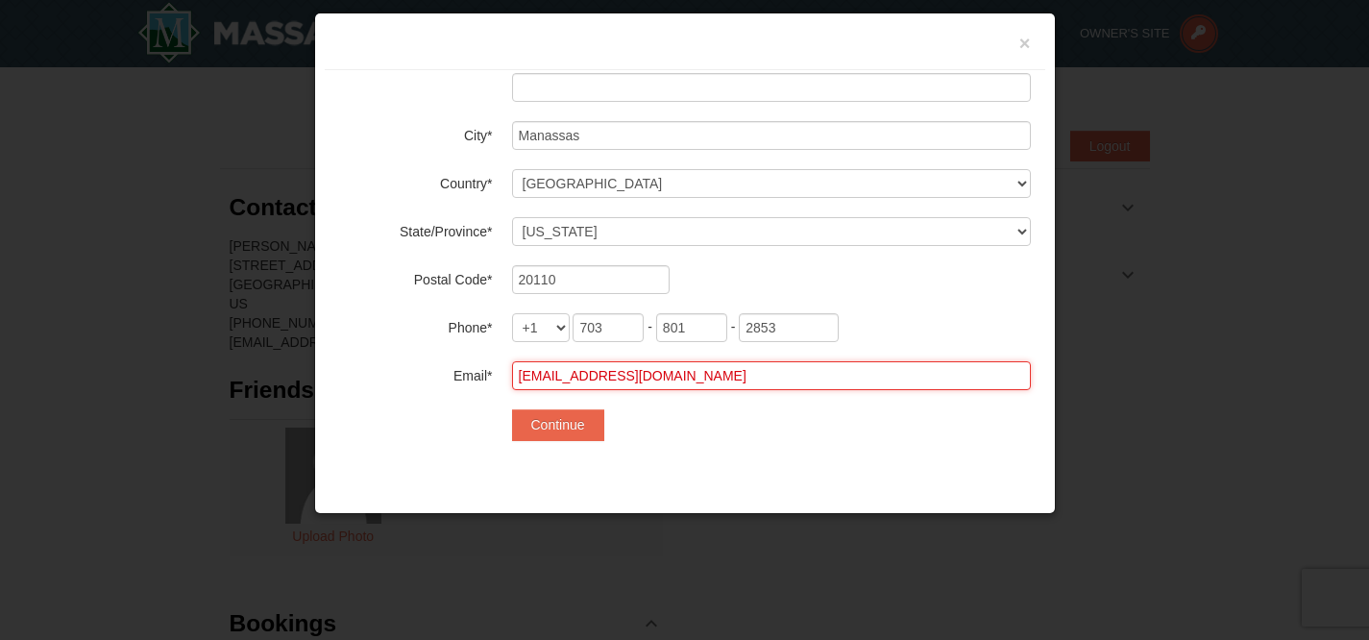
drag, startPoint x: 749, startPoint y: 378, endPoint x: 489, endPoint y: 365, distance: 260.7
click at [489, 365] on div "Email* [EMAIL_ADDRESS][DOMAIN_NAME]" at bounding box center [685, 375] width 692 height 29
type input "[EMAIL_ADDRESS][DOMAIN_NAME]"
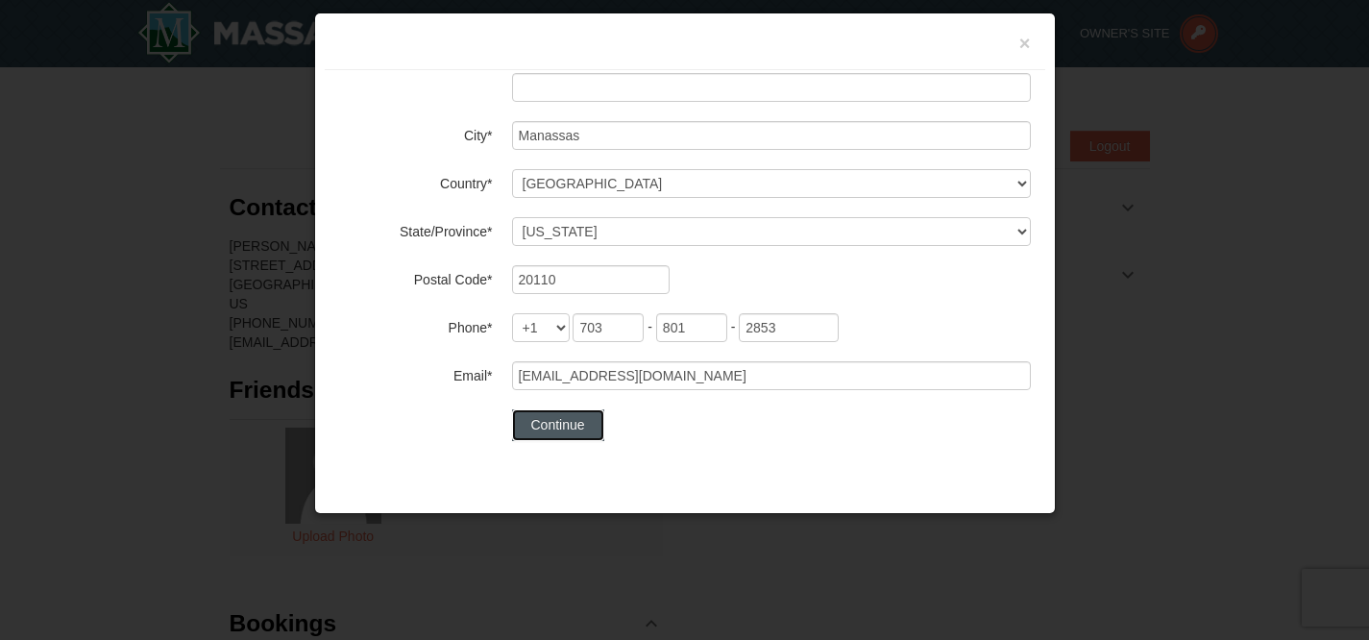
click at [595, 427] on button "Continue" at bounding box center [558, 424] width 92 height 31
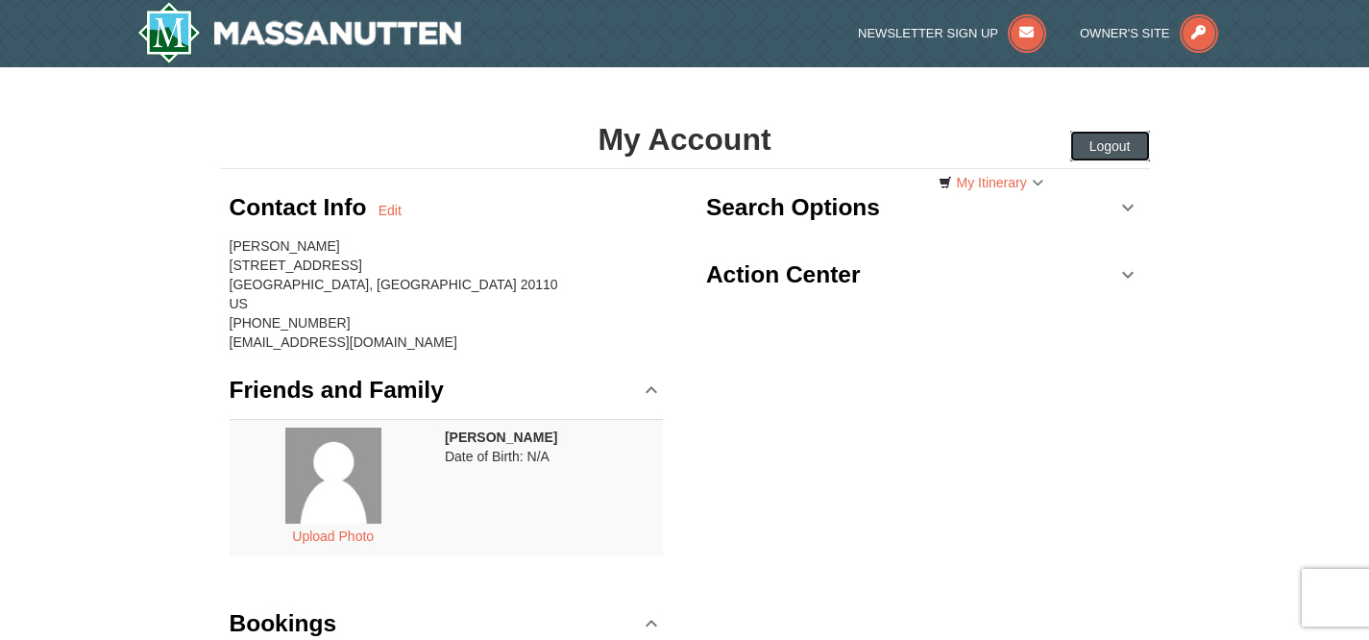
click at [1113, 147] on button "Logout" at bounding box center [1110, 146] width 80 height 31
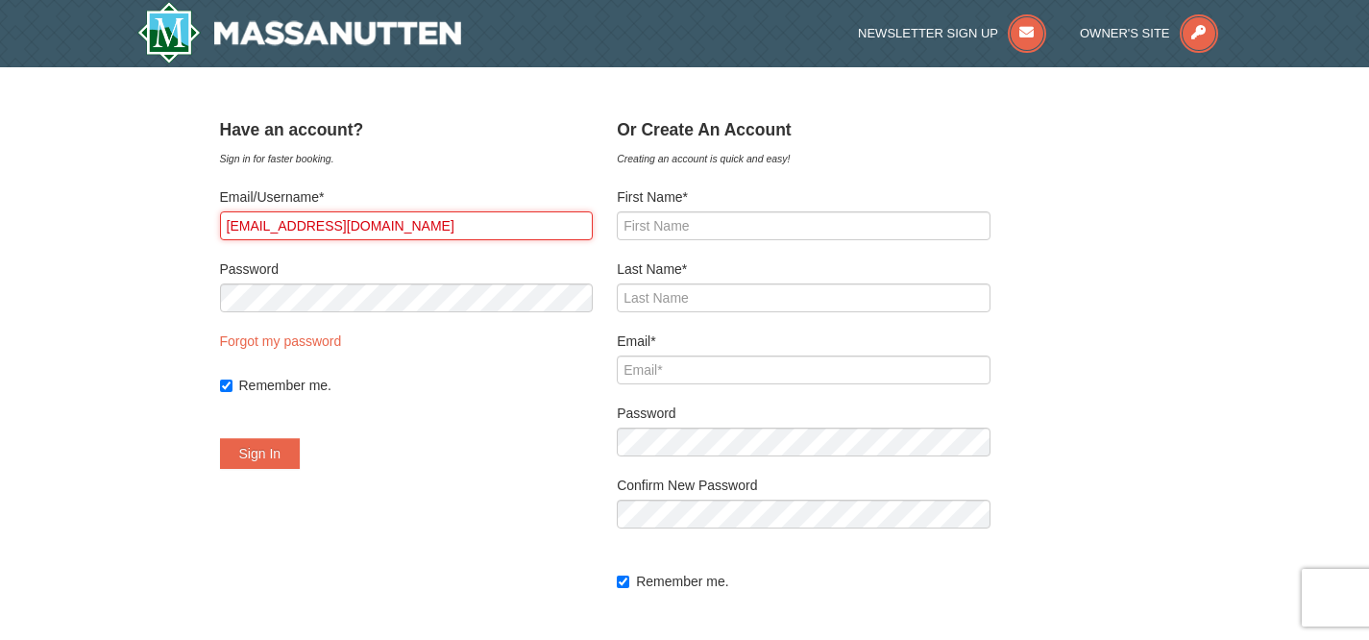
drag, startPoint x: 445, startPoint y: 222, endPoint x: 112, endPoint y: 233, distance: 332.7
click at [112, 233] on div "× ﻿ Have an account? Sign in for faster booking. Email/Username* [EMAIL_ADDRESS…" at bounding box center [684, 406] width 1369 height 679
type input "[EMAIL_ADDRESS][DOMAIN_NAME]"
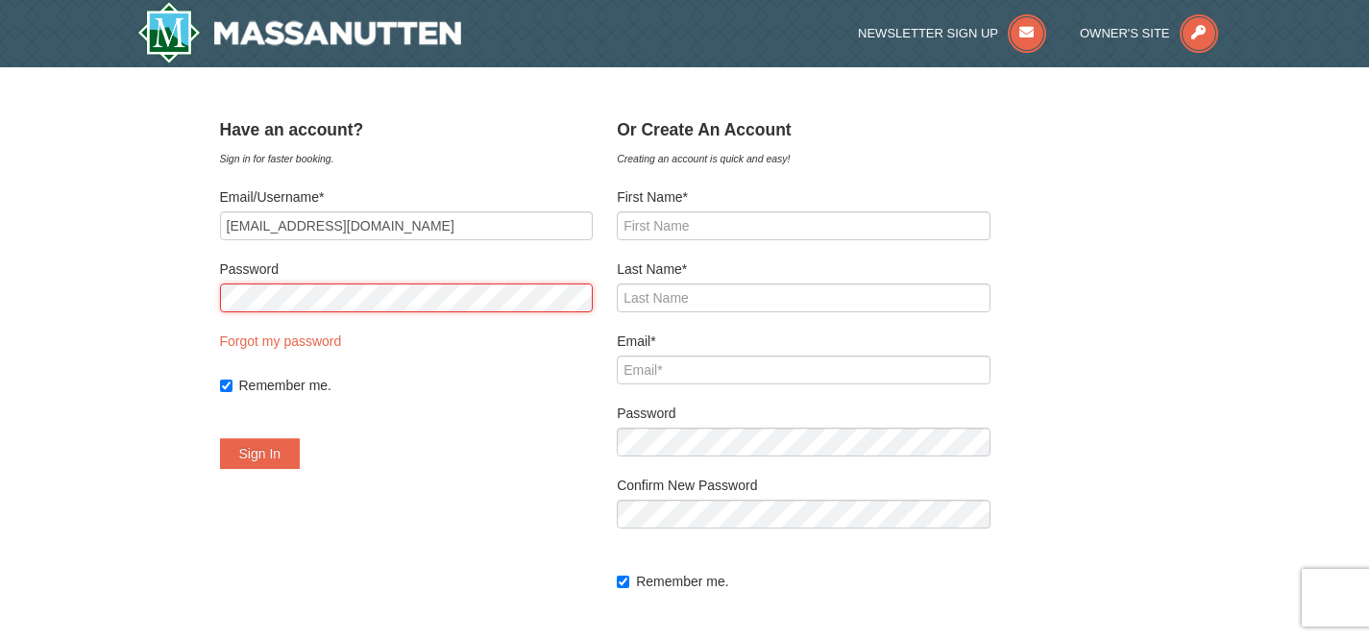
click at [220, 438] on button "Sign In" at bounding box center [260, 453] width 81 height 31
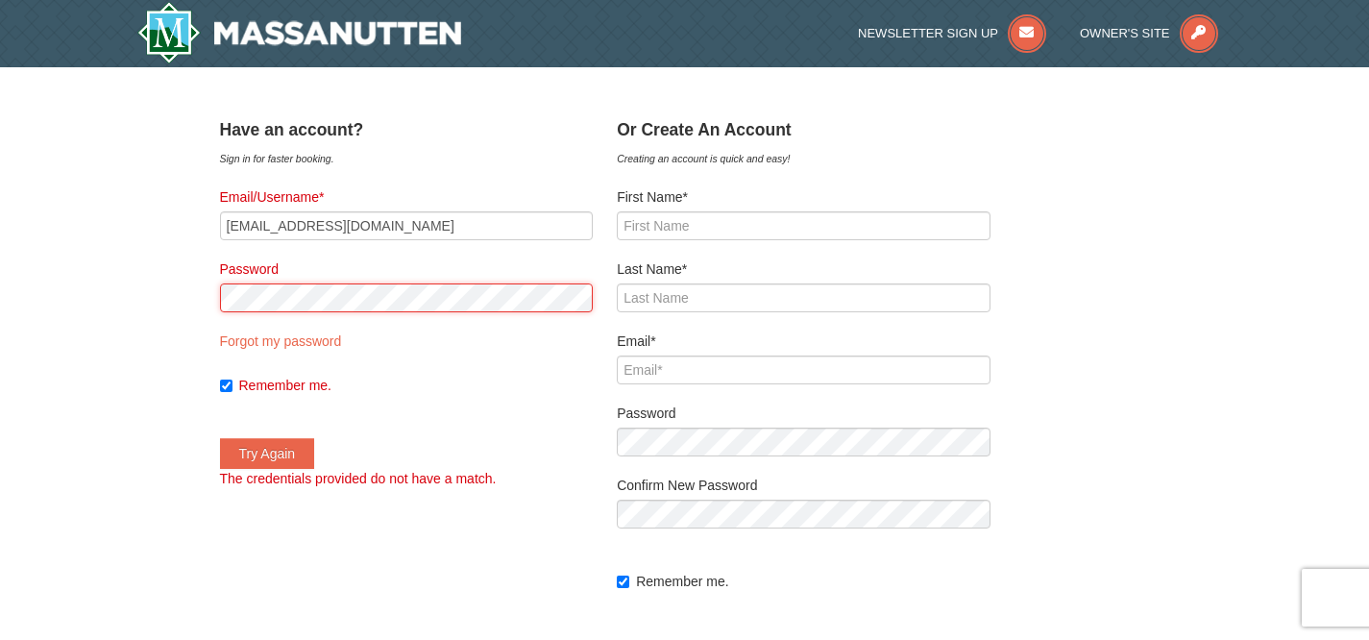
click at [172, 285] on div "× ﻿ Have an account? Sign in for faster booking. Email/Username* [EMAIL_ADDRESS…" at bounding box center [684, 406] width 1369 height 679
click at [121, 322] on div "× ﻿ Have an account? Sign in for faster booking. Email/Username* [EMAIL_ADDRESS…" at bounding box center [684, 406] width 1369 height 679
click at [184, 295] on div "× ﻿ Have an account? Sign in for faster booking. Email/Username* [EMAIL_ADDRESS…" at bounding box center [684, 406] width 1369 height 679
click at [220, 438] on button "Try Again" at bounding box center [267, 453] width 95 height 31
click at [153, 287] on div "× ﻿ Have an account? Sign in for faster booking. Email/Username* [EMAIL_ADDRESS…" at bounding box center [684, 406] width 1369 height 679
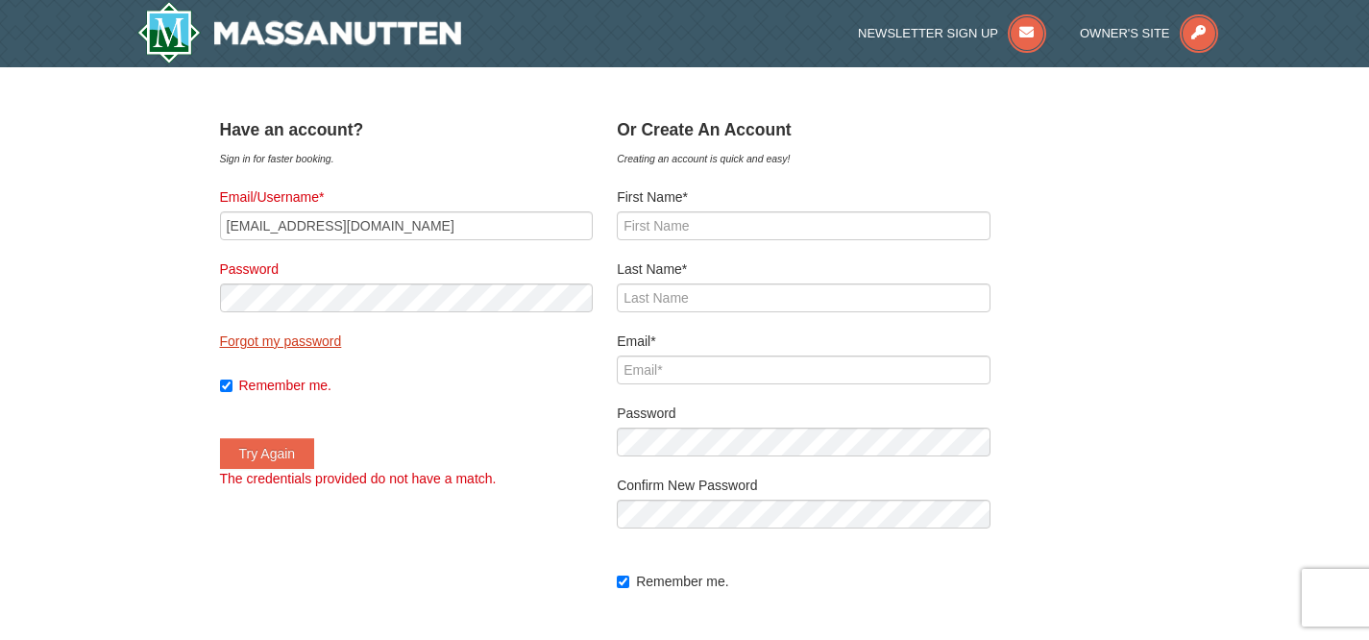
click at [313, 342] on link "Forgot my password" at bounding box center [281, 340] width 122 height 15
type input "[EMAIL_ADDRESS][DOMAIN_NAME]"
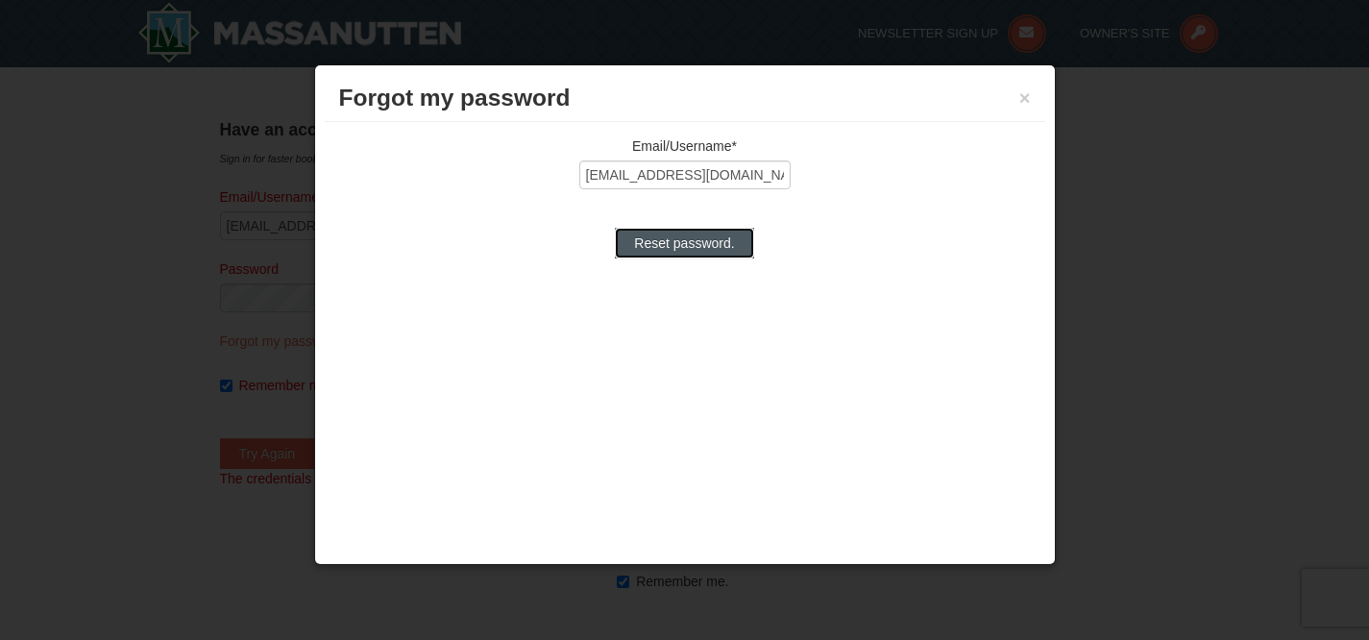
click at [718, 244] on input "Reset password." at bounding box center [684, 243] width 138 height 31
type input "Processing..."
type input "[EMAIL_ADDRESS][DOMAIN_NAME]"
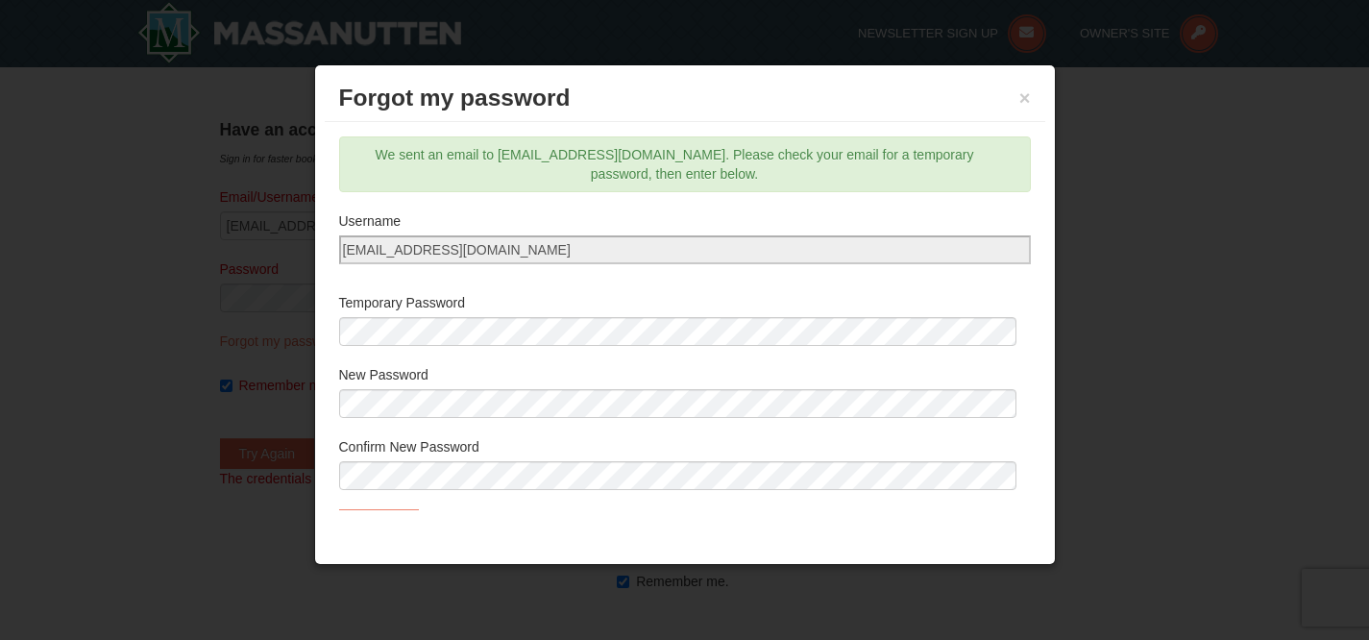
scroll to position [44, 0]
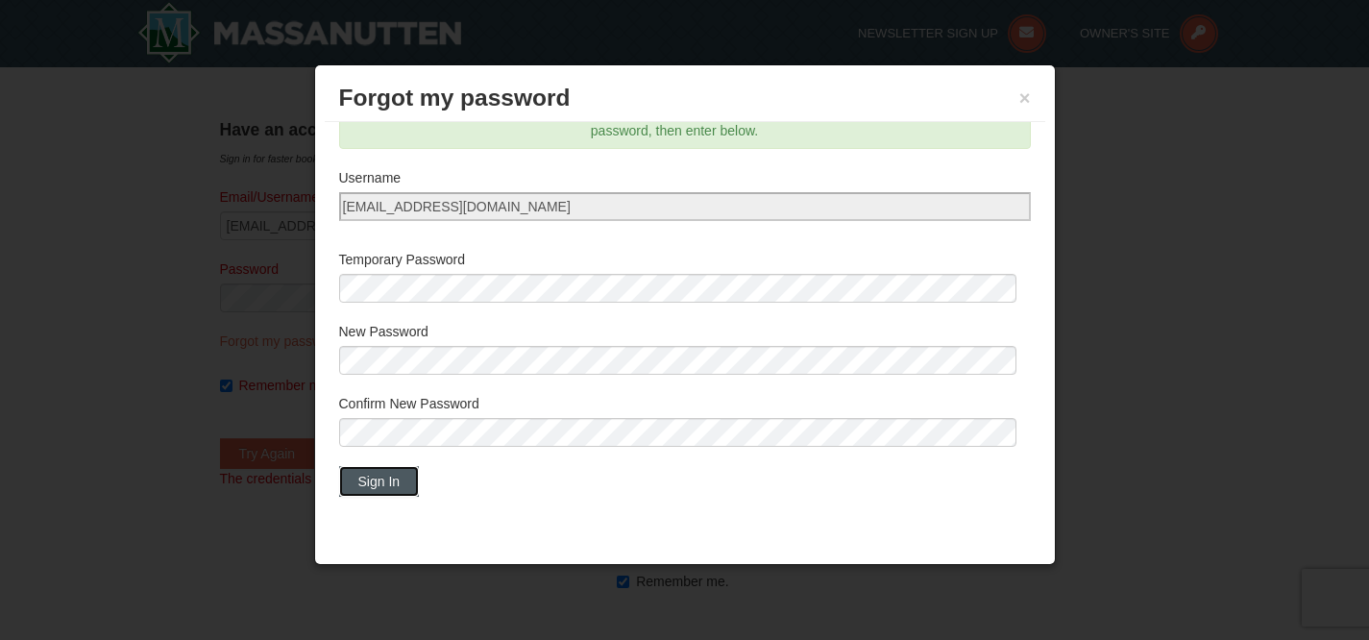
click at [399, 476] on button "Sign In" at bounding box center [379, 481] width 81 height 31
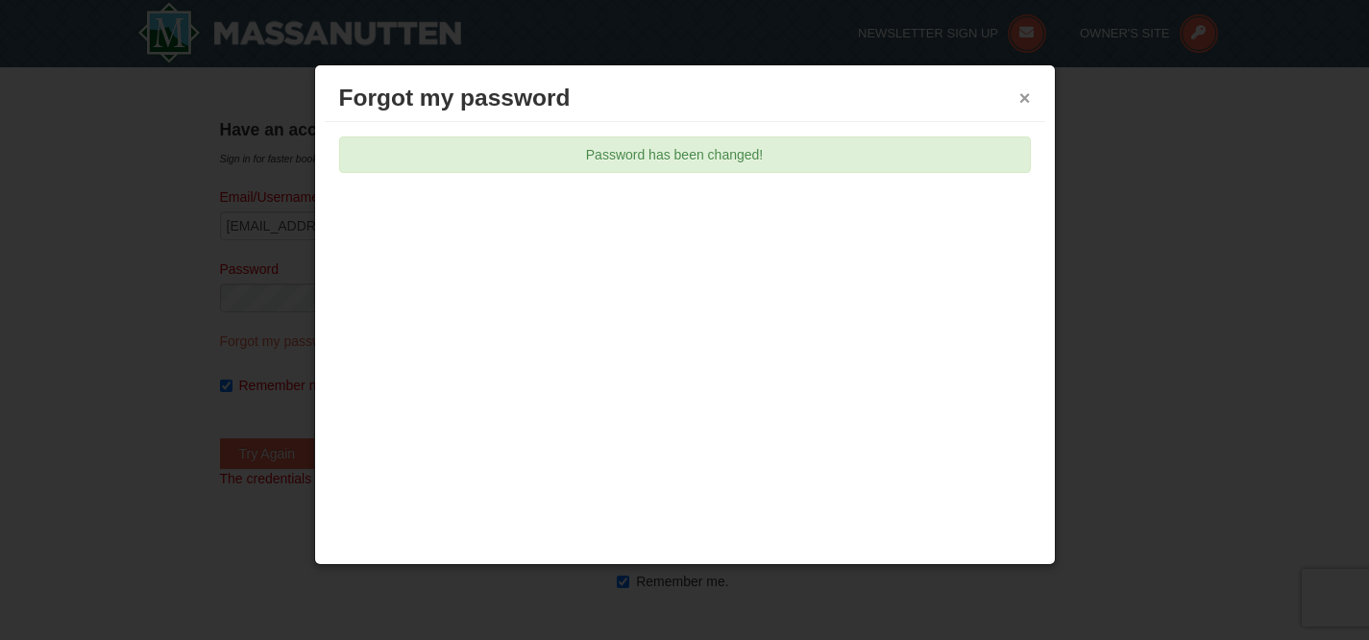
click at [1027, 96] on button "×" at bounding box center [1025, 97] width 12 height 19
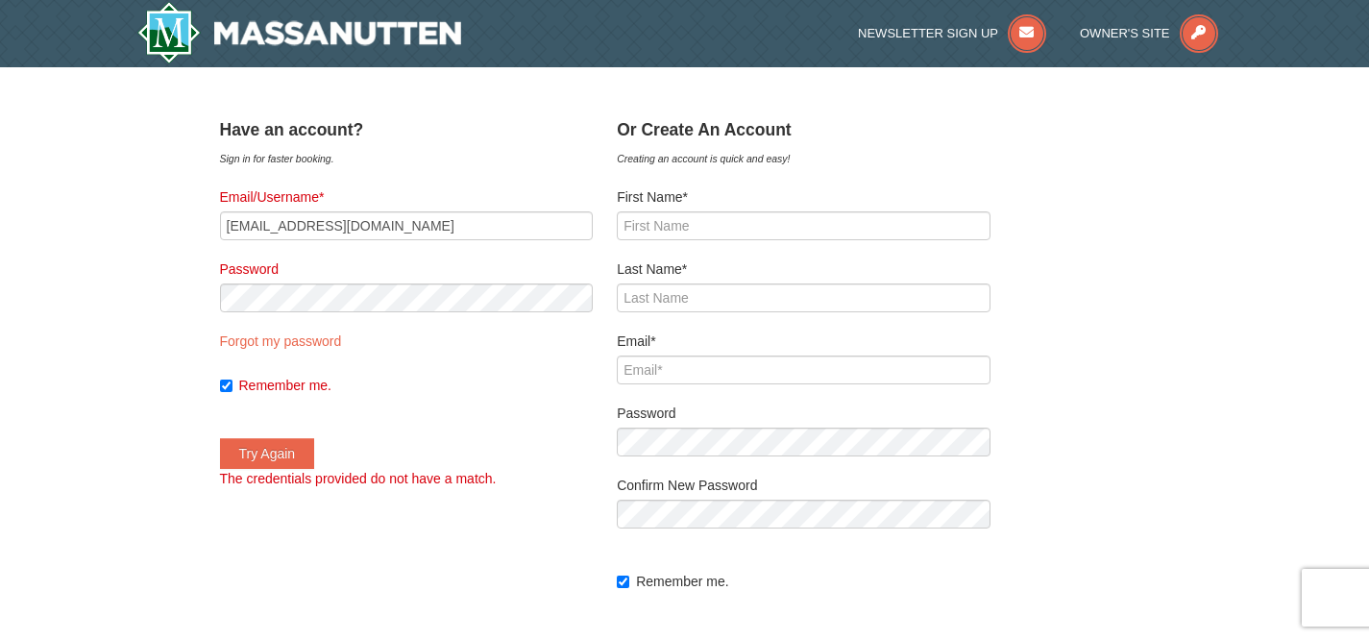
click at [128, 327] on div "× ﻿ Have an account? Sign in for faster booking. Email/Username* navysealab19@g…" at bounding box center [684, 406] width 1369 height 679
click at [112, 299] on div "× ﻿ Have an account? Sign in for faster booking. Email/Username* navysealab19@g…" at bounding box center [684, 406] width 1369 height 679
click at [289, 461] on button "Try Again" at bounding box center [267, 453] width 95 height 31
click at [166, 305] on div "× ﻿ Have an account? Sign in for faster booking. Email/Username* navysealab19@g…" at bounding box center [684, 406] width 1369 height 679
click at [312, 454] on button "Try Again" at bounding box center [267, 453] width 95 height 31
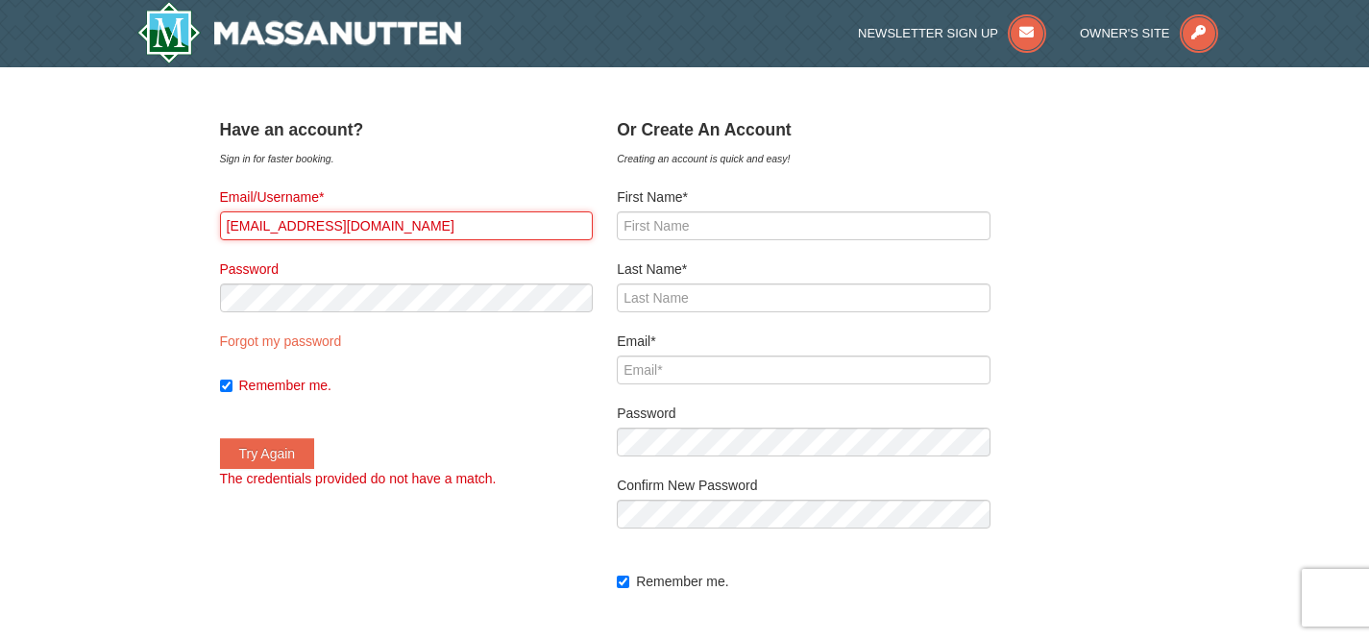
drag, startPoint x: 424, startPoint y: 220, endPoint x: 200, endPoint y: 209, distance: 224.2
click at [201, 209] on div "× ﻿ Have an account? Sign in for faster booking. Email/Username* navysealab19@g…" at bounding box center [685, 406] width 969 height 641
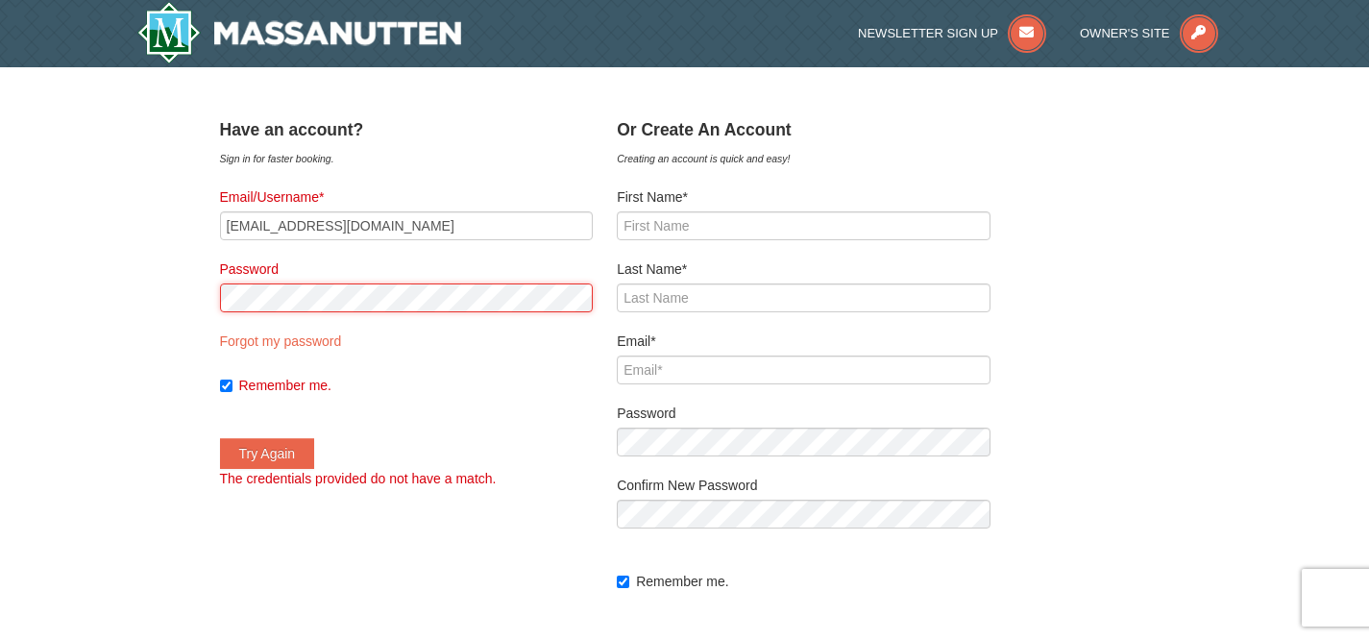
click at [229, 299] on div "﻿ Have an account? Sign in for faster booking. Email/Username* sutphinm97032@gm…" at bounding box center [685, 406] width 930 height 593
click at [295, 454] on button "Try Again" at bounding box center [267, 453] width 95 height 31
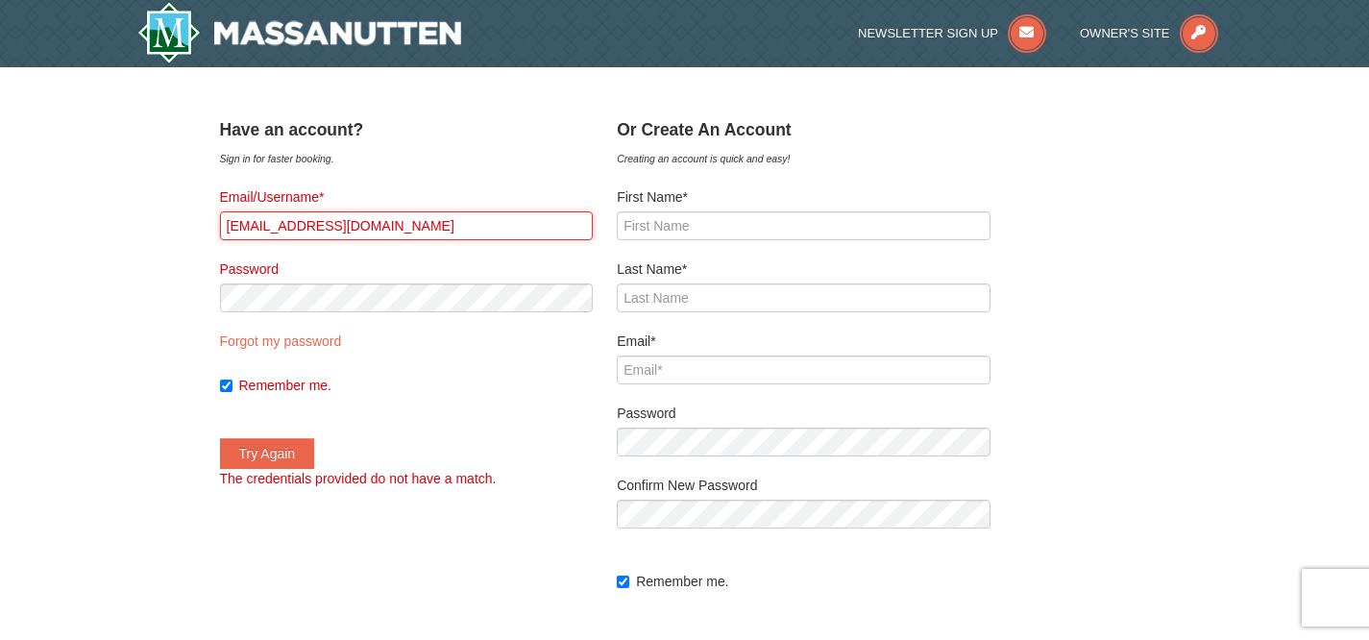
drag, startPoint x: 434, startPoint y: 227, endPoint x: 113, endPoint y: 211, distance: 321.3
click at [113, 211] on div "× ﻿ Have an account? Sign in for faster booking. Email/Username* sutphinm97032@…" at bounding box center [684, 406] width 1369 height 679
type input "[EMAIL_ADDRESS][DOMAIN_NAME]"
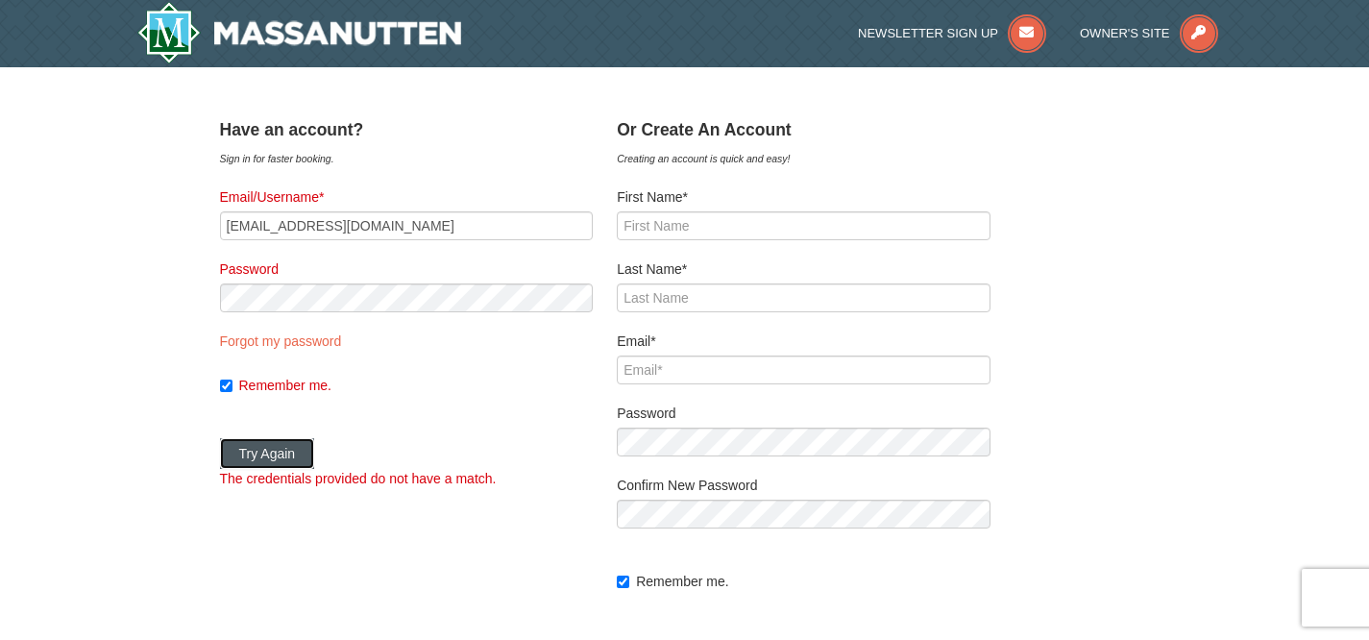
click at [290, 457] on button "Try Again" at bounding box center [267, 453] width 95 height 31
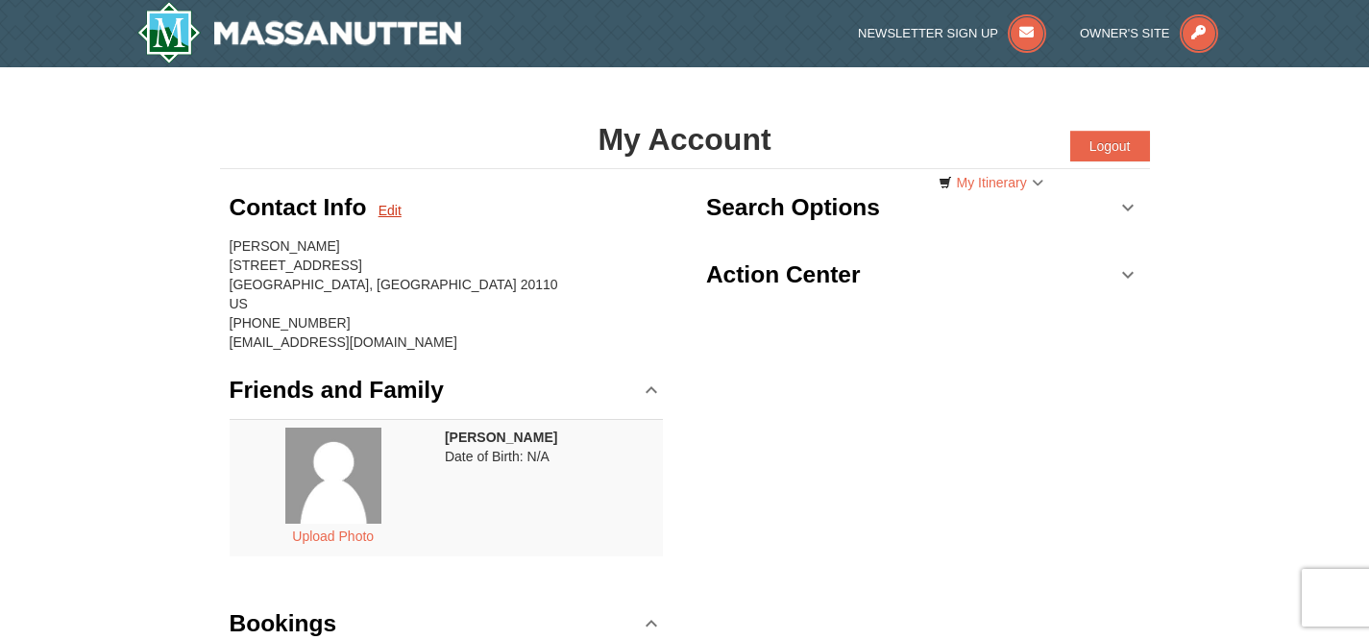
click at [386, 209] on link "Edit" at bounding box center [390, 210] width 23 height 19
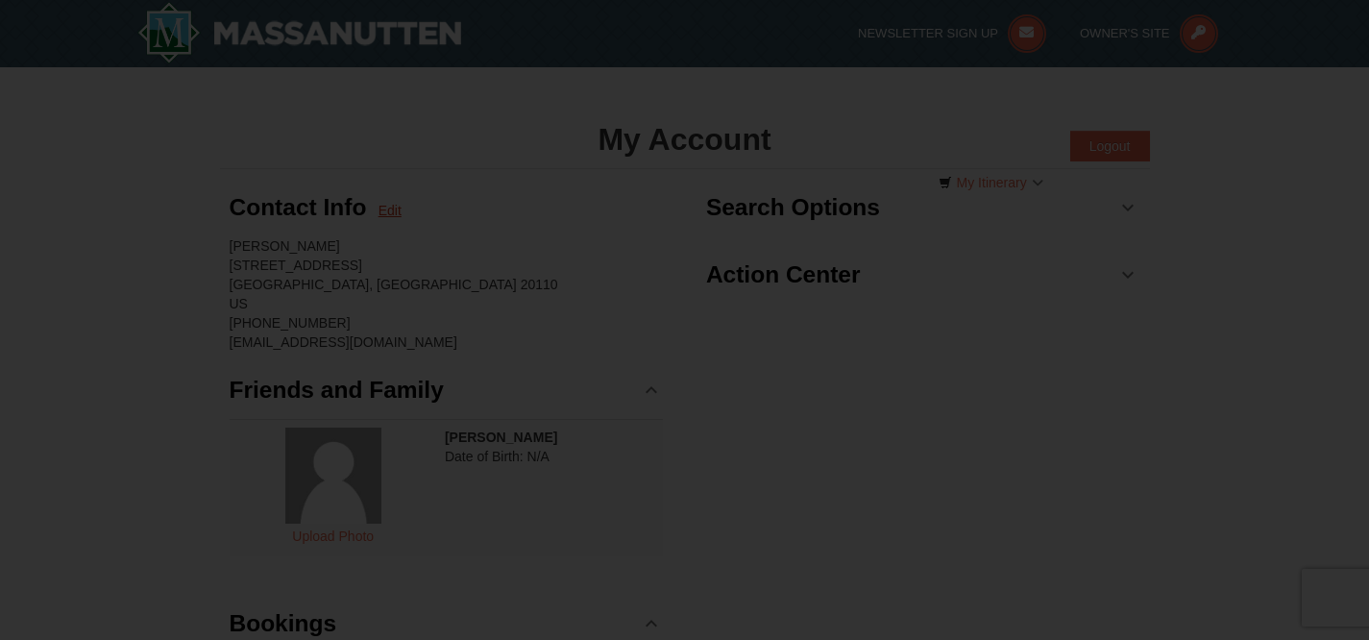
type input "[PERSON_NAME]"
type input "[STREET_ADDRESS]"
type input "Manassas"
type input "20110"
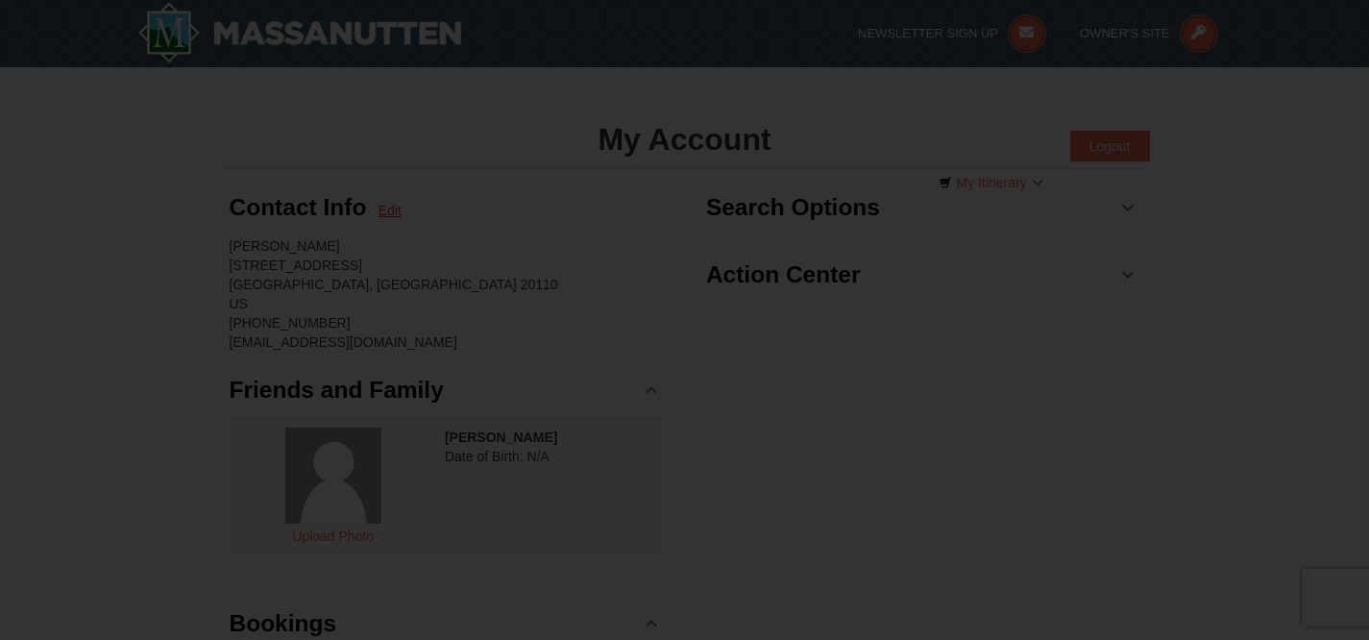
type input "703"
type input "424"
type input "8790"
type input "sutphinm97032@gmail.com"
select select "VA"
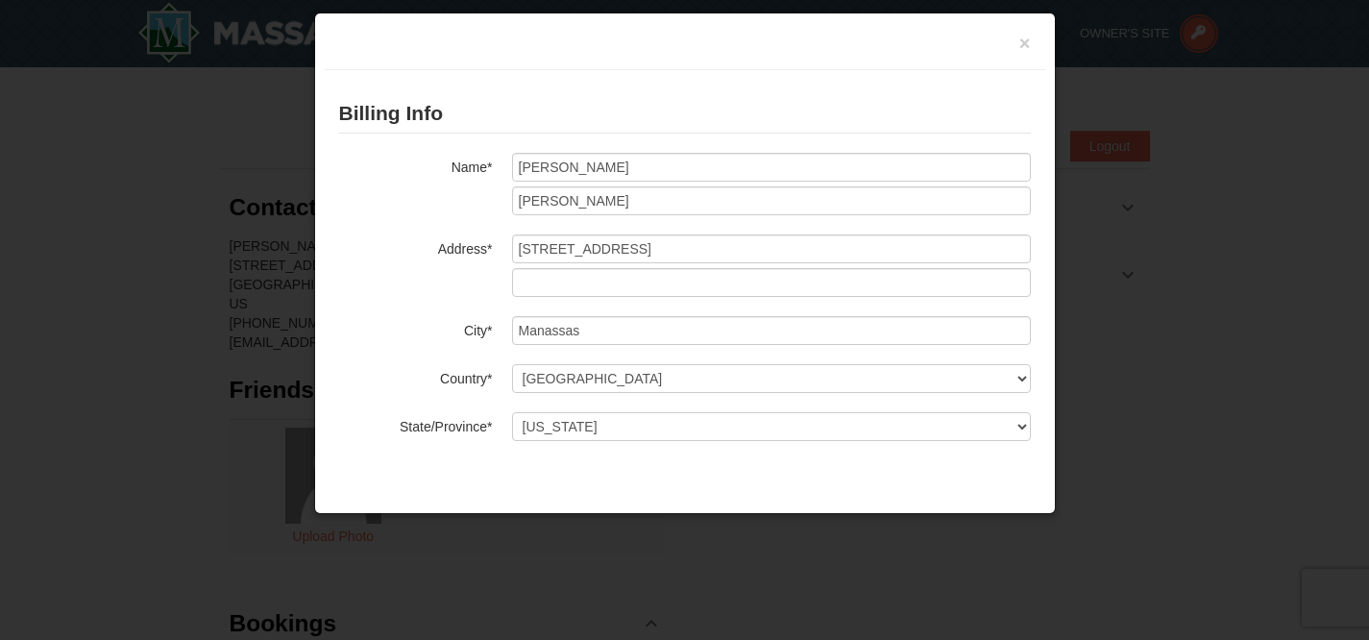
scroll to position [195, 0]
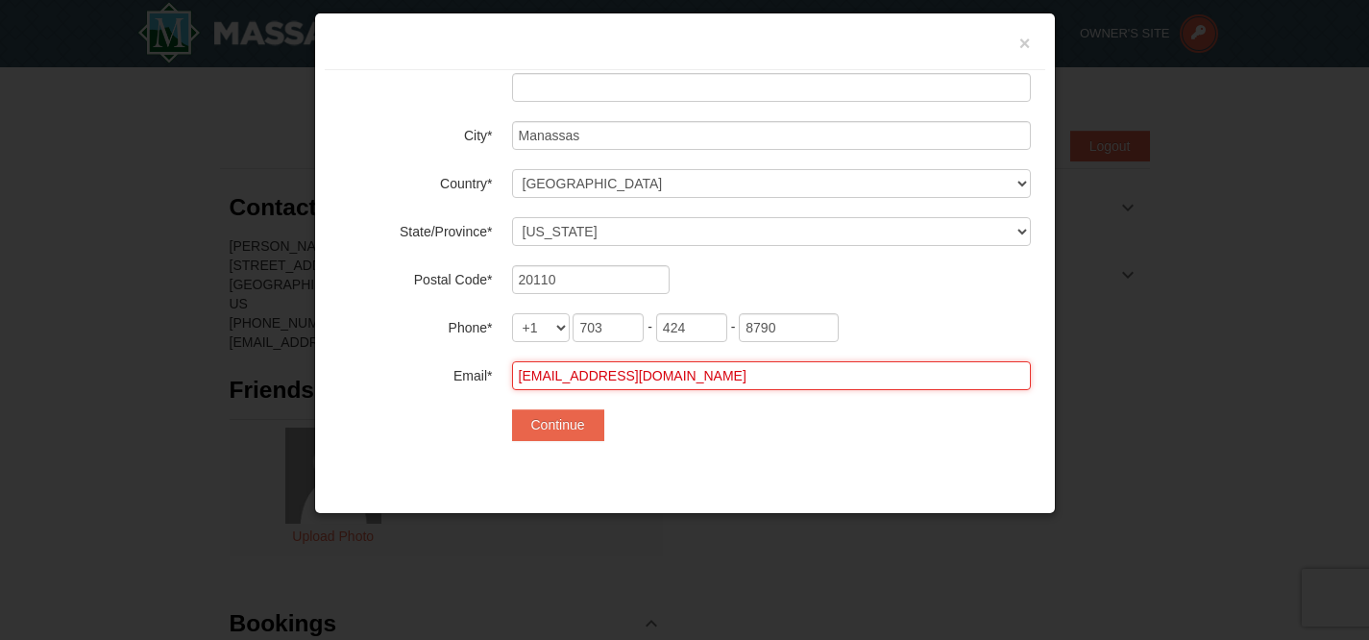
drag, startPoint x: 712, startPoint y: 383, endPoint x: 432, endPoint y: 375, distance: 279.7
click at [432, 375] on div "Email* sutphinm97032@gmail.com" at bounding box center [685, 375] width 692 height 29
type input "[EMAIL_ADDRESS][DOMAIN_NAME]"
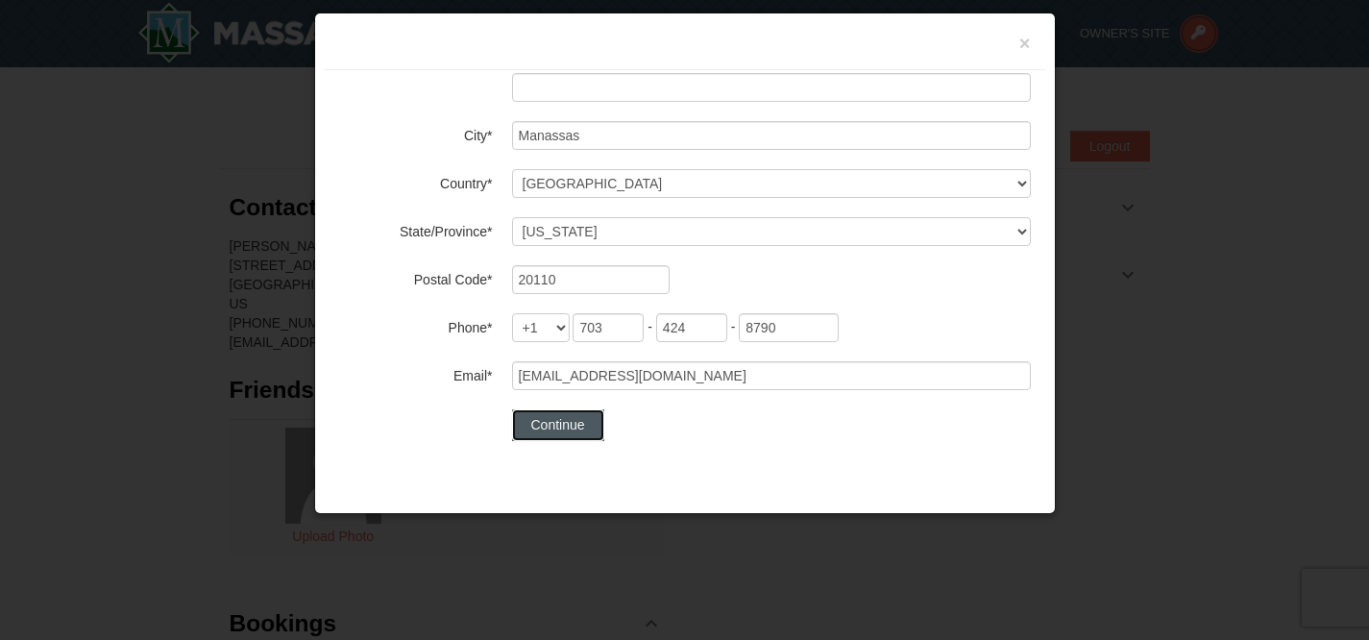
click at [578, 414] on button "Continue" at bounding box center [558, 424] width 92 height 31
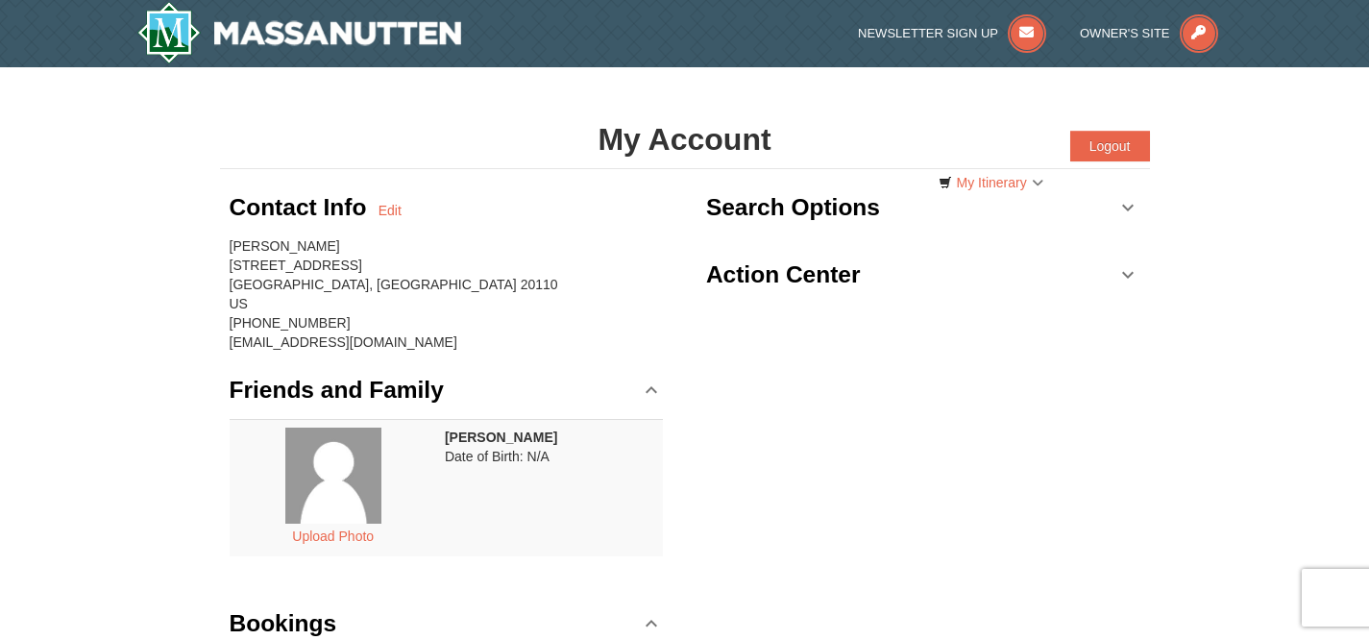
click at [989, 476] on div "Contact Info Edit [PERSON_NAME] [STREET_ADDRESS] [PHONE_NUMBER] [EMAIL_ADDRESS]…" at bounding box center [685, 465] width 930 height 592
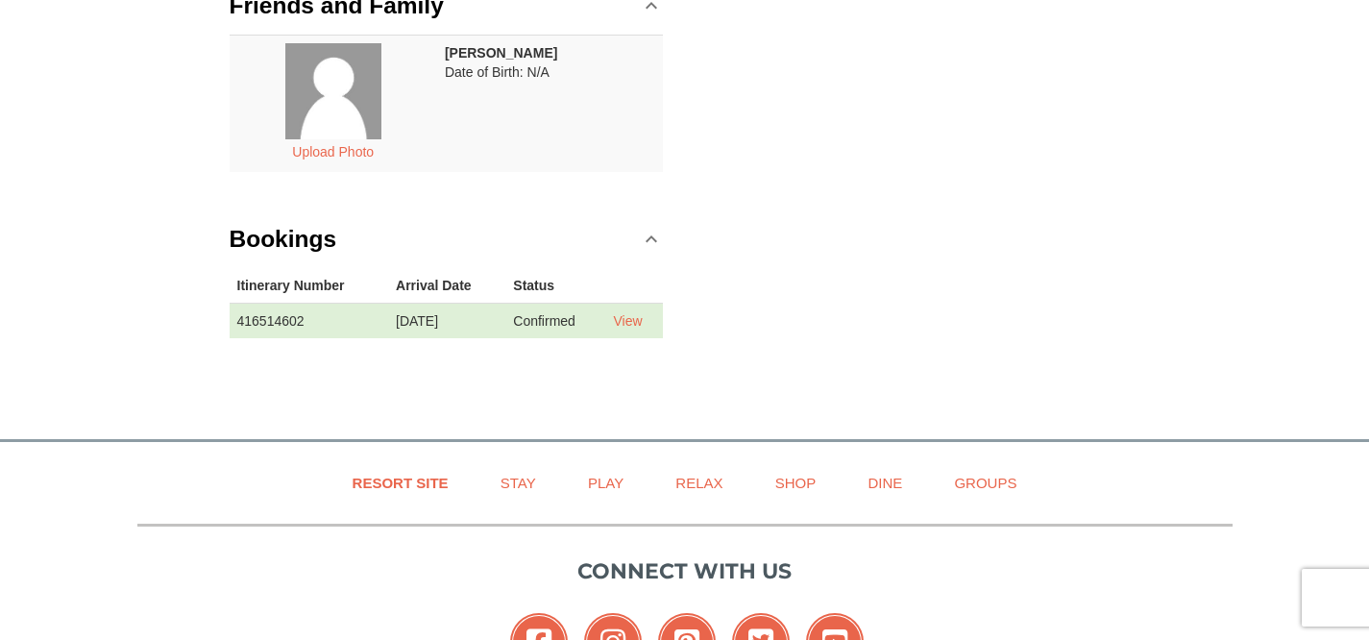
scroll to position [346, 0]
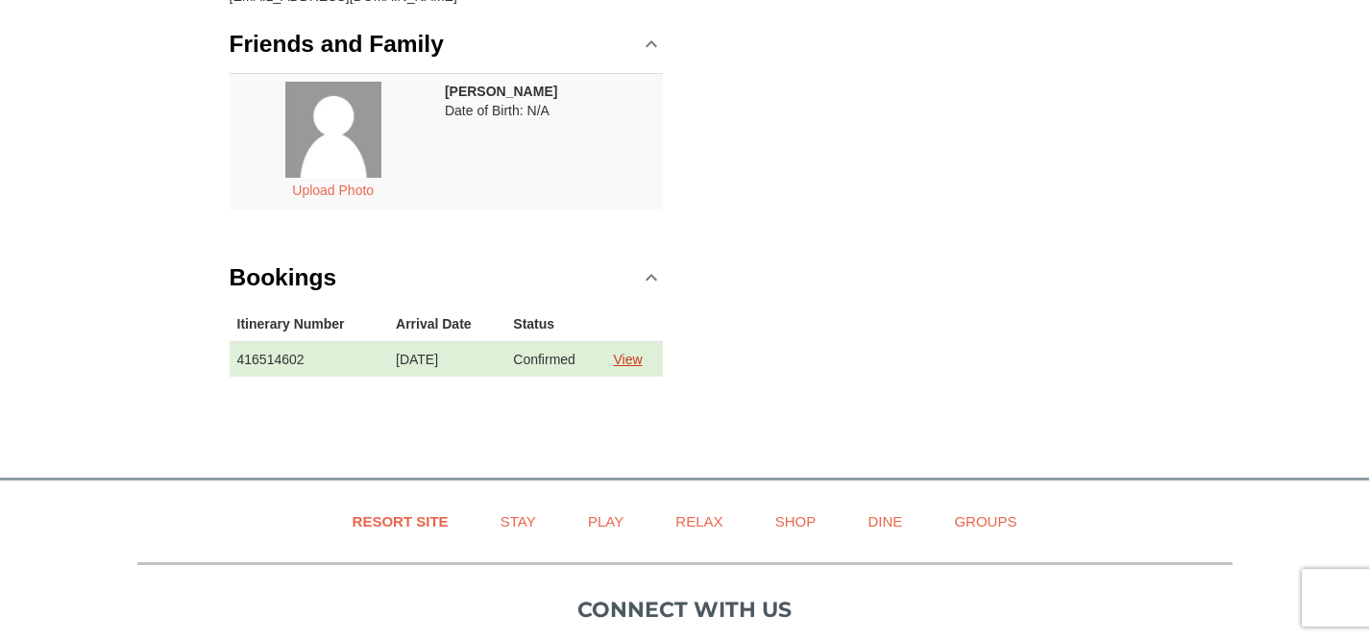
click at [634, 361] on link "View" at bounding box center [627, 359] width 29 height 15
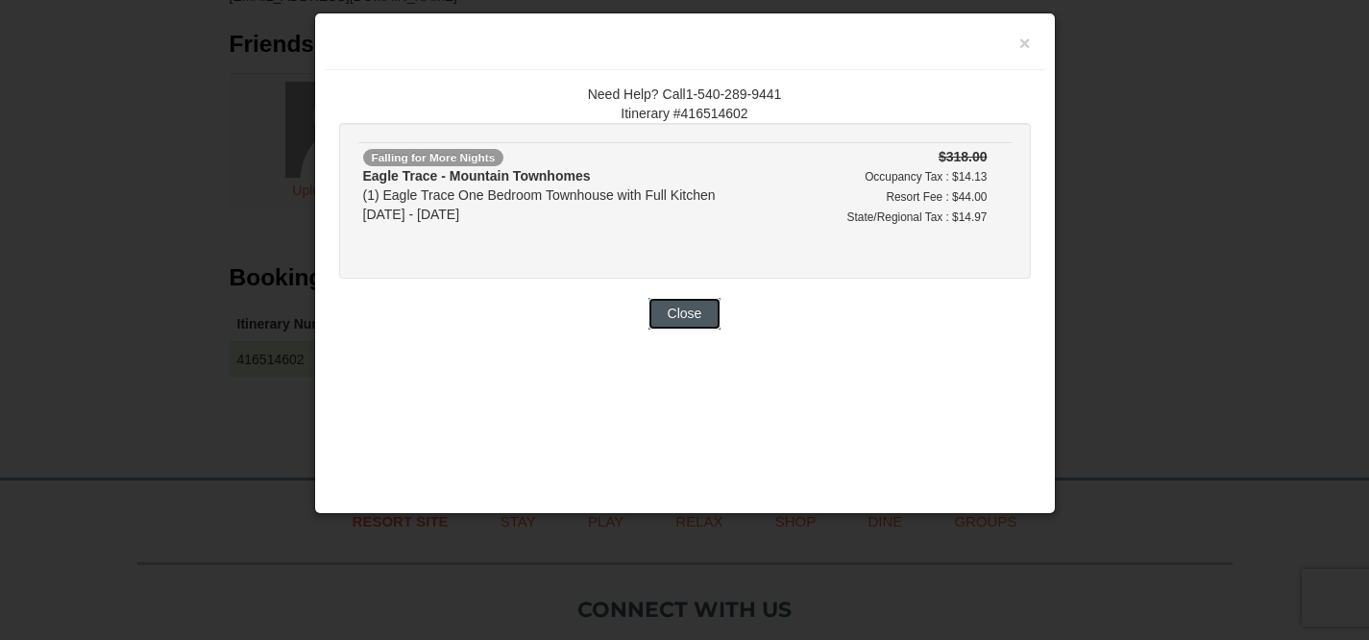
click at [708, 307] on button "Close" at bounding box center [685, 313] width 73 height 31
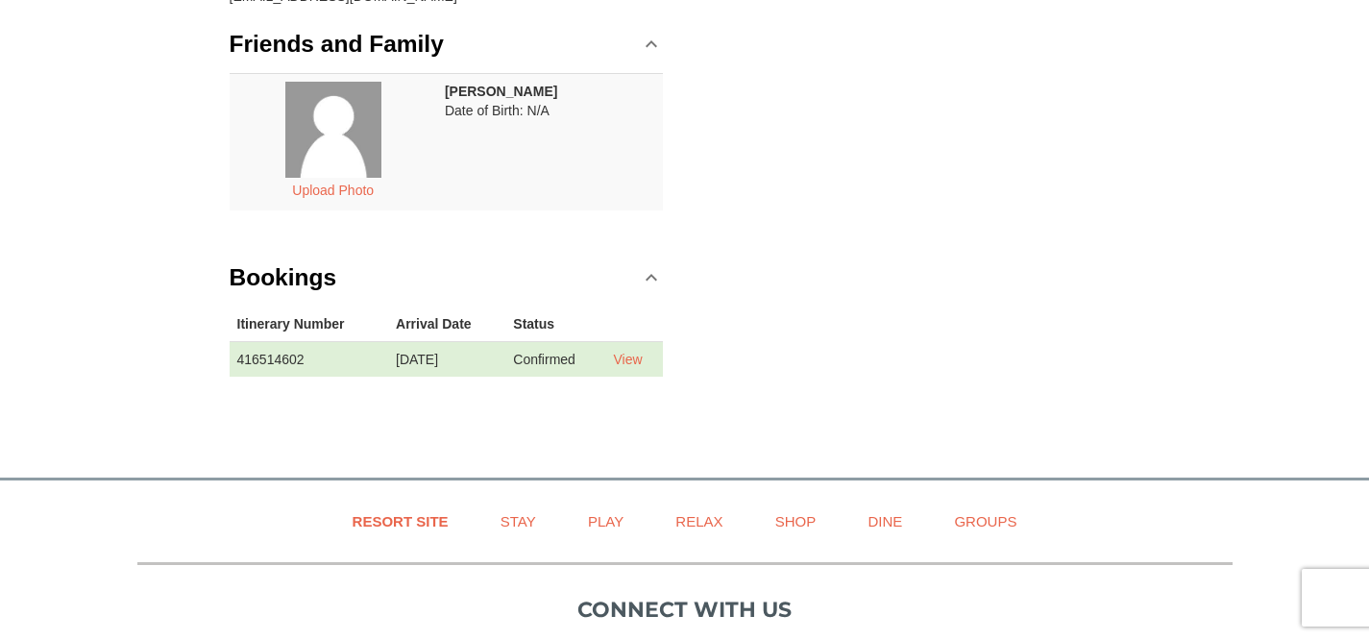
click at [742, 167] on div "Contact Info Edit [PERSON_NAME] [STREET_ADDRESS] [PHONE_NUMBER] [EMAIL_ADDRESS]…" at bounding box center [685, 119] width 930 height 592
